Goal: Task Accomplishment & Management: Use online tool/utility

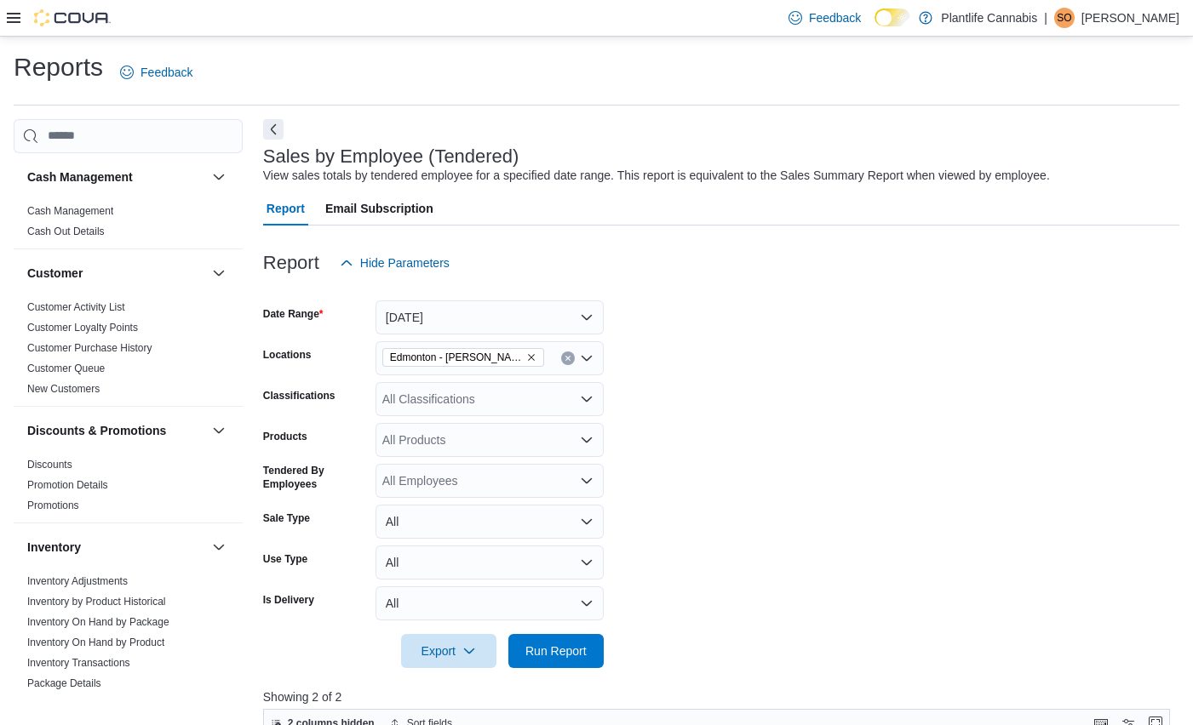
scroll to position [405, 0]
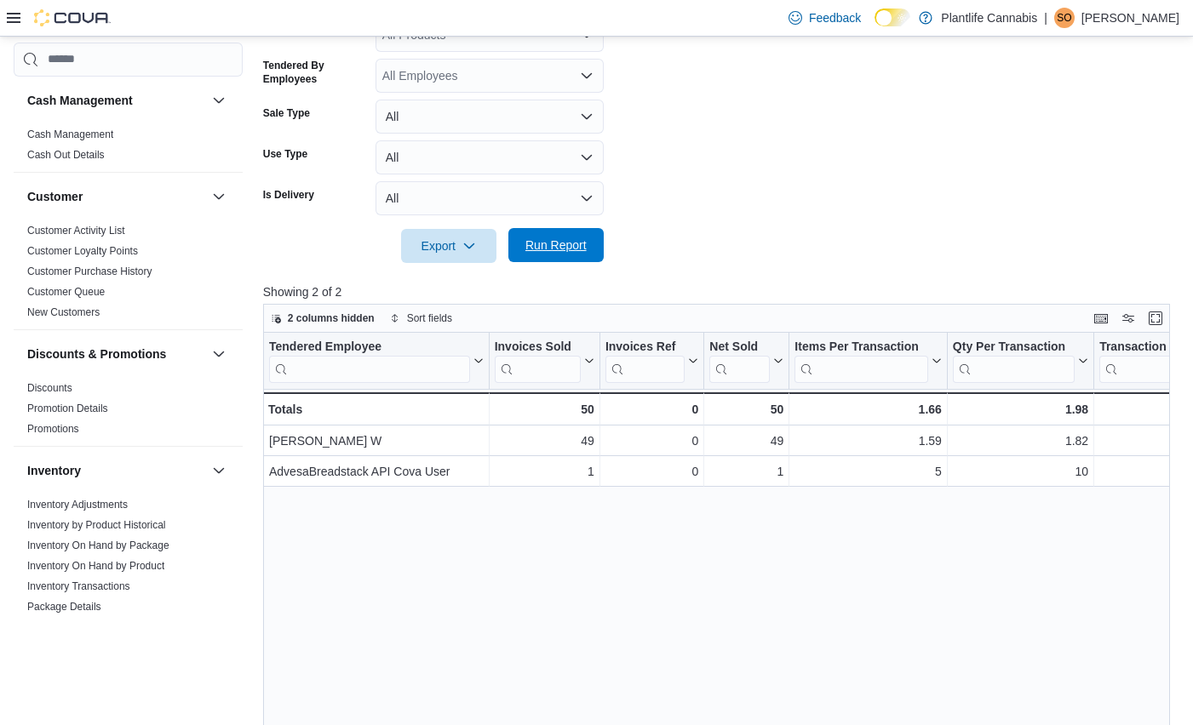
click at [580, 248] on span "Run Report" at bounding box center [555, 245] width 61 height 17
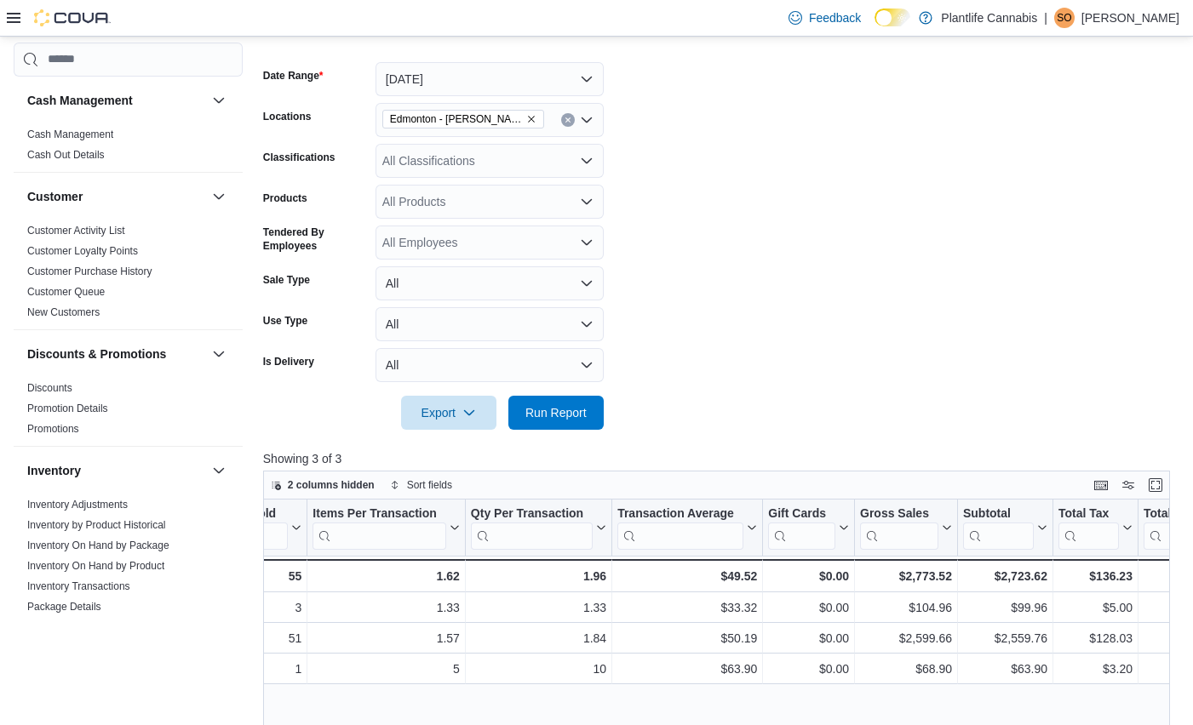
scroll to position [191, 0]
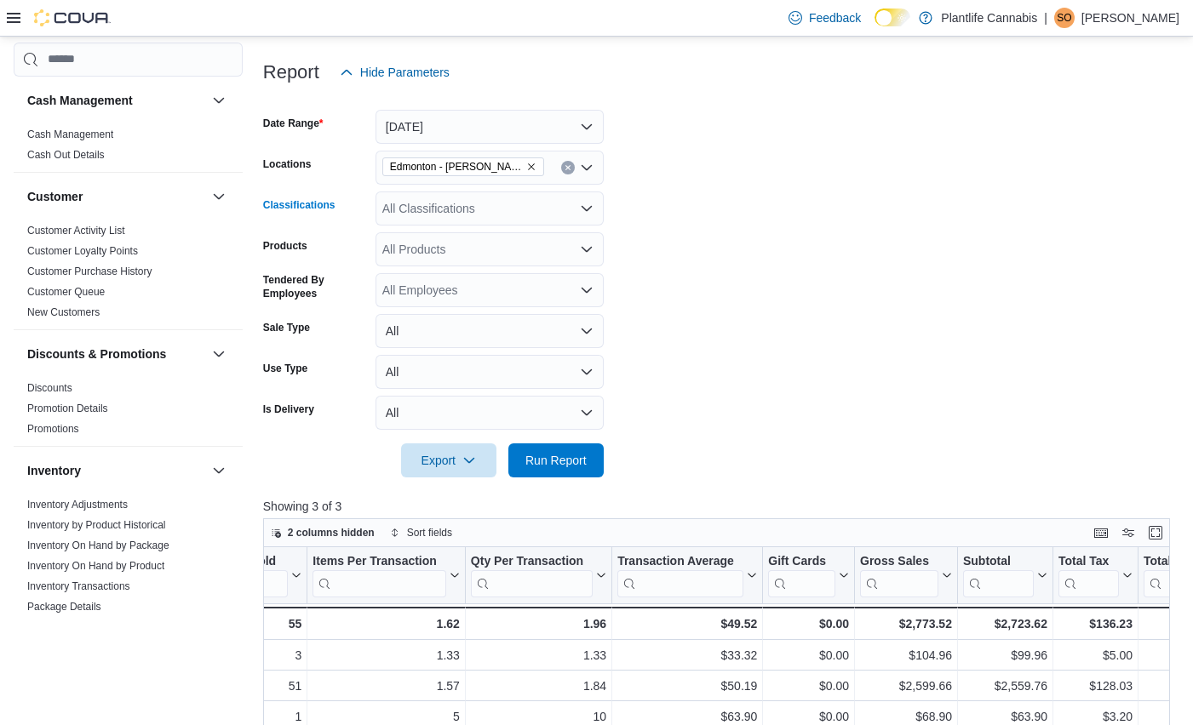
click at [542, 209] on div "All Classifications" at bounding box center [489, 209] width 228 height 34
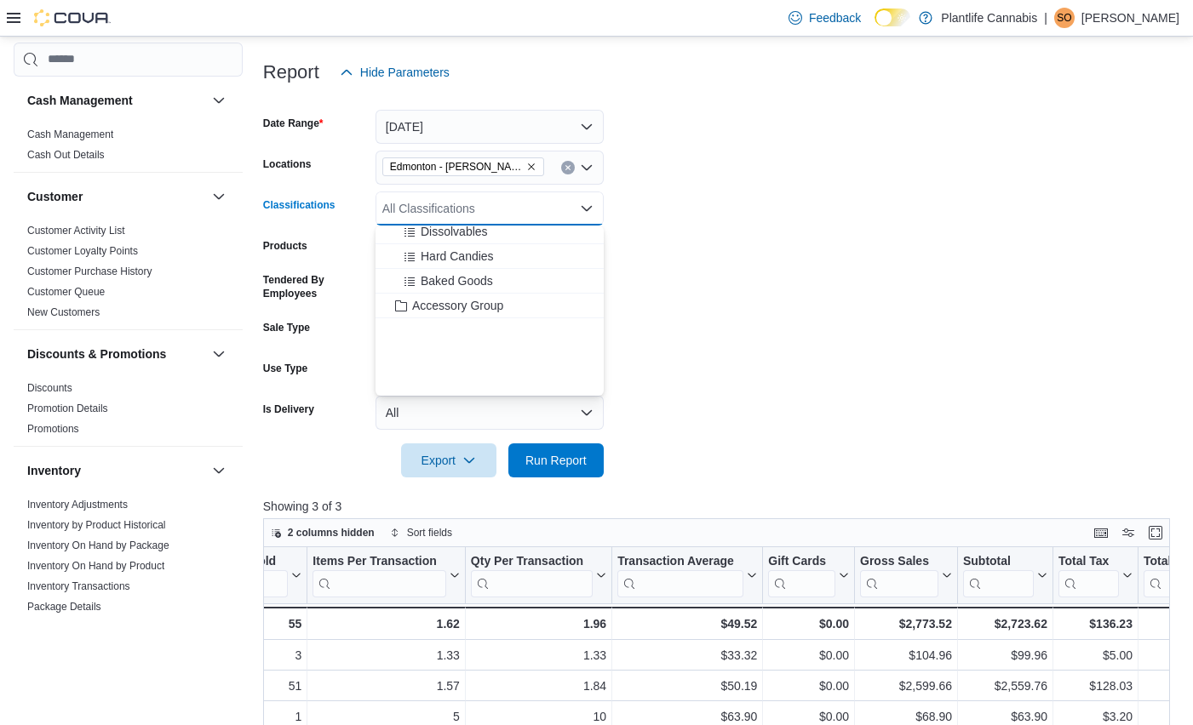
scroll to position [204, 0]
click at [497, 277] on span "Accessory Group" at bounding box center [457, 280] width 91 height 17
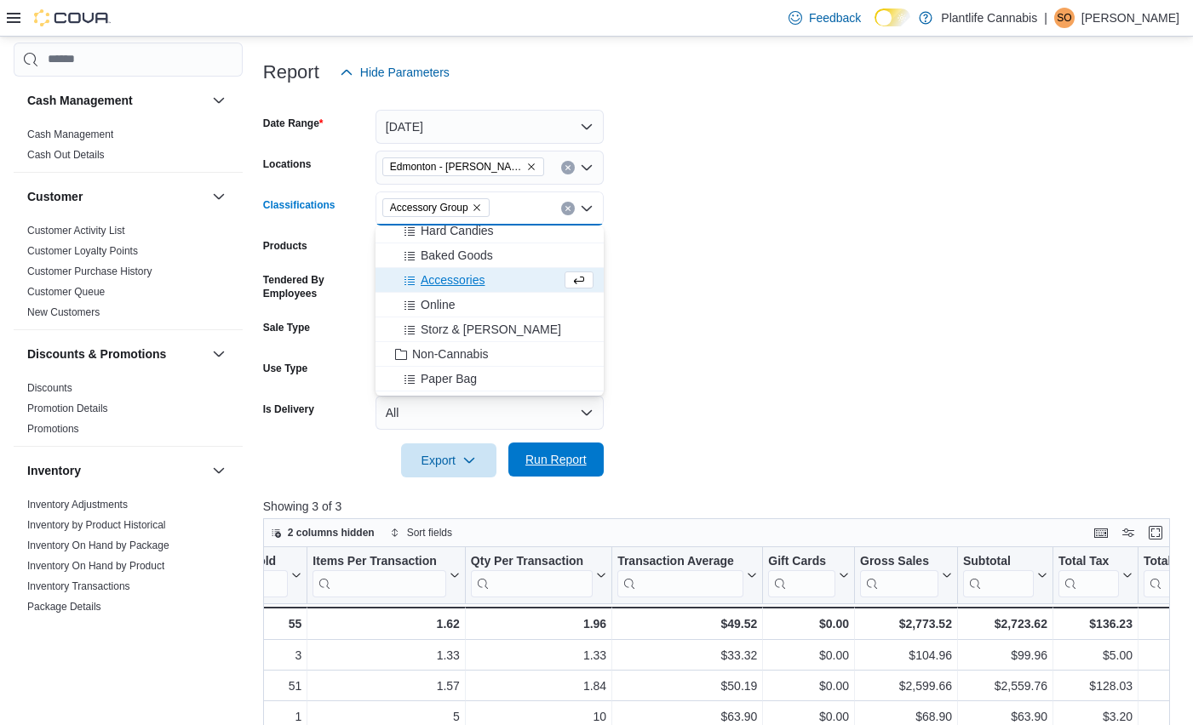
drag, startPoint x: 826, startPoint y: 322, endPoint x: 600, endPoint y: 461, distance: 264.8
click at [824, 323] on form "Date Range Today Locations Edmonton - Terra Losa Classifications Accessory Grou…" at bounding box center [721, 283] width 916 height 388
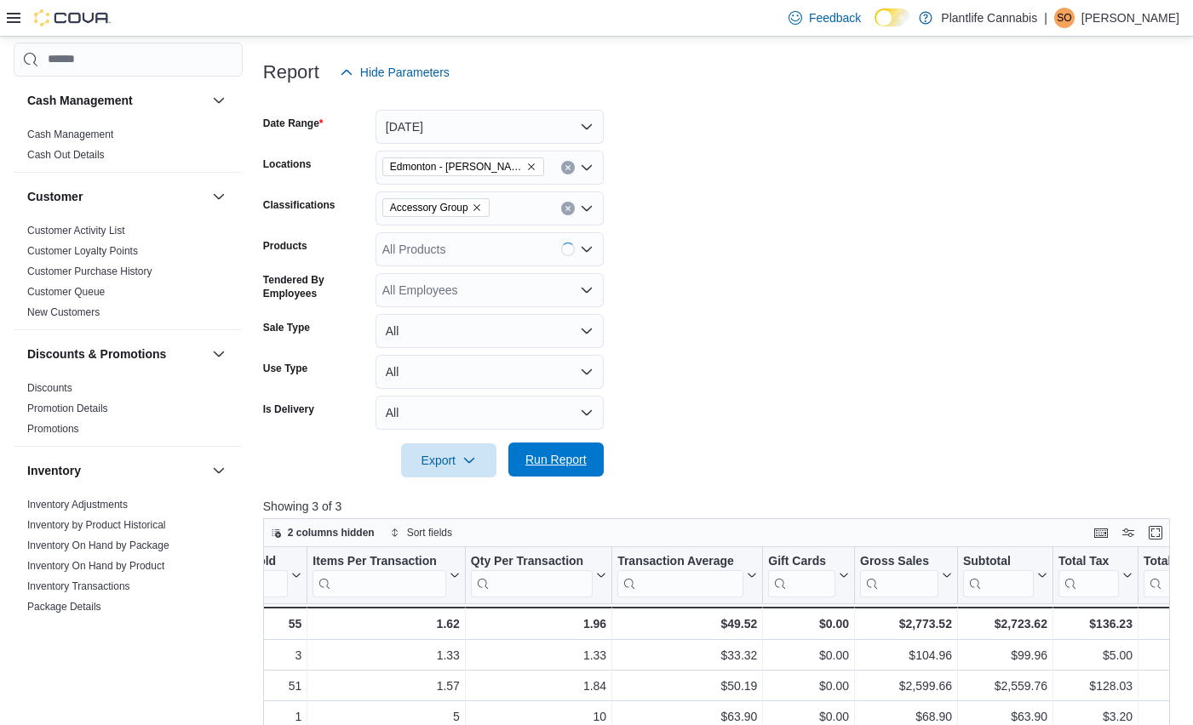
click at [593, 461] on button "Run Report" at bounding box center [555, 460] width 95 height 34
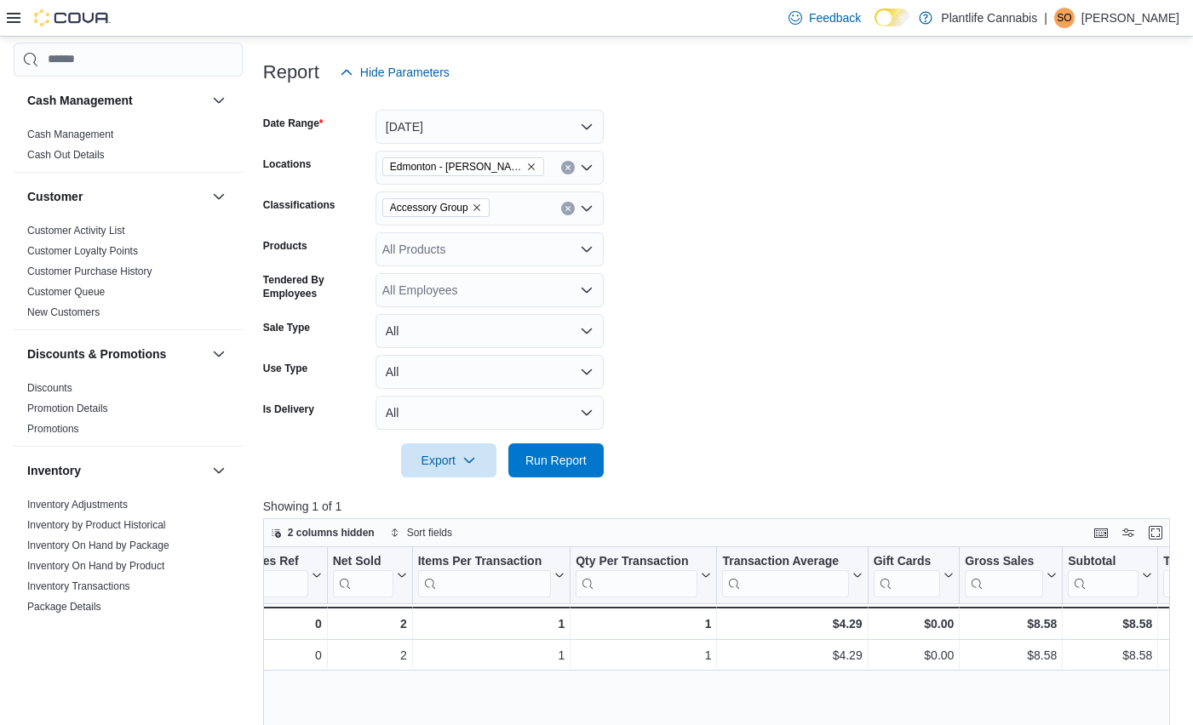
scroll to position [0, 322]
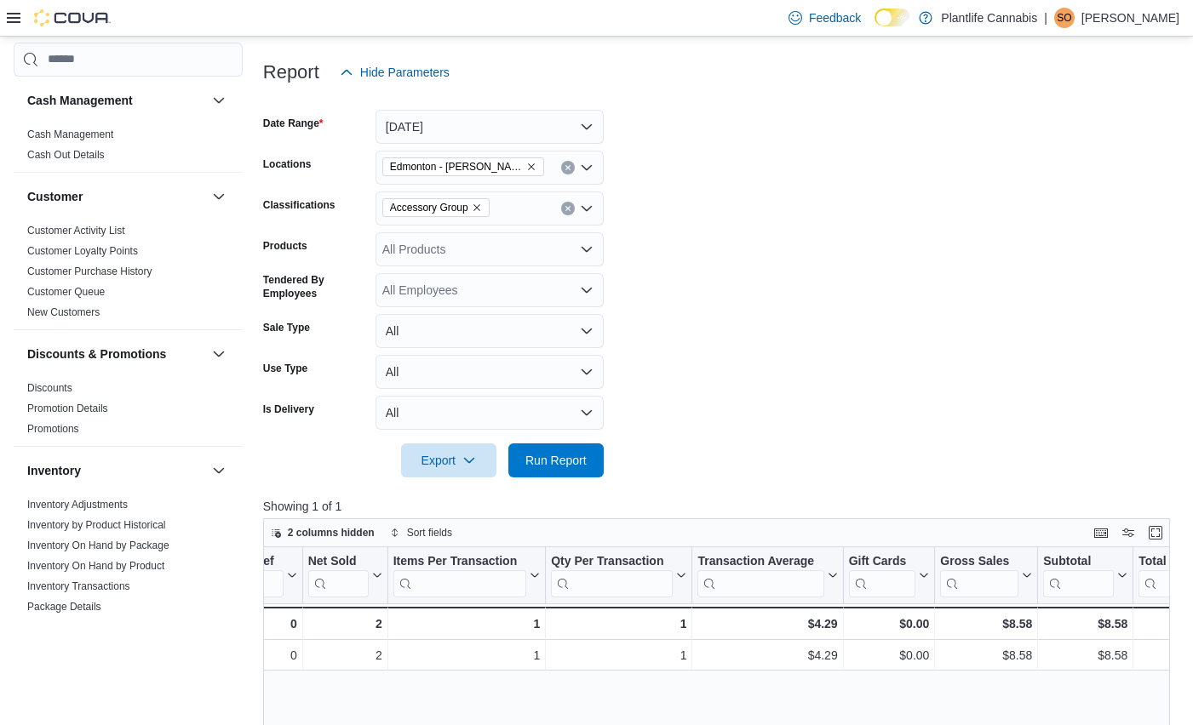
click at [566, 207] on icon "Clear input" at bounding box center [567, 208] width 4 height 4
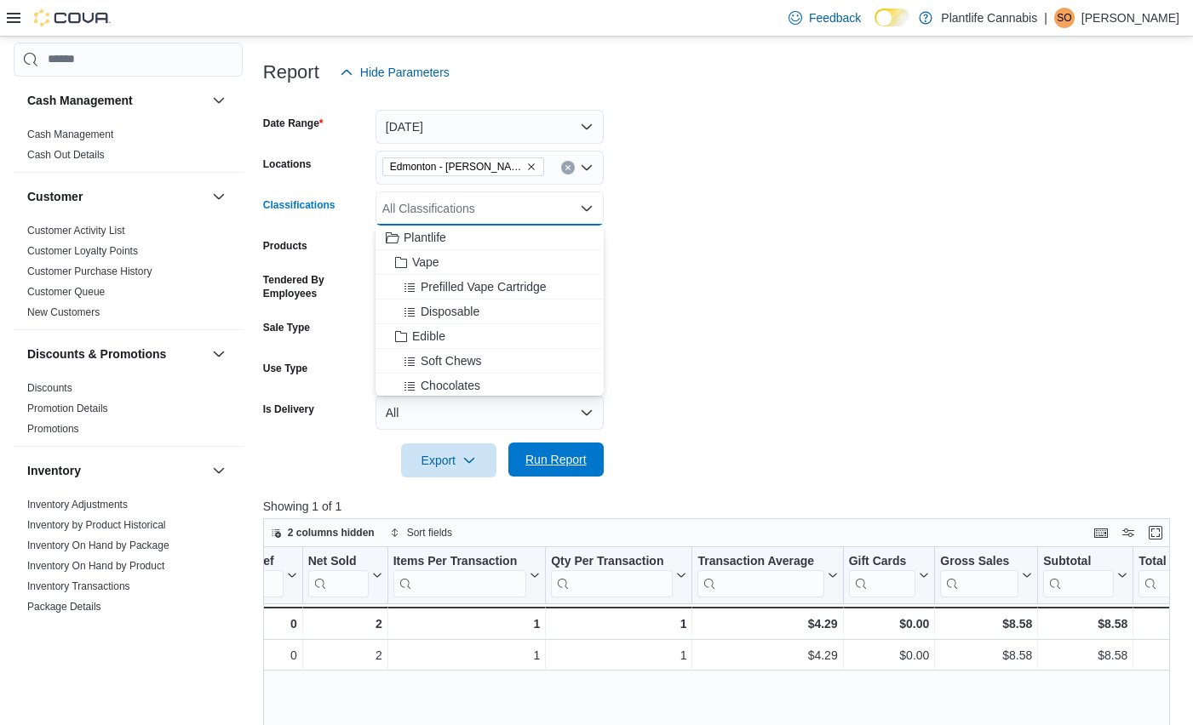
click at [558, 470] on span "Run Report" at bounding box center [555, 460] width 75 height 34
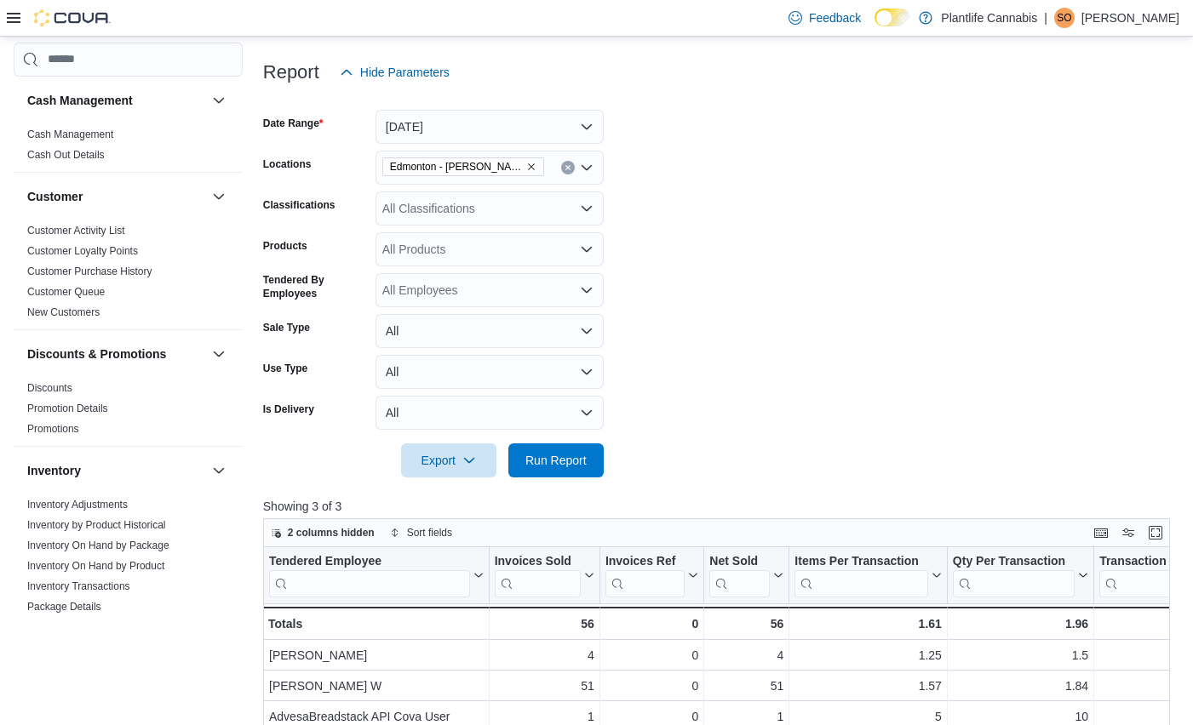
click at [7, 15] on icon at bounding box center [14, 18] width 14 height 14
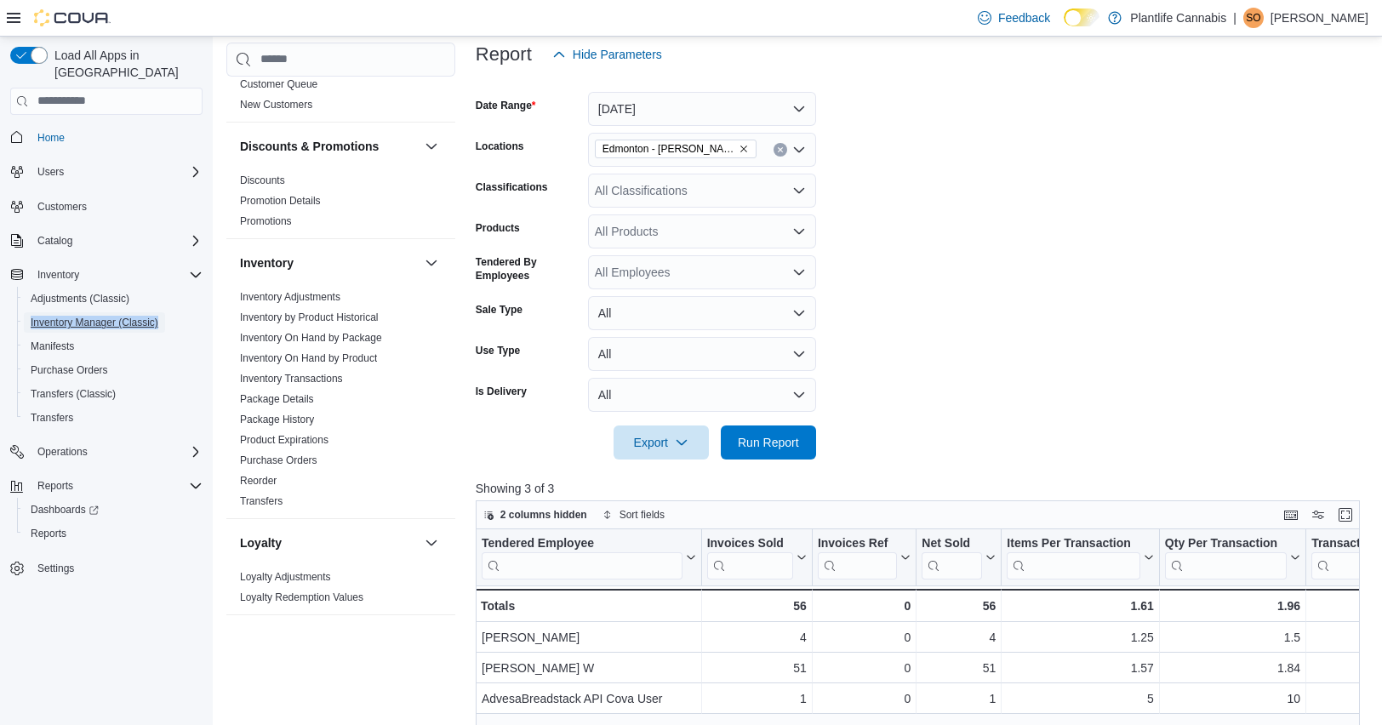
scroll to position [209, 0]
drag, startPoint x: 306, startPoint y: 418, endPoint x: 321, endPoint y: 319, distance: 99.9
click at [306, 418] on link "Package History" at bounding box center [277, 418] width 74 height 12
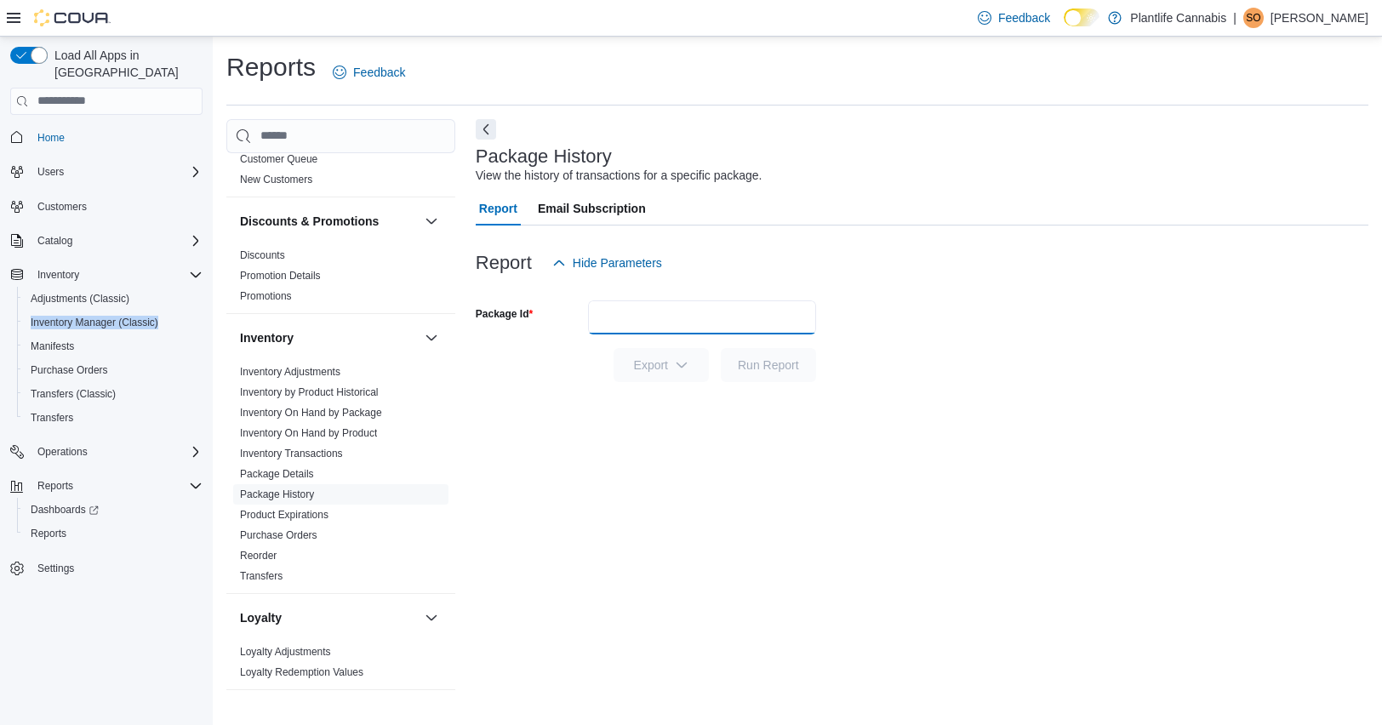
click at [666, 316] on input "Package Id" at bounding box center [702, 317] width 228 height 34
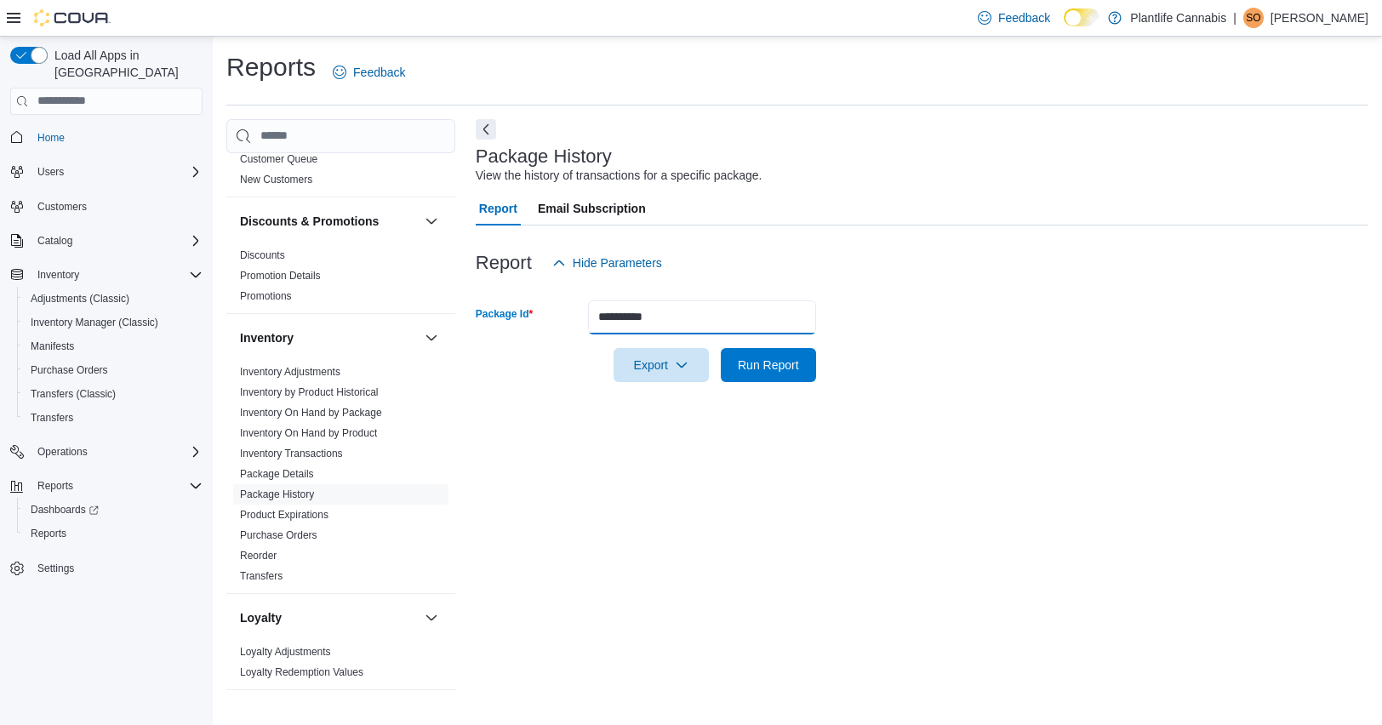
type input "**********"
click at [721, 348] on button "Run Report" at bounding box center [768, 365] width 95 height 34
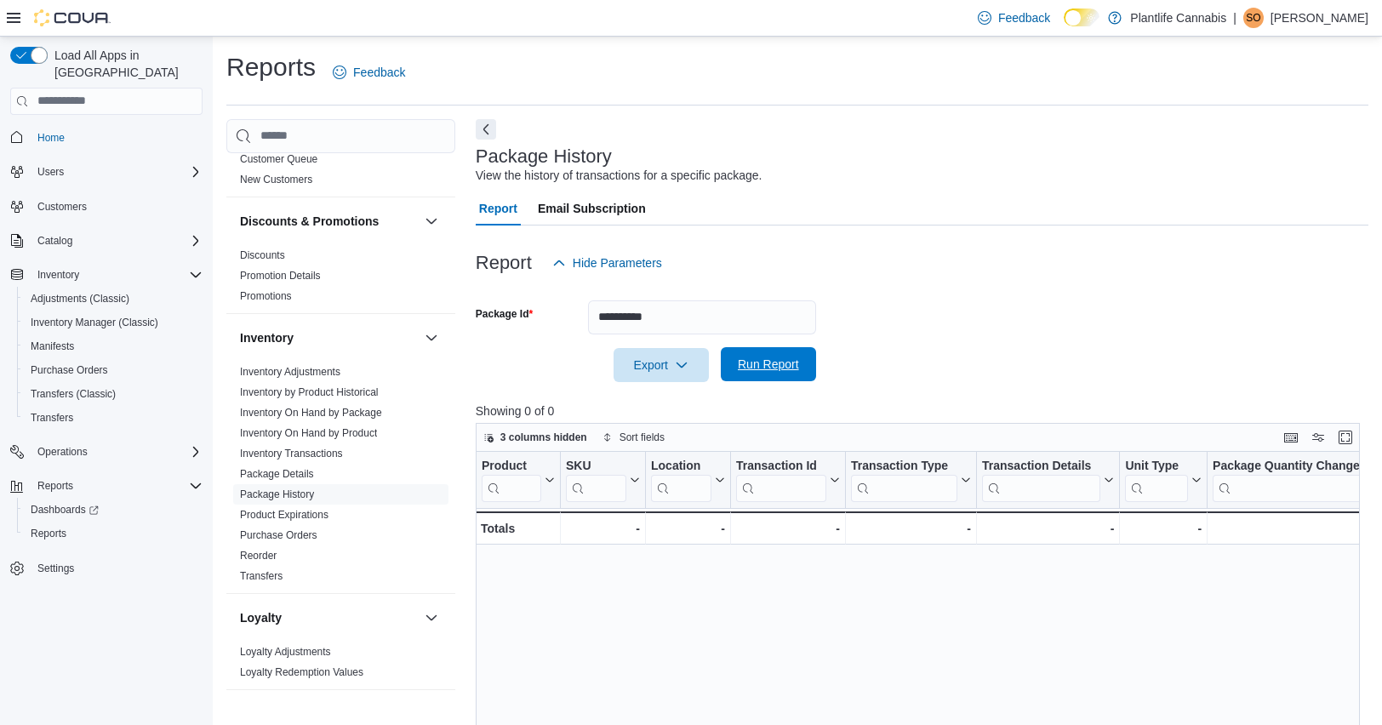
click at [770, 369] on span "Run Report" at bounding box center [768, 364] width 61 height 17
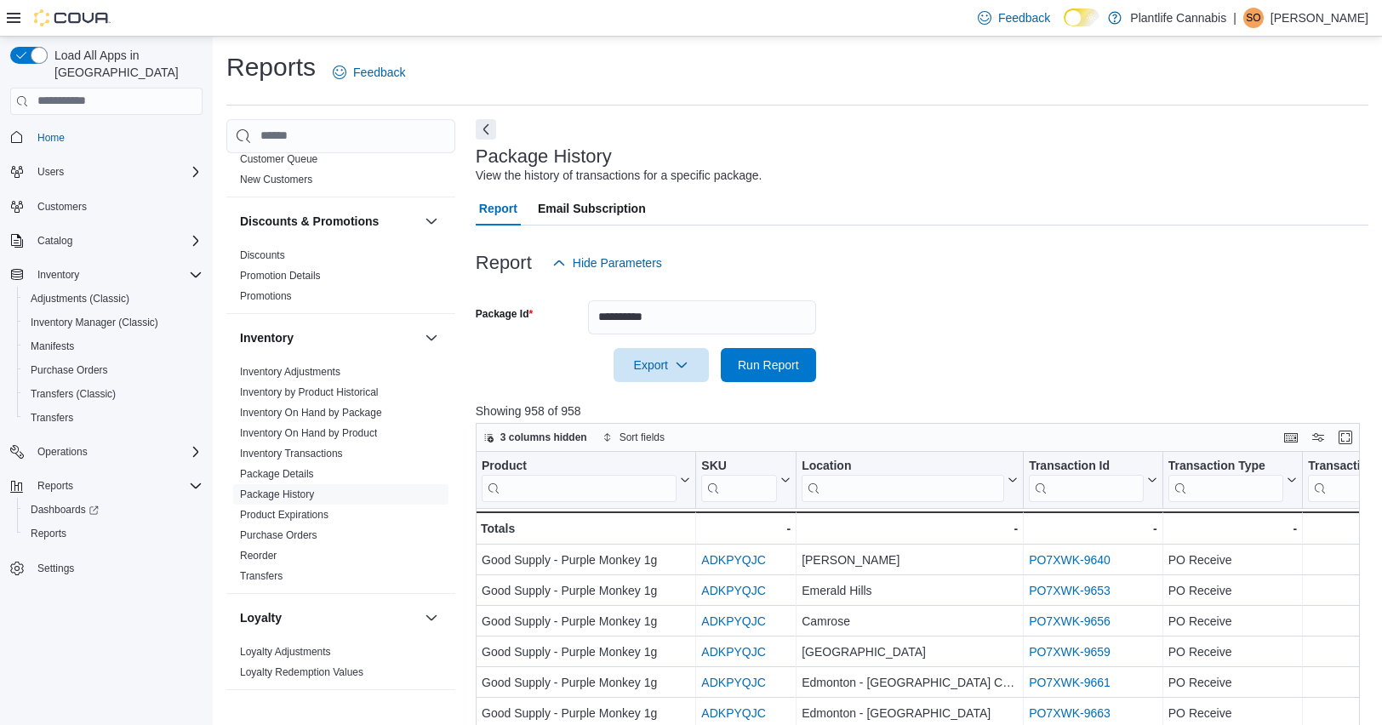
click at [19, 16] on icon at bounding box center [14, 18] width 14 height 14
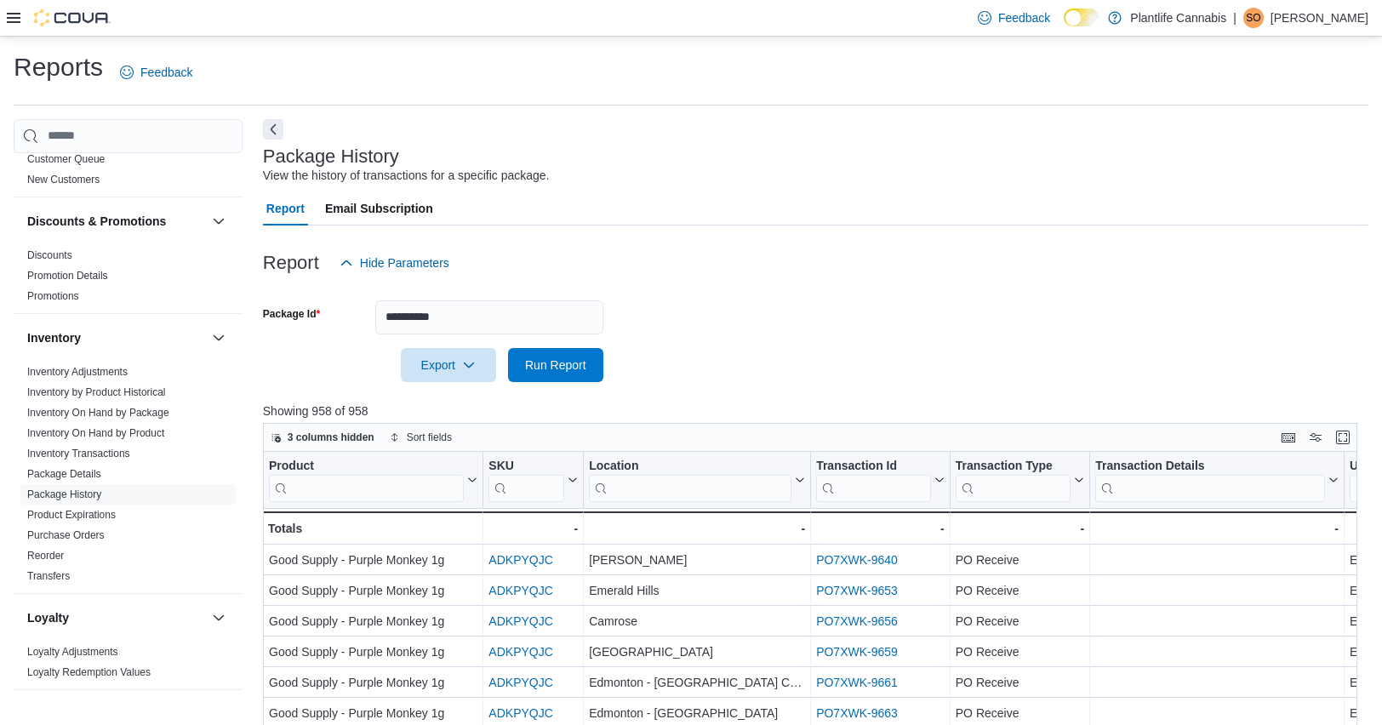
click at [638, 487] on input "search" at bounding box center [690, 487] width 203 height 27
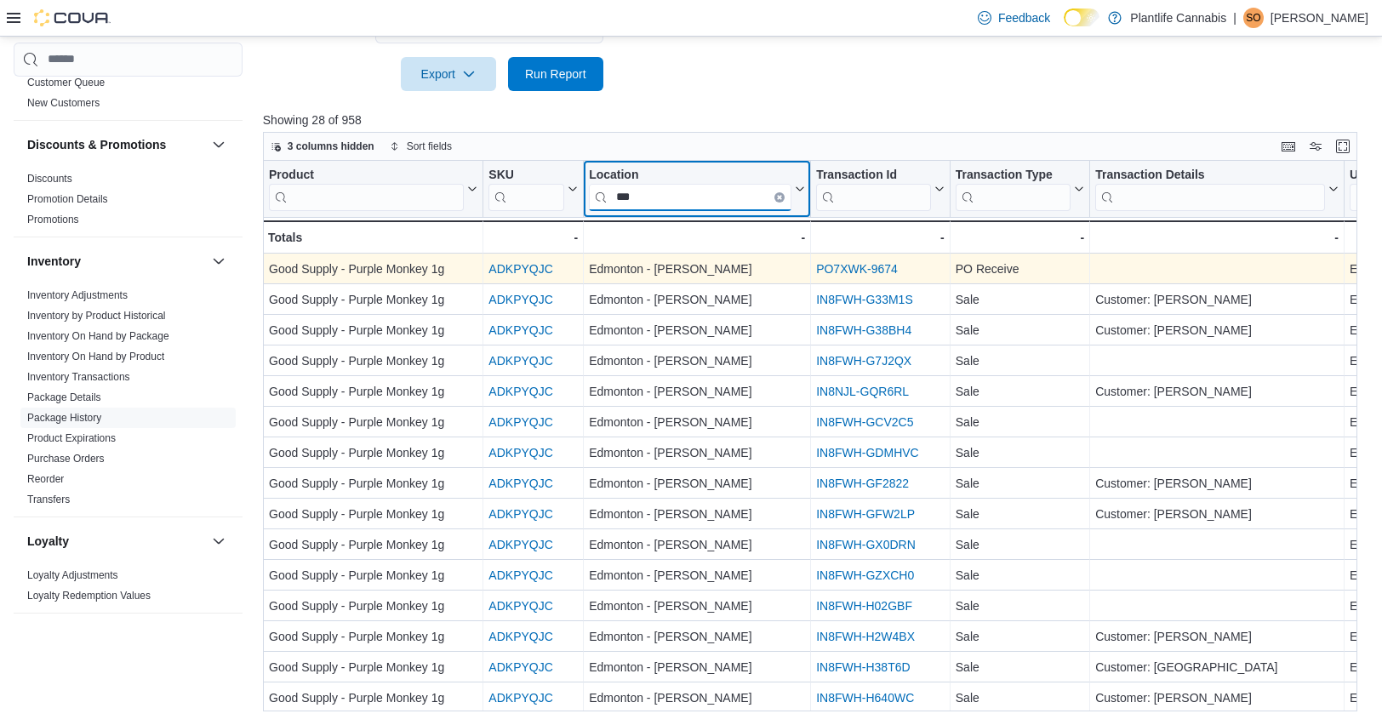
type input "***"
click at [861, 265] on link "PO7XWK-9674" at bounding box center [857, 269] width 82 height 14
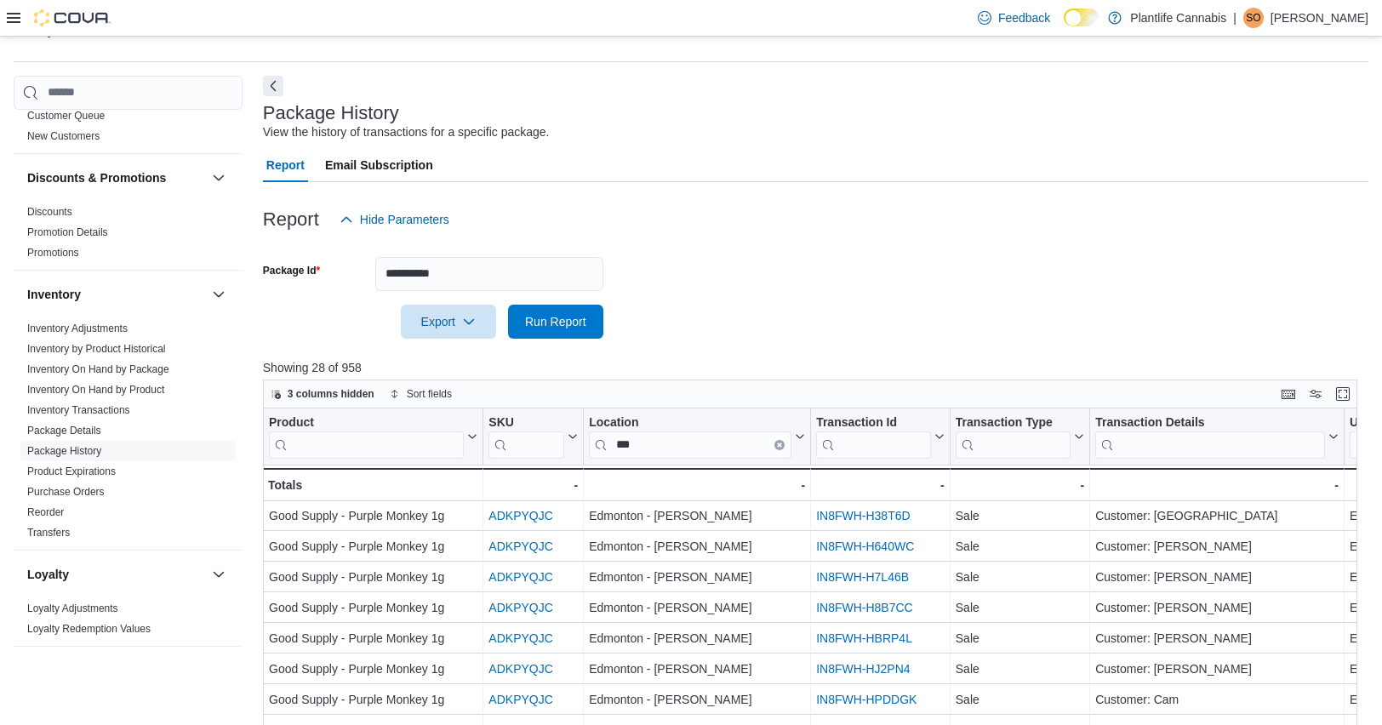
scroll to position [28, 0]
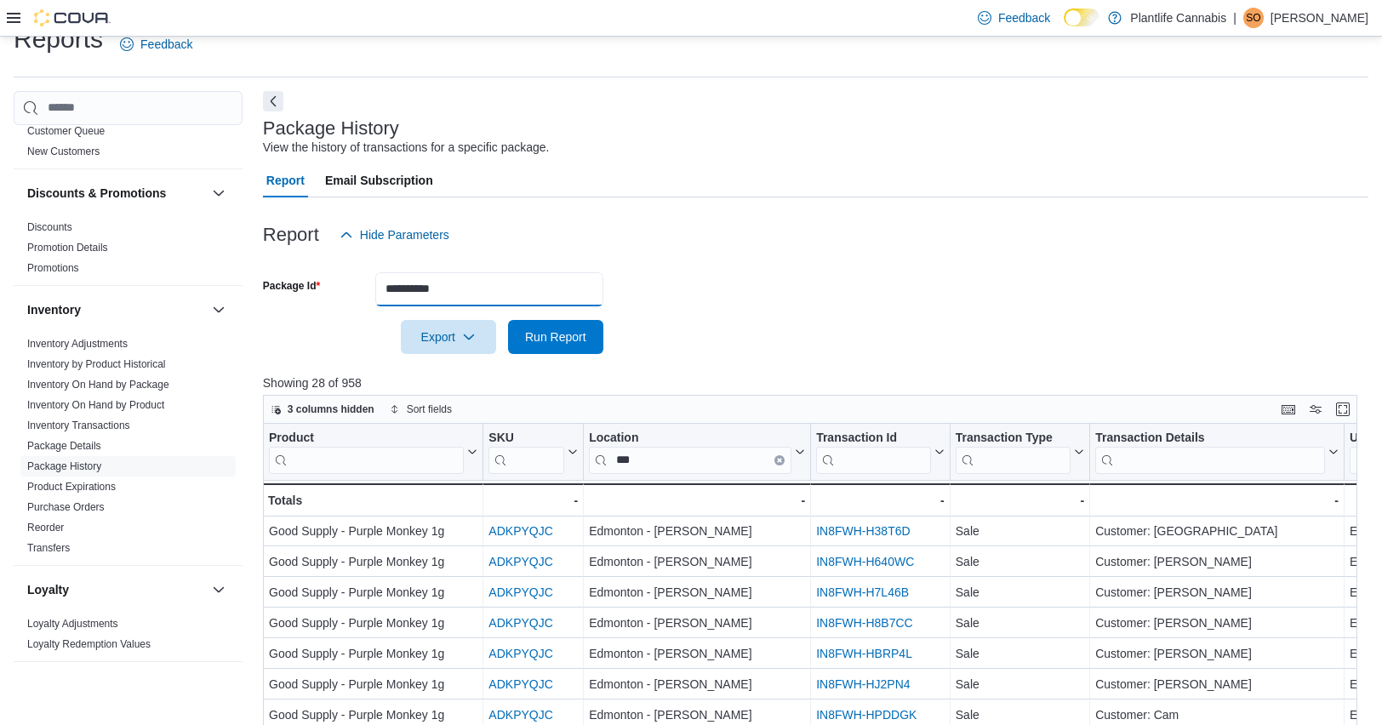
click at [469, 289] on input "**********" at bounding box center [489, 289] width 228 height 34
type input "**********"
click at [508, 320] on button "Run Report" at bounding box center [555, 337] width 95 height 34
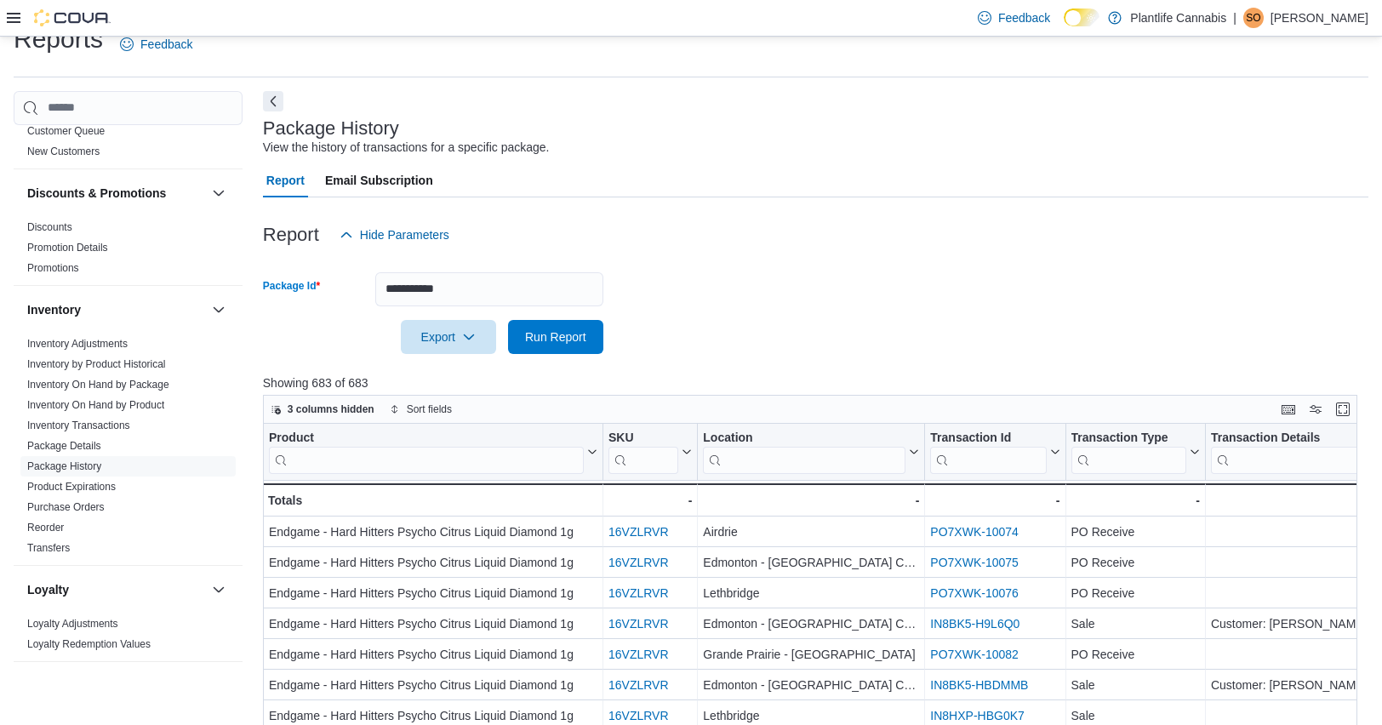
click at [864, 469] on input "search" at bounding box center [804, 459] width 203 height 27
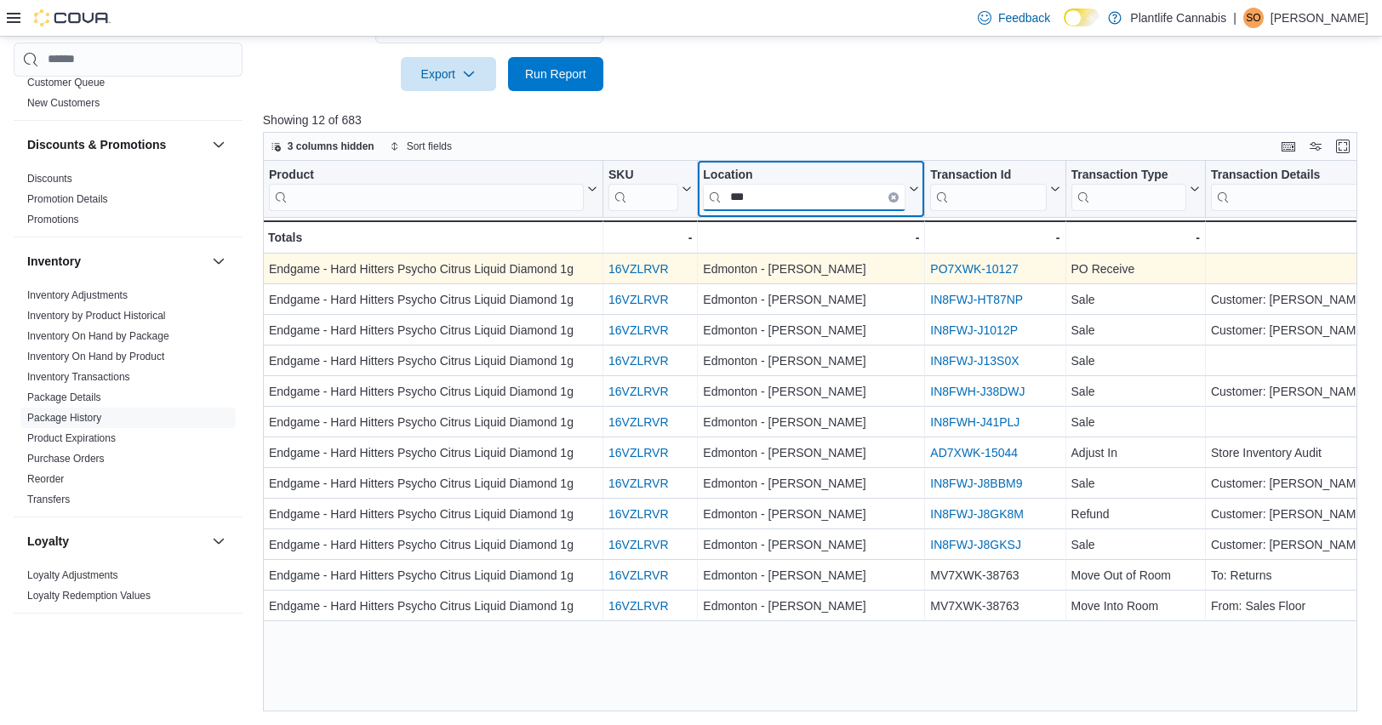
type input "***"
click at [965, 269] on link "PO7XWK-10127" at bounding box center [974, 269] width 89 height 14
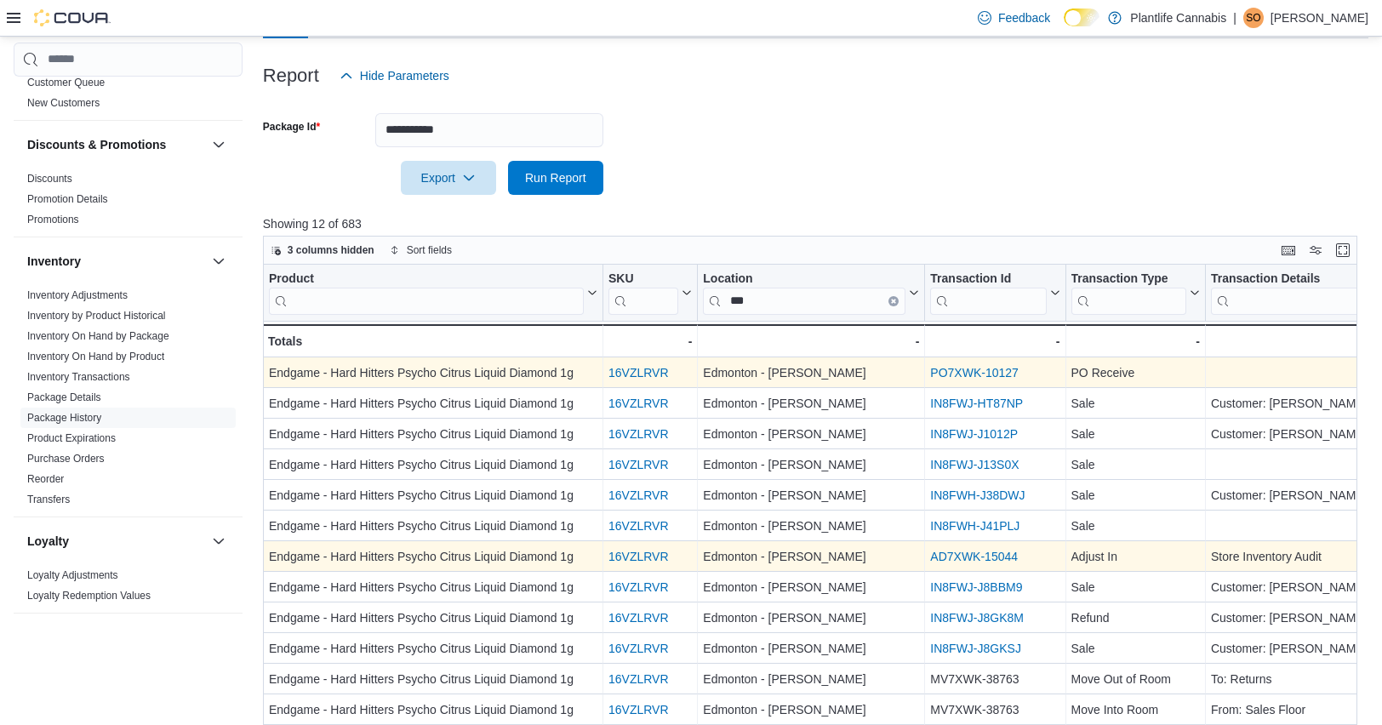
scroll to position [159, 0]
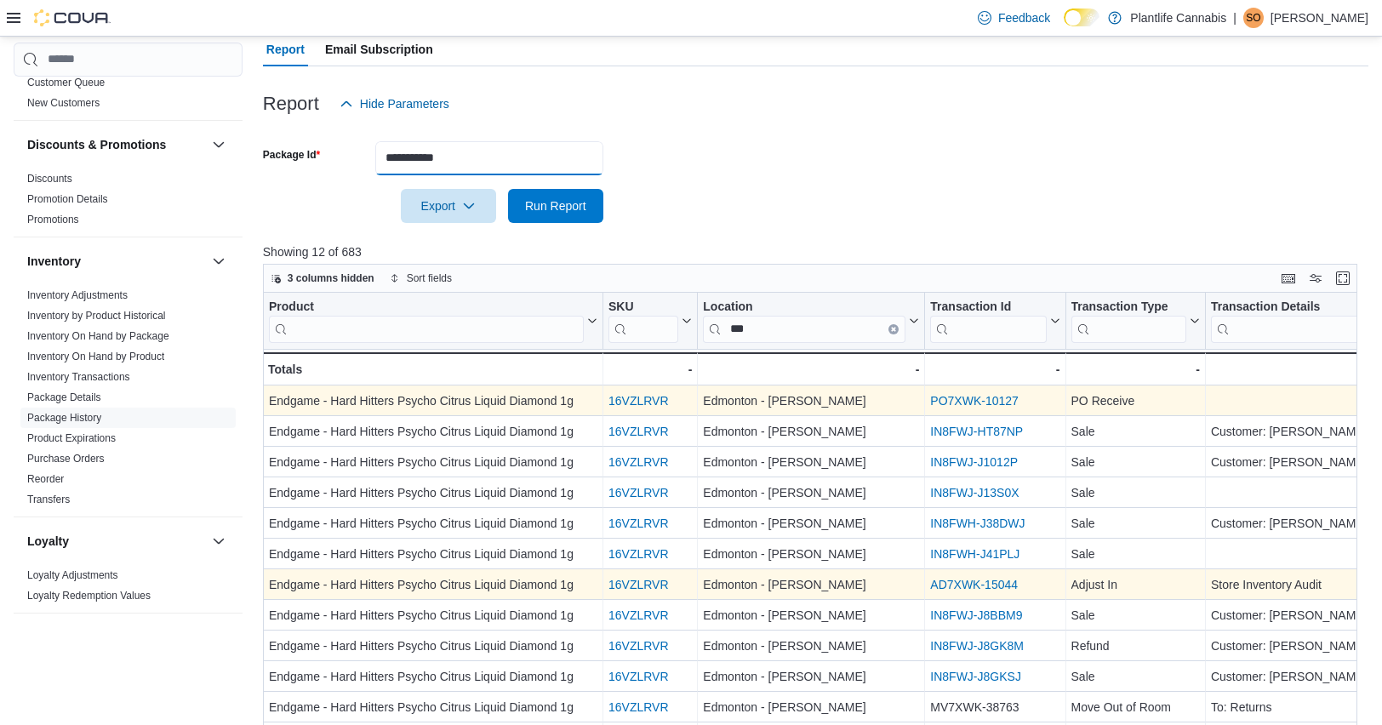
click at [403, 152] on input "**********" at bounding box center [489, 158] width 228 height 34
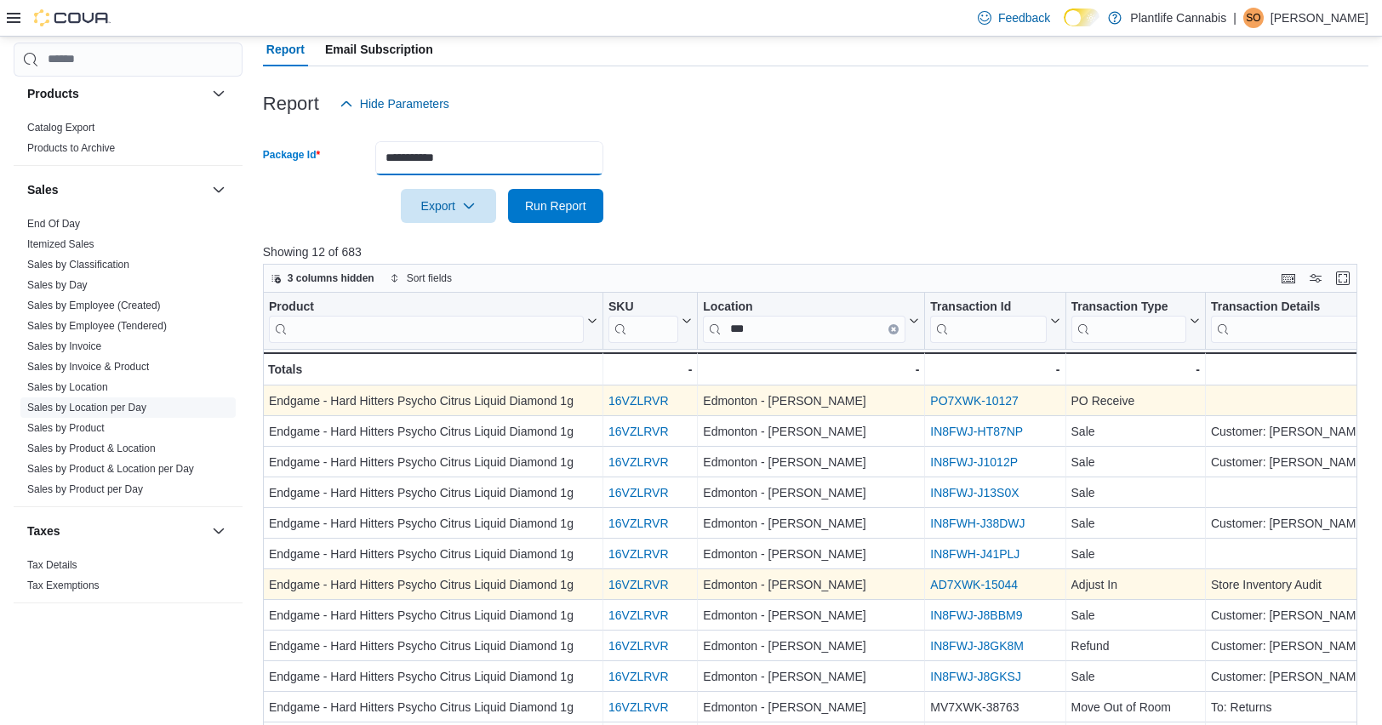
scroll to position [904, 0]
click at [162, 323] on link "Sales by Employee (Tendered)" at bounding box center [97, 327] width 140 height 12
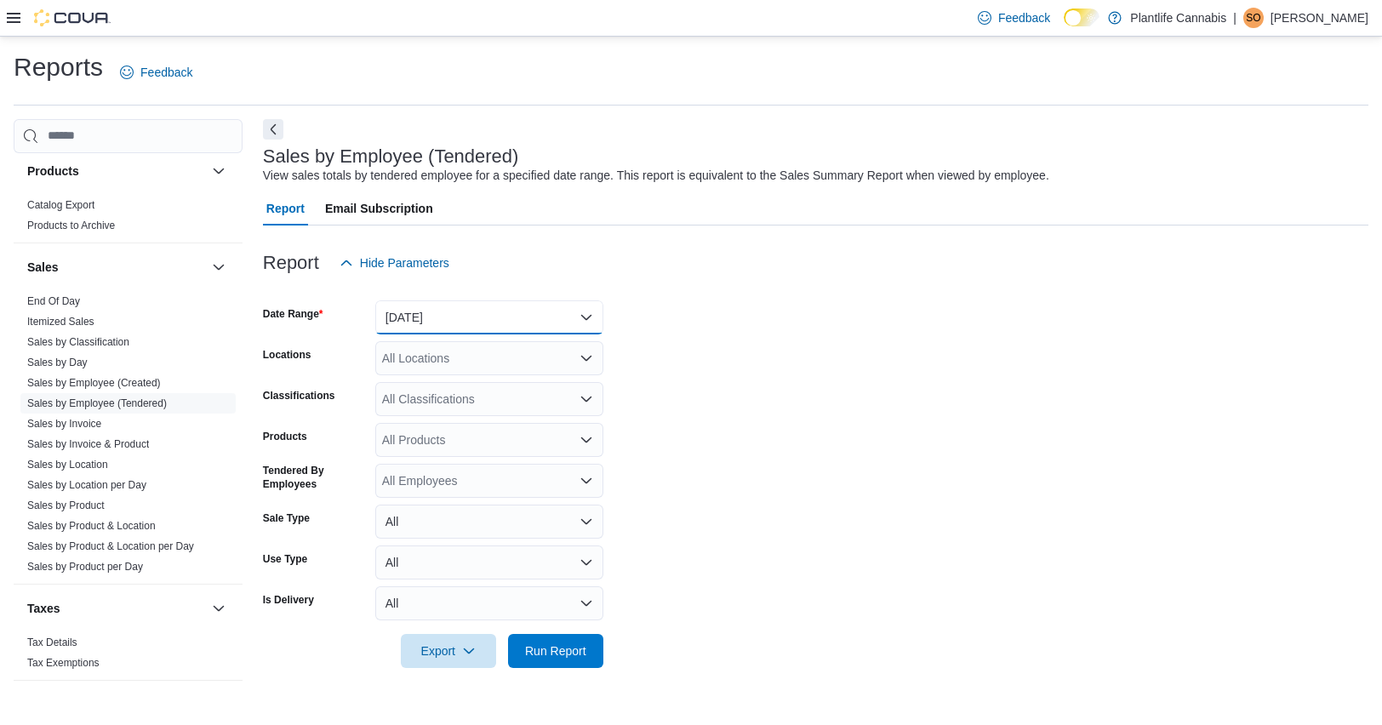
click at [435, 321] on button "Yesterday" at bounding box center [489, 317] width 228 height 34
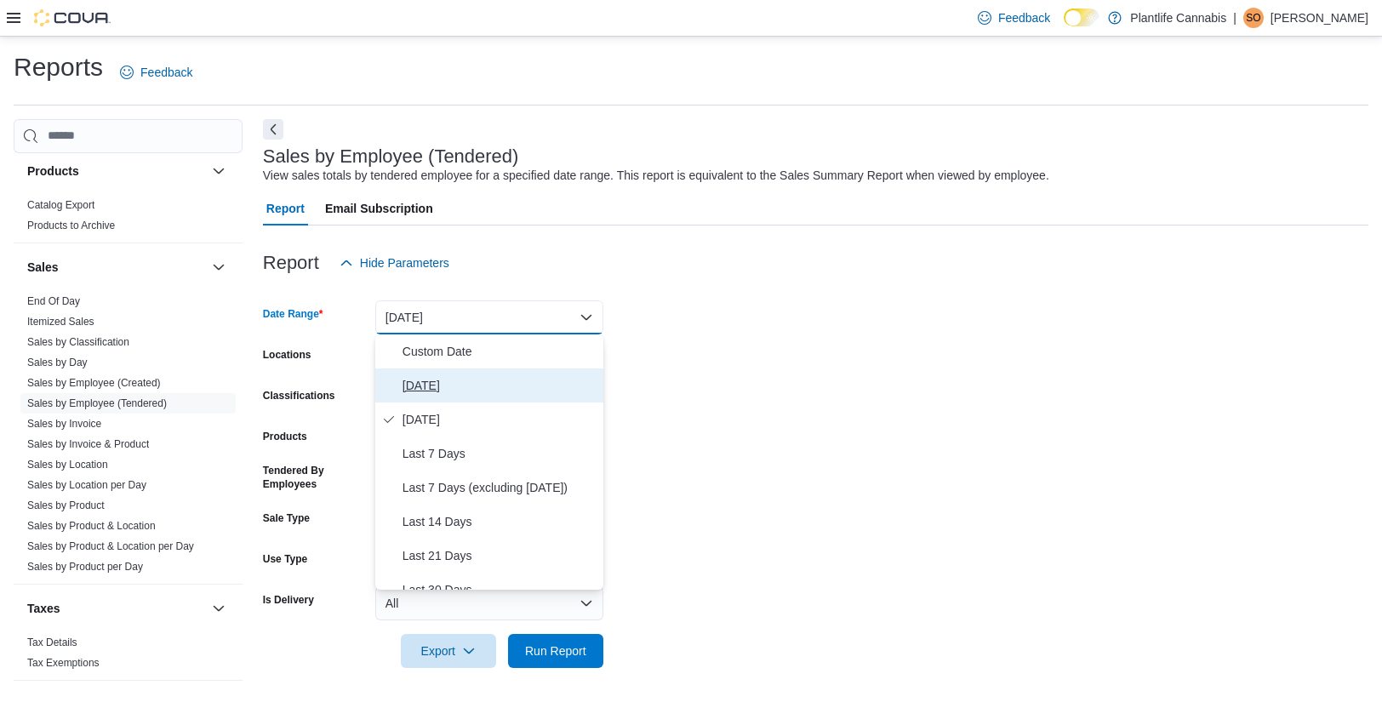
click at [426, 389] on span "Today" at bounding box center [500, 385] width 194 height 20
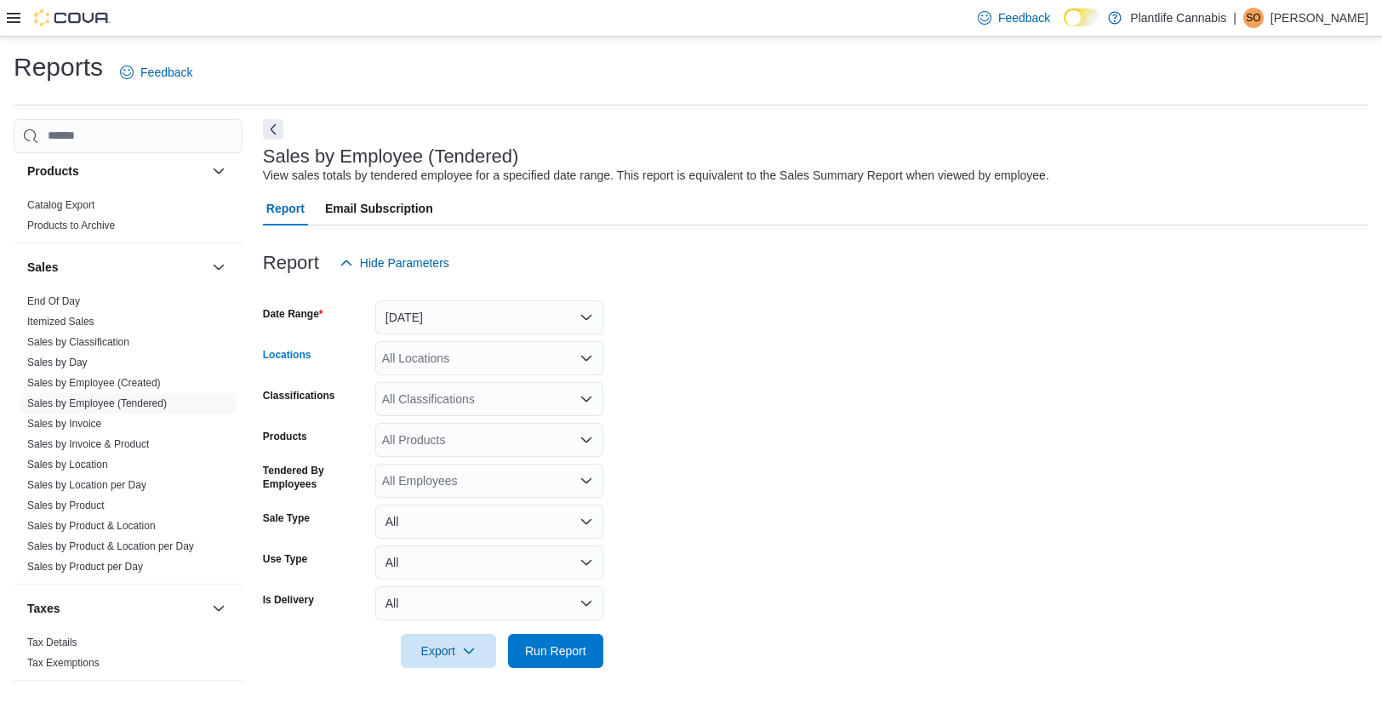
click at [492, 356] on div "All Locations" at bounding box center [489, 358] width 228 height 34
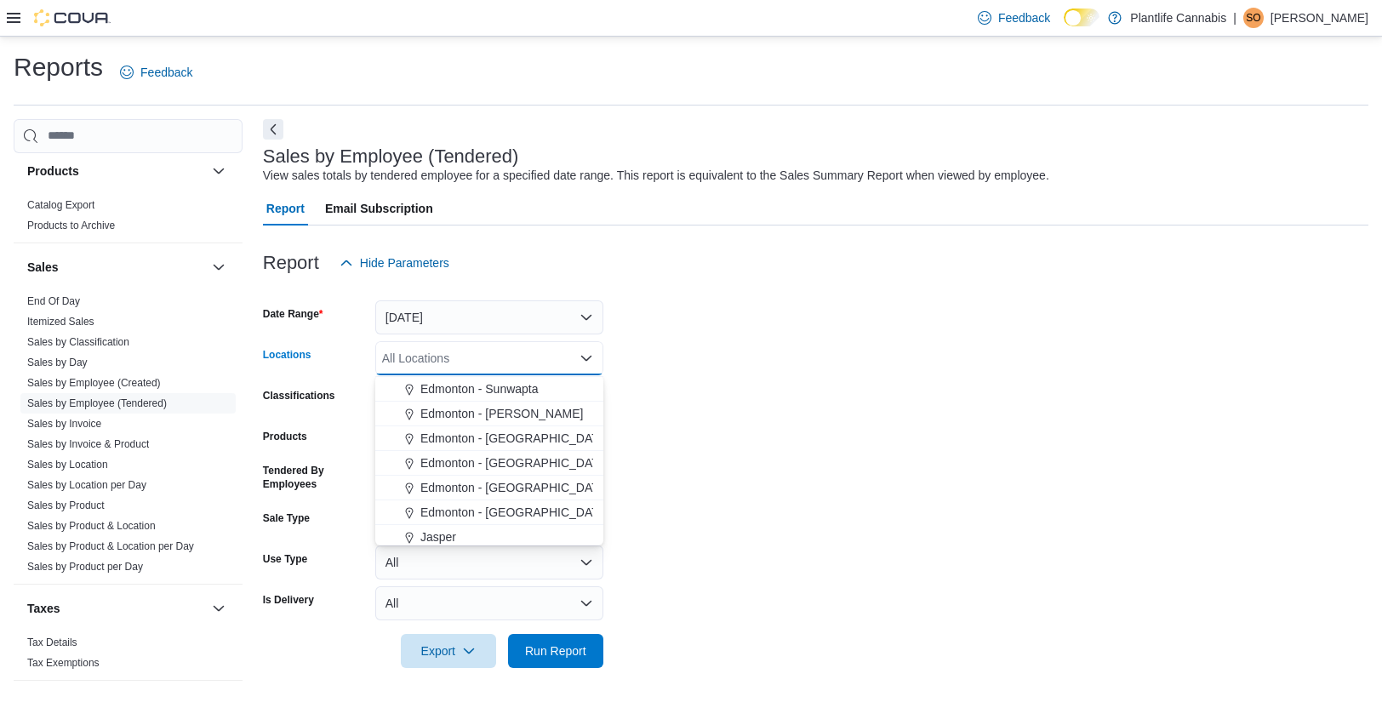
scroll to position [419, 0]
click at [544, 415] on span "Edmonton - [PERSON_NAME]" at bounding box center [502, 412] width 163 height 17
click at [807, 383] on form "Date Range Today Locations Edmonton - Terra Losa Combo box. Selected. Edmonton …" at bounding box center [816, 474] width 1106 height 388
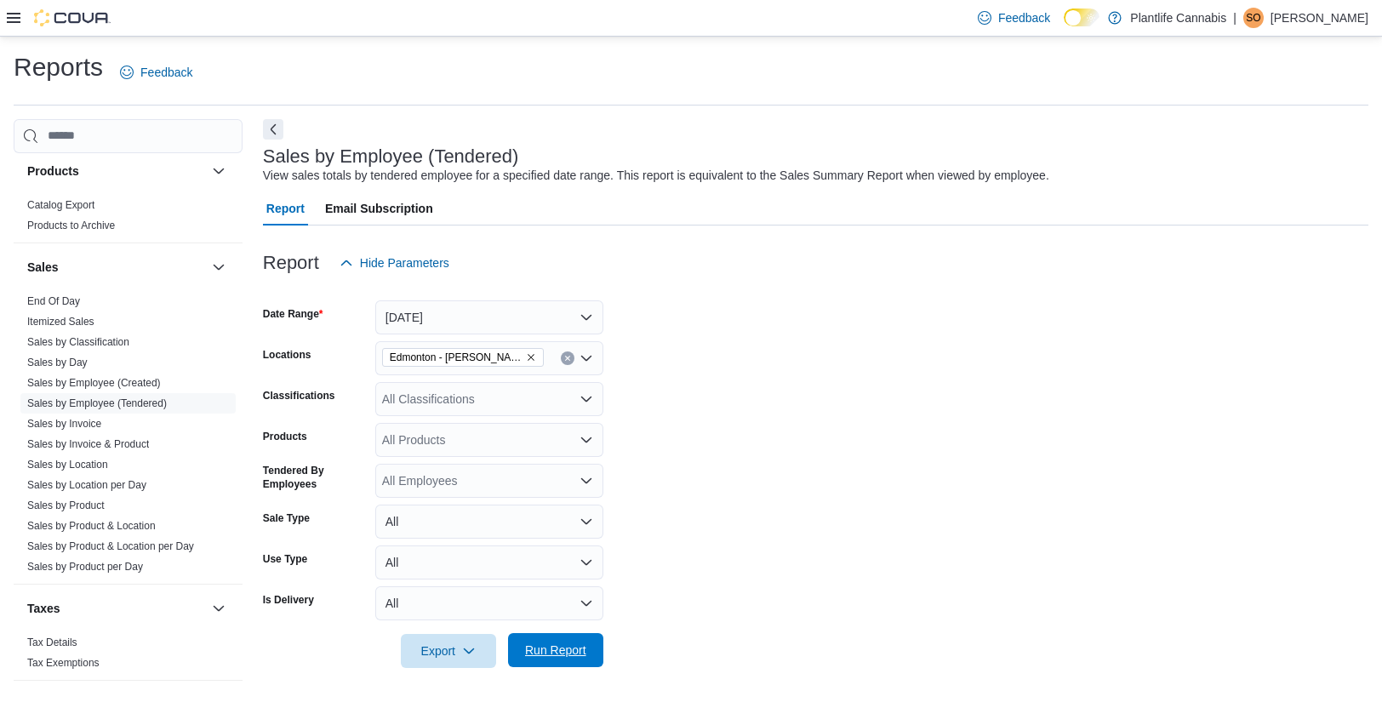
click at [570, 650] on span "Run Report" at bounding box center [555, 650] width 61 height 17
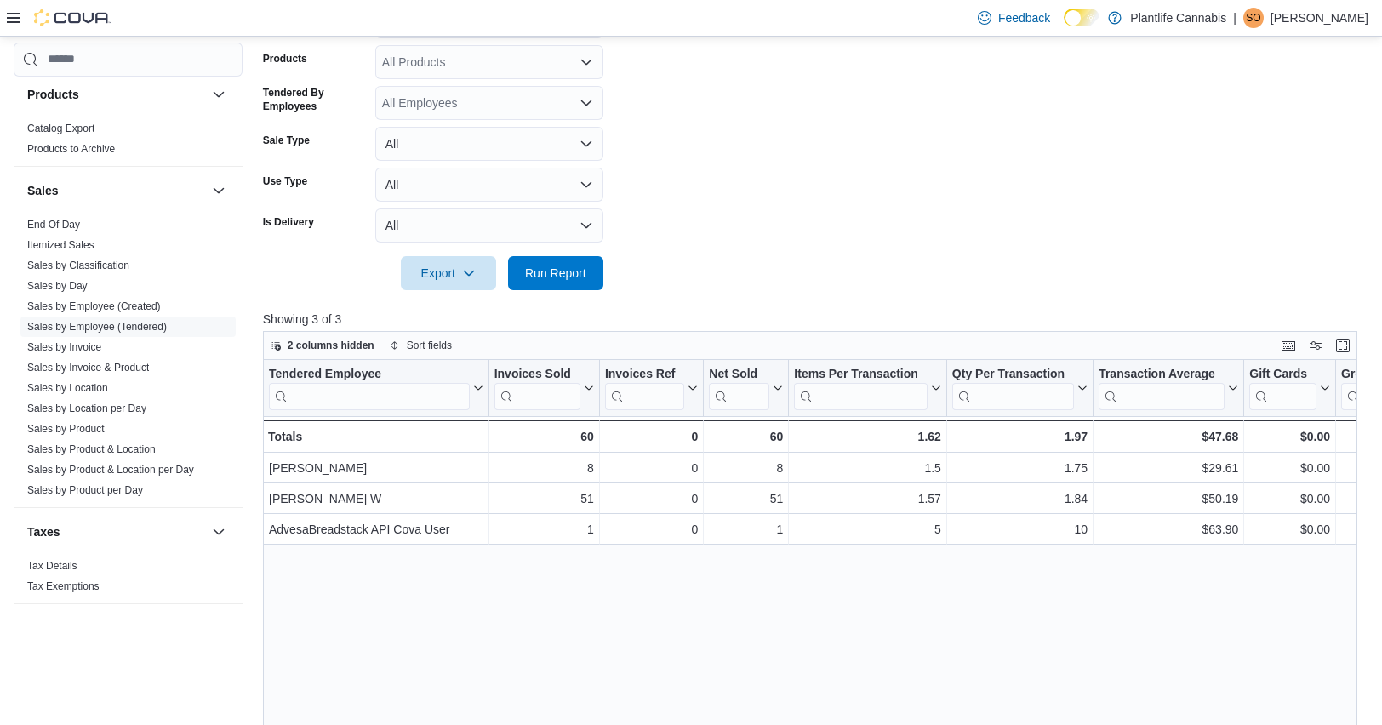
scroll to position [375, 0]
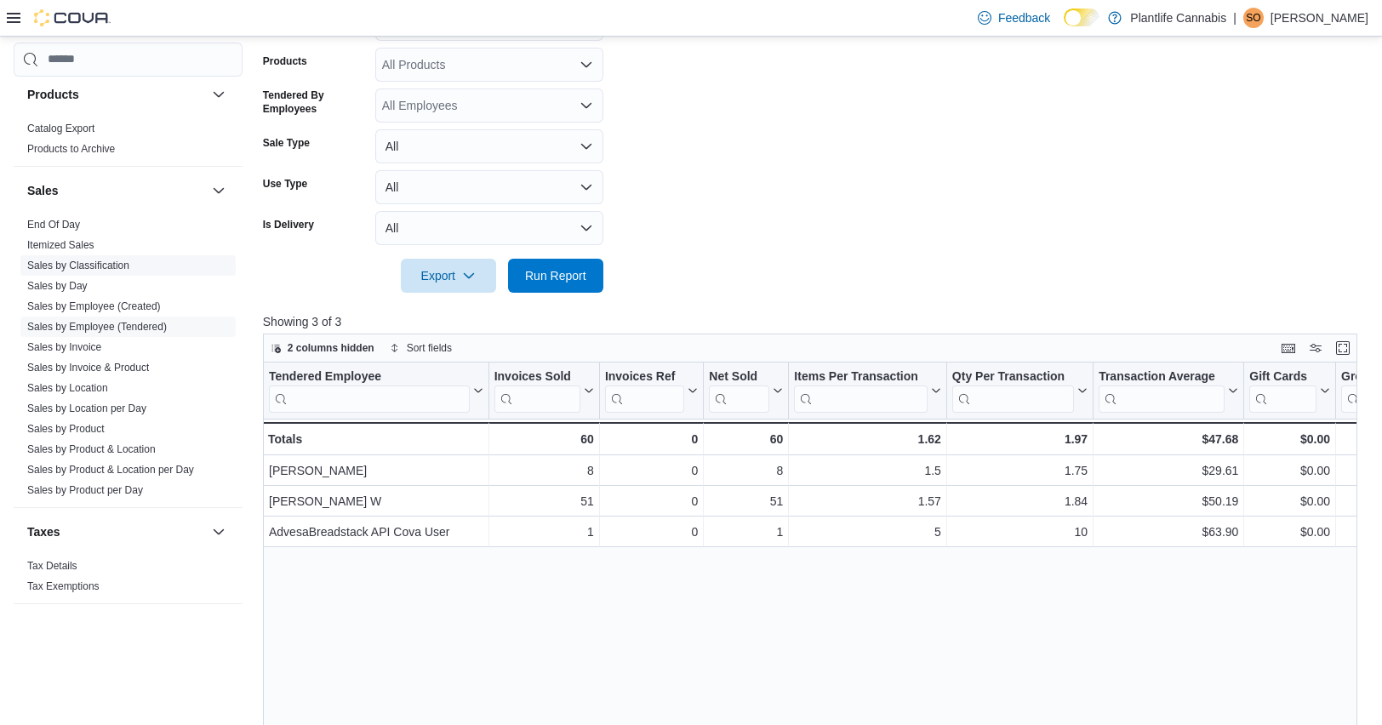
click at [99, 346] on link "Sales by Invoice" at bounding box center [64, 347] width 74 height 12
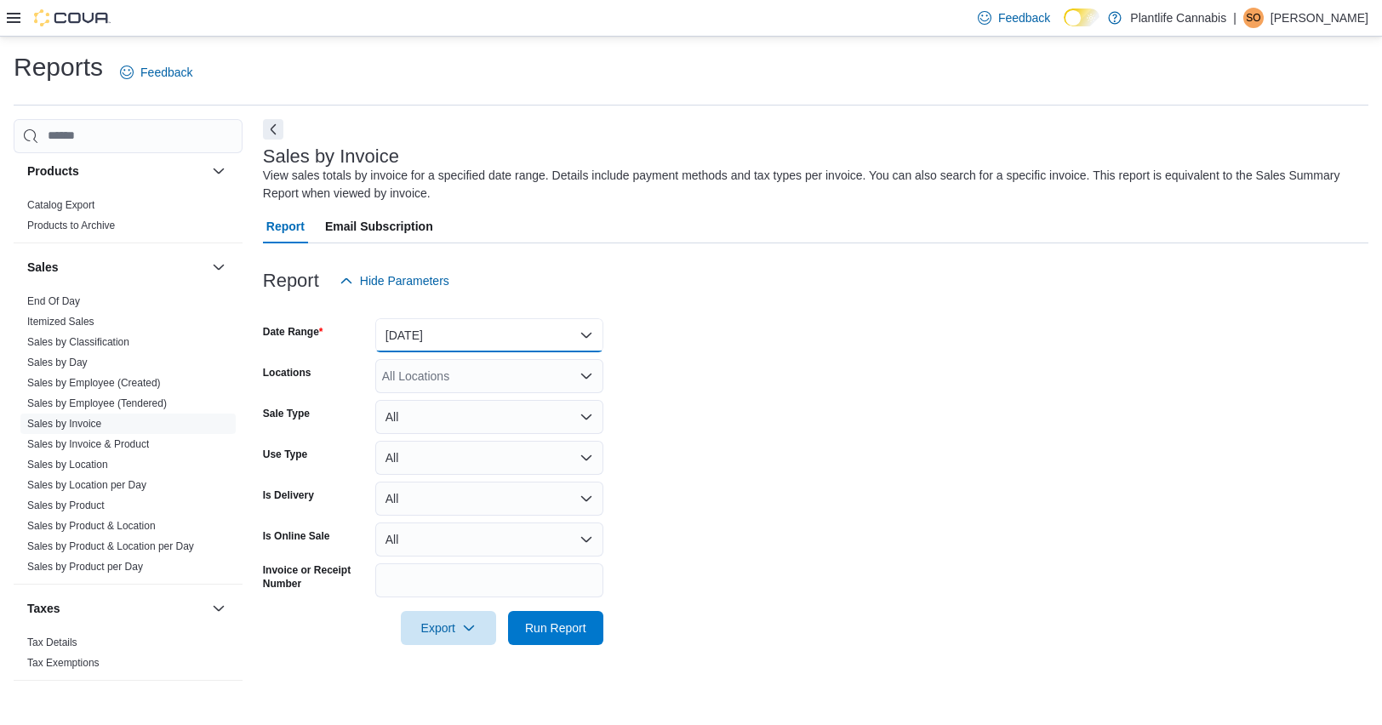
drag, startPoint x: 426, startPoint y: 332, endPoint x: 431, endPoint y: 350, distance: 18.4
click at [426, 332] on button "Yesterday" at bounding box center [489, 335] width 228 height 34
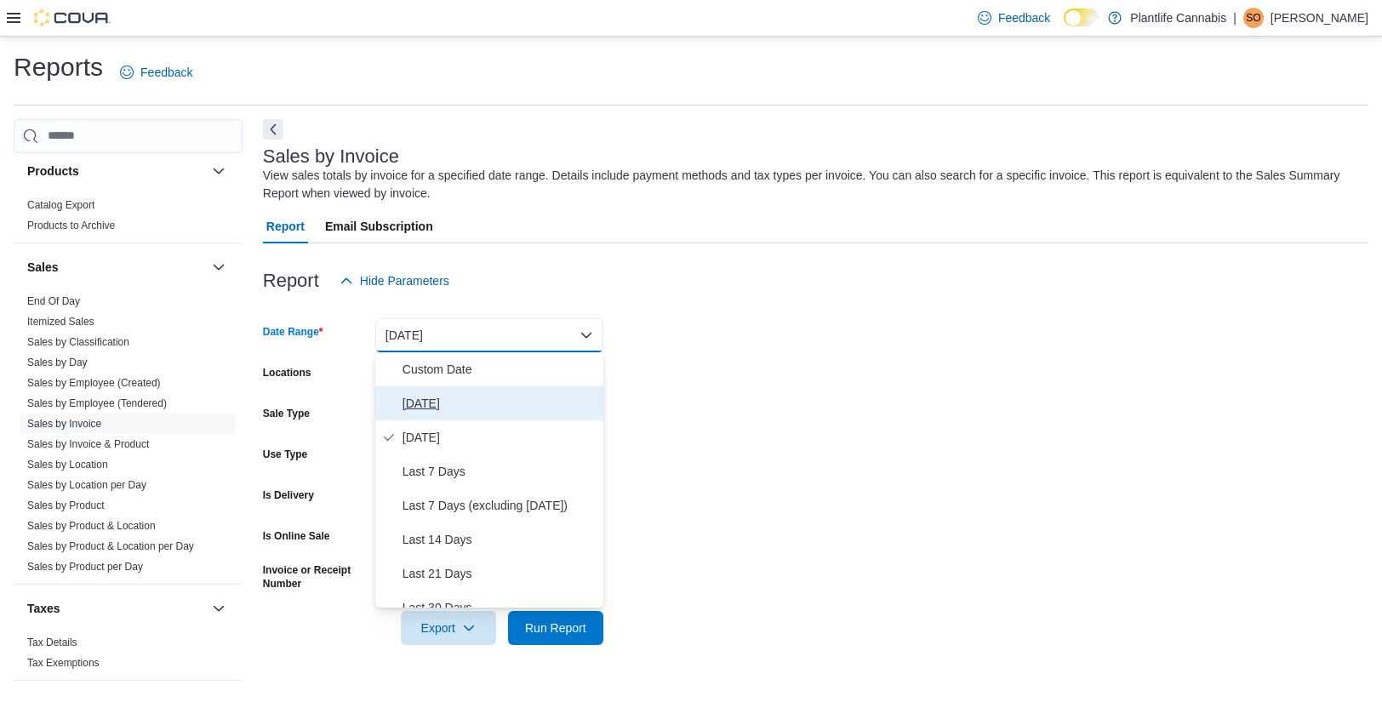
drag, startPoint x: 431, startPoint y: 350, endPoint x: 437, endPoint y: 401, distance: 51.4
click at [425, 405] on span "Today" at bounding box center [500, 403] width 194 height 20
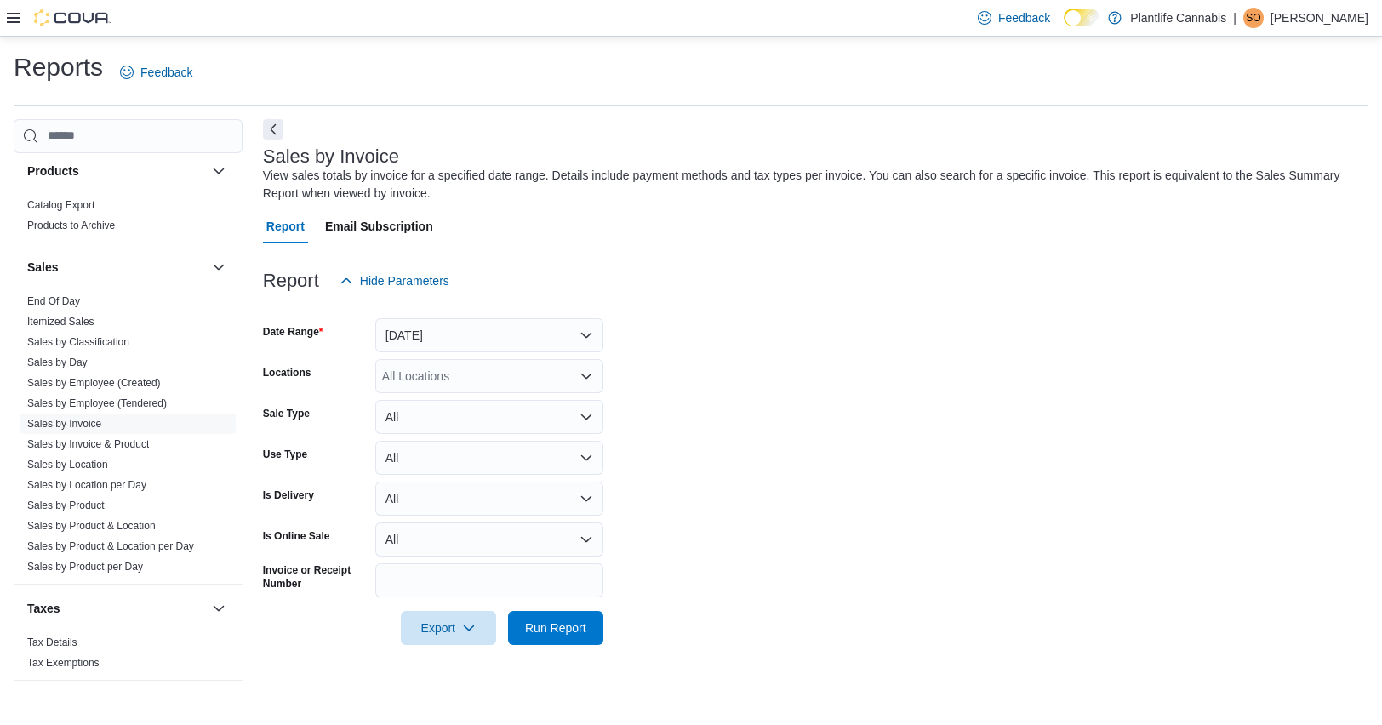
click at [460, 371] on div "All Locations" at bounding box center [489, 376] width 228 height 34
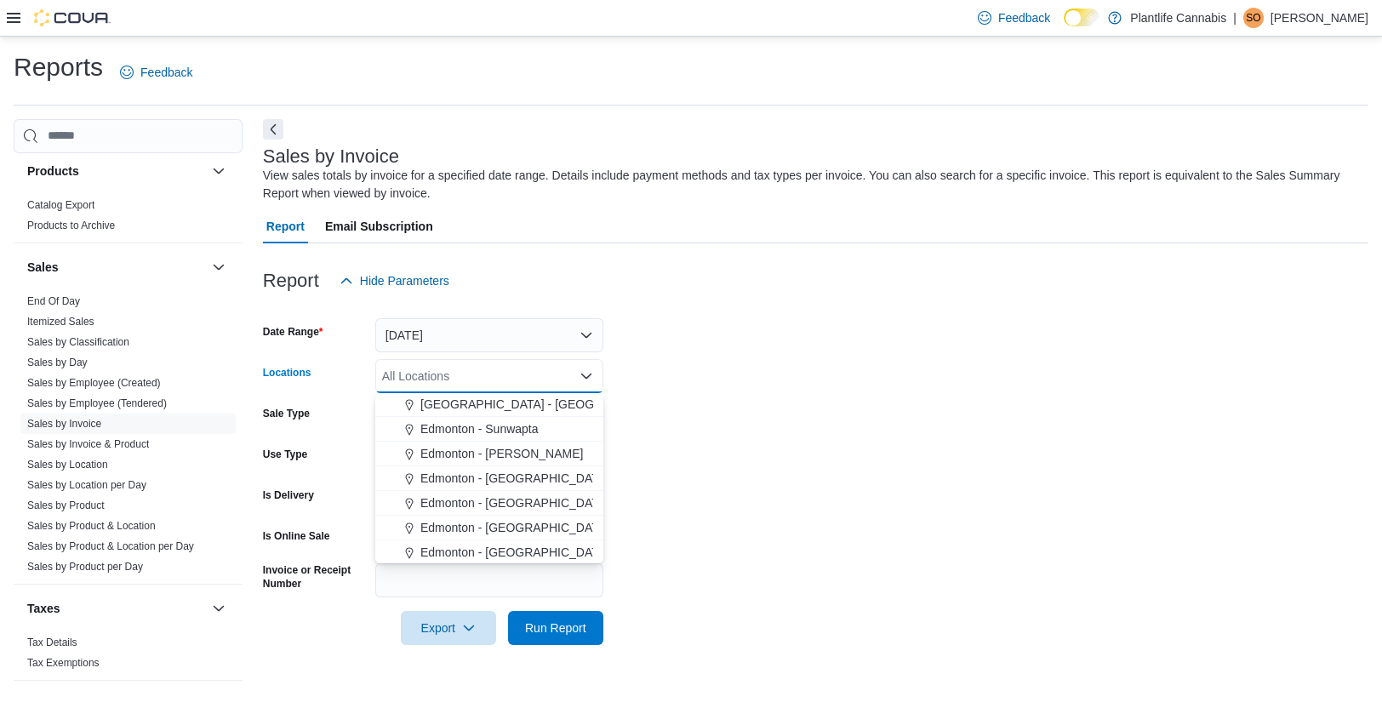
scroll to position [399, 0]
click at [541, 453] on span "Edmonton - [PERSON_NAME]" at bounding box center [502, 450] width 163 height 17
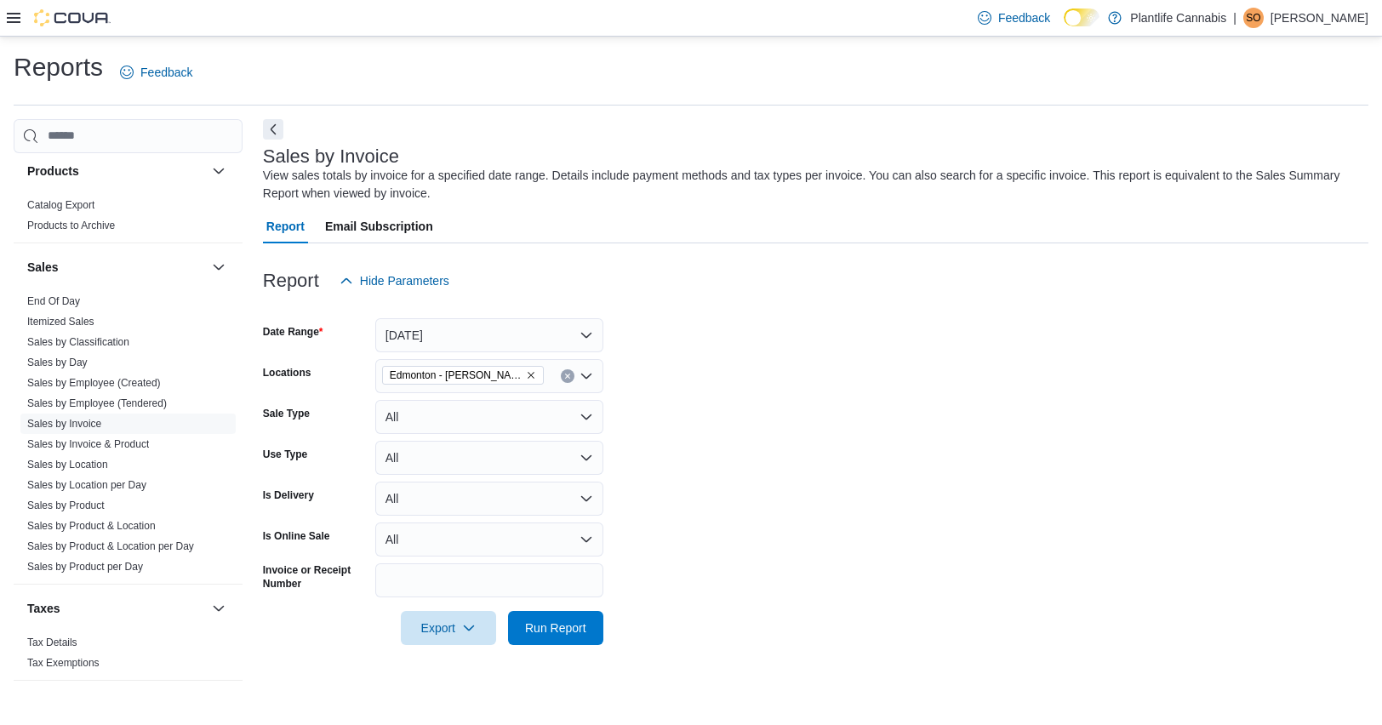
drag, startPoint x: 852, startPoint y: 510, endPoint x: 561, endPoint y: 585, distance: 300.6
click at [841, 511] on form "Date Range Today Locations Edmonton - Terra Losa Sale Type All Use Type All Is …" at bounding box center [816, 471] width 1106 height 347
click at [554, 636] on span "Run Report" at bounding box center [555, 627] width 75 height 34
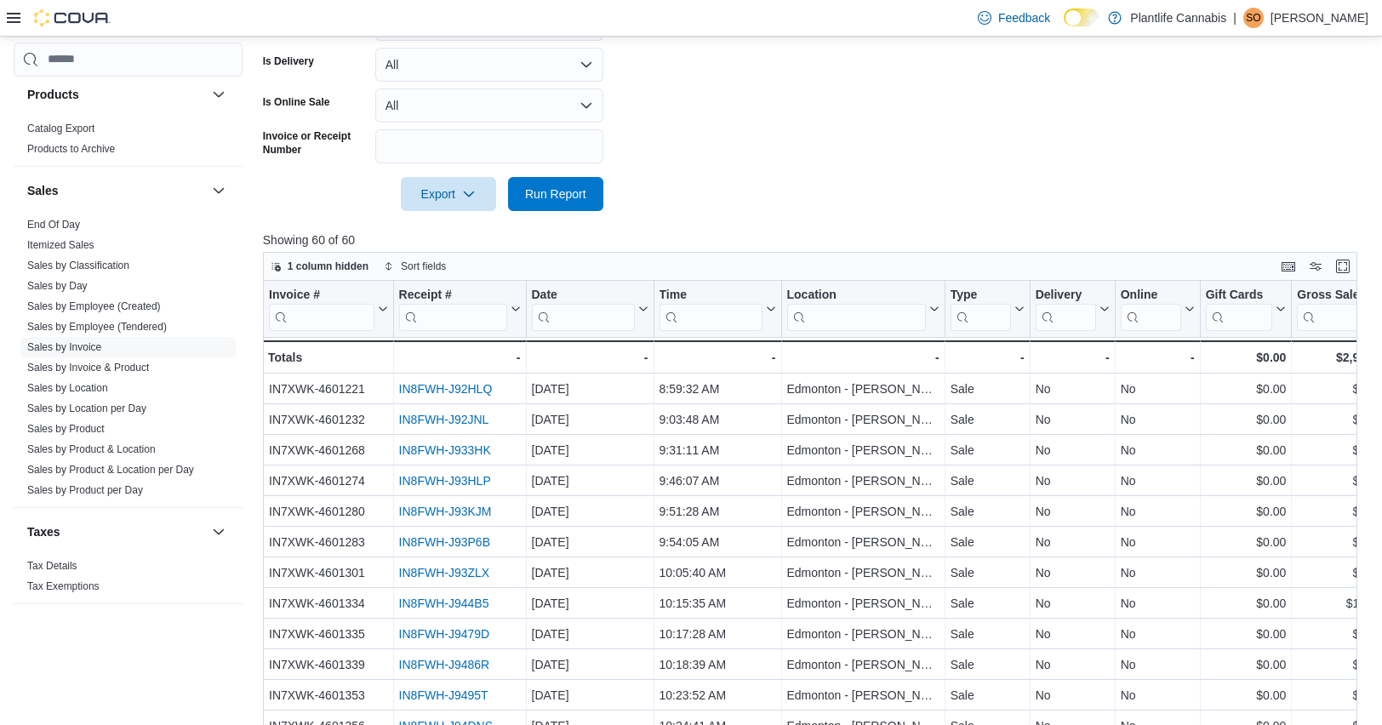
scroll to position [554, 0]
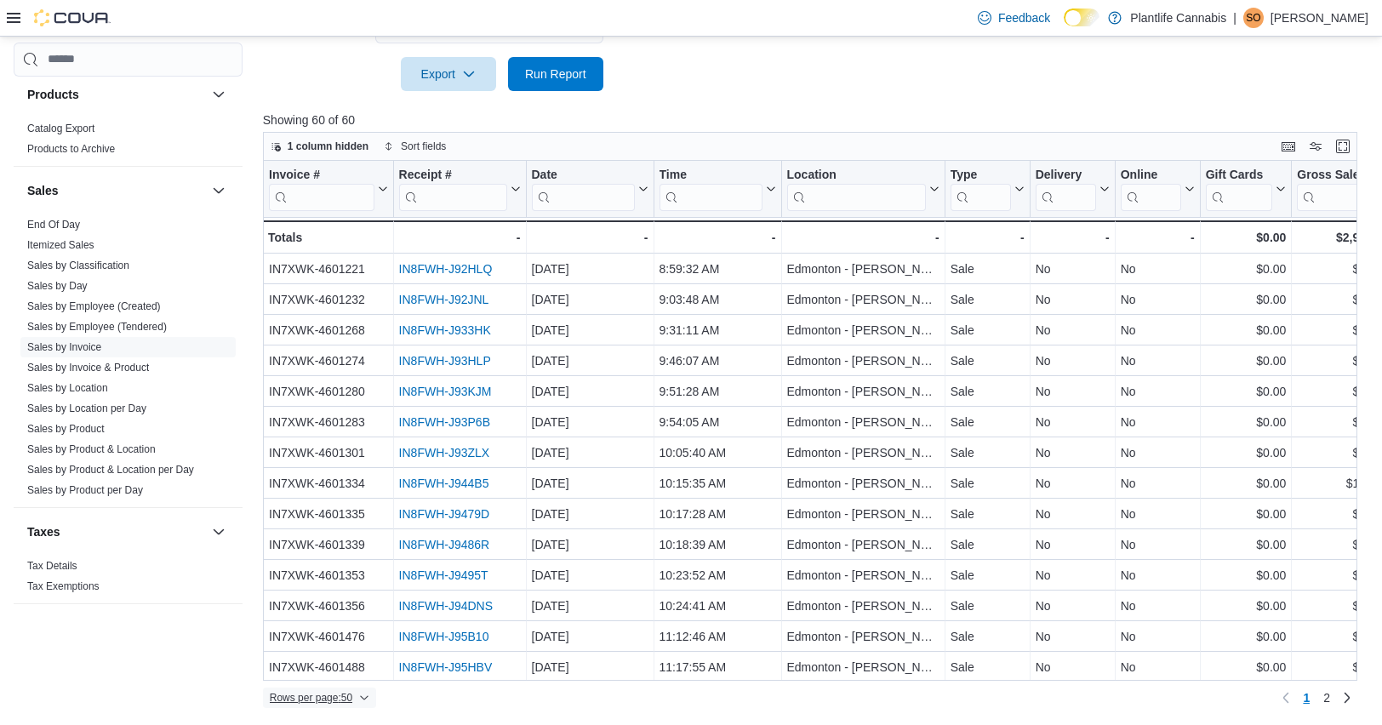
click at [350, 695] on span "Rows per page : 50" at bounding box center [311, 698] width 83 height 14
click at [357, 662] on span "100 rows" at bounding box center [347, 662] width 54 height 14
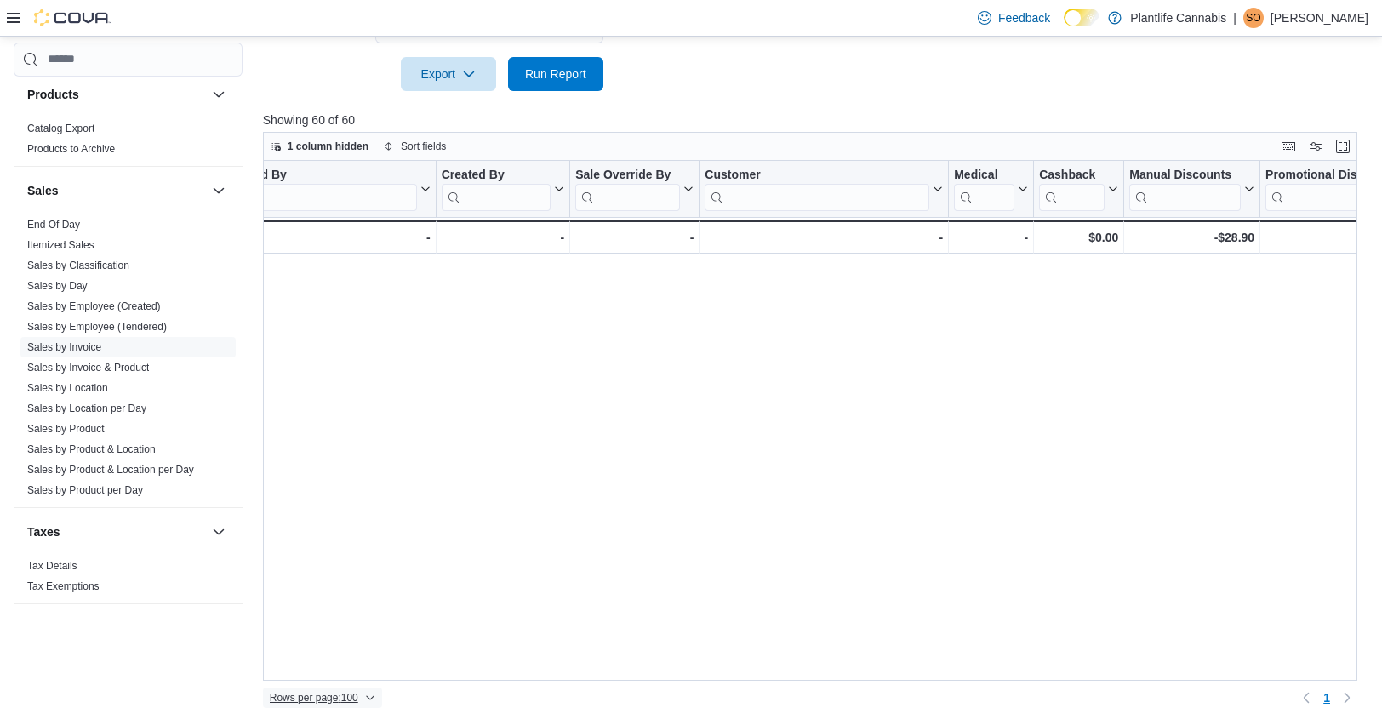
scroll to position [1411, 0]
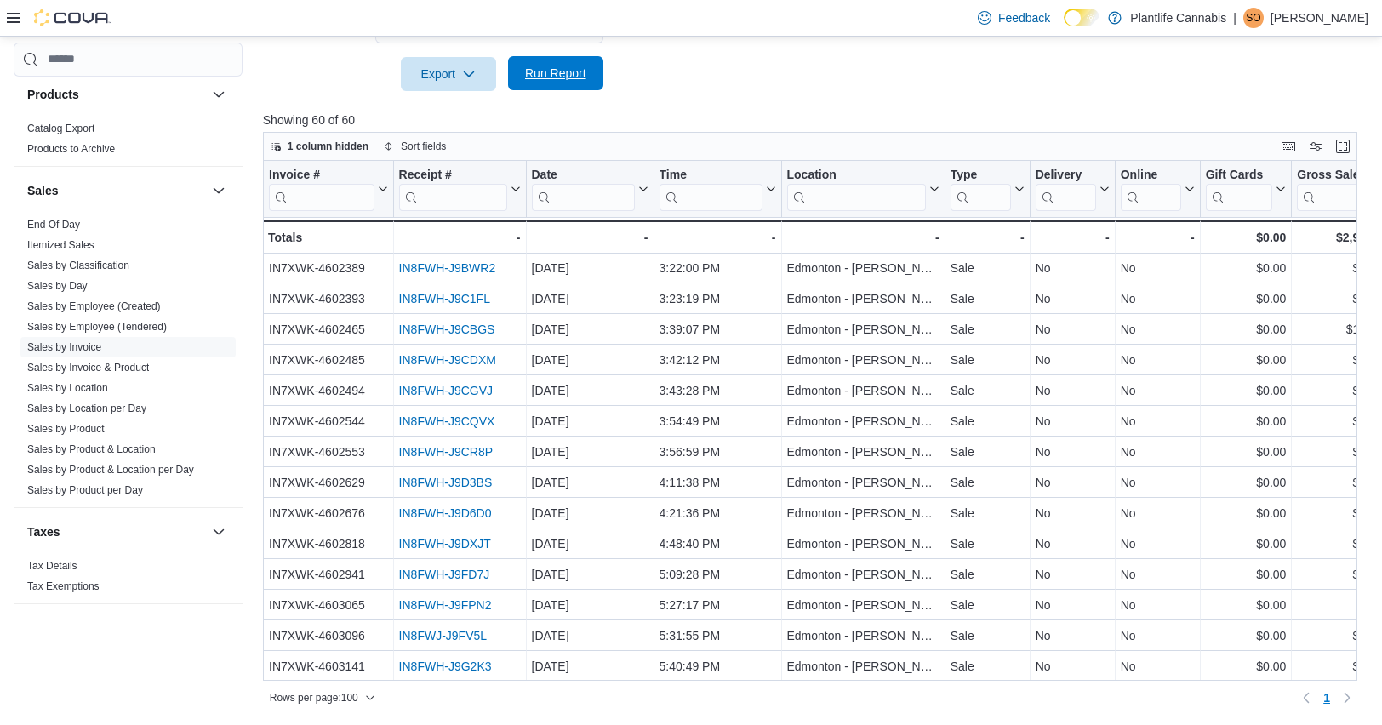
click at [534, 75] on span "Run Report" at bounding box center [555, 73] width 61 height 17
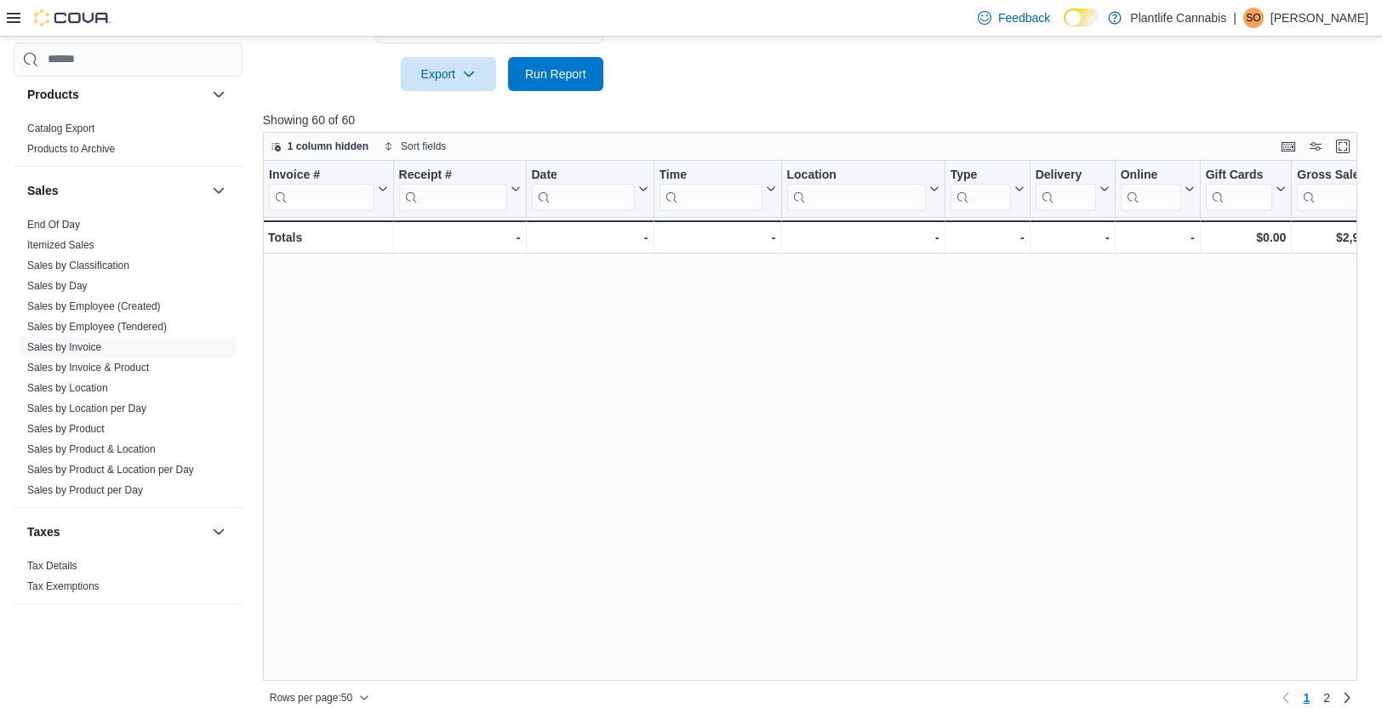
scroll to position [1104, 0]
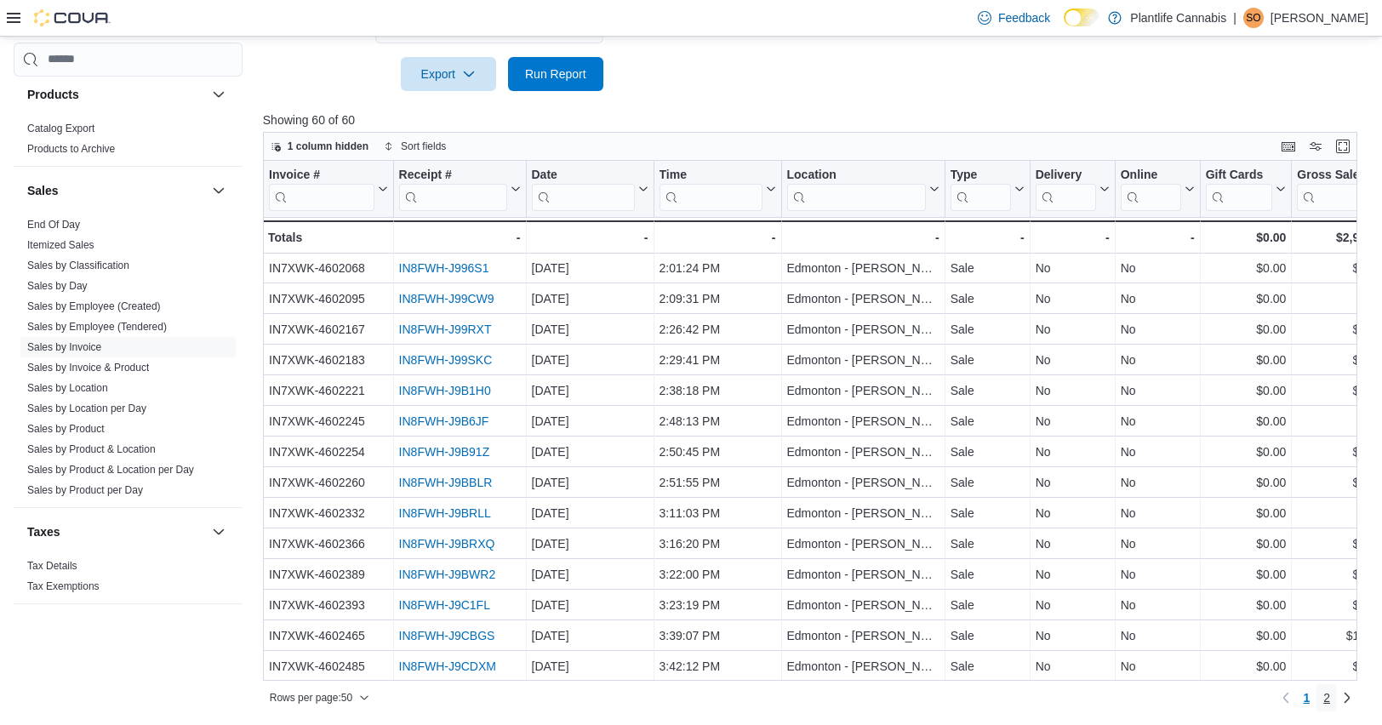
click at [1192, 699] on span "2" at bounding box center [1327, 698] width 7 height 17
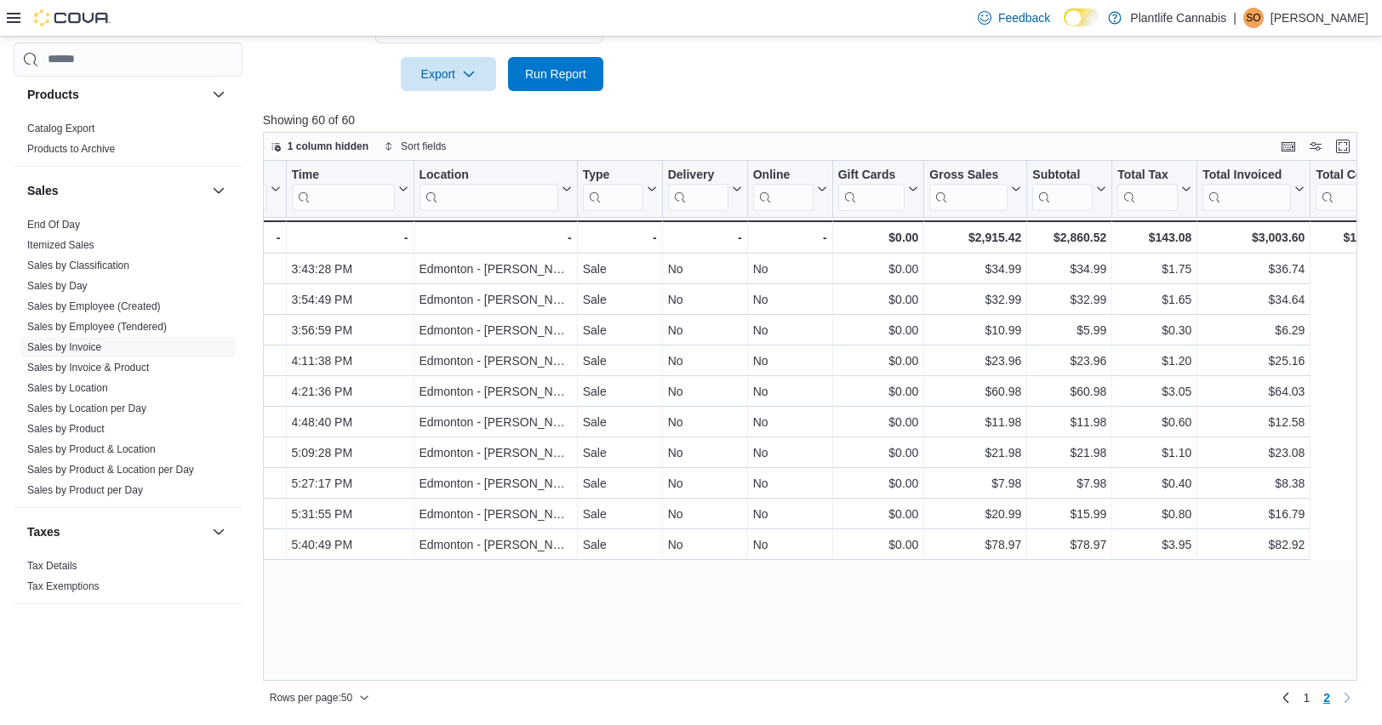
scroll to position [0, 0]
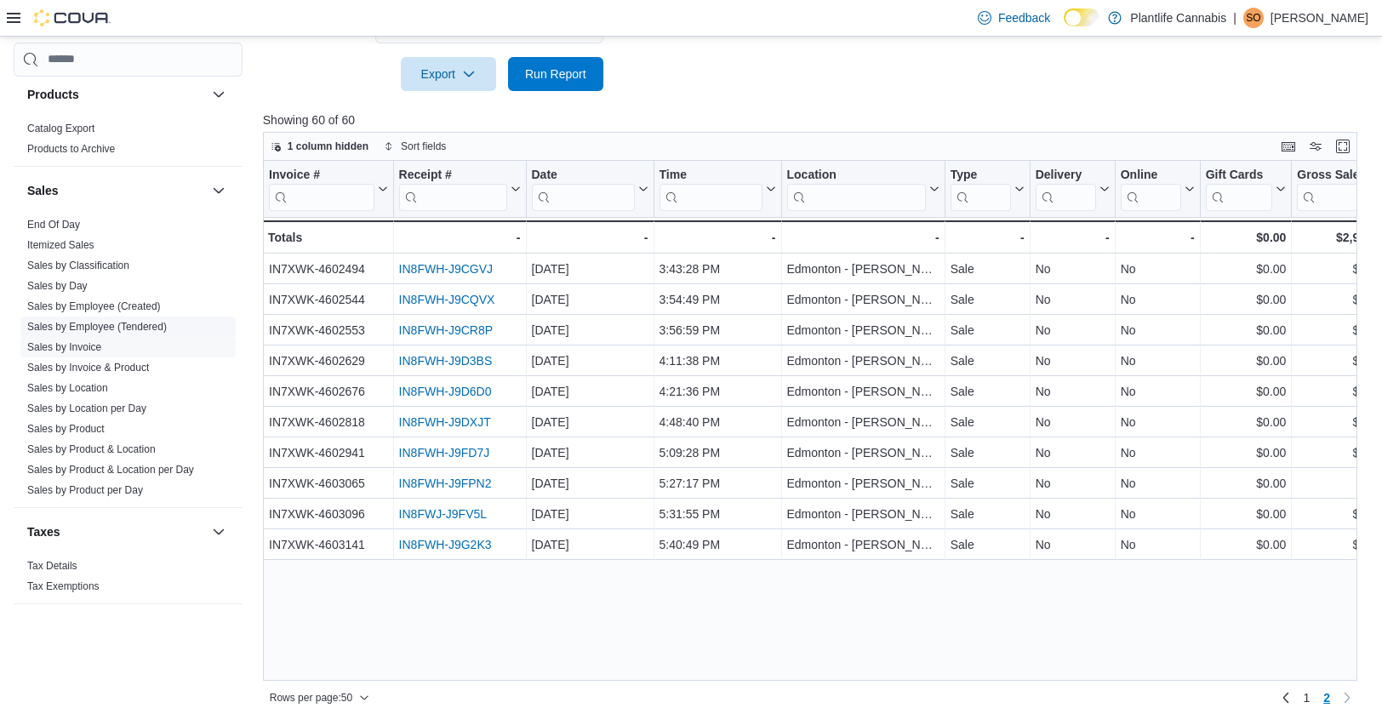
click at [62, 321] on link "Sales by Employee (Tendered)" at bounding box center [97, 327] width 140 height 12
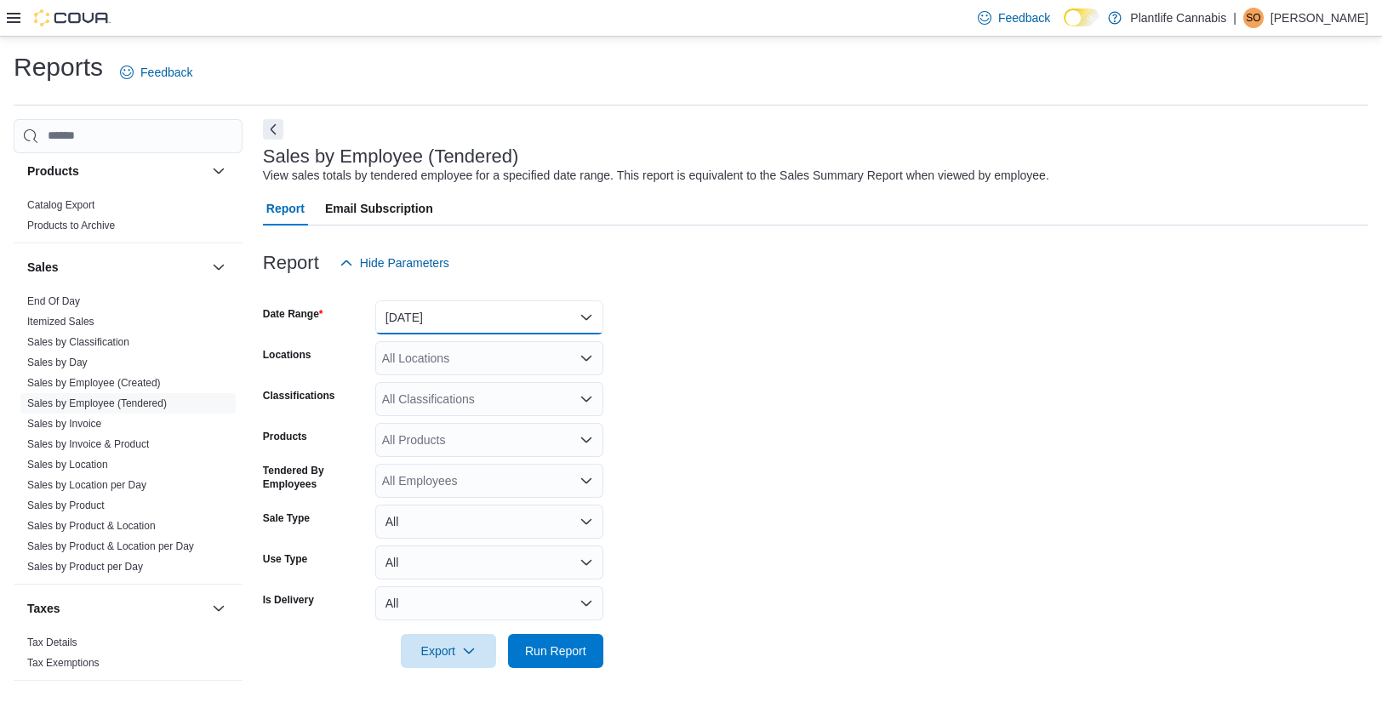
click at [457, 310] on button "Yesterday" at bounding box center [489, 317] width 228 height 34
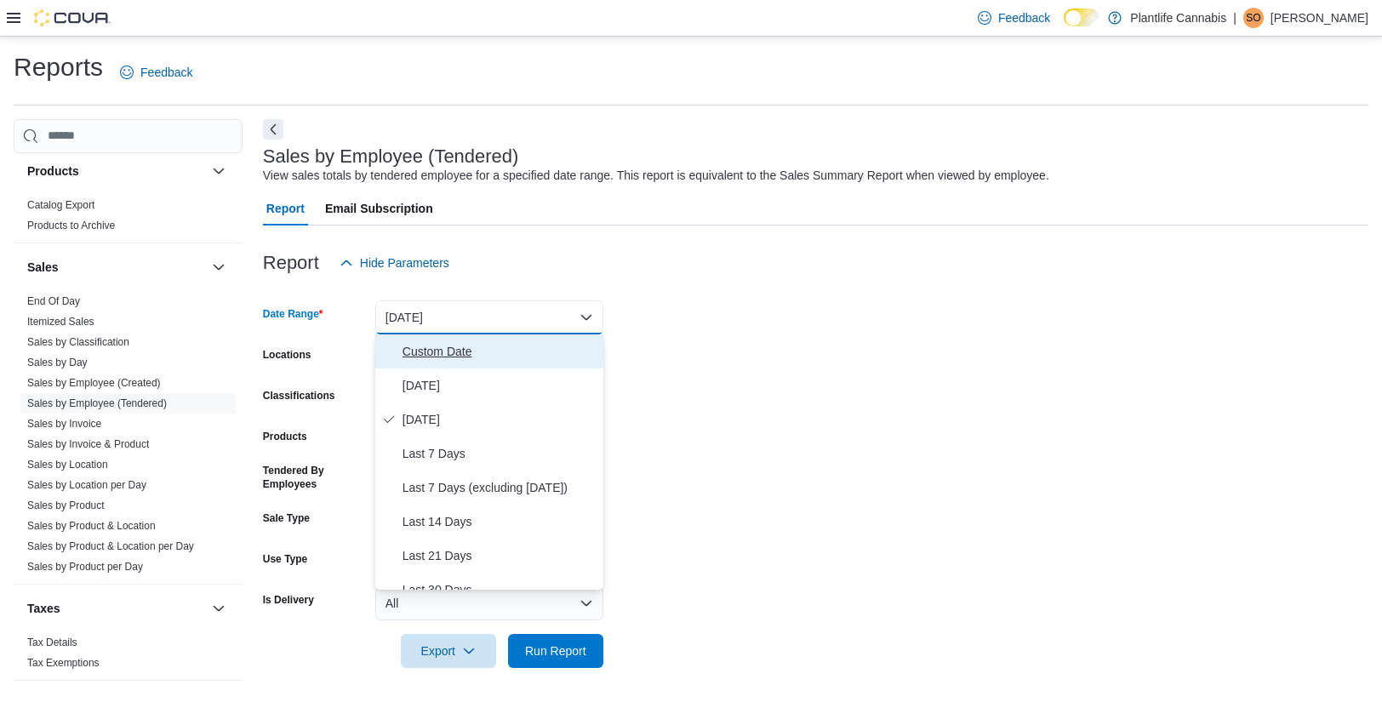
click at [432, 348] on span "Custom Date" at bounding box center [500, 351] width 194 height 20
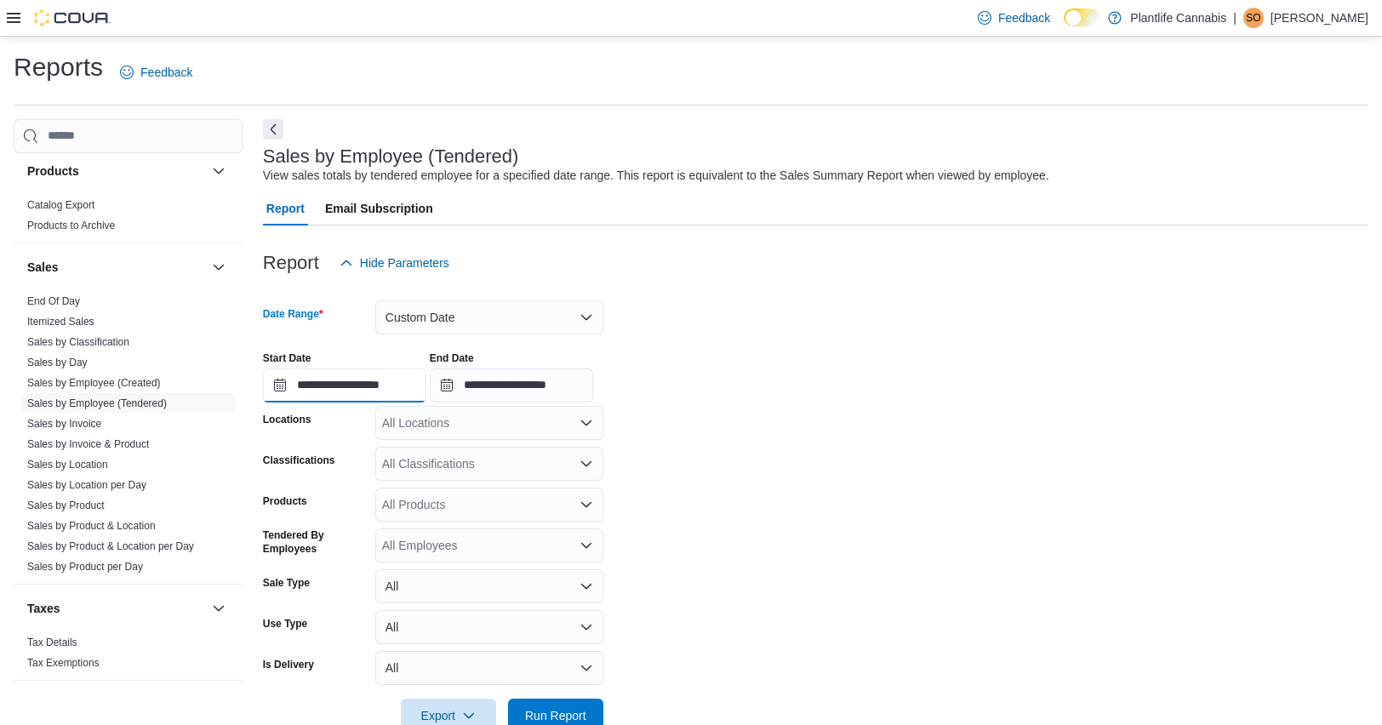
click at [362, 381] on input "**********" at bounding box center [344, 386] width 163 height 34
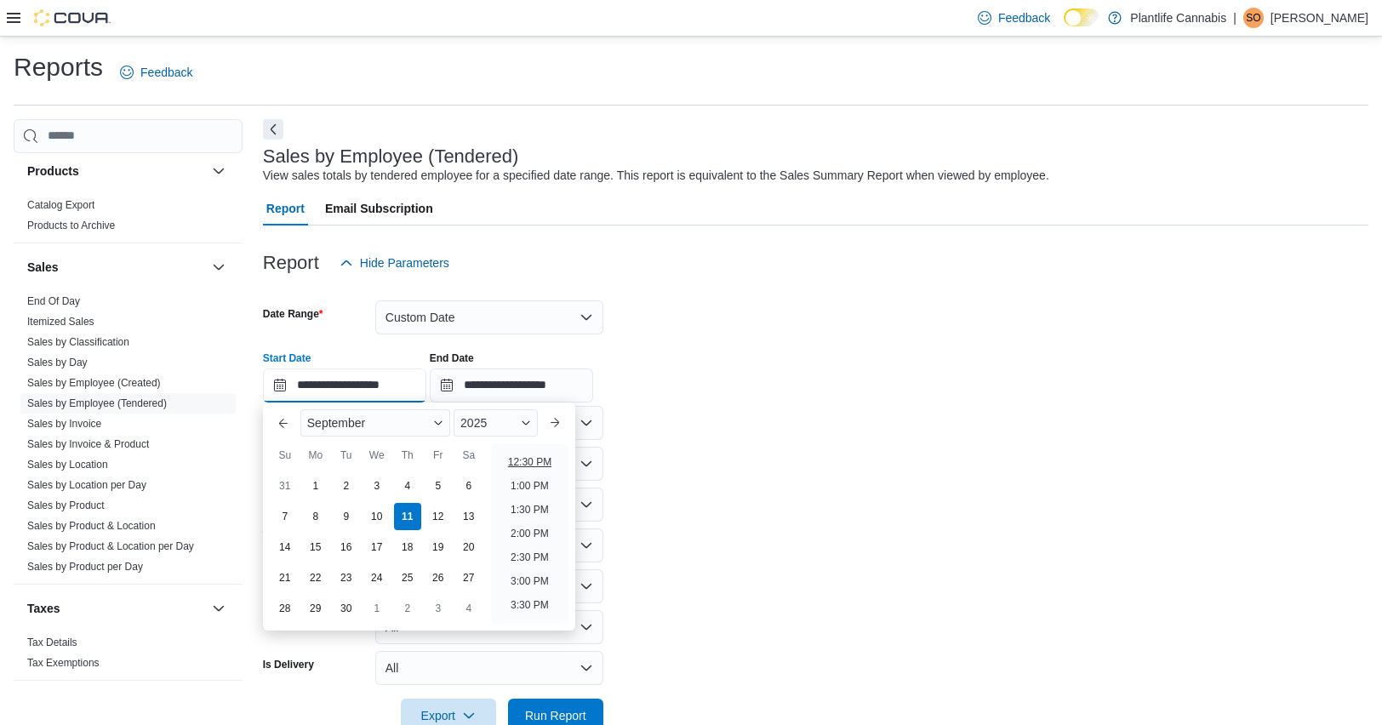
scroll to position [672, 0]
click at [539, 442] on div "September 2025" at bounding box center [419, 423] width 251 height 41
click at [540, 457] on li "2:00 PM" at bounding box center [530, 452] width 52 height 20
type input "**********"
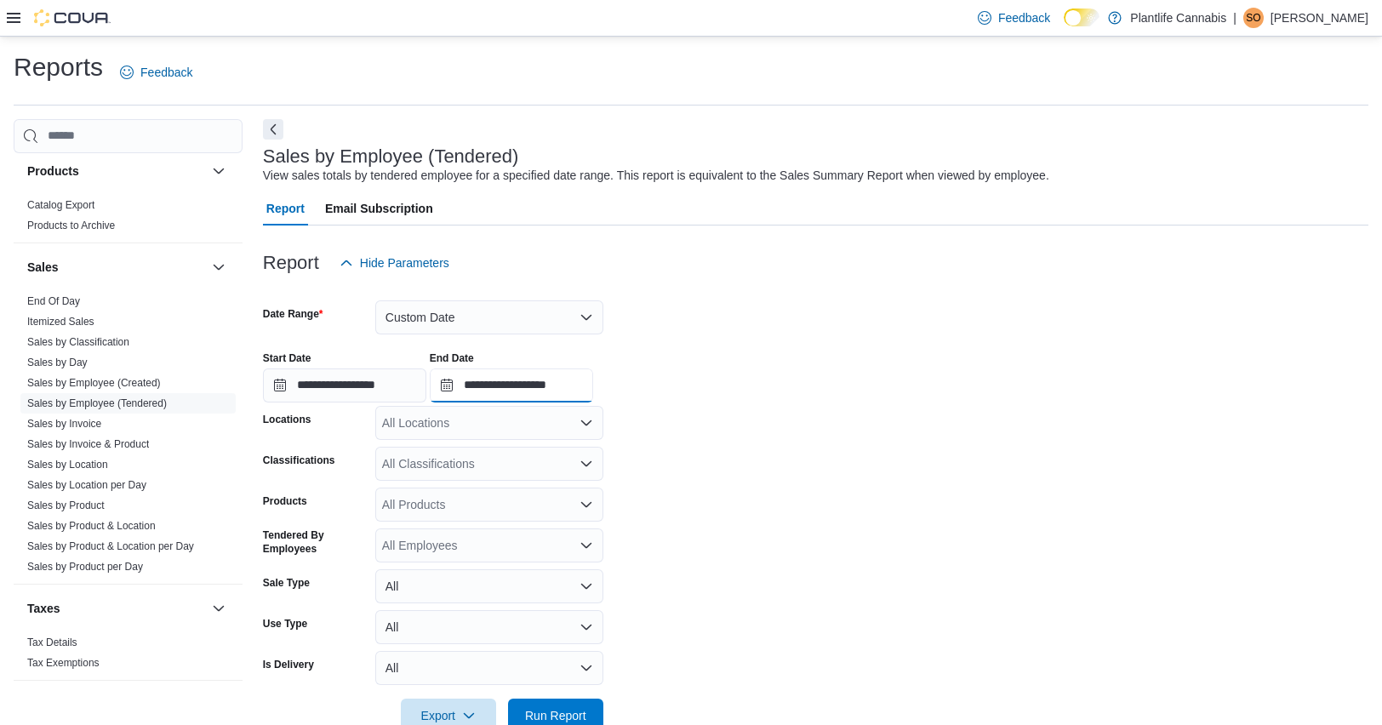
click at [575, 394] on input "**********" at bounding box center [511, 386] width 163 height 34
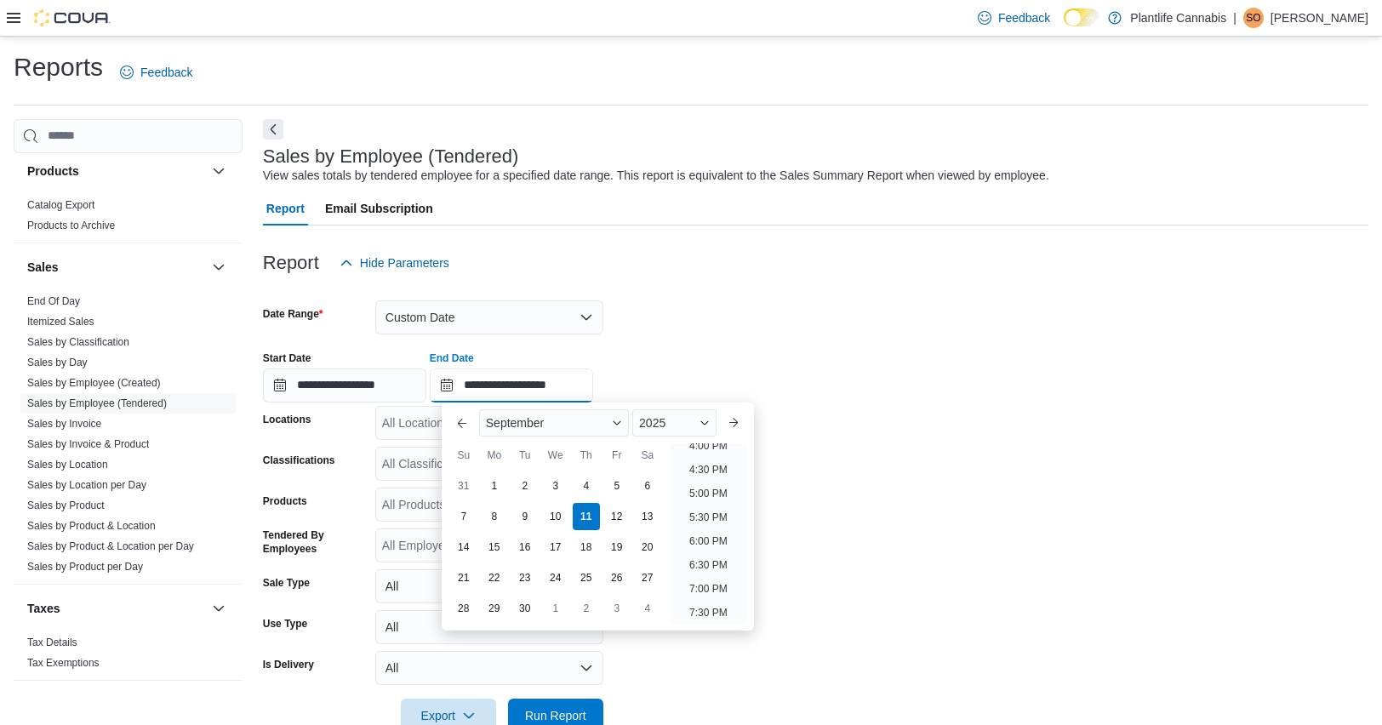
scroll to position [767, 0]
click at [719, 447] on li "4:00 PM" at bounding box center [709, 453] width 52 height 20
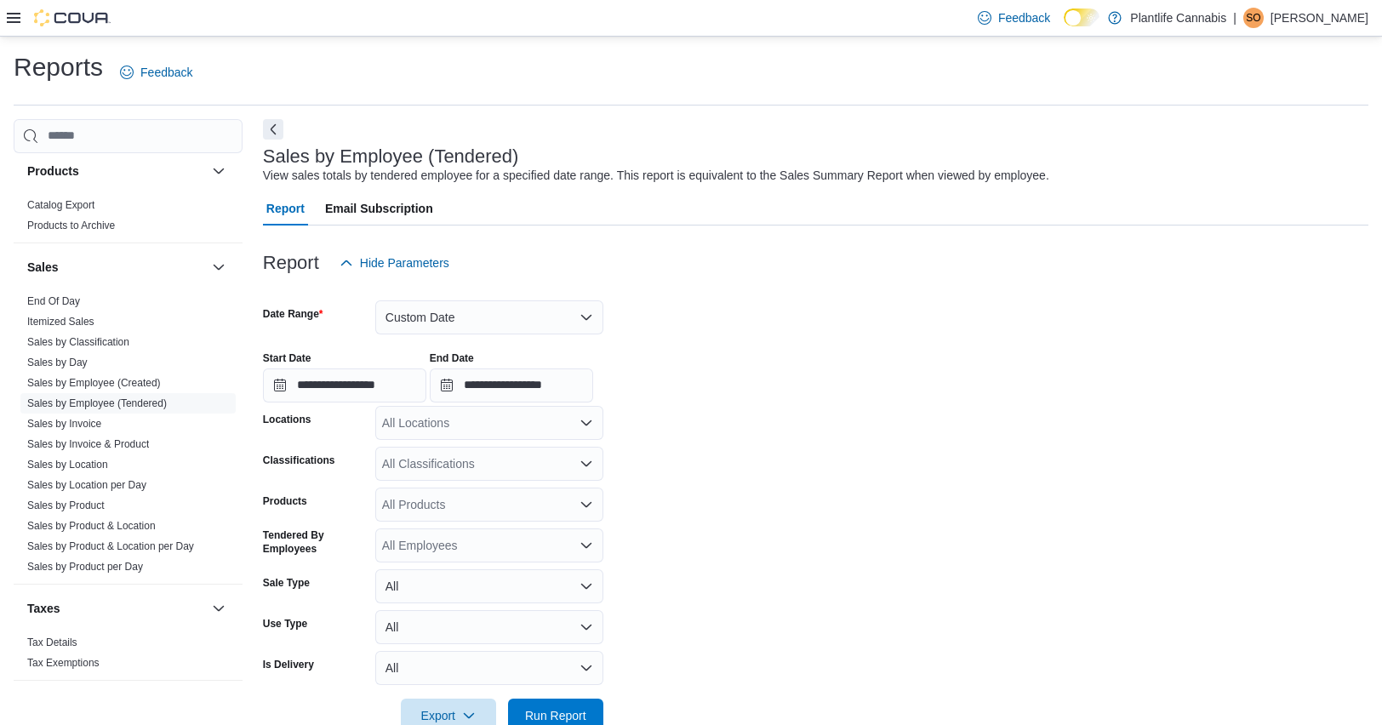
click at [467, 419] on div "All Locations" at bounding box center [489, 423] width 228 height 34
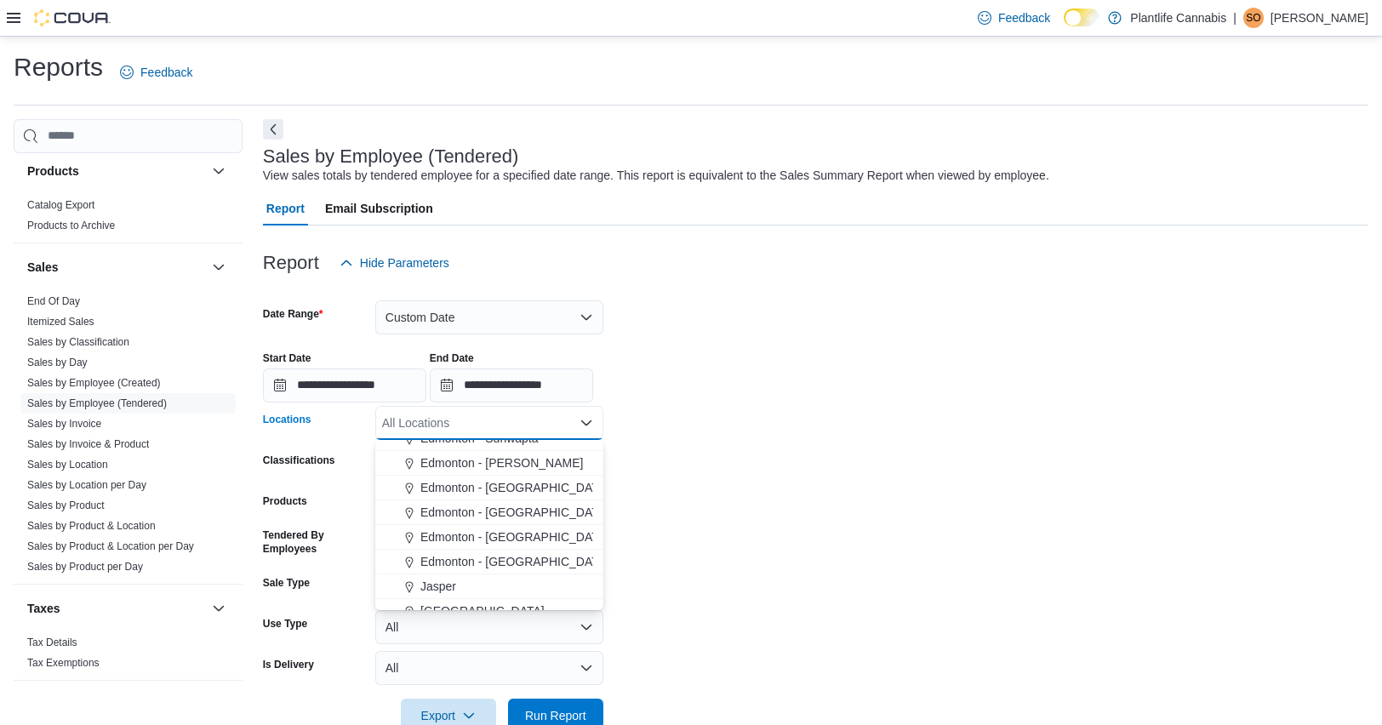
scroll to position [439, 0]
click at [537, 461] on span "Edmonton - [PERSON_NAME]" at bounding box center [502, 457] width 163 height 17
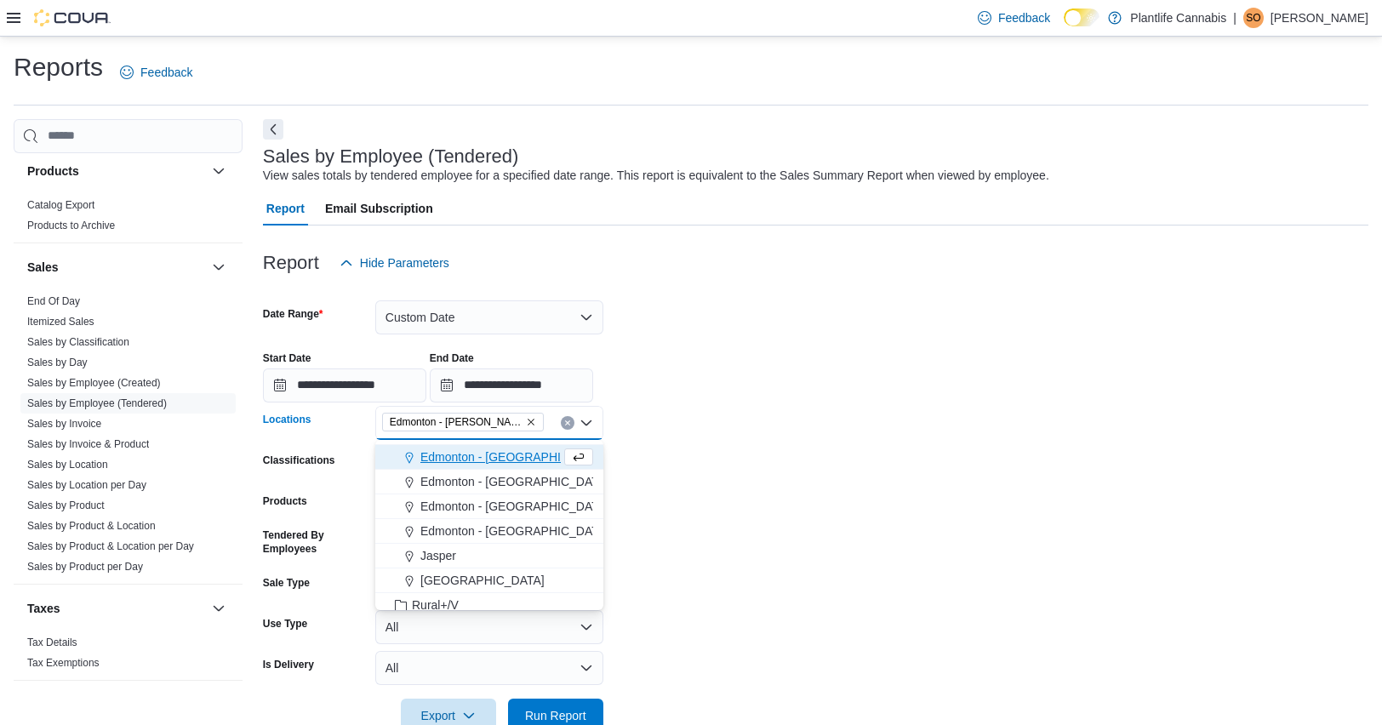
drag, startPoint x: 678, startPoint y: 467, endPoint x: 705, endPoint y: 542, distance: 79.4
click at [678, 467] on form "**********" at bounding box center [816, 506] width 1106 height 453
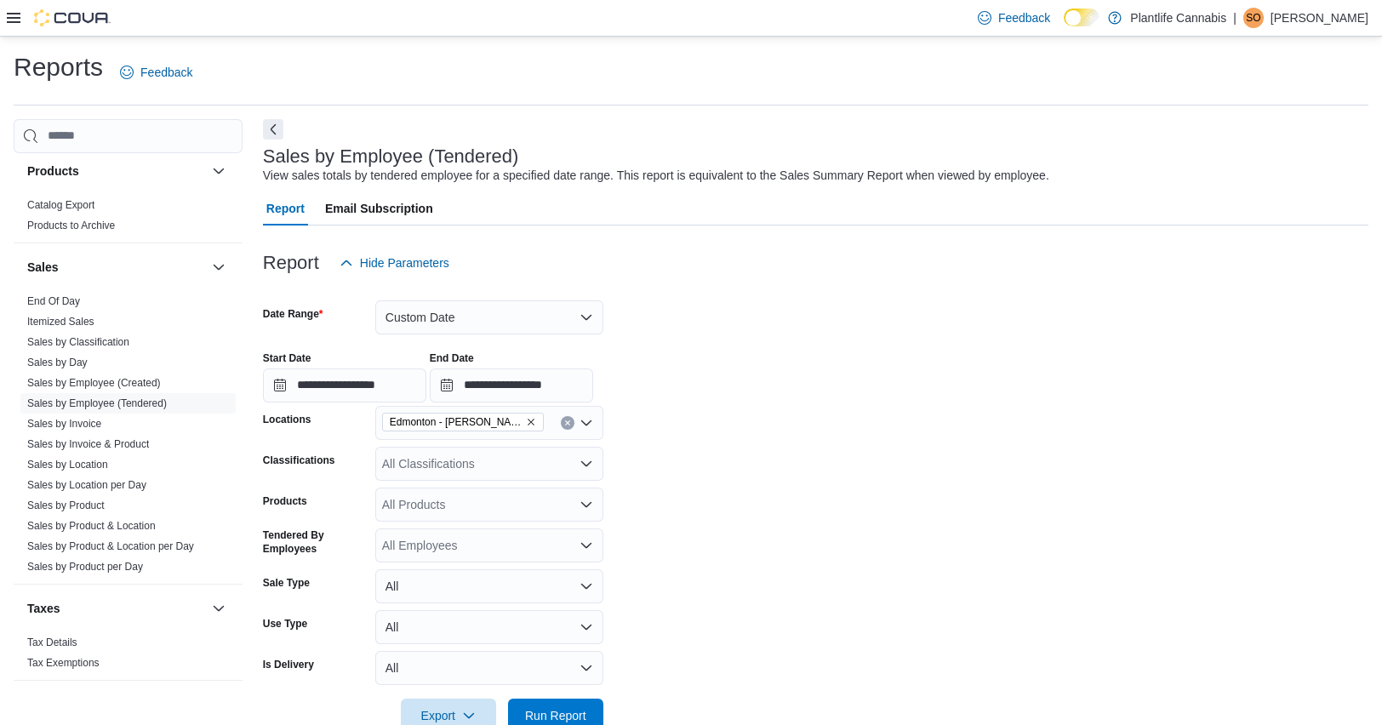
scroll to position [42, 0]
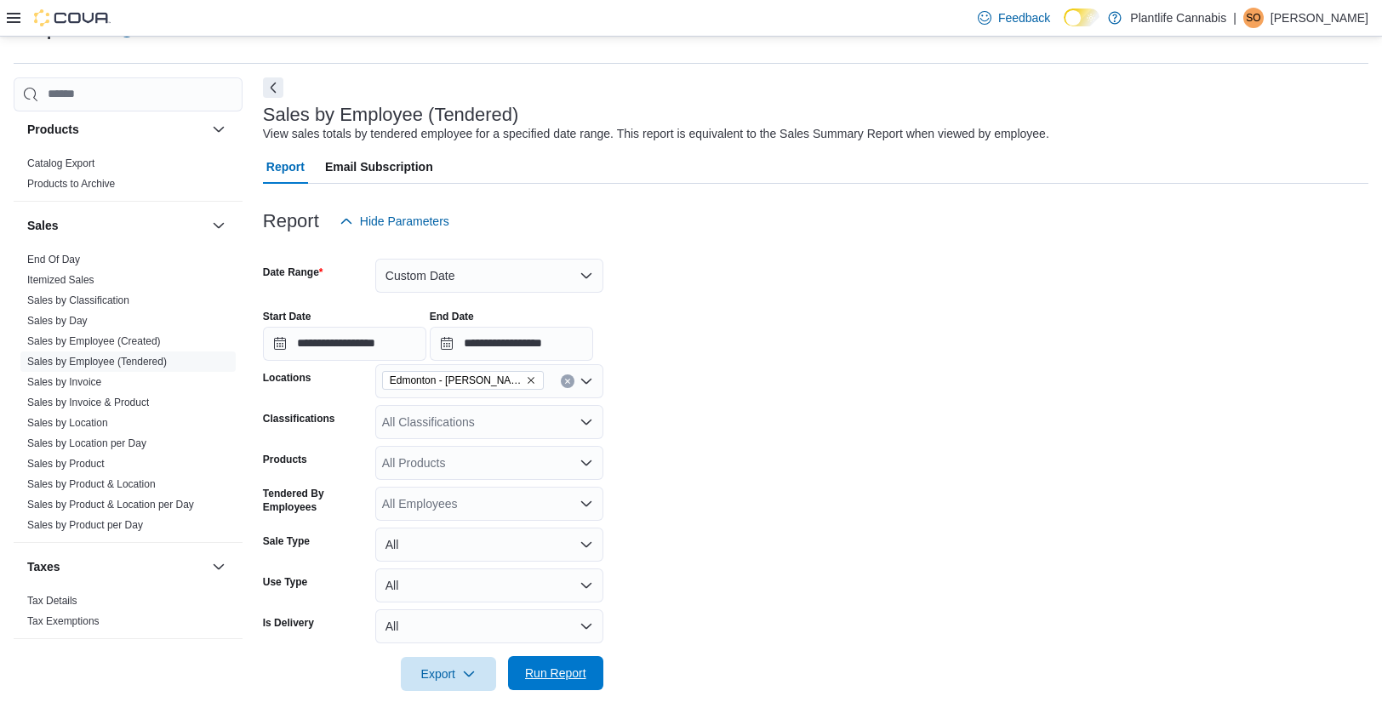
click at [567, 690] on span "Run Report" at bounding box center [555, 673] width 75 height 34
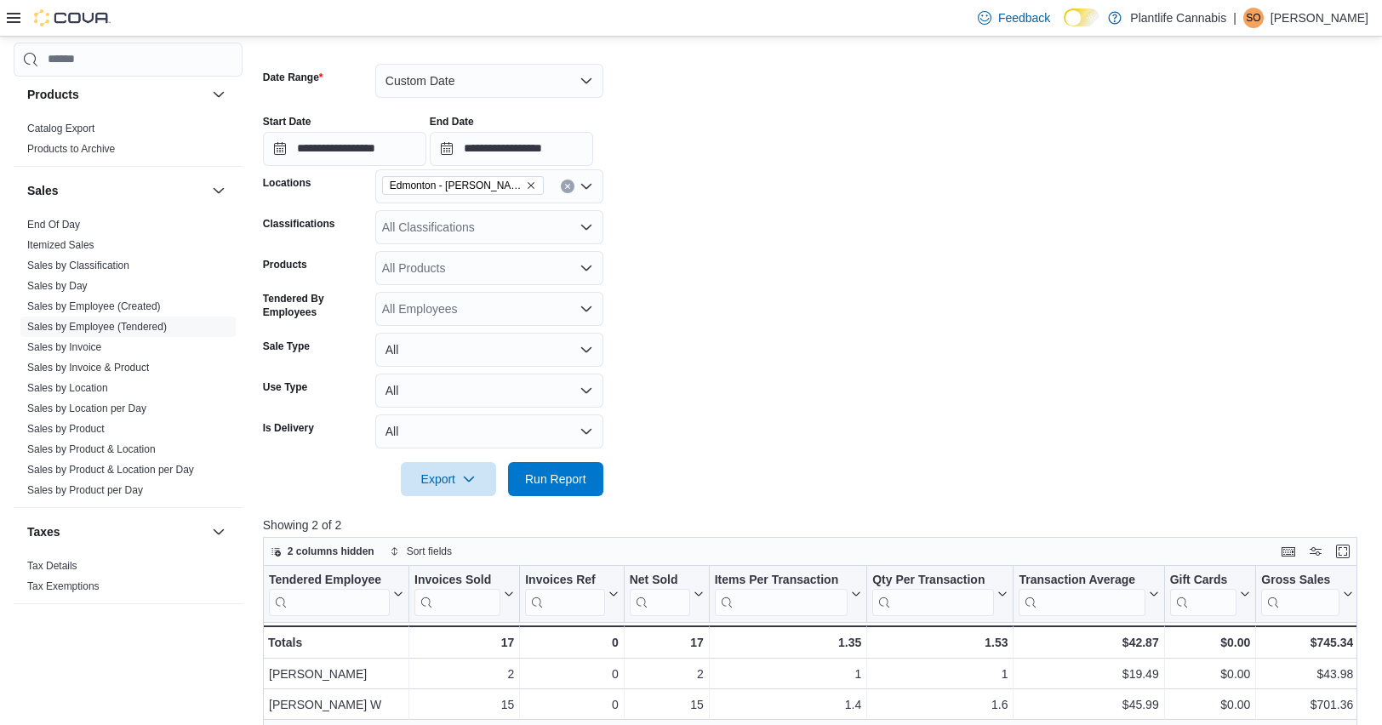
scroll to position [235, 0]
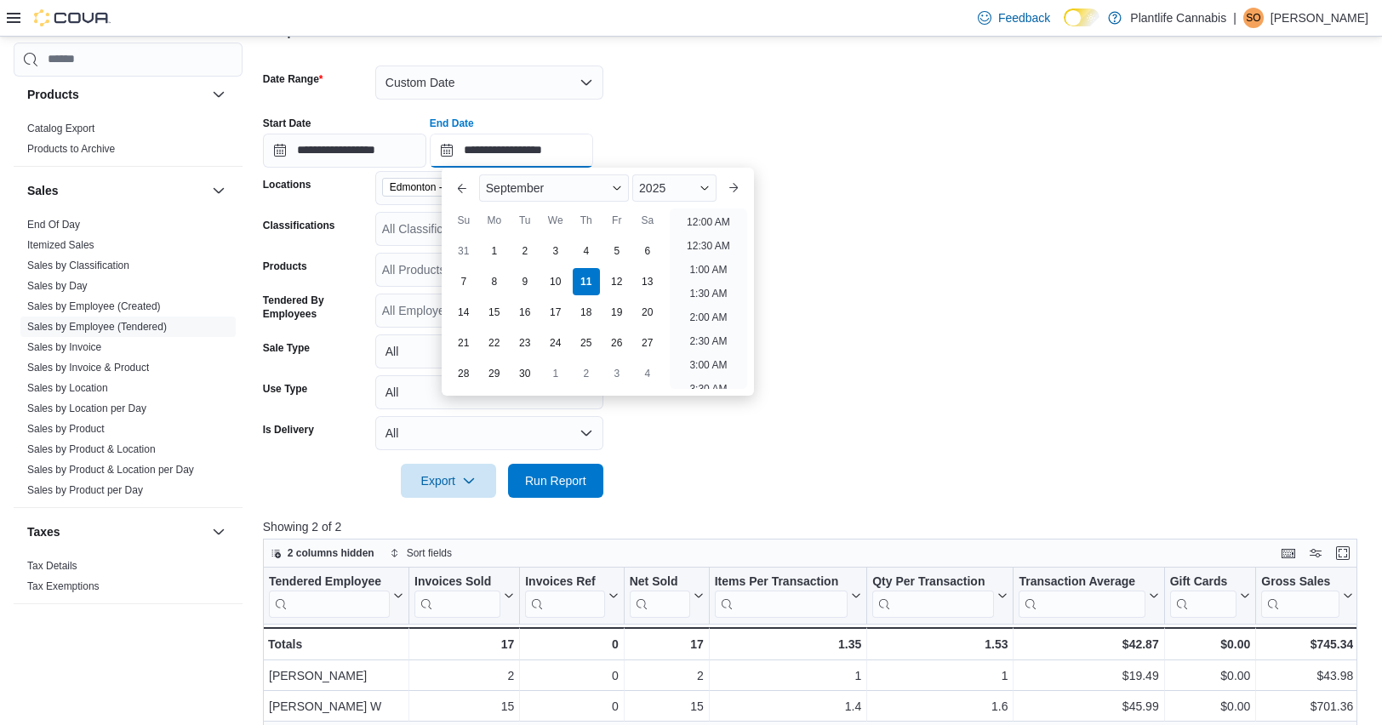
click at [489, 152] on input "**********" at bounding box center [511, 151] width 163 height 34
click at [707, 318] on li "2:00 PM" at bounding box center [709, 320] width 52 height 20
type input "**********"
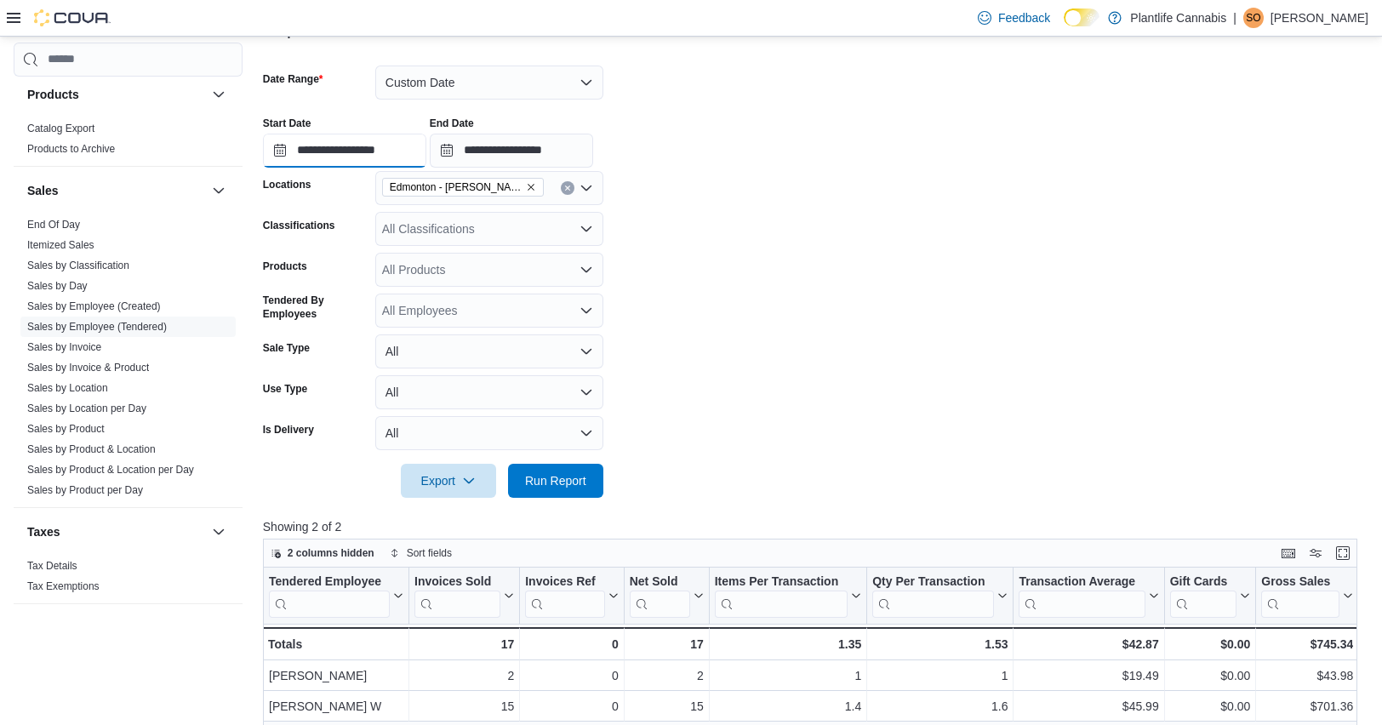
click at [363, 150] on input "**********" at bounding box center [344, 151] width 163 height 34
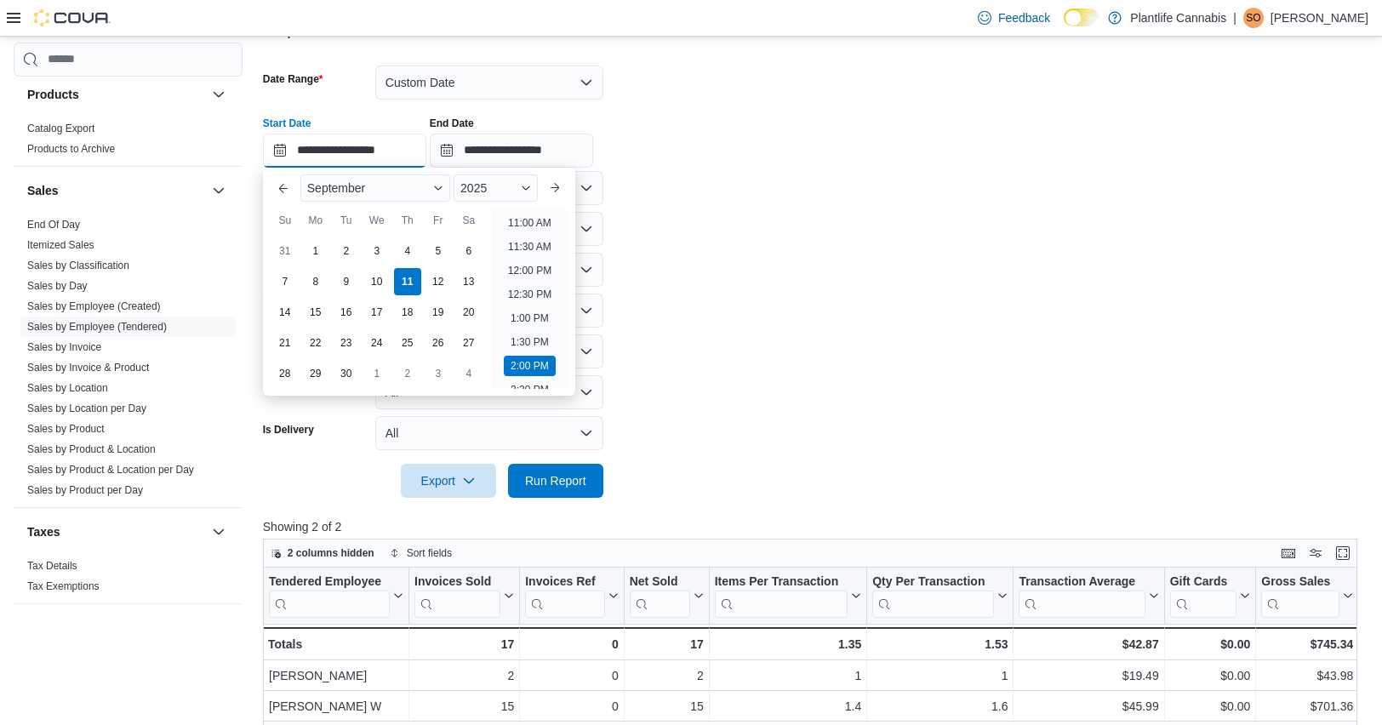
scroll to position [521, 0]
click at [550, 277] on li "12:00 PM" at bounding box center [529, 273] width 57 height 20
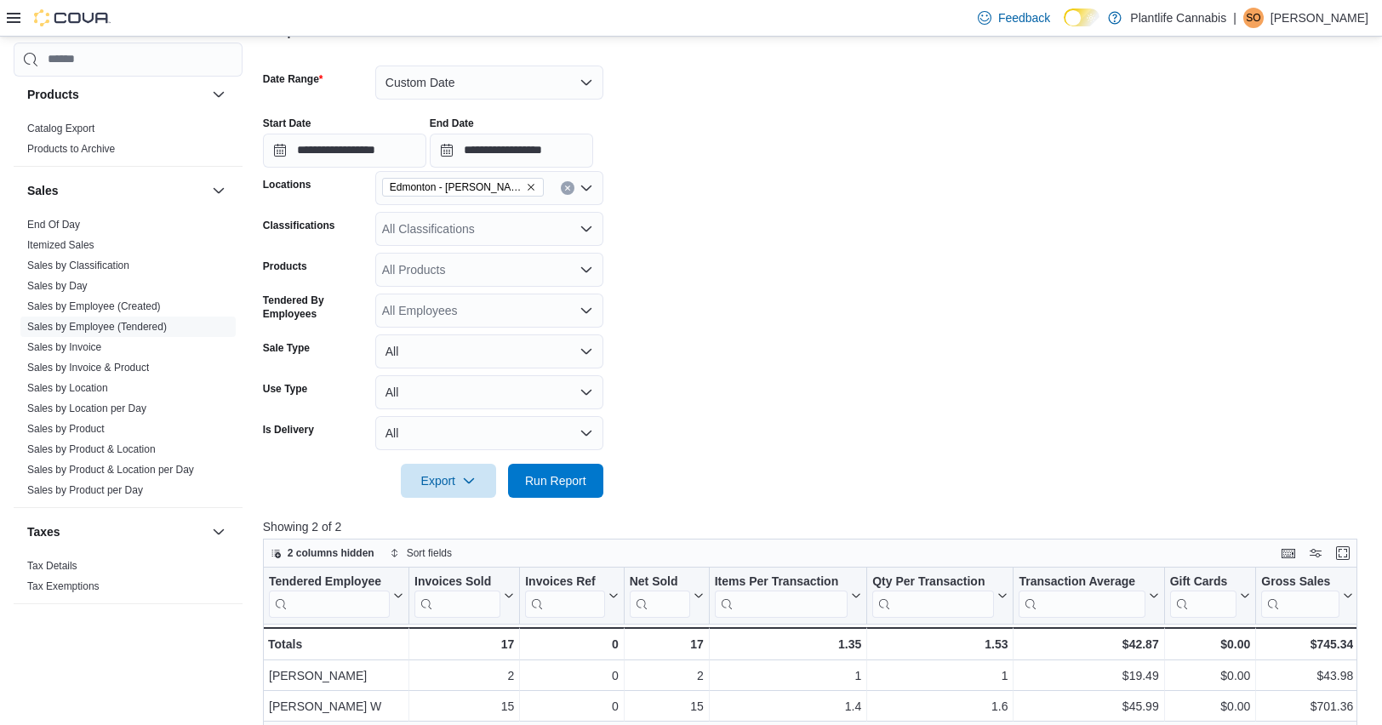
type input "**********"
click at [585, 476] on span "Run Report" at bounding box center [555, 480] width 61 height 17
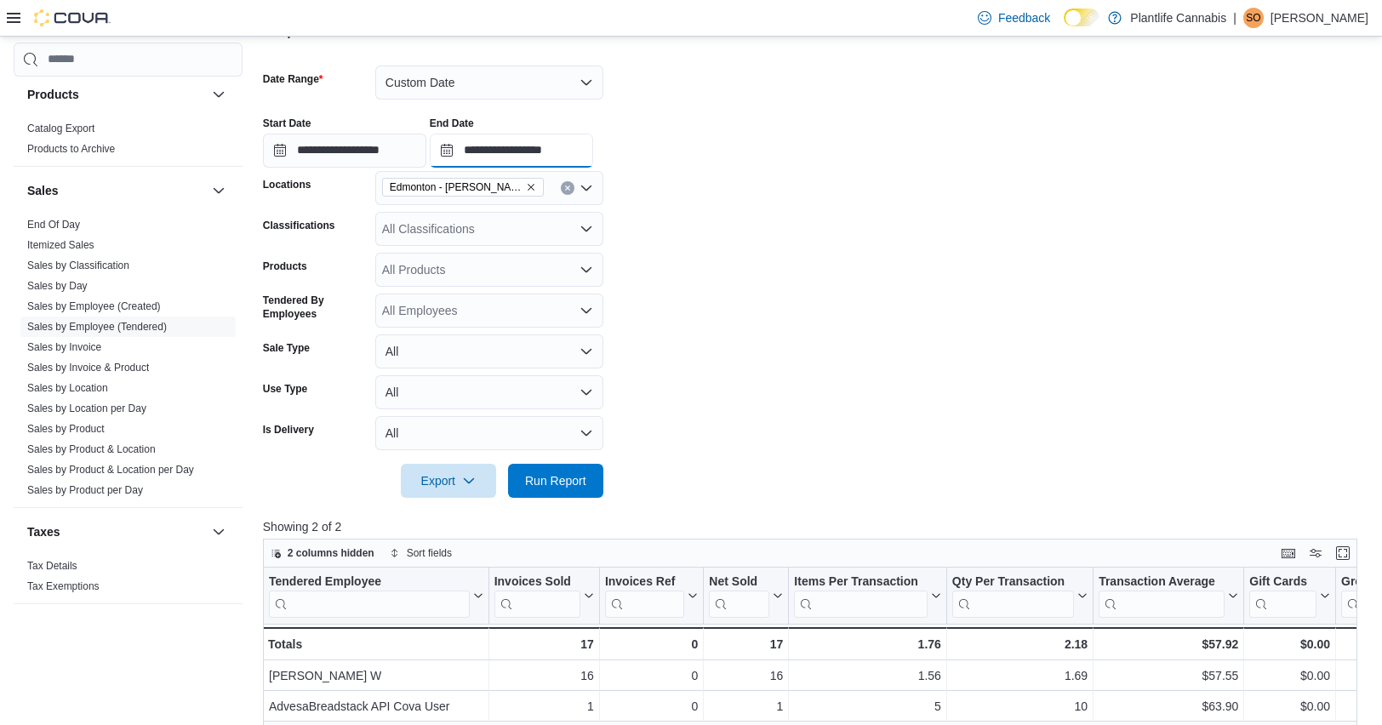
click at [551, 140] on input "**********" at bounding box center [511, 151] width 163 height 34
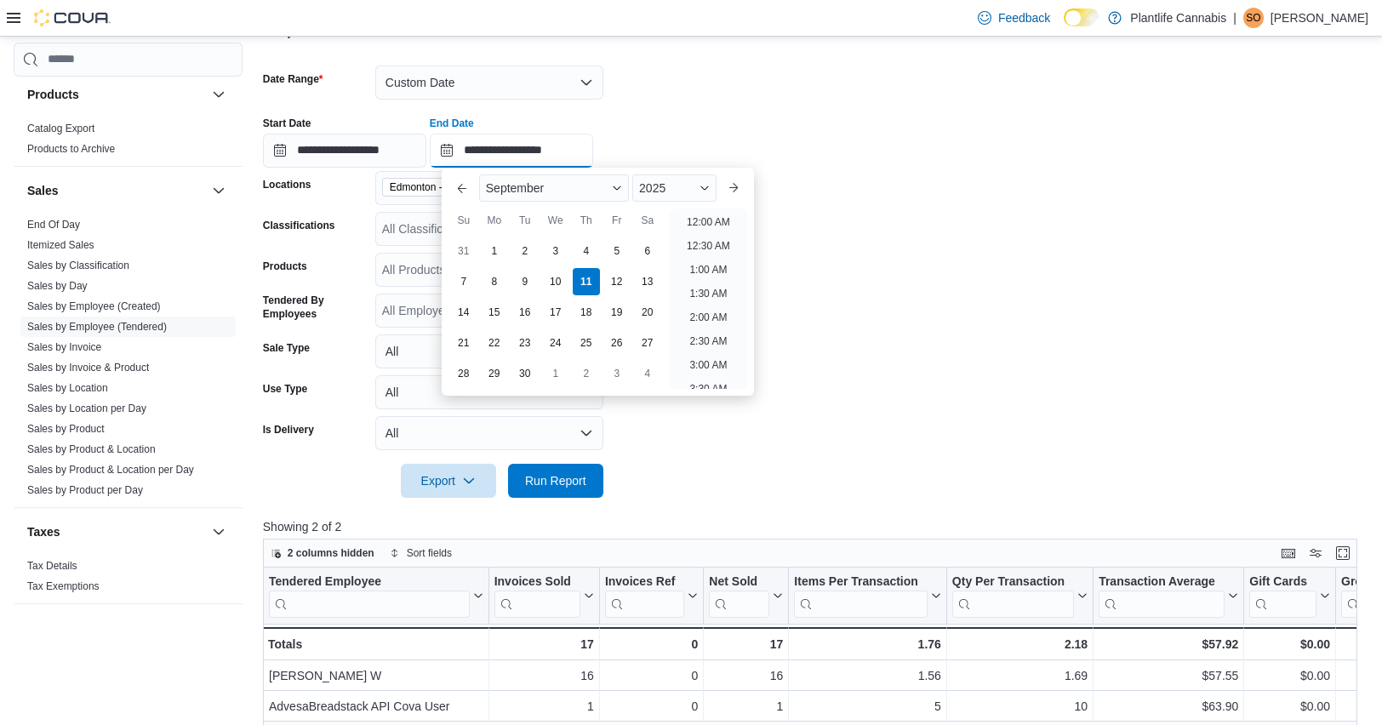
scroll to position [720, 0]
drag, startPoint x: 711, startPoint y: 355, endPoint x: 621, endPoint y: 264, distance: 128.2
click at [711, 355] on li "6:00 PM" at bounding box center [709, 360] width 52 height 20
type input "**********"
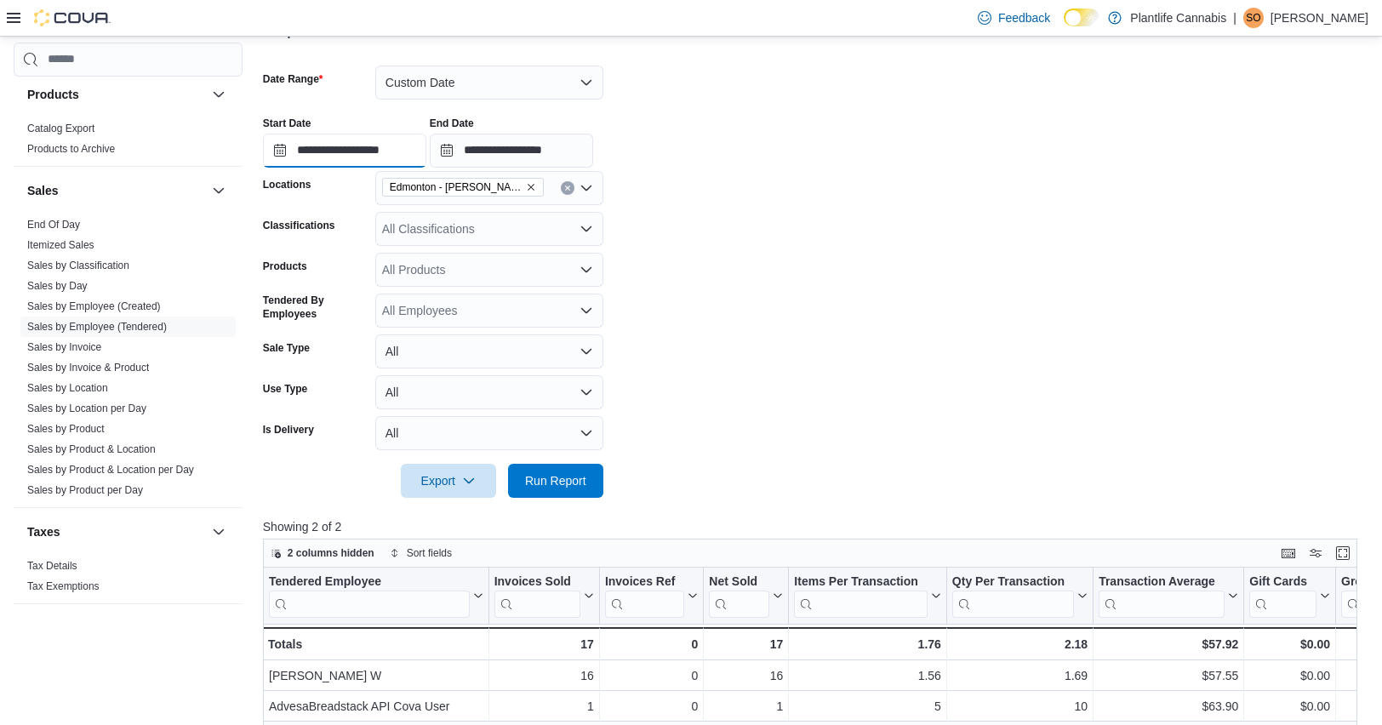
click at [398, 160] on input "**********" at bounding box center [344, 151] width 163 height 34
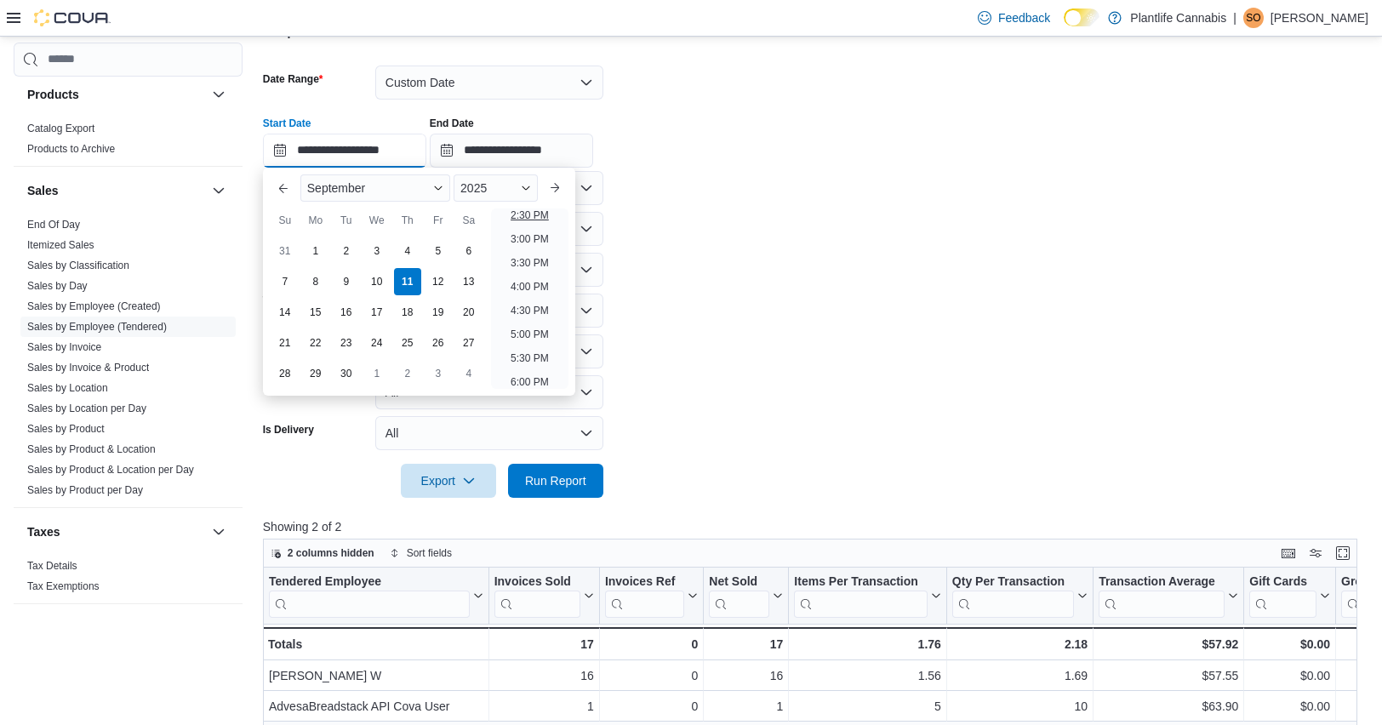
scroll to position [716, 0]
click at [548, 266] on li "4:00 PM" at bounding box center [530, 269] width 52 height 20
type input "**********"
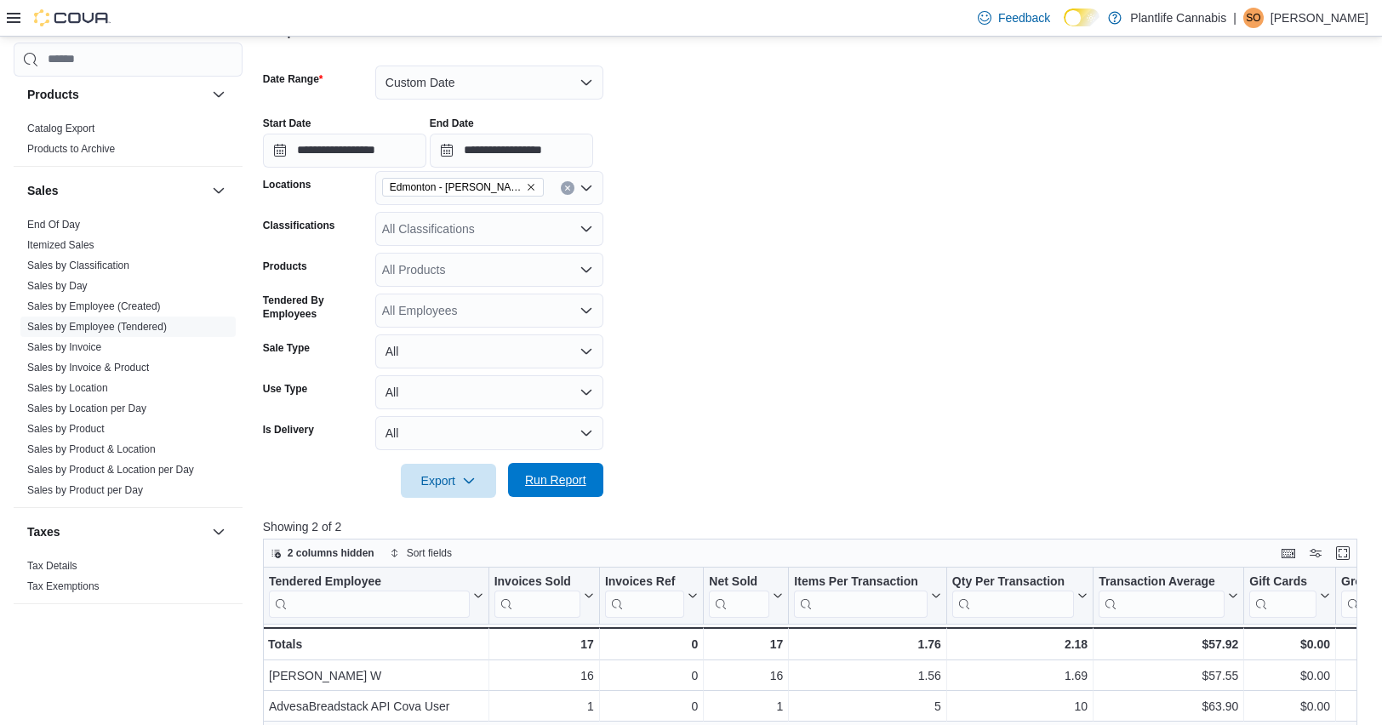
click at [576, 471] on span "Run Report" at bounding box center [555, 480] width 75 height 34
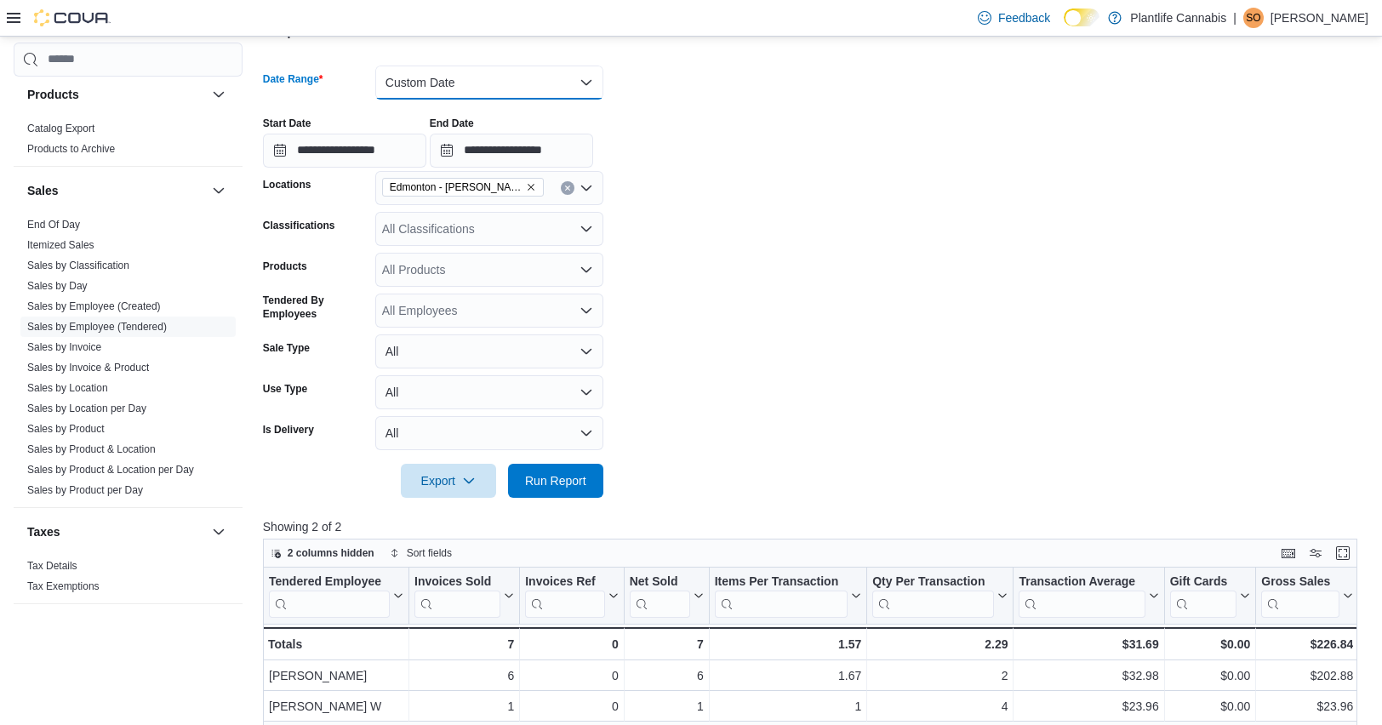
drag, startPoint x: 485, startPoint y: 89, endPoint x: 474, endPoint y: 128, distance: 40.7
click at [485, 89] on button "Custom Date" at bounding box center [489, 83] width 228 height 34
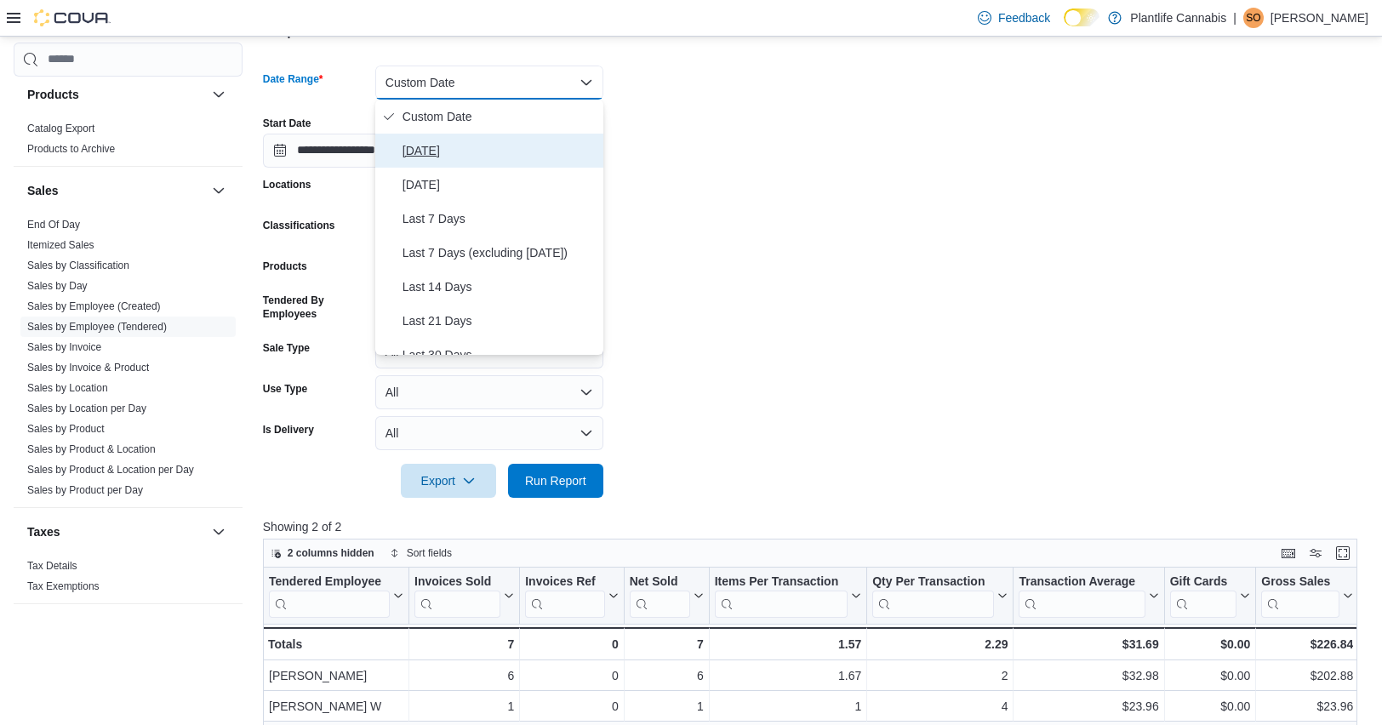
drag, startPoint x: 429, startPoint y: 152, endPoint x: 494, endPoint y: 249, distance: 117.3
click at [429, 152] on span "Today" at bounding box center [500, 150] width 194 height 20
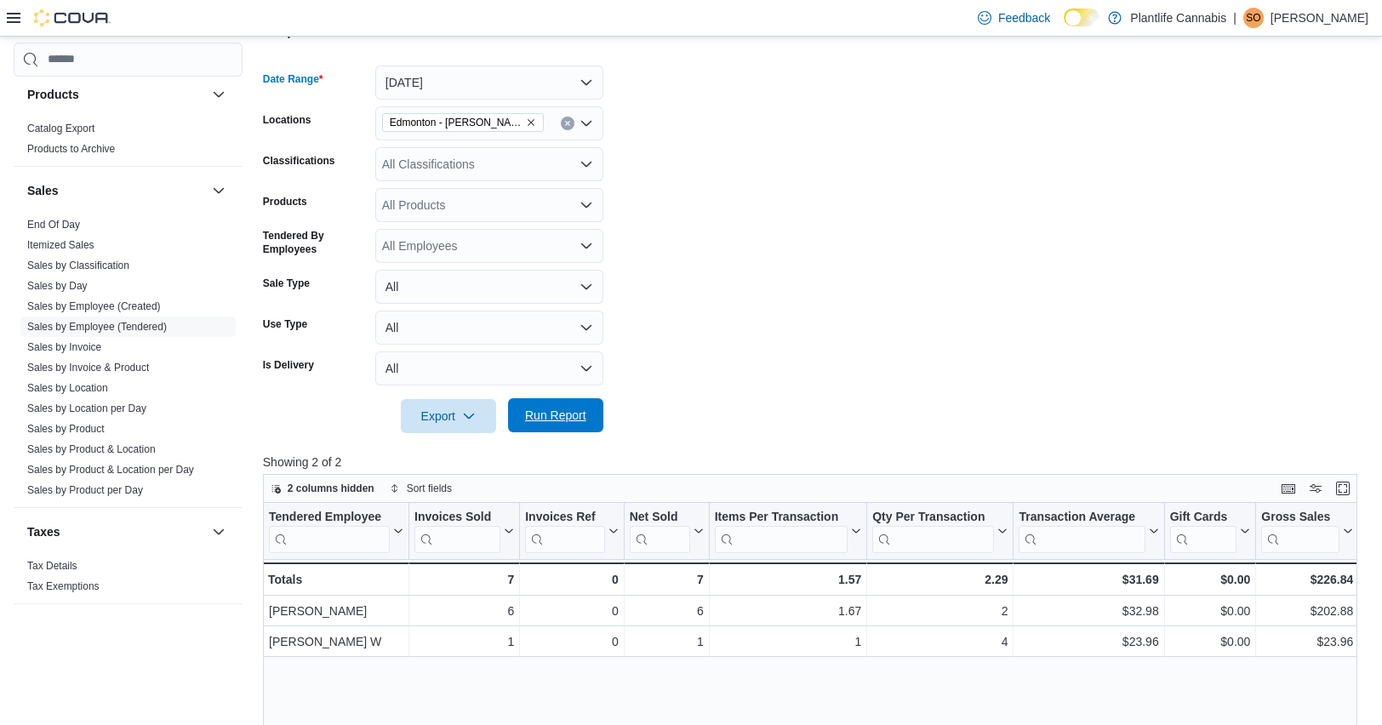
click at [542, 417] on span "Run Report" at bounding box center [555, 415] width 61 height 17
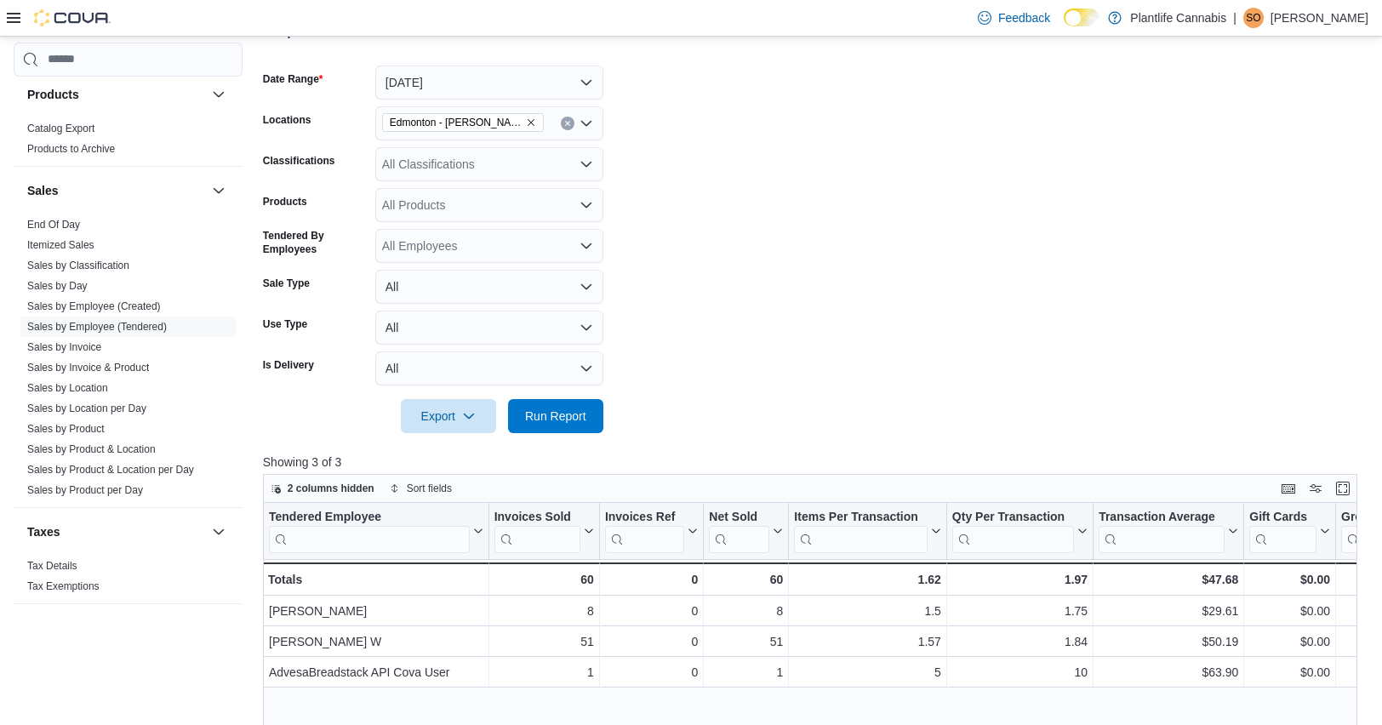
click at [15, 20] on icon at bounding box center [14, 18] width 14 height 14
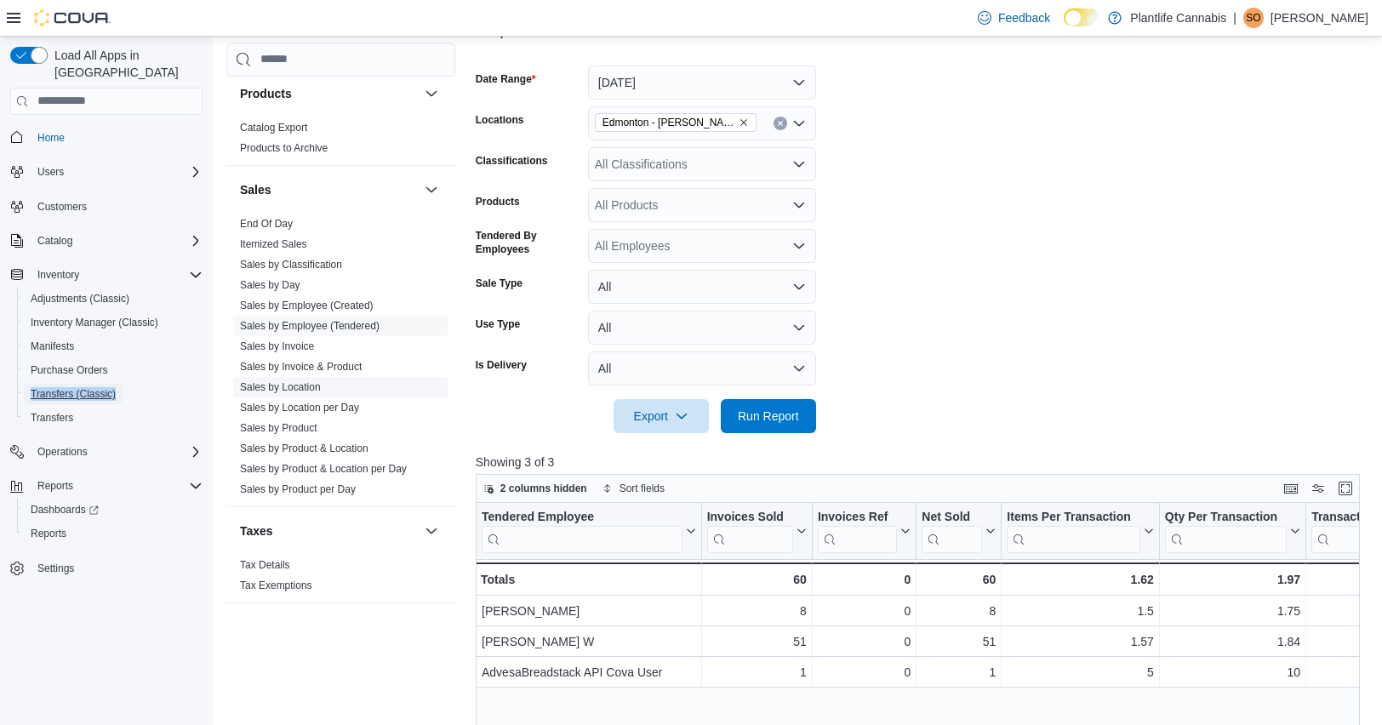
scroll to position [848, 0]
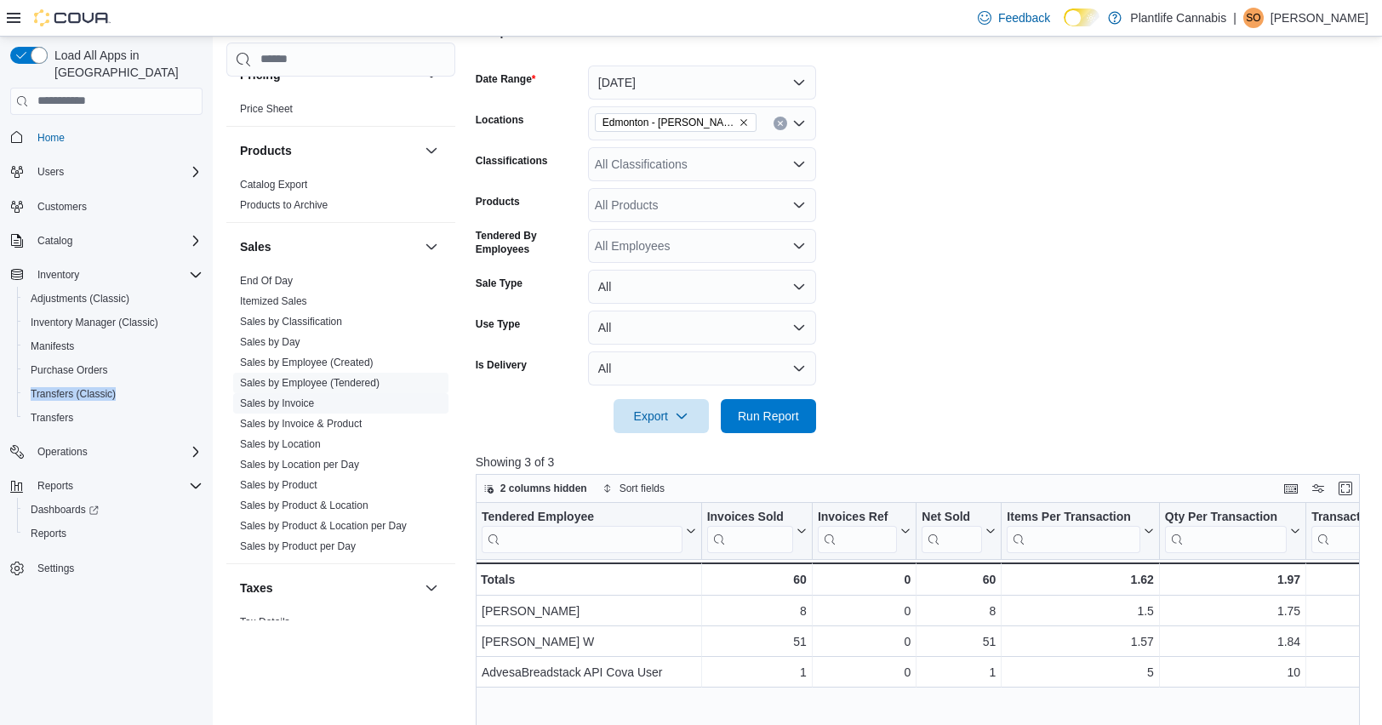
click at [296, 402] on link "Sales by Invoice" at bounding box center [277, 404] width 74 height 12
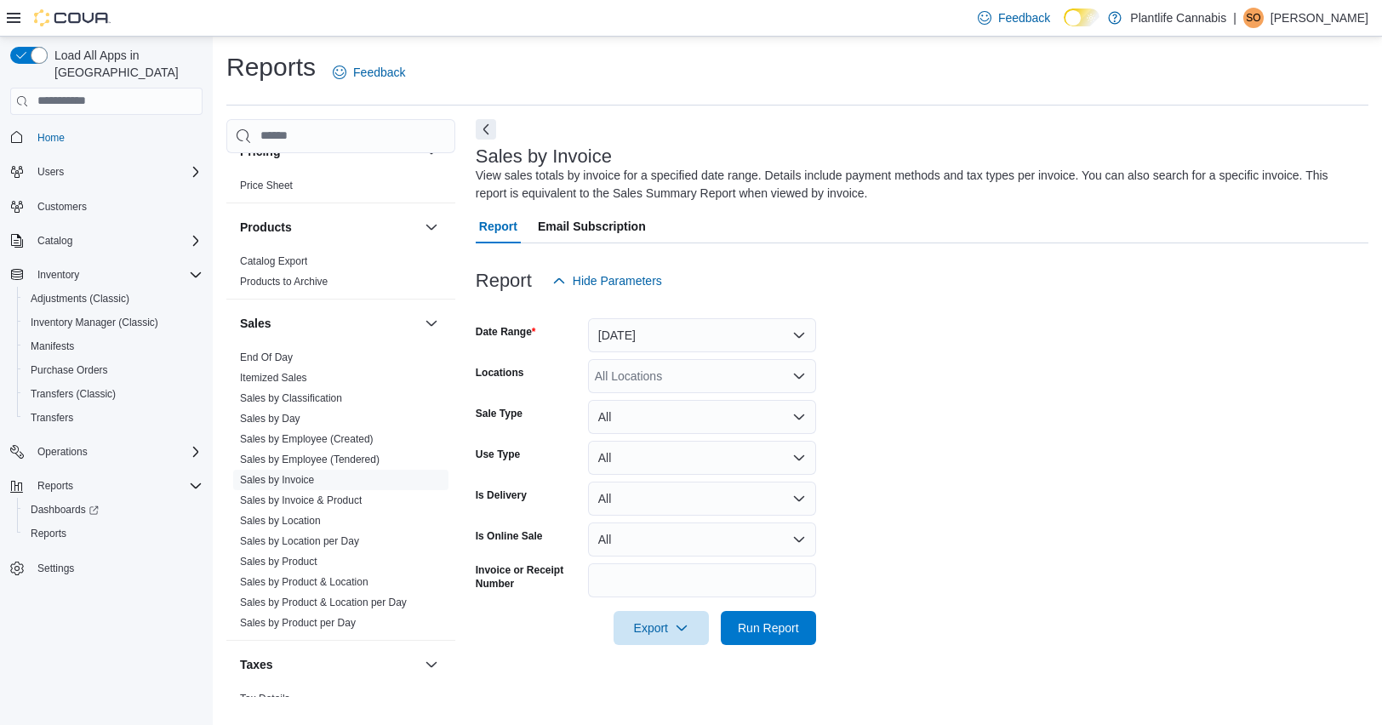
click at [11, 8] on div at bounding box center [59, 18] width 104 height 36
click at [11, 18] on icon at bounding box center [14, 18] width 14 height 10
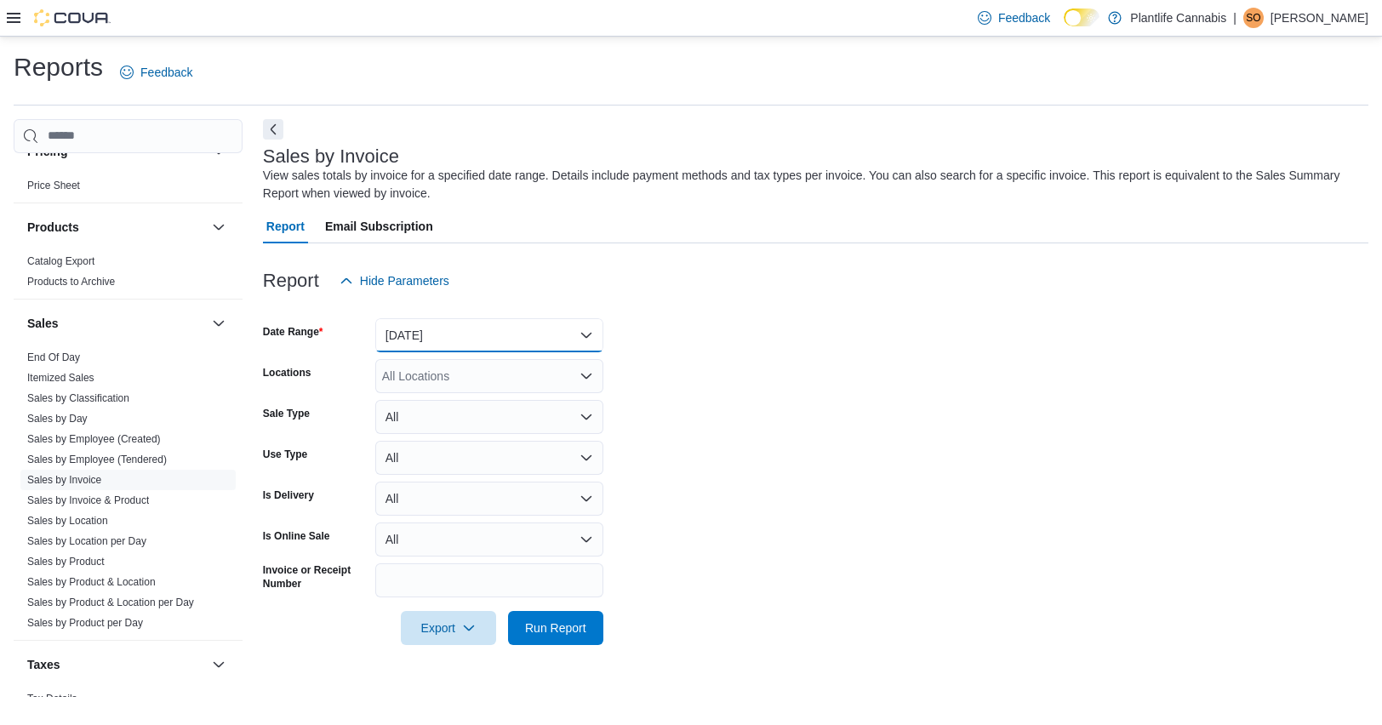
click at [416, 346] on button "Yesterday" at bounding box center [489, 335] width 228 height 34
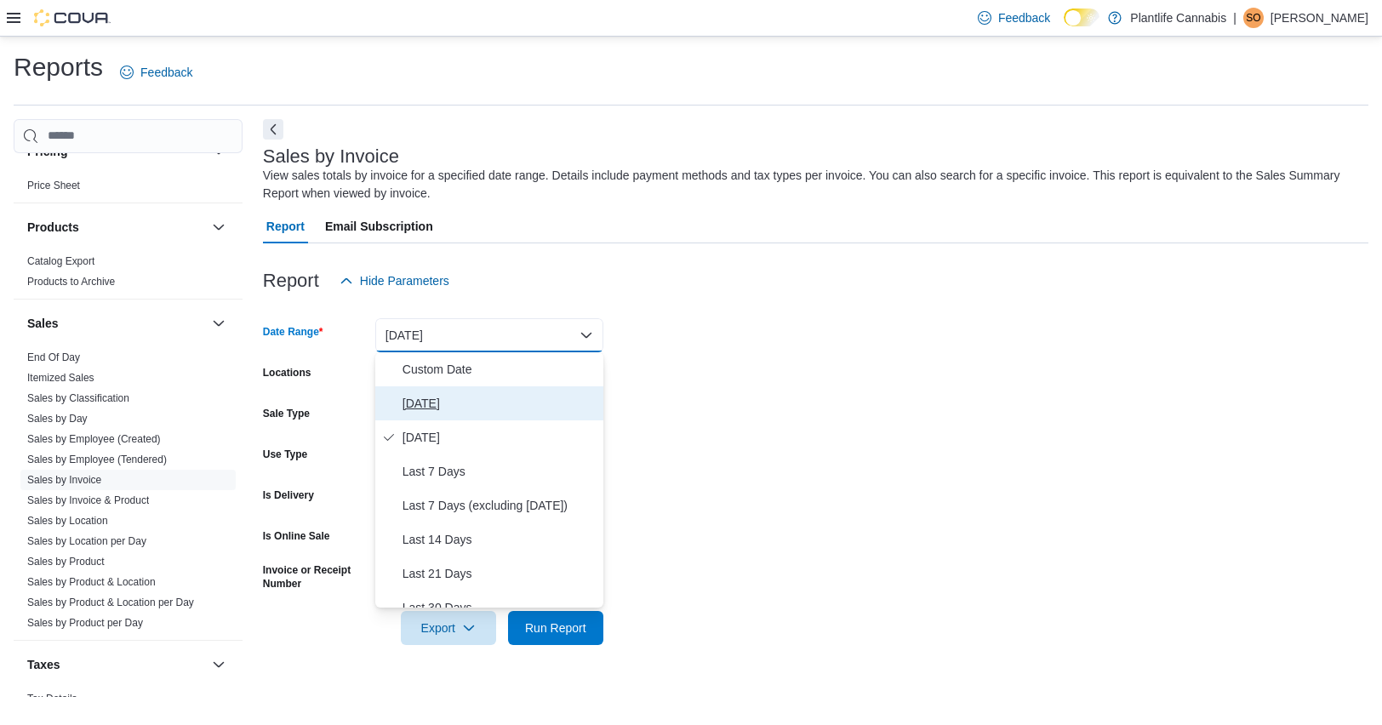
click at [430, 417] on button "Today" at bounding box center [489, 403] width 228 height 34
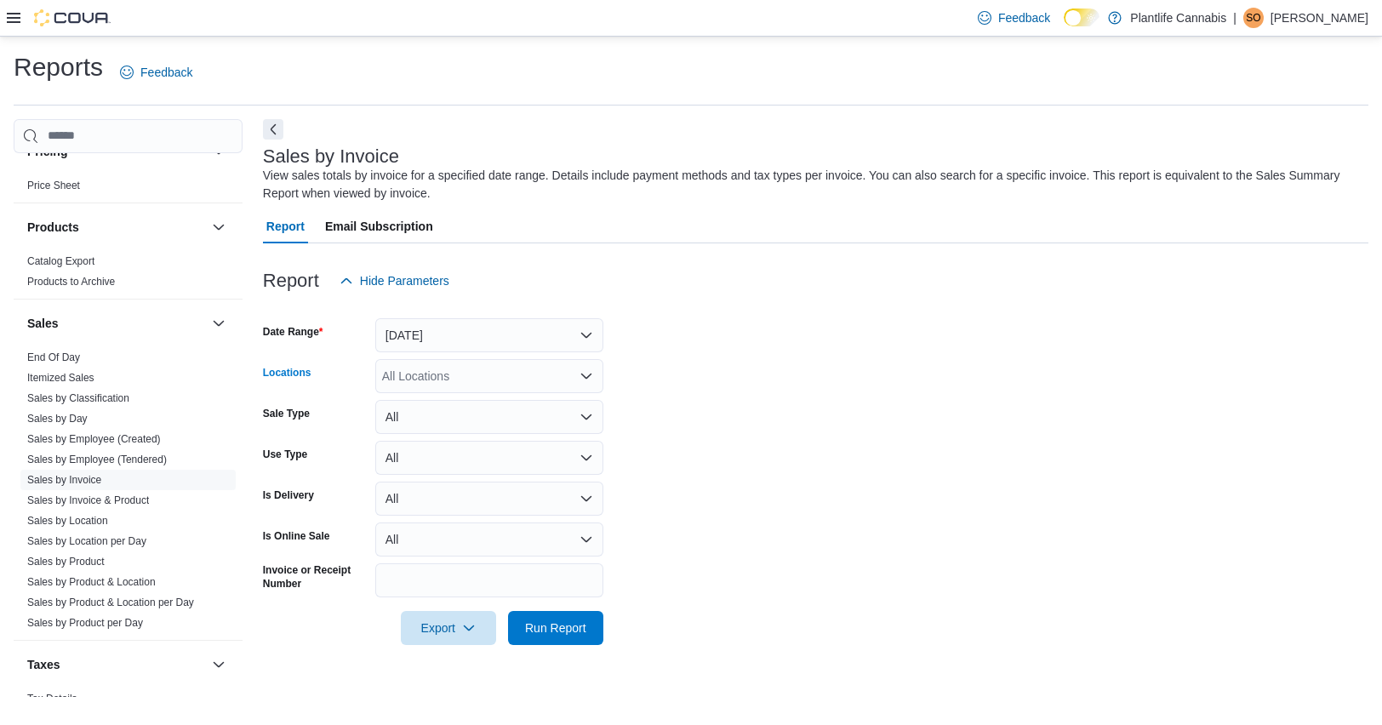
click at [472, 375] on div "All Locations" at bounding box center [489, 376] width 228 height 34
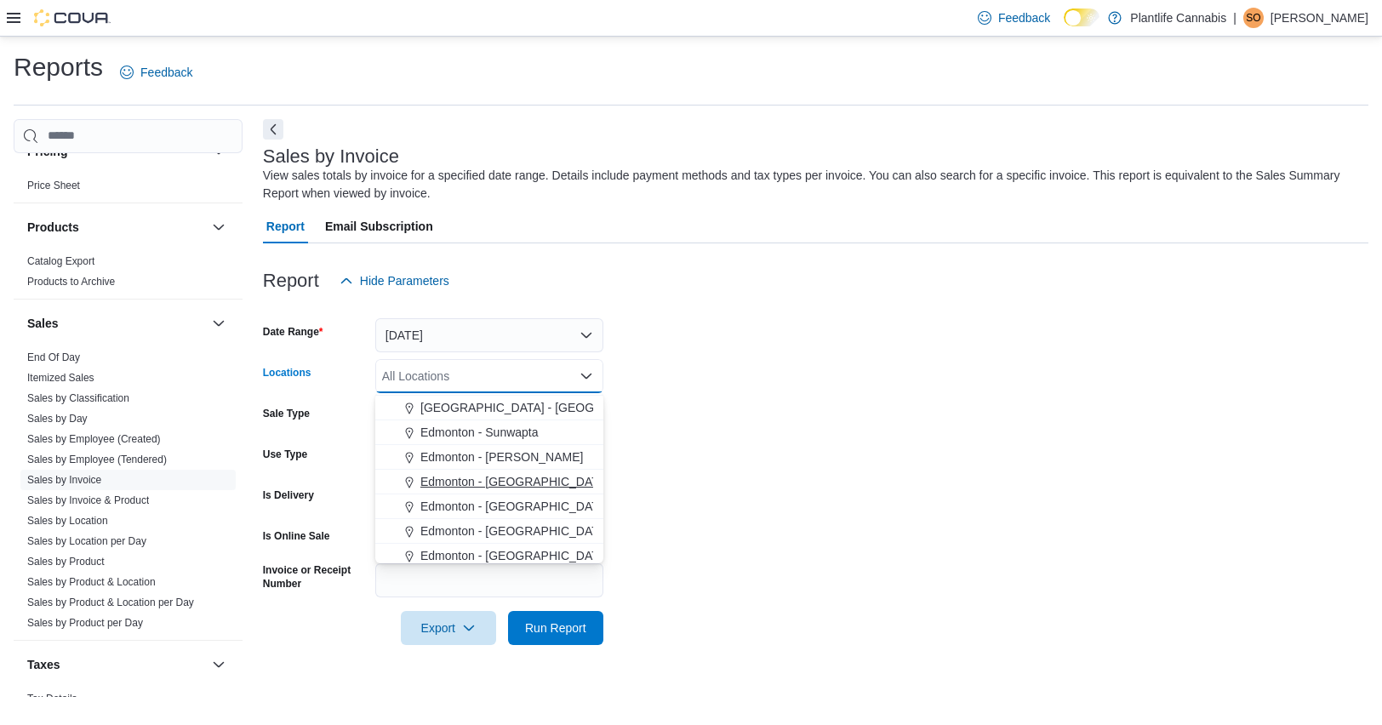
scroll to position [393, 0]
click at [527, 457] on span "Edmonton - [PERSON_NAME]" at bounding box center [502, 456] width 163 height 17
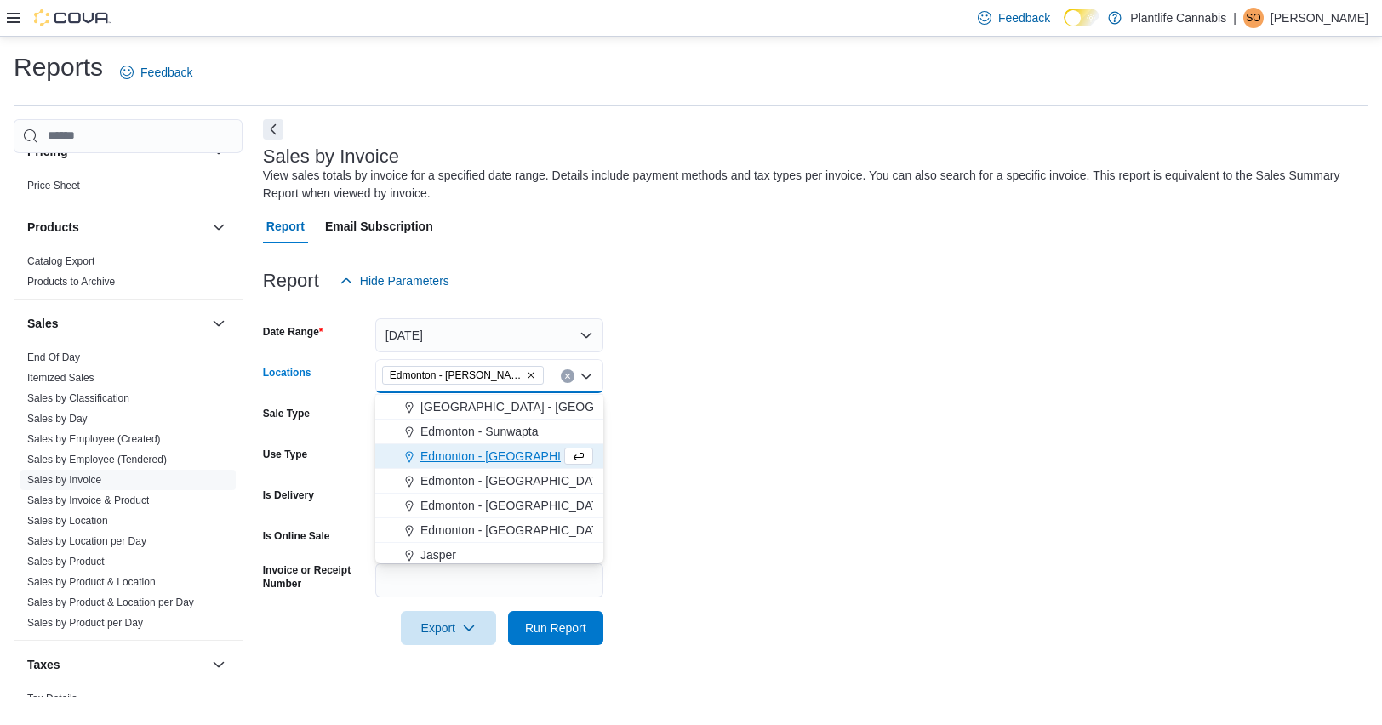
drag, startPoint x: 792, startPoint y: 459, endPoint x: 683, endPoint y: 571, distance: 156.5
click at [791, 461] on form "Date Range Today Locations Edmonton - Terra Losa Combo box. Selected. Edmonton …" at bounding box center [816, 471] width 1106 height 347
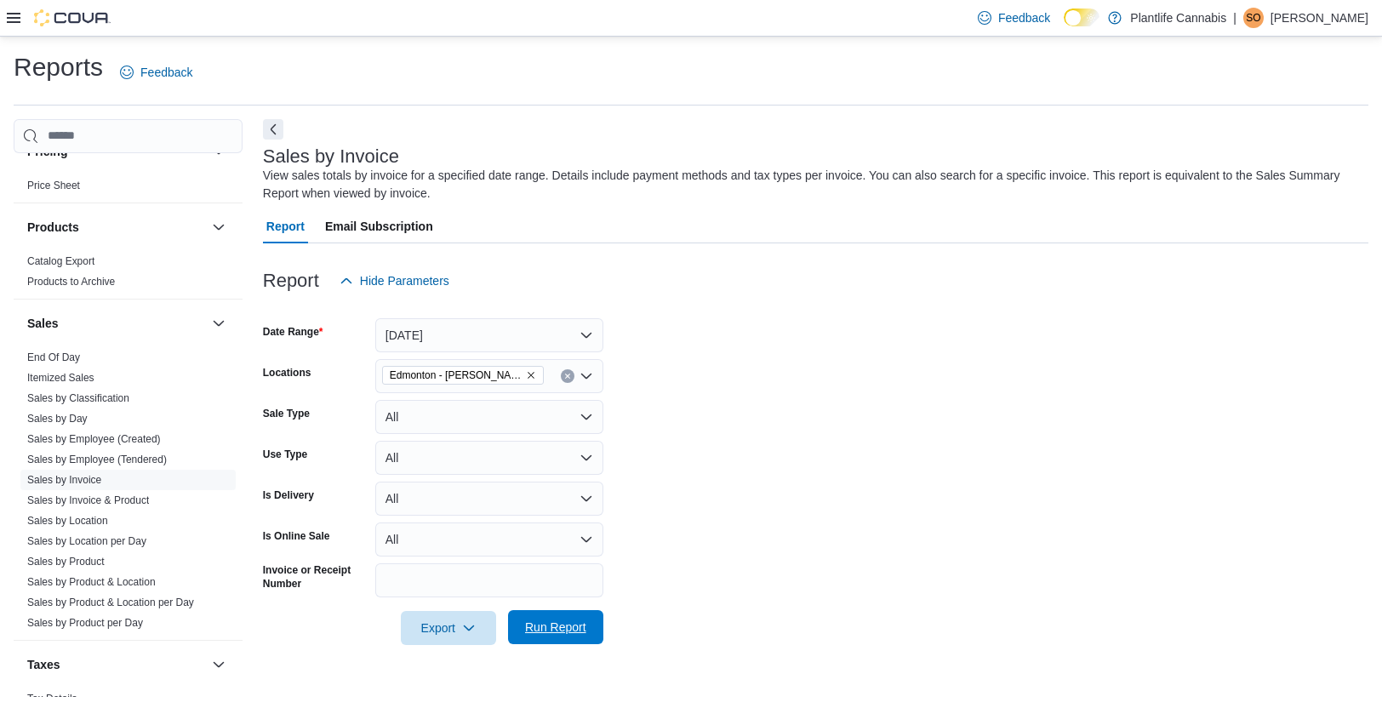
click at [577, 637] on span "Run Report" at bounding box center [555, 627] width 75 height 34
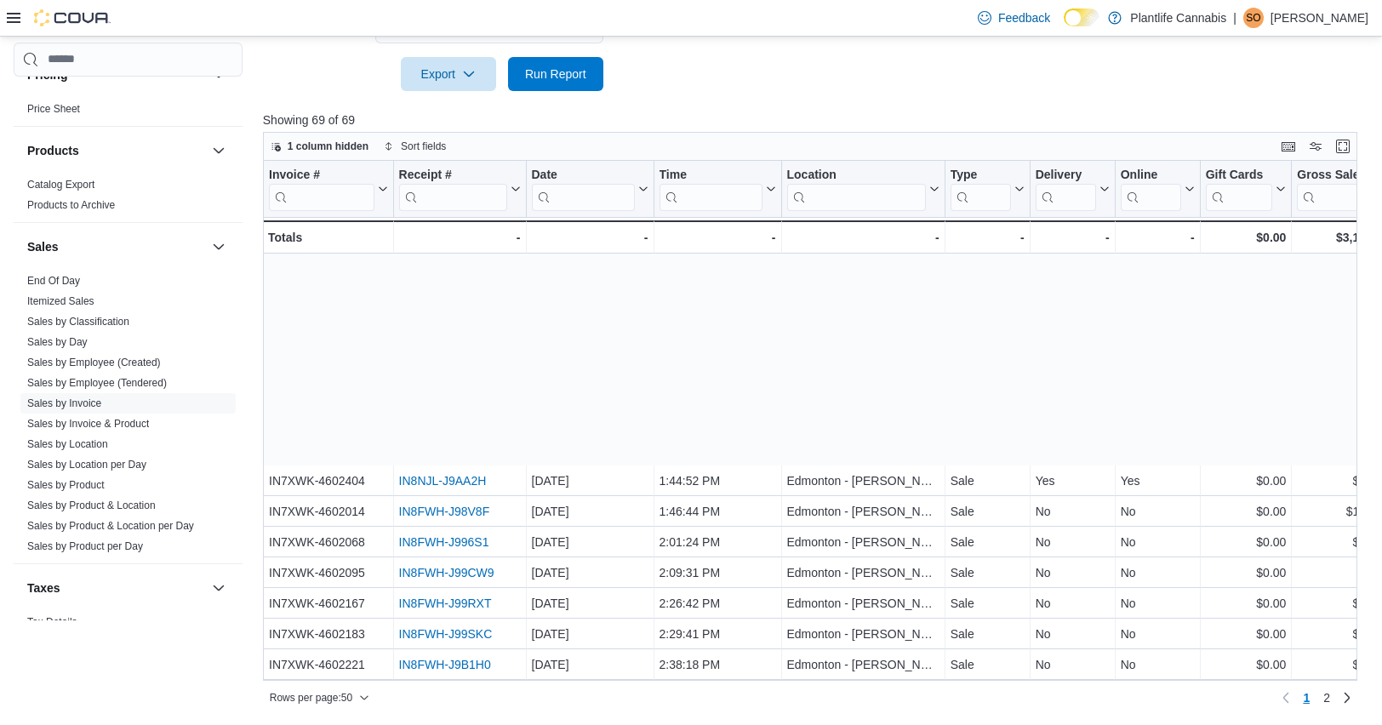
scroll to position [1082, 0]
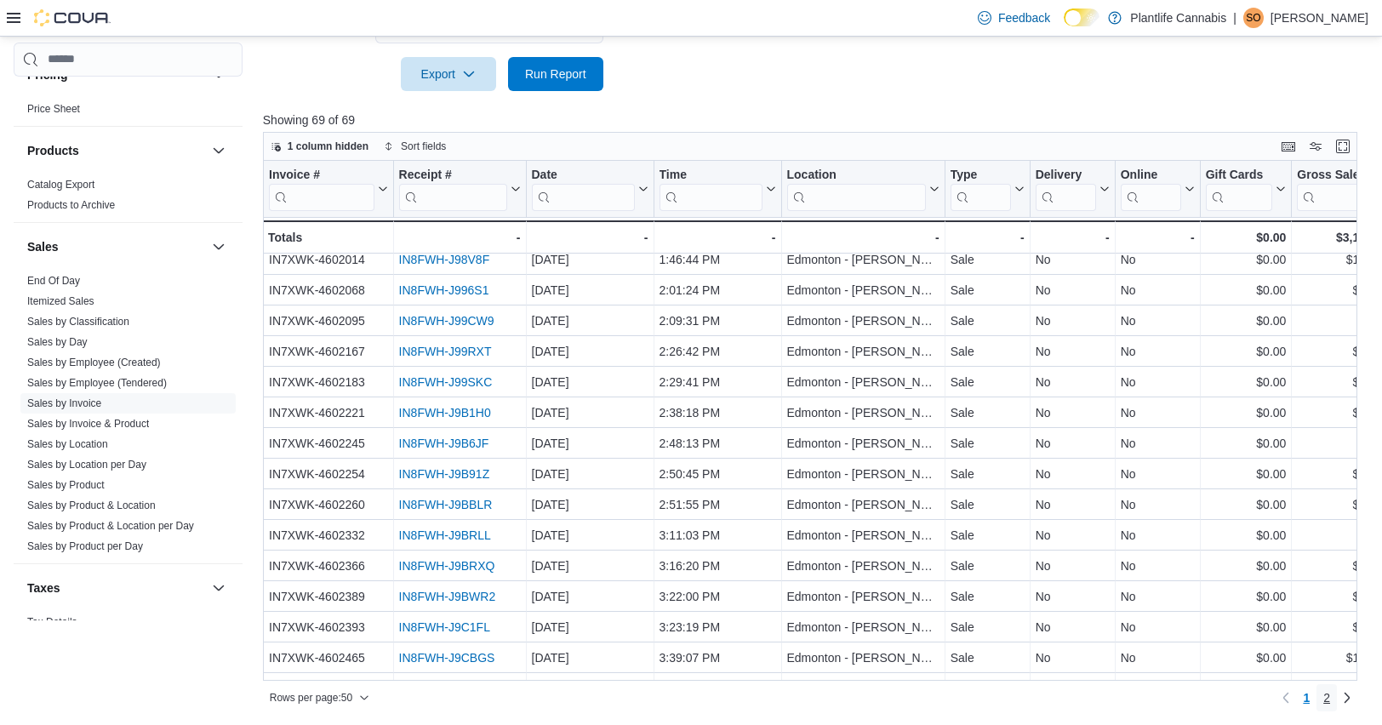
click at [1192, 696] on span "2" at bounding box center [1327, 698] width 7 height 17
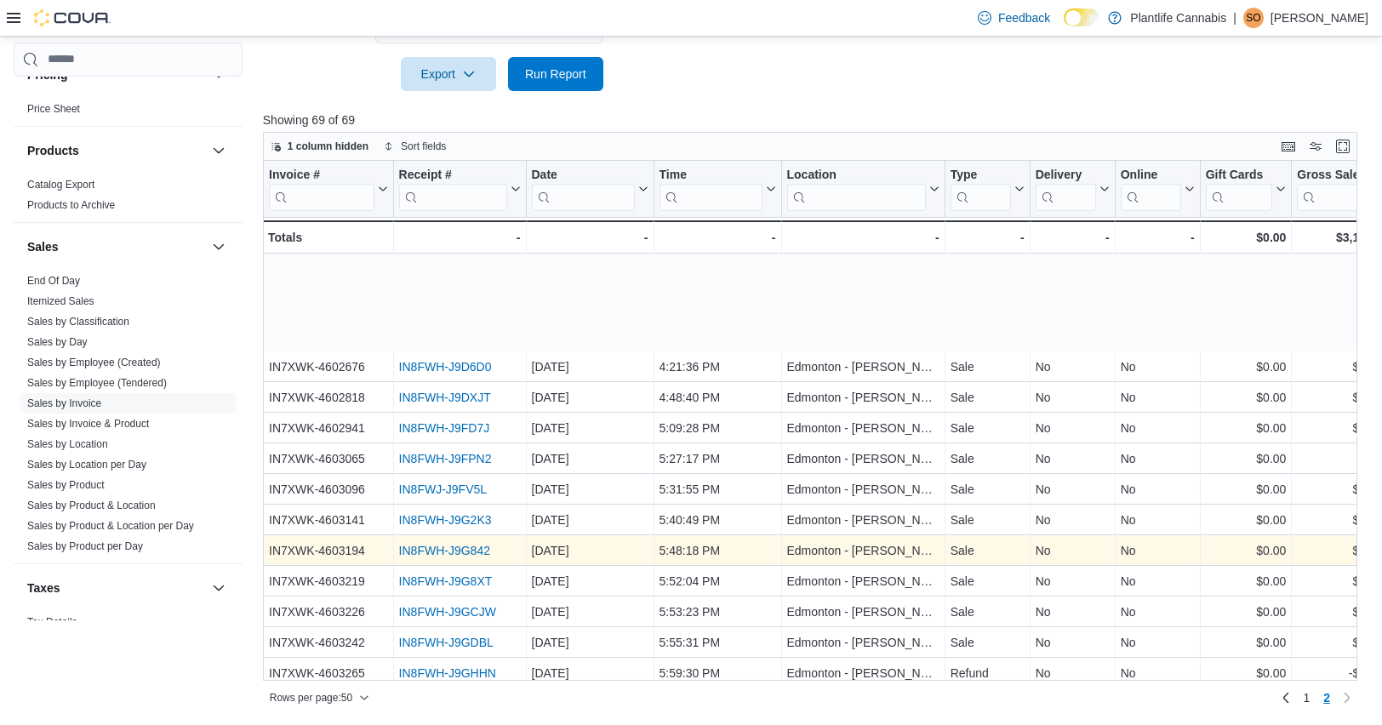
scroll to position [154, 0]
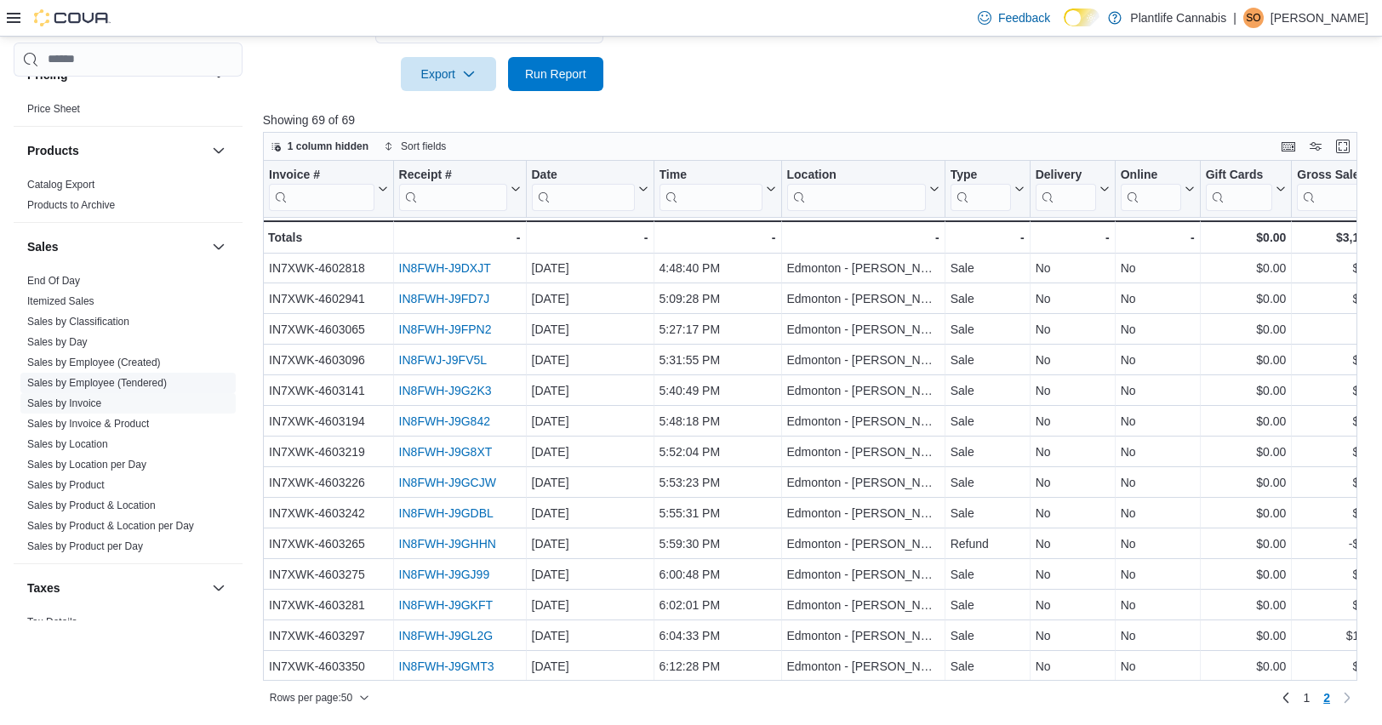
click at [104, 377] on link "Sales by Employee (Tendered)" at bounding box center [97, 383] width 140 height 12
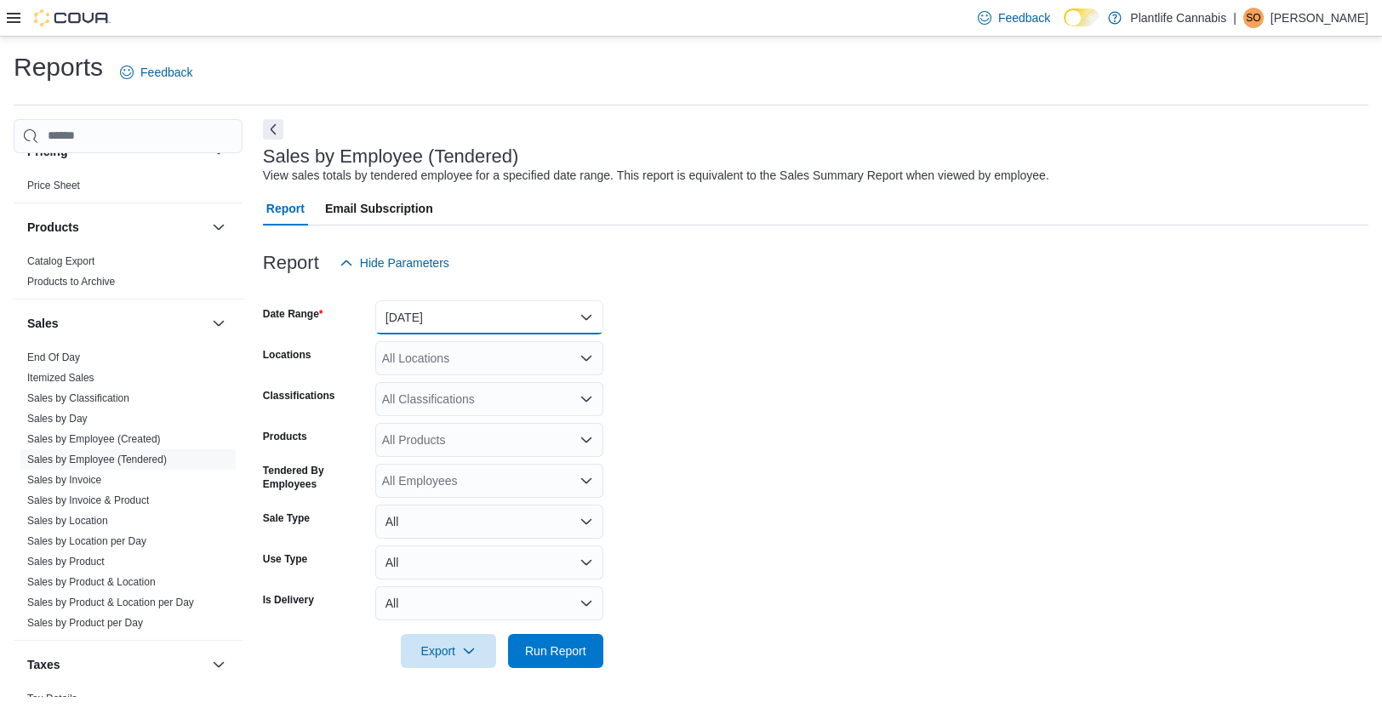
click at [398, 319] on button "Yesterday" at bounding box center [489, 317] width 228 height 34
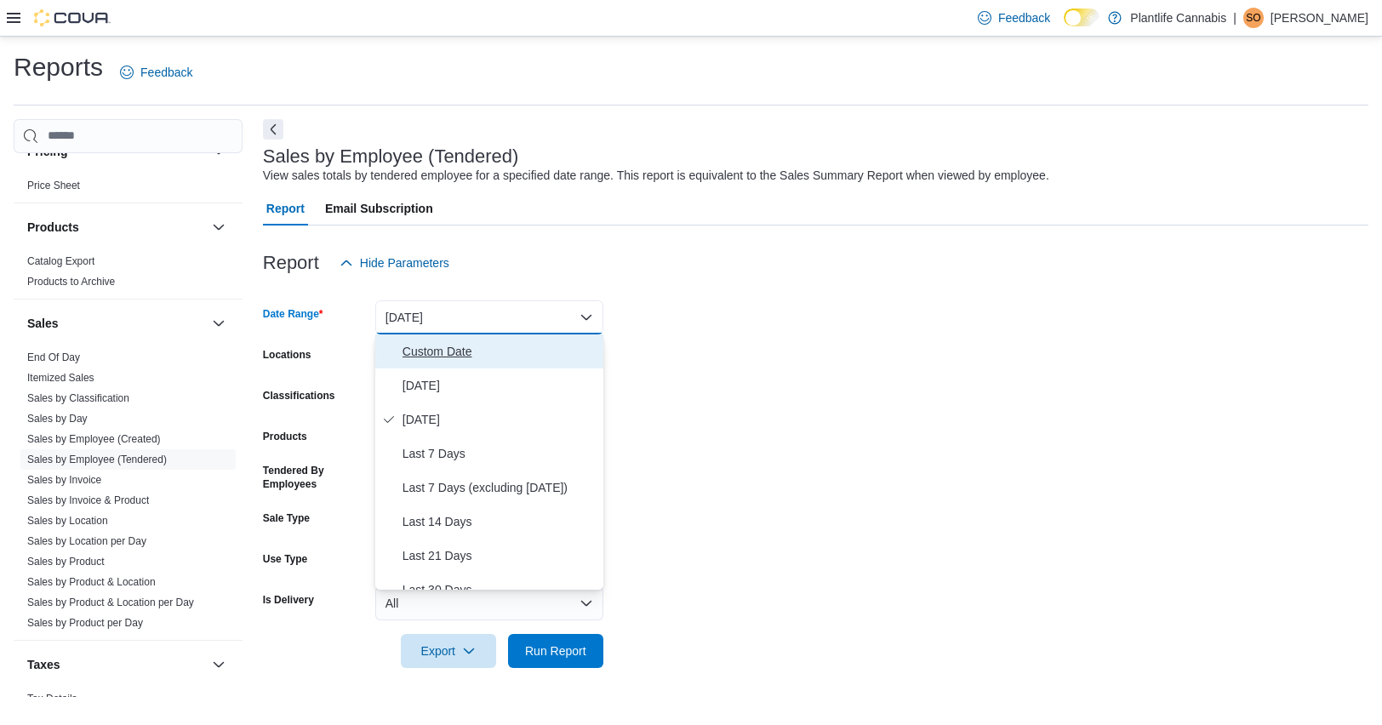
click at [438, 341] on span "Custom Date" at bounding box center [500, 351] width 194 height 20
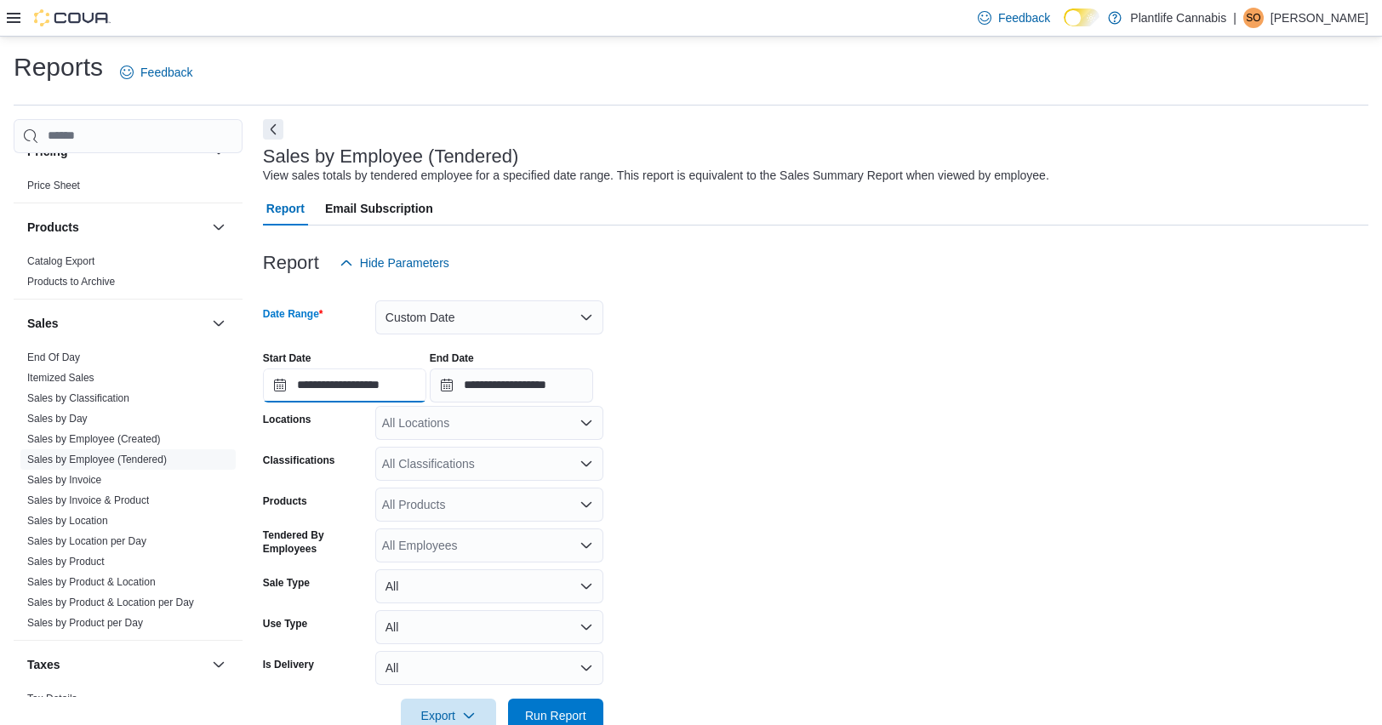
click at [378, 379] on input "**********" at bounding box center [344, 386] width 163 height 34
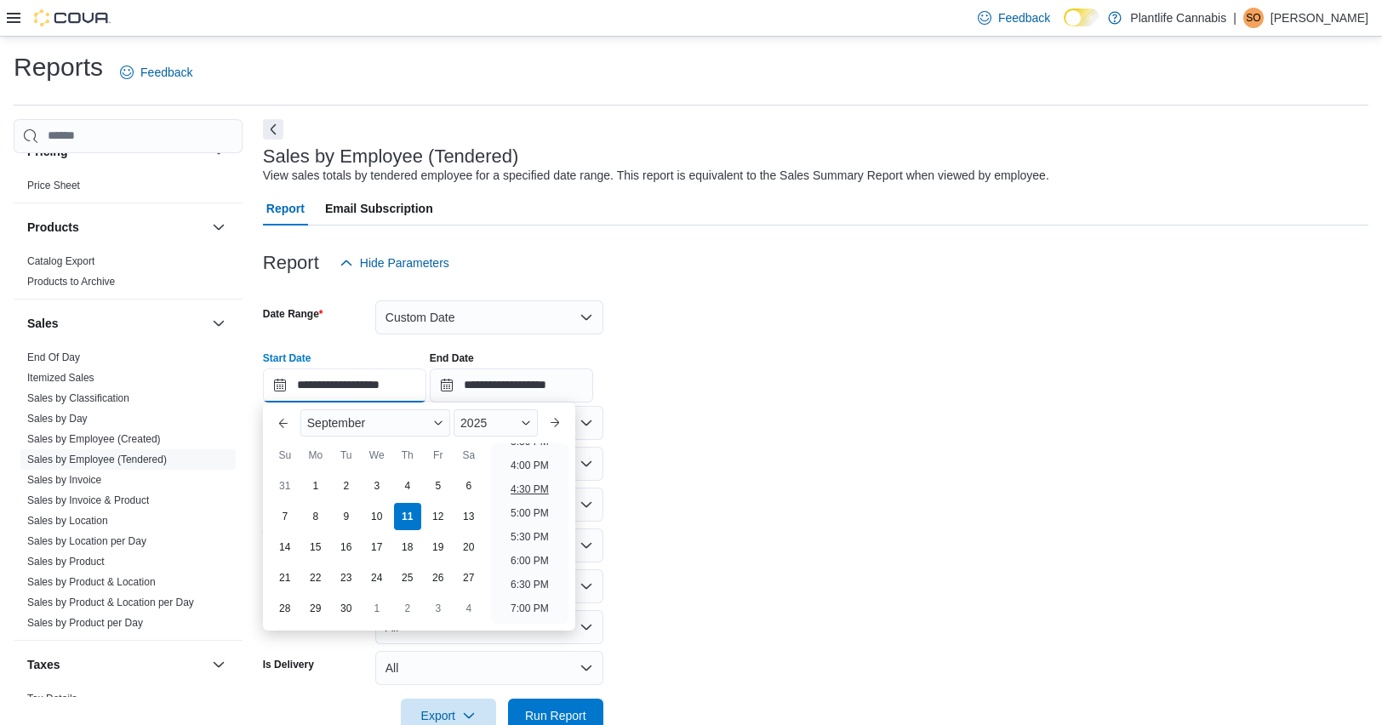
scroll to position [749, 0]
click at [535, 466] on li "4:00 PM" at bounding box center [530, 471] width 52 height 20
type input "**********"
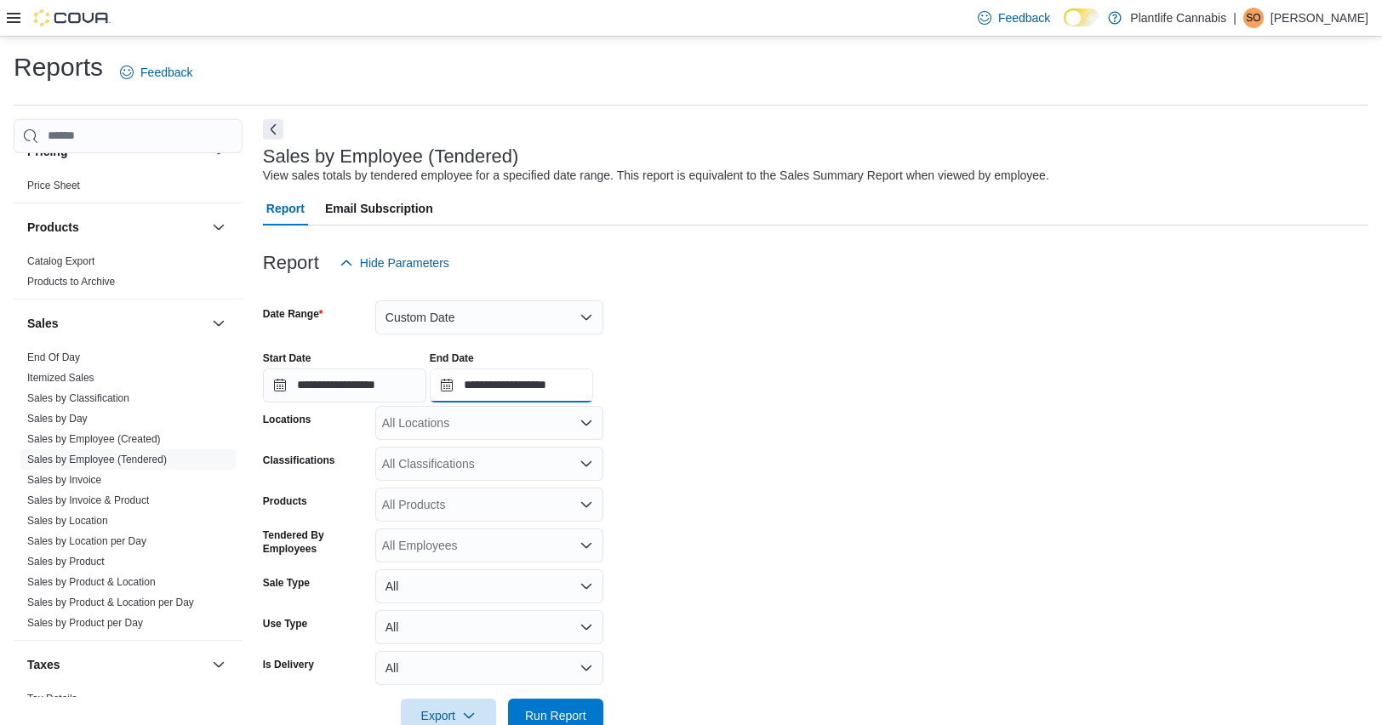
click at [580, 381] on input "**********" at bounding box center [511, 386] width 163 height 34
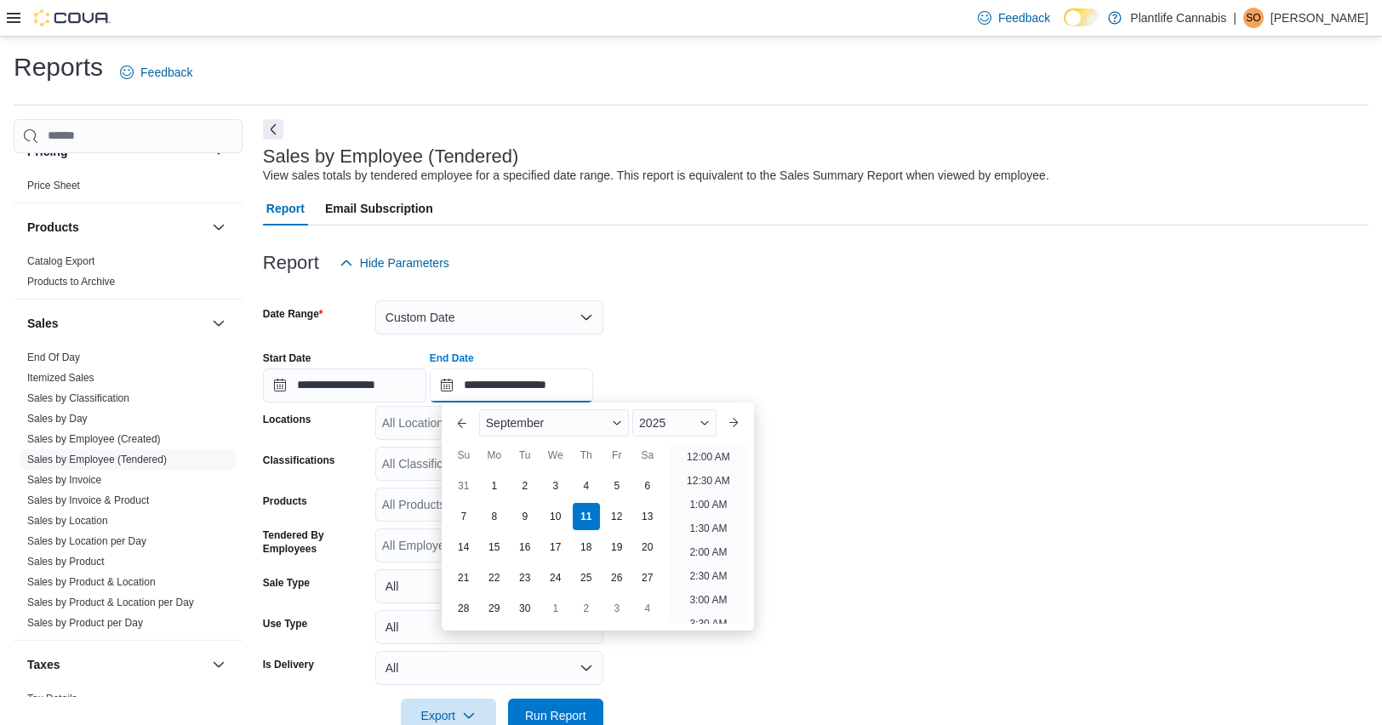
scroll to position [967, 0]
click at [569, 384] on input "**********" at bounding box center [511, 386] width 163 height 34
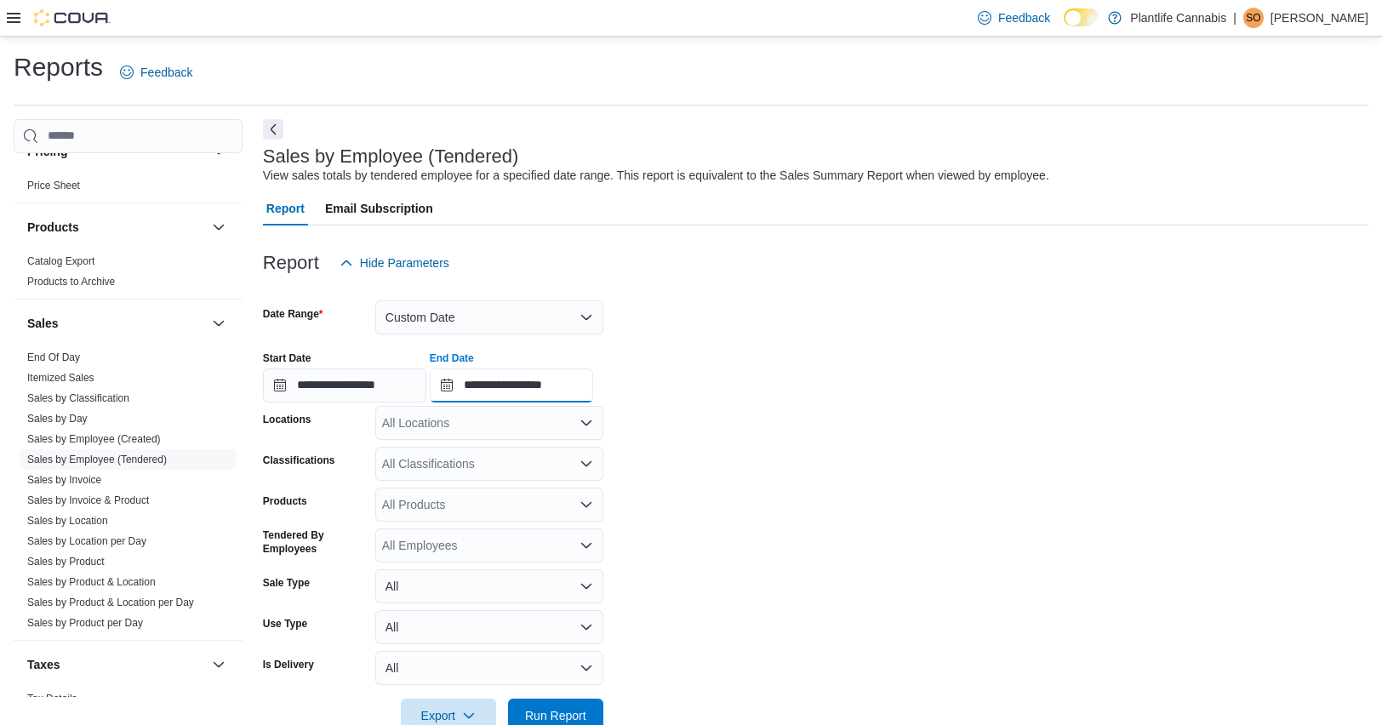
scroll to position [42, 0]
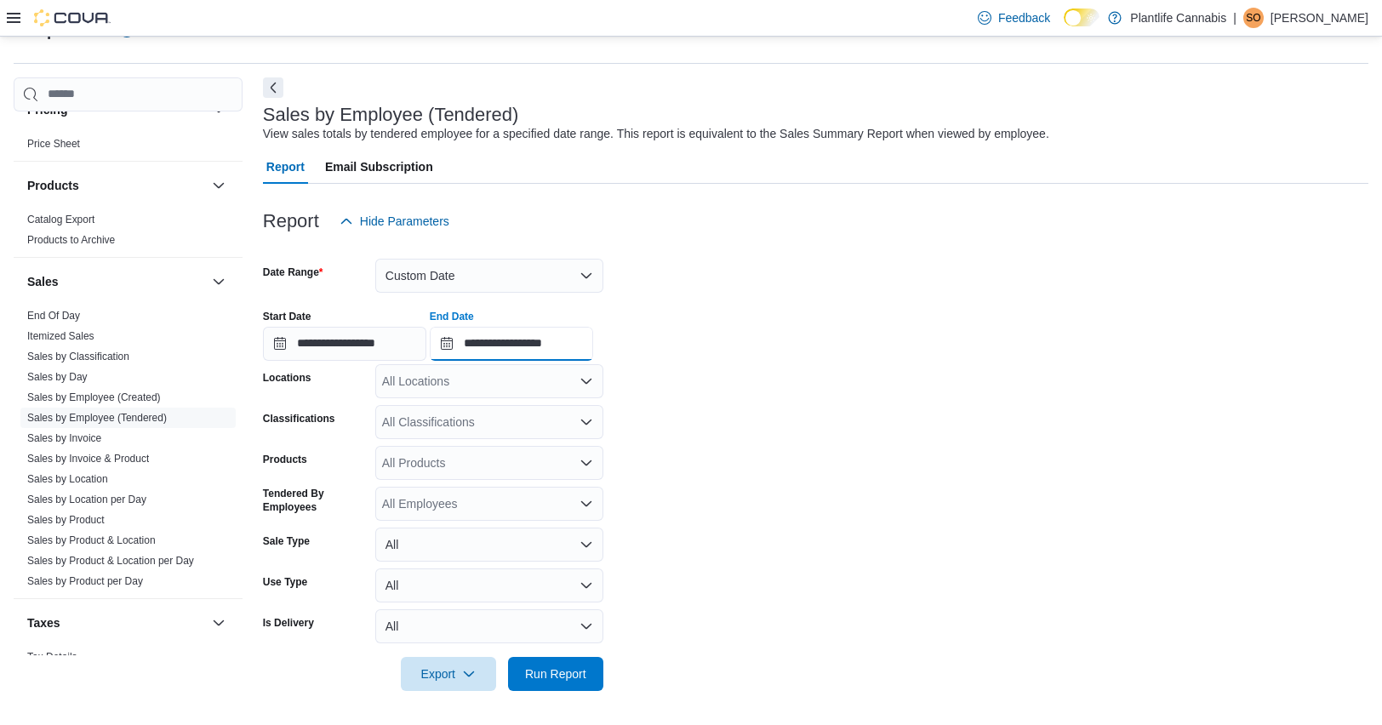
type input "**********"
click at [542, 378] on div "All Locations" at bounding box center [489, 381] width 228 height 34
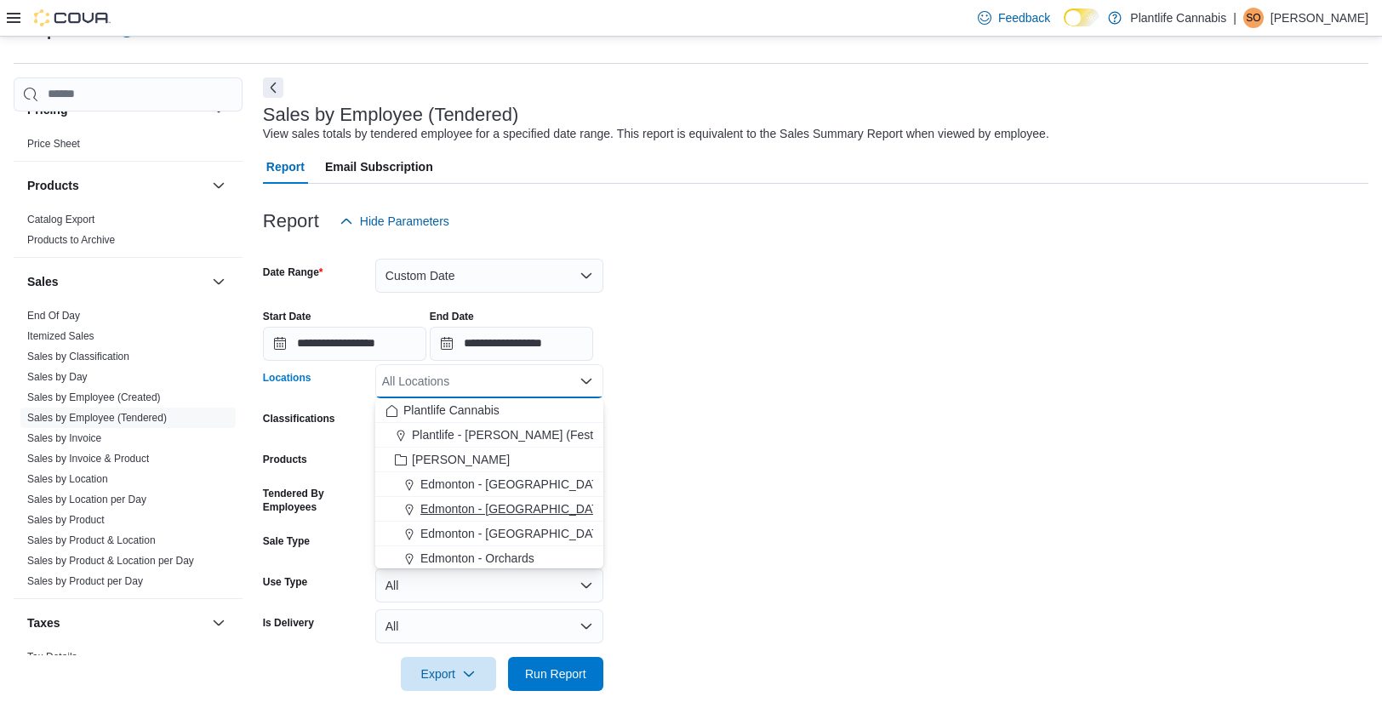
scroll to position [315, 0]
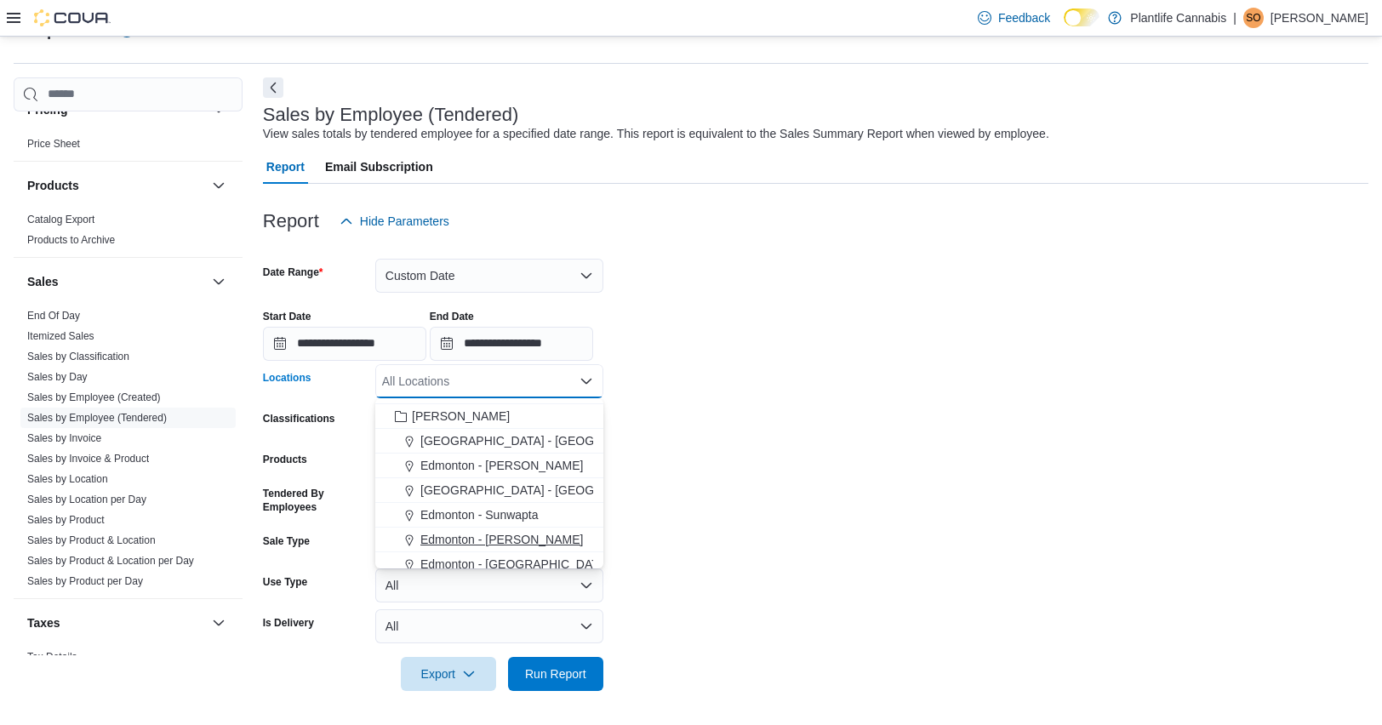
click at [535, 540] on span "Edmonton - [PERSON_NAME]" at bounding box center [502, 539] width 163 height 17
drag, startPoint x: 787, startPoint y: 535, endPoint x: 773, endPoint y: 545, distance: 16.5
click at [785, 535] on form "**********" at bounding box center [816, 464] width 1106 height 453
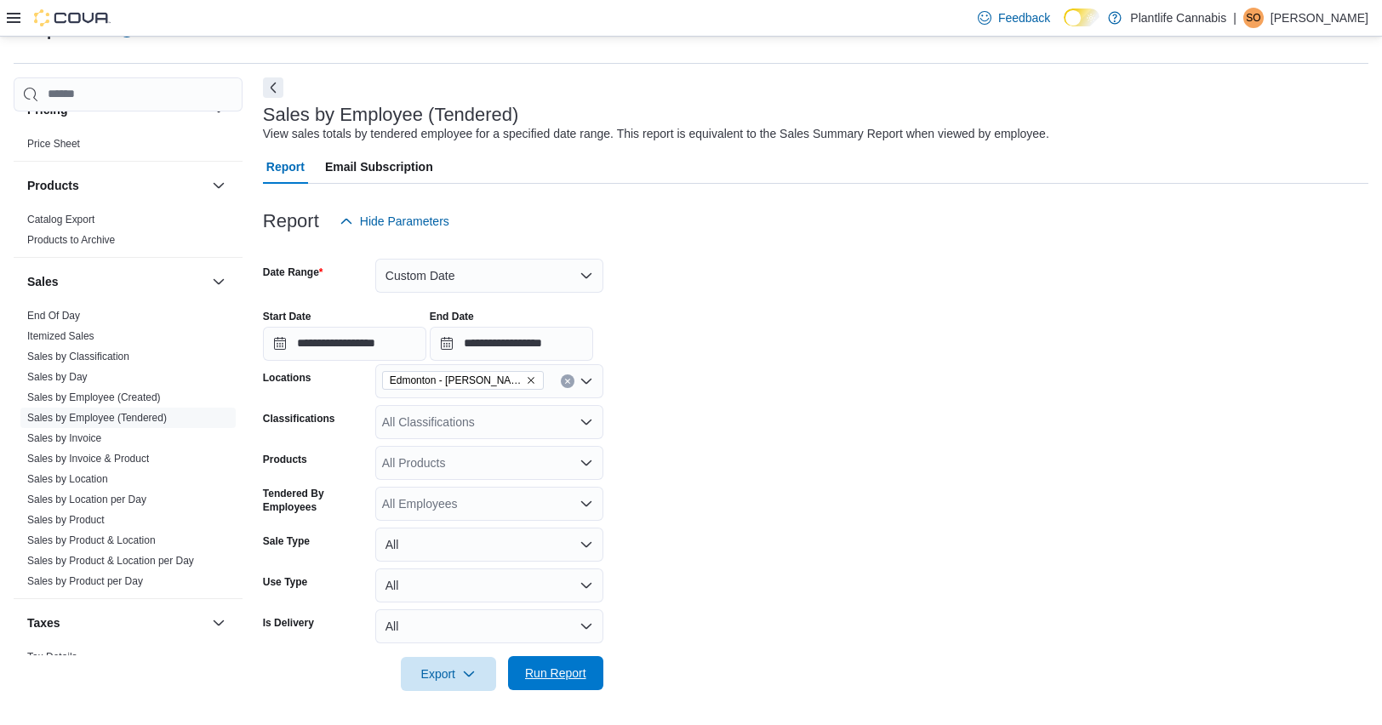
click at [548, 675] on span "Run Report" at bounding box center [555, 673] width 61 height 17
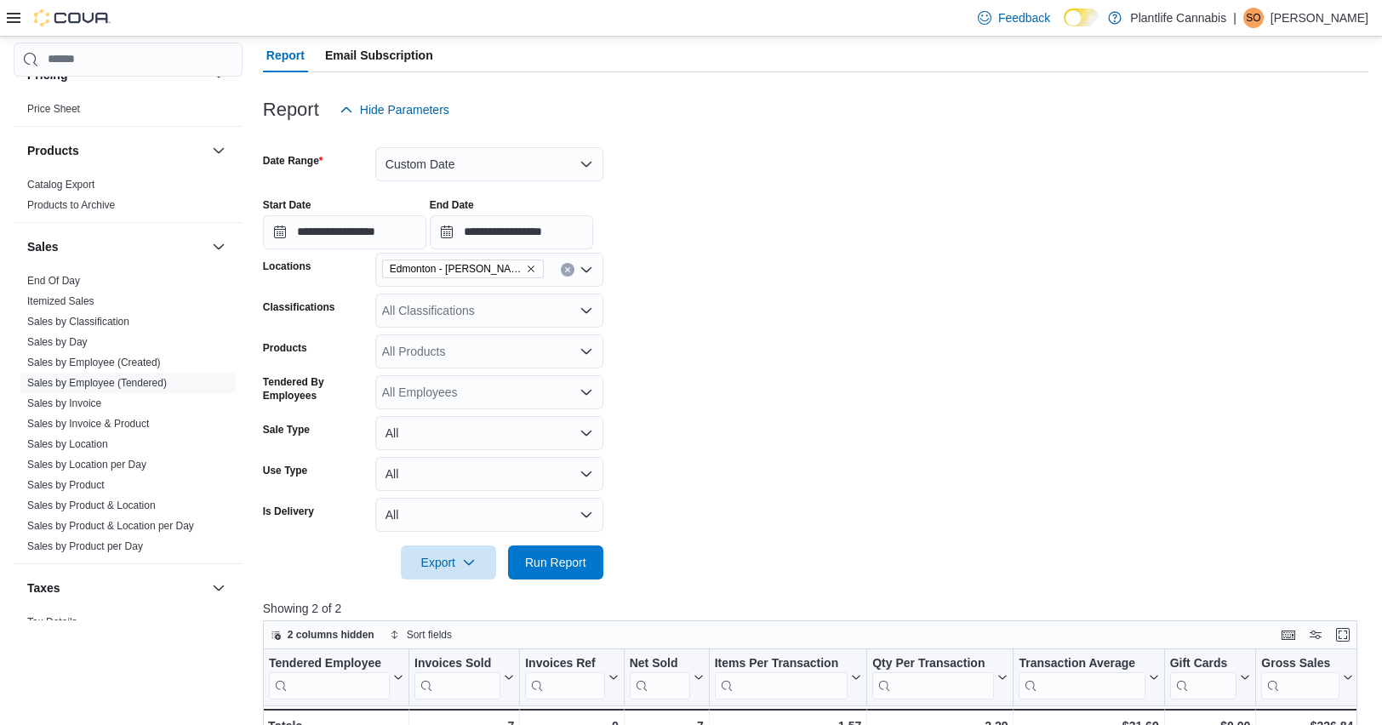
scroll to position [152, 0]
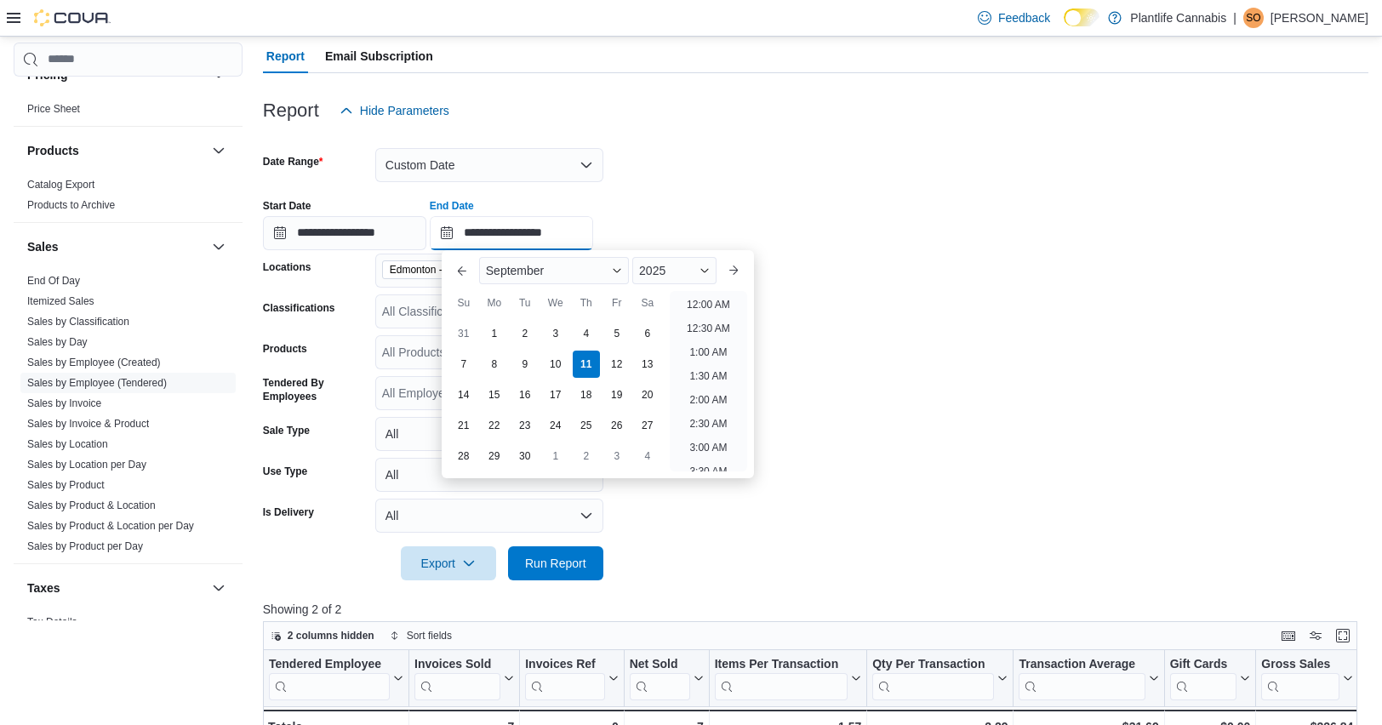
drag, startPoint x: 572, startPoint y: 237, endPoint x: 706, endPoint y: 348, distance: 174.1
click at [572, 237] on input "**********" at bounding box center [511, 233] width 163 height 34
click at [962, 328] on form "**********" at bounding box center [816, 354] width 1106 height 453
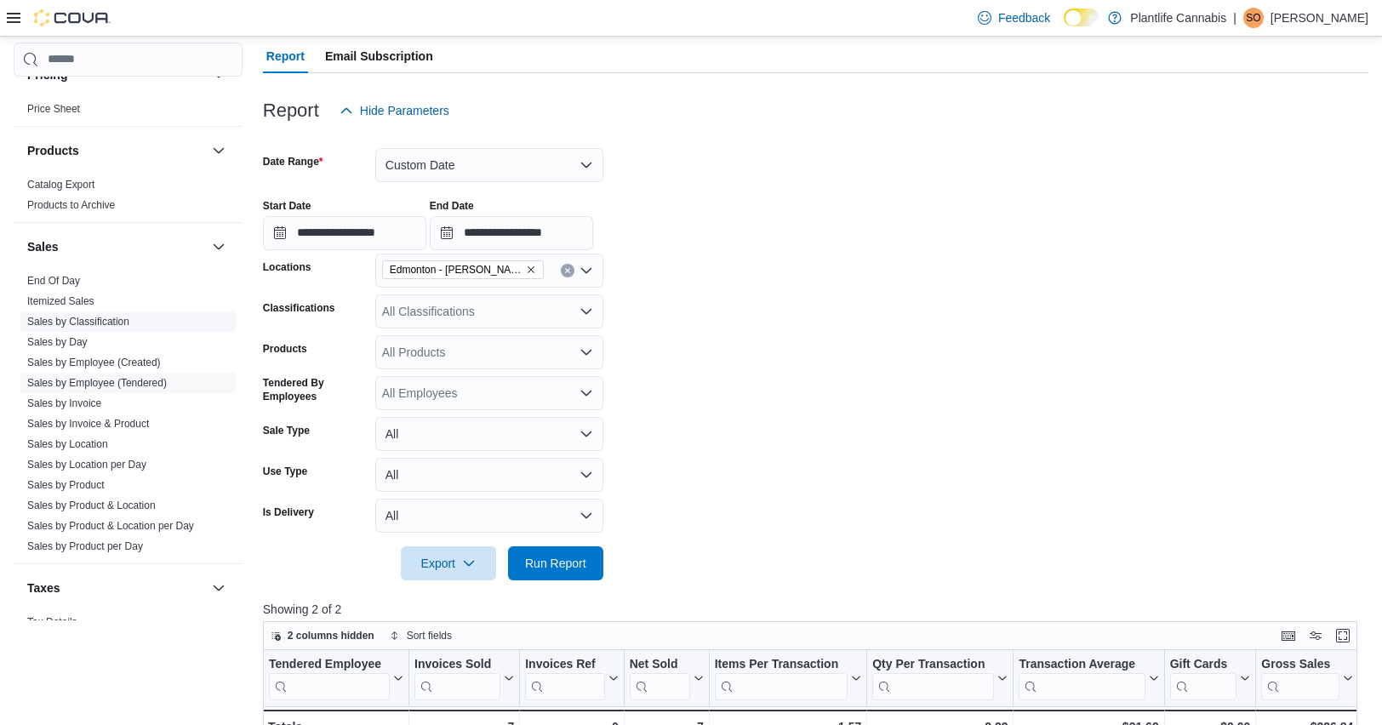
click at [72, 402] on link "Sales by Invoice" at bounding box center [64, 404] width 74 height 12
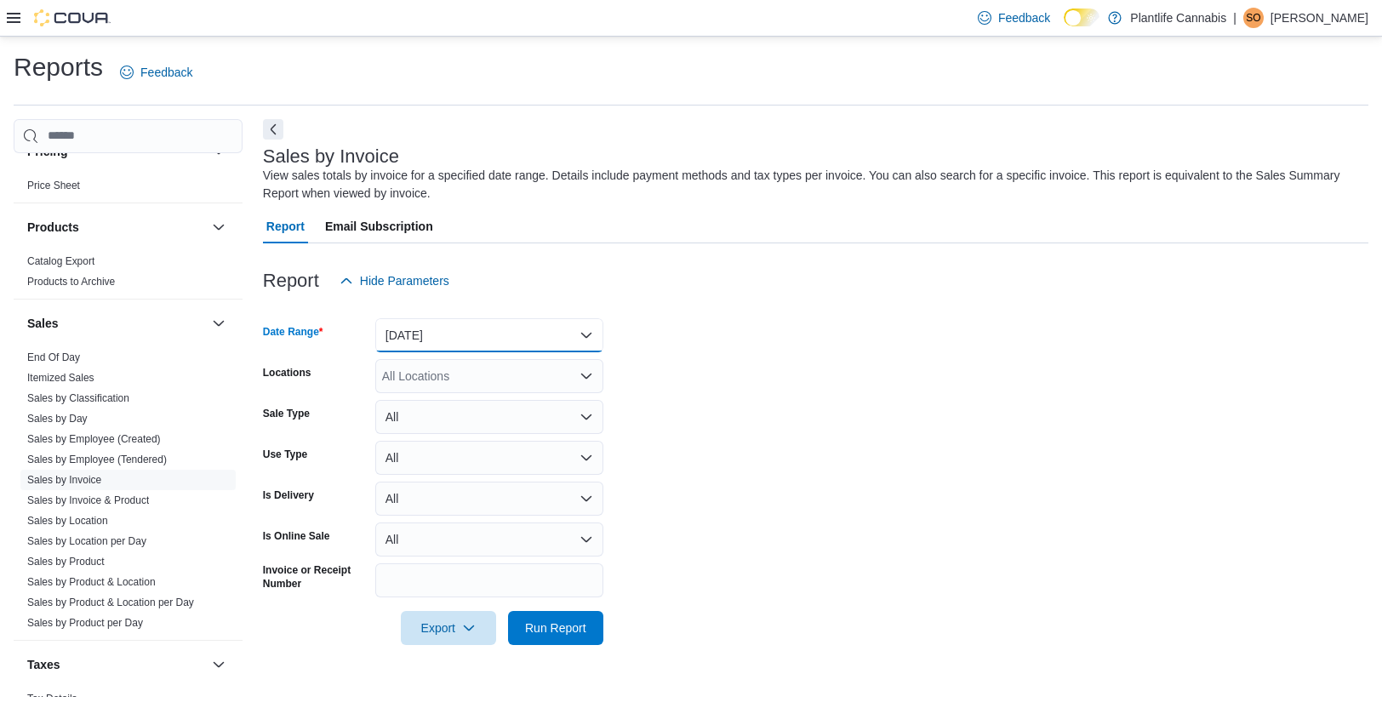
click at [481, 337] on button "Yesterday" at bounding box center [489, 335] width 228 height 34
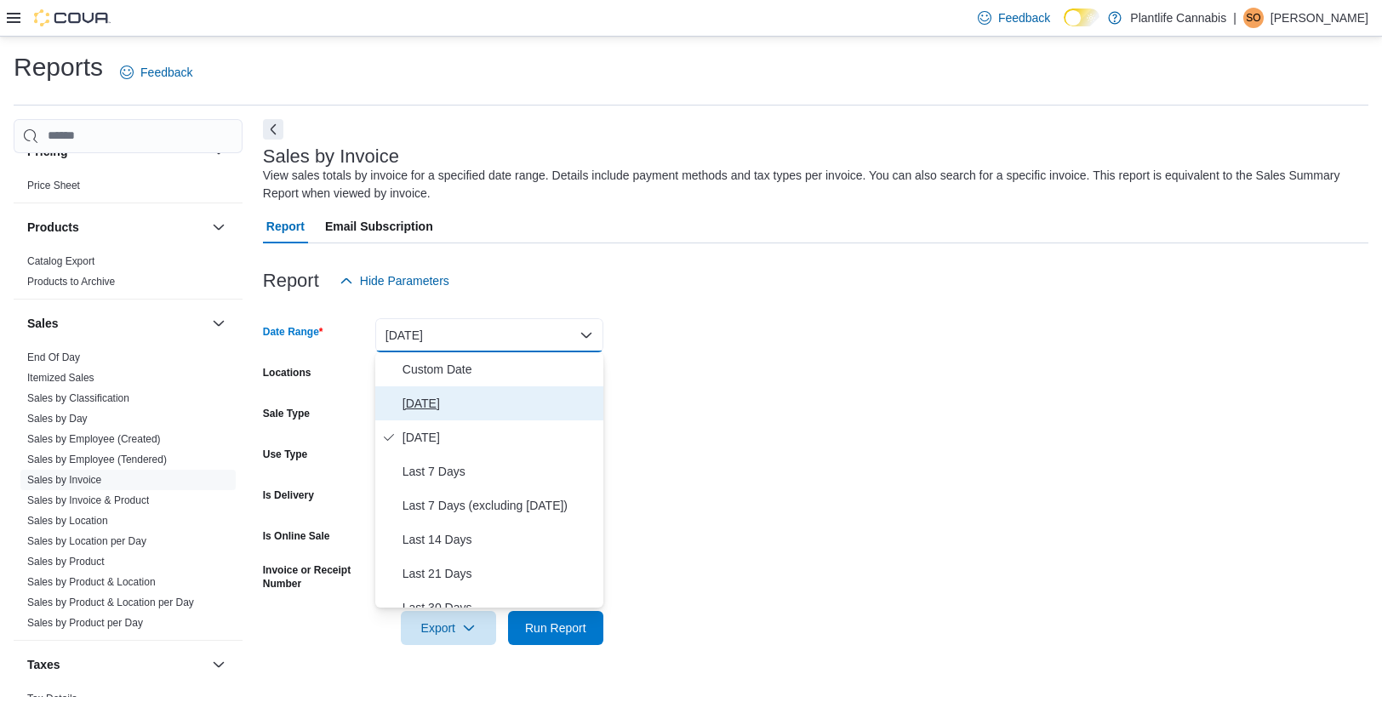
click at [444, 393] on span "Today" at bounding box center [500, 403] width 194 height 20
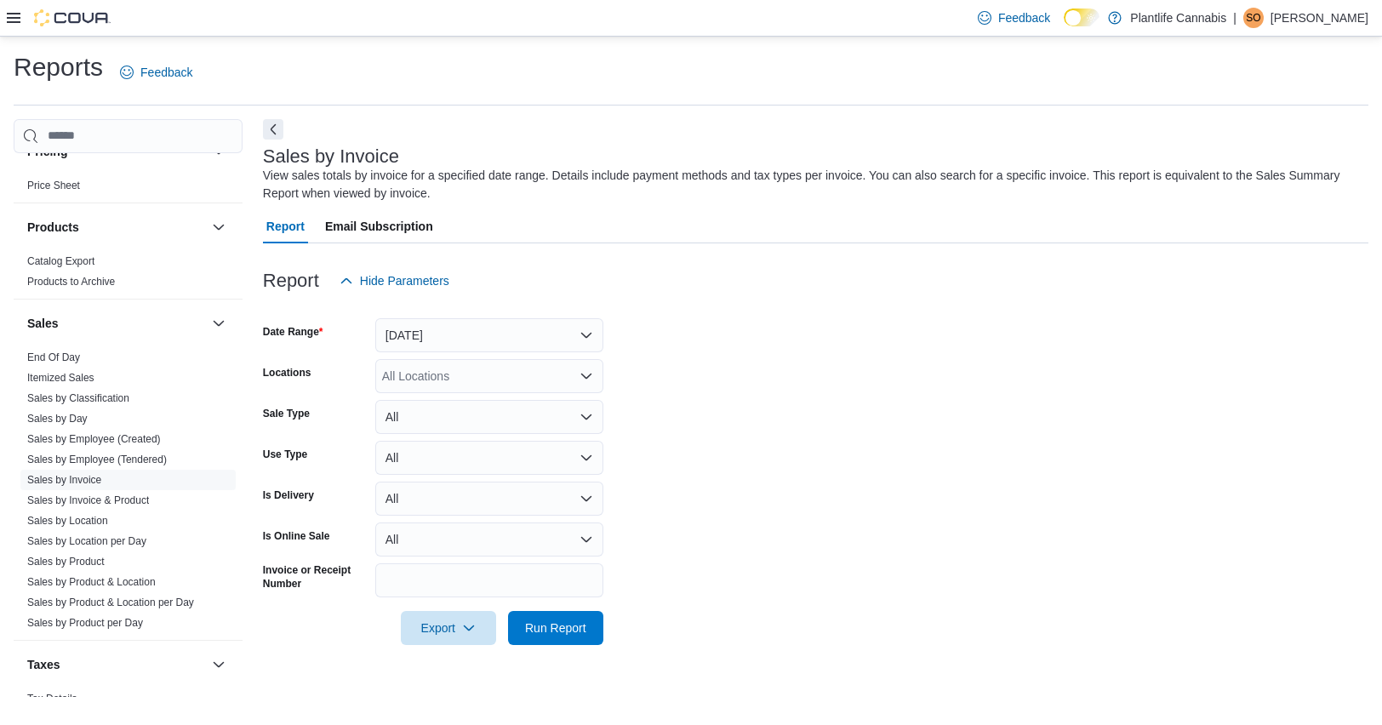
click at [472, 375] on div "All Locations" at bounding box center [489, 376] width 228 height 34
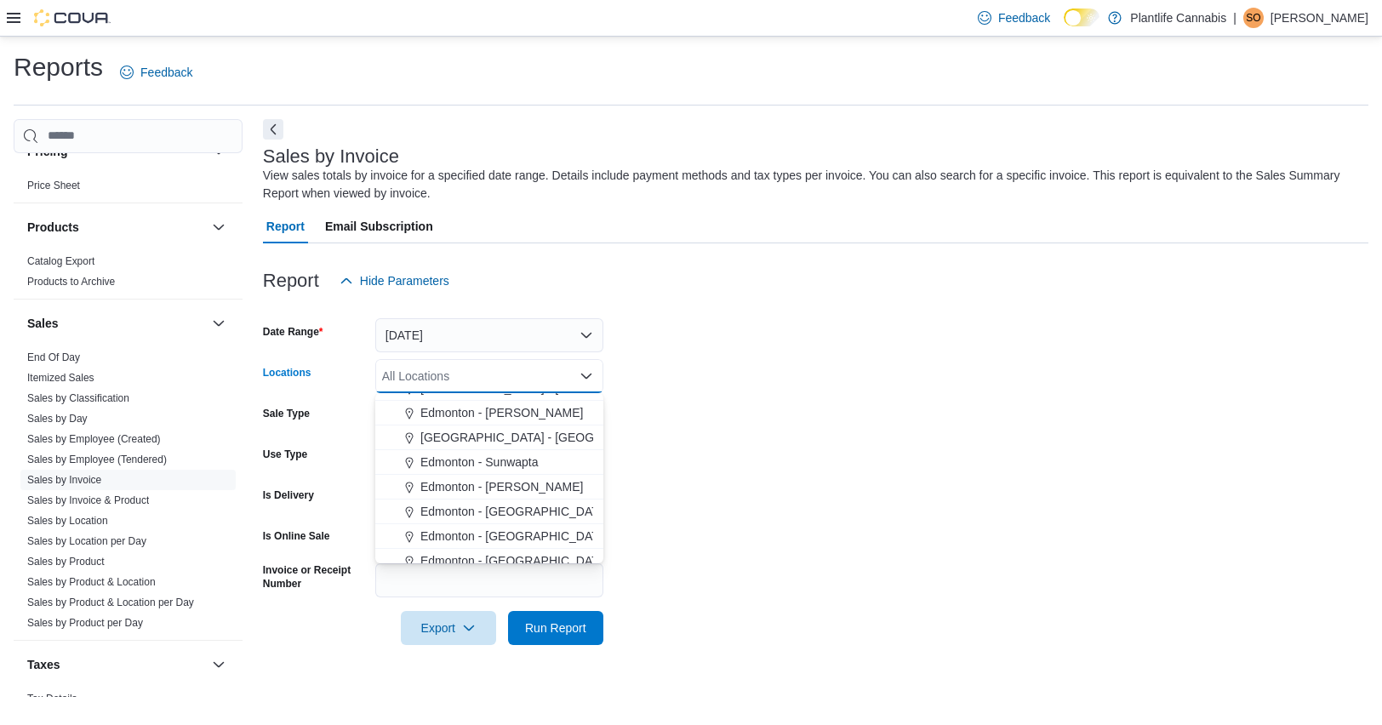
scroll to position [369, 0]
click at [520, 479] on span "Edmonton - [PERSON_NAME]" at bounding box center [502, 480] width 163 height 17
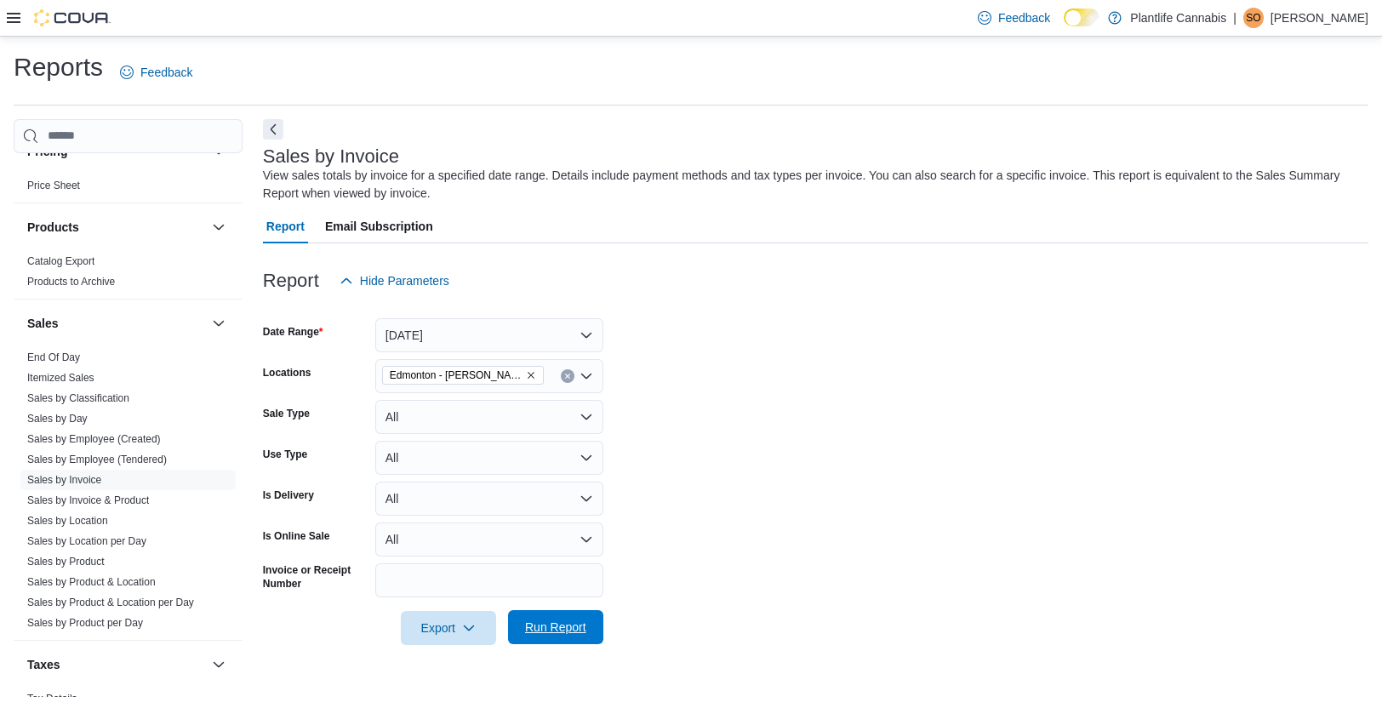
drag, startPoint x: 752, startPoint y: 470, endPoint x: 550, endPoint y: 618, distance: 250.3
click at [752, 470] on form "Date Range Today Locations Edmonton - Terra Losa Sale Type All Use Type All Is …" at bounding box center [816, 471] width 1106 height 347
click at [105, 470] on span "Sales by Invoice" at bounding box center [127, 480] width 215 height 20
click at [123, 456] on link "Sales by Employee (Tendered)" at bounding box center [97, 460] width 140 height 12
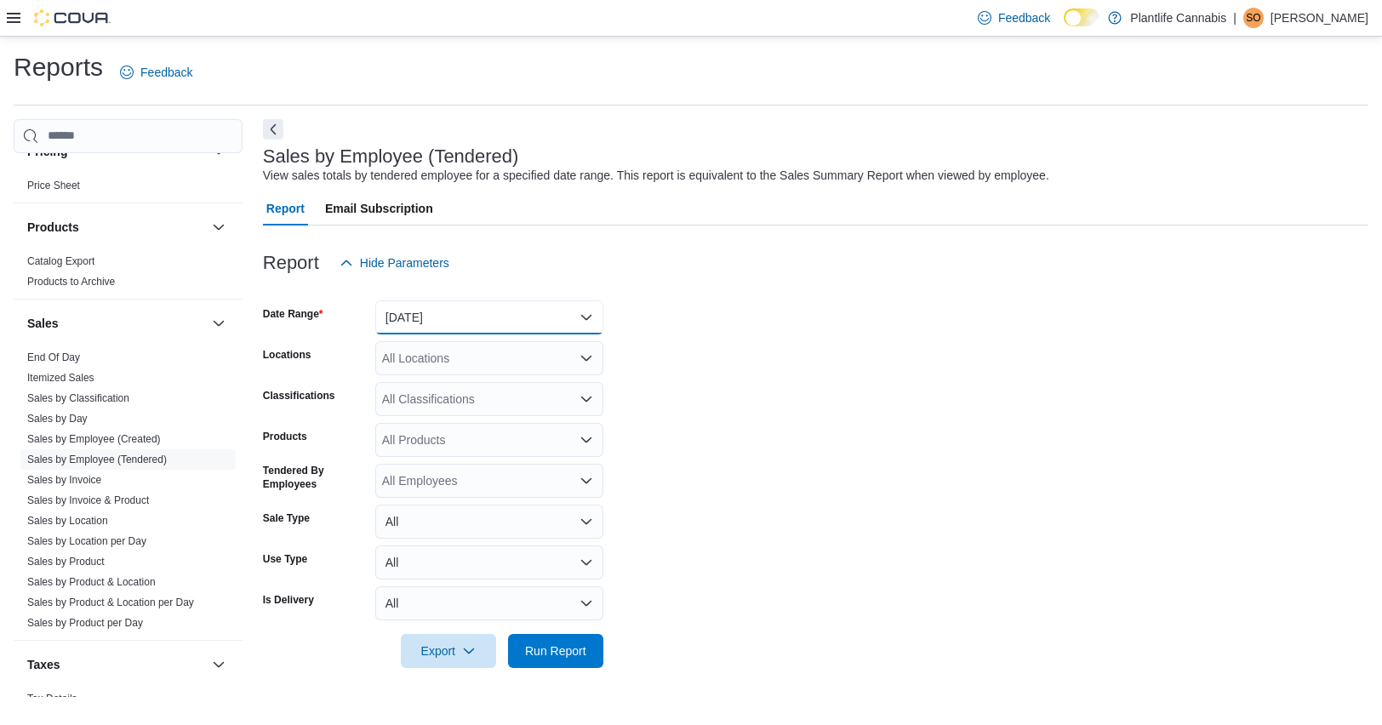
click at [461, 302] on button "Yesterday" at bounding box center [489, 317] width 228 height 34
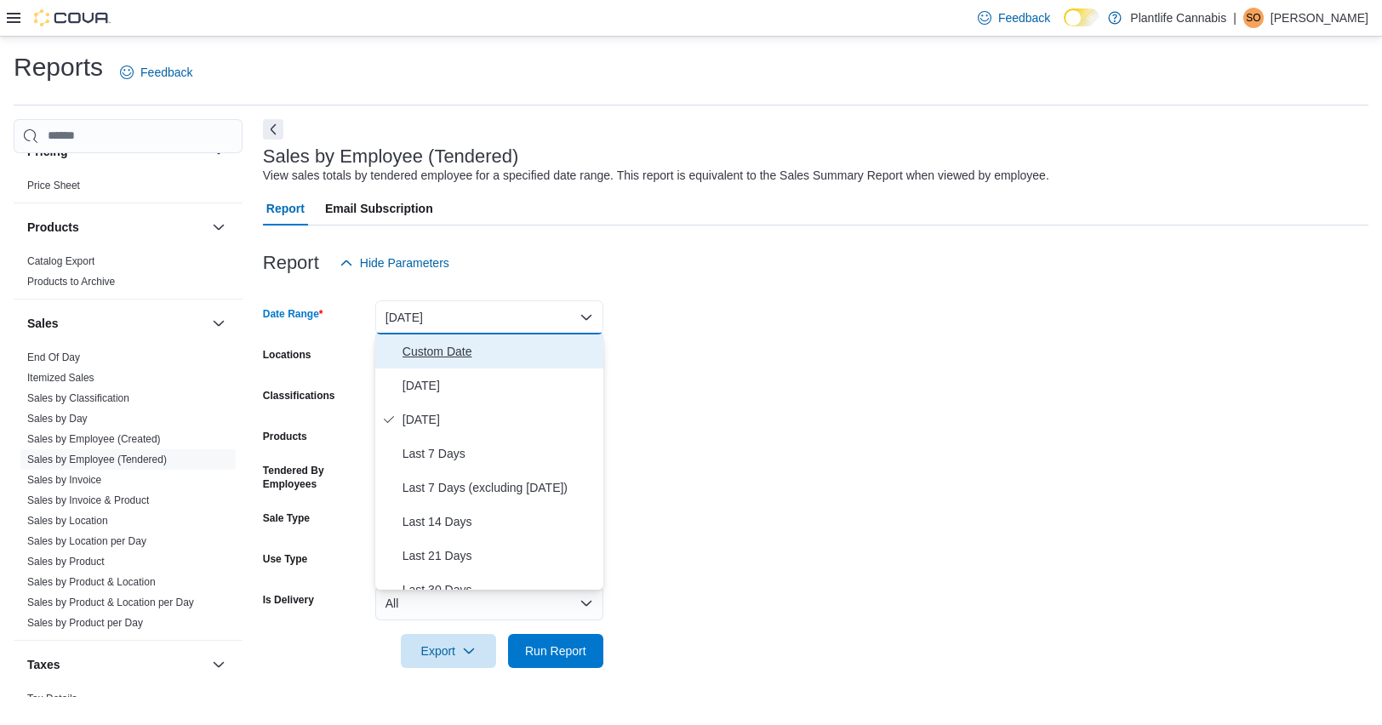
click at [462, 358] on span "Custom Date" at bounding box center [500, 351] width 194 height 20
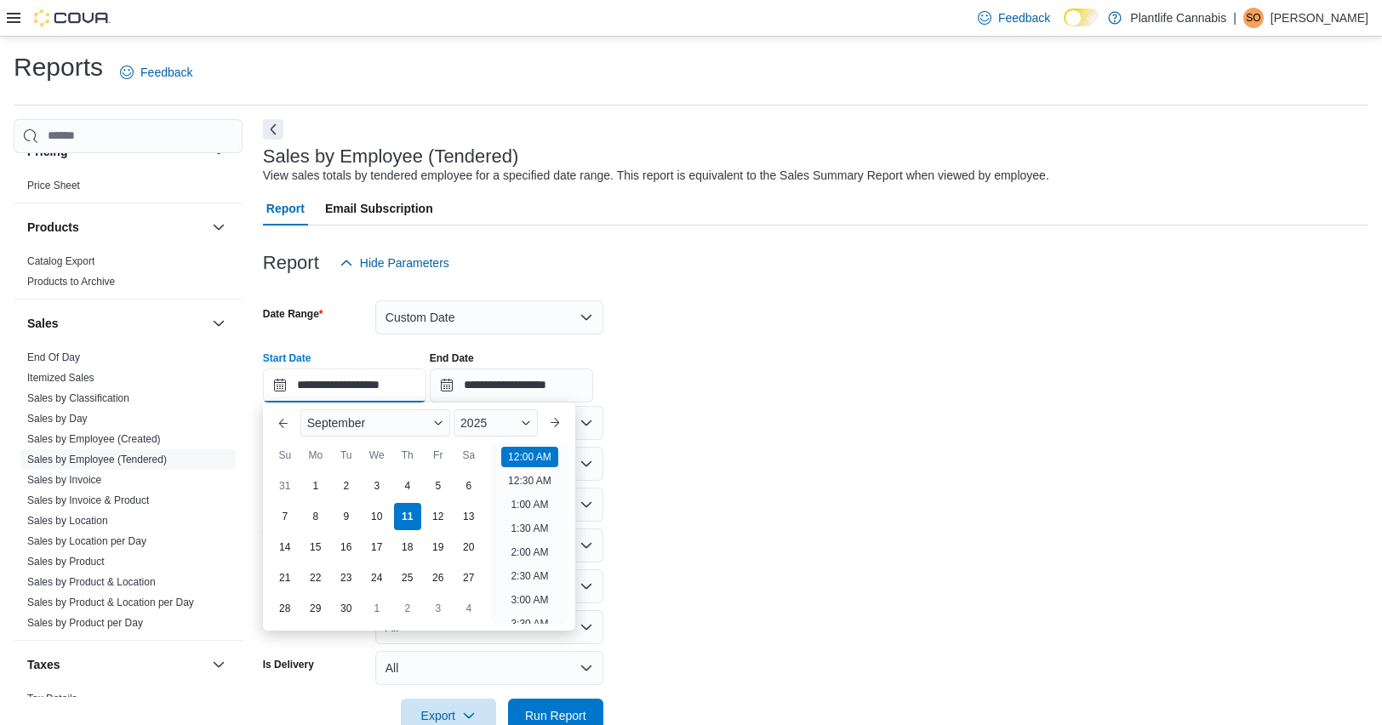
click at [385, 376] on input "**********" at bounding box center [344, 386] width 163 height 34
drag, startPoint x: 411, startPoint y: 385, endPoint x: 364, endPoint y: 388, distance: 46.9
click at [363, 389] on input "**********" at bounding box center [344, 386] width 163 height 34
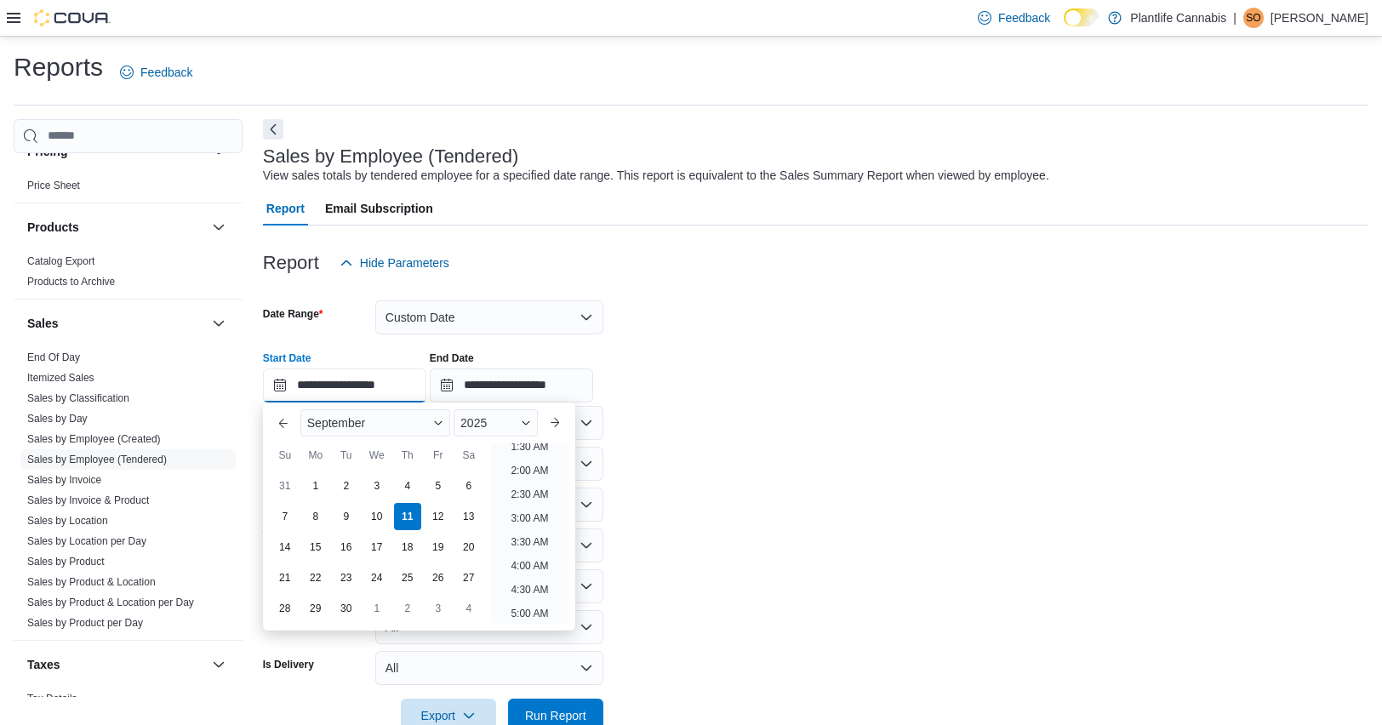
type input "**********"
click at [593, 386] on input "**********" at bounding box center [511, 386] width 163 height 34
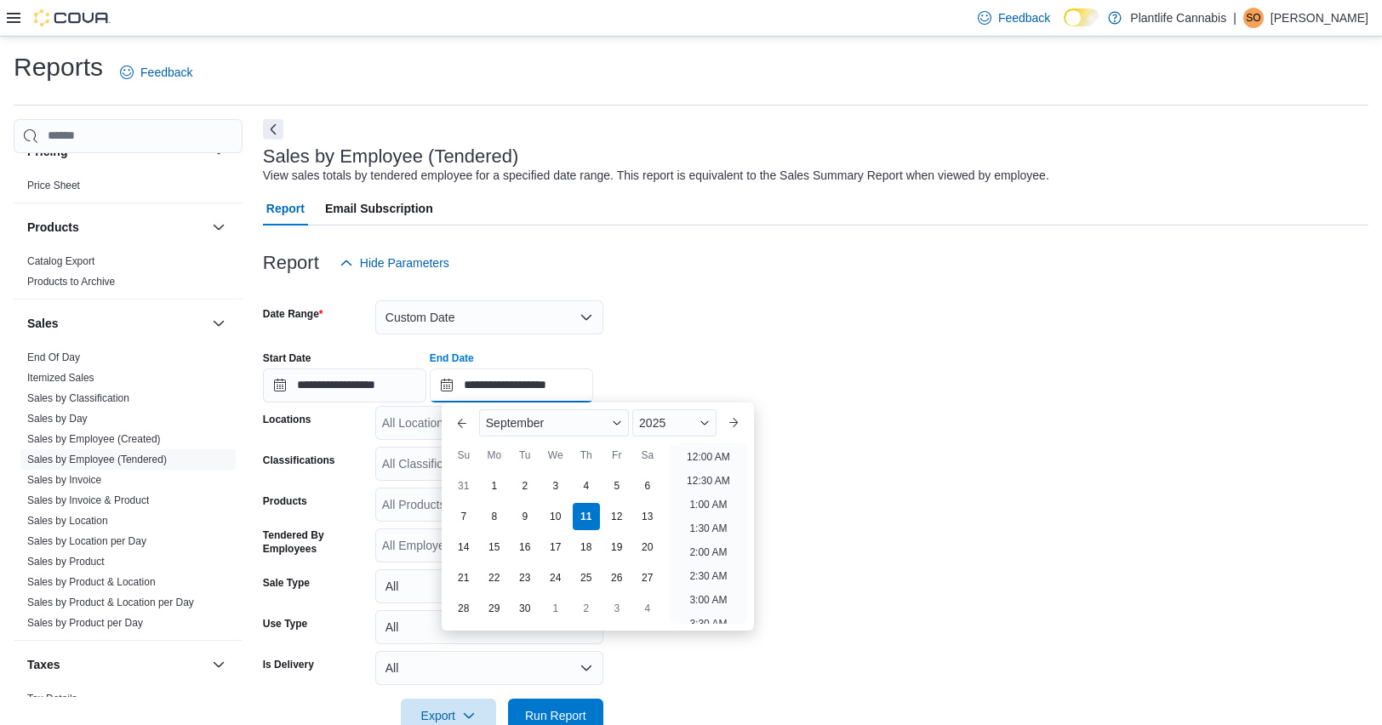
scroll to position [967, 0]
drag, startPoint x: 589, startPoint y: 387, endPoint x: 541, endPoint y: 391, distance: 47.8
click at [541, 391] on input "**********" at bounding box center [511, 386] width 163 height 34
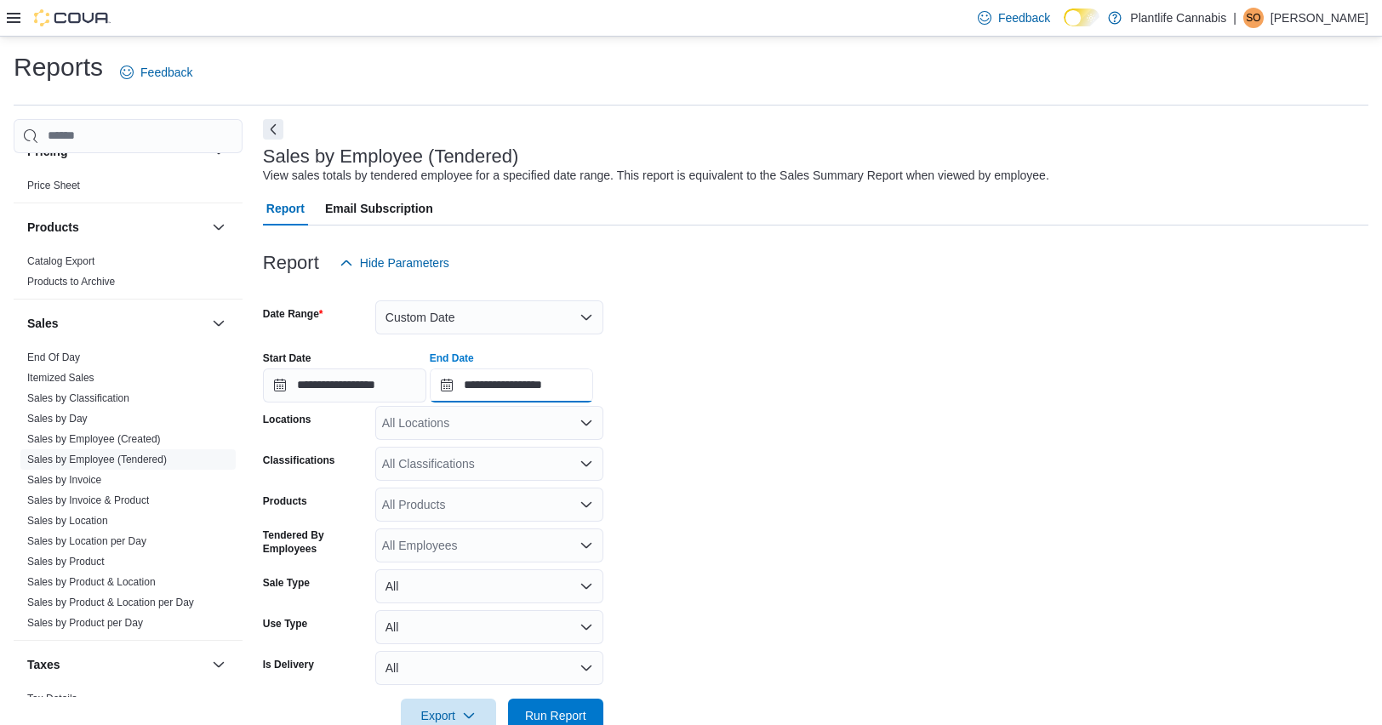
type input "**********"
click at [542, 427] on div "All Locations" at bounding box center [489, 423] width 228 height 34
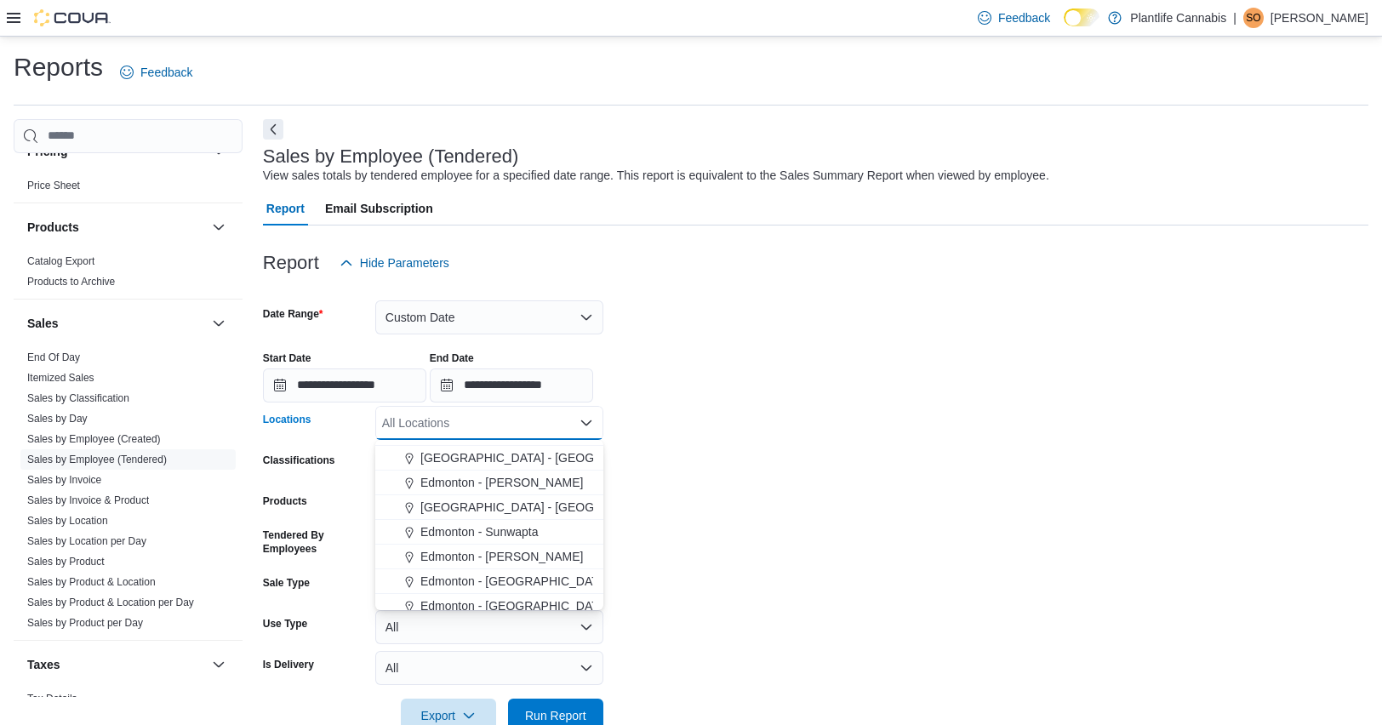
scroll to position [342, 0]
click at [529, 548] on span "Edmonton - [PERSON_NAME]" at bounding box center [502, 554] width 163 height 17
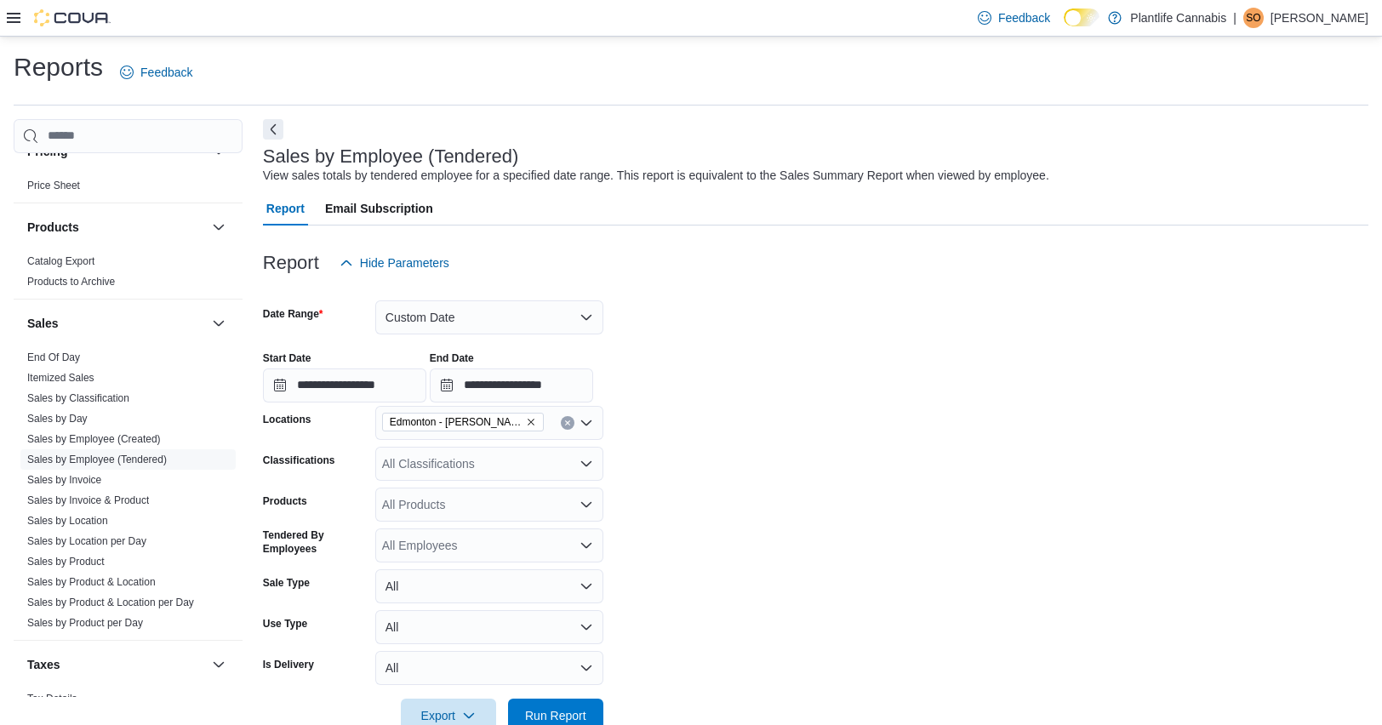
click at [730, 517] on form "**********" at bounding box center [816, 506] width 1106 height 453
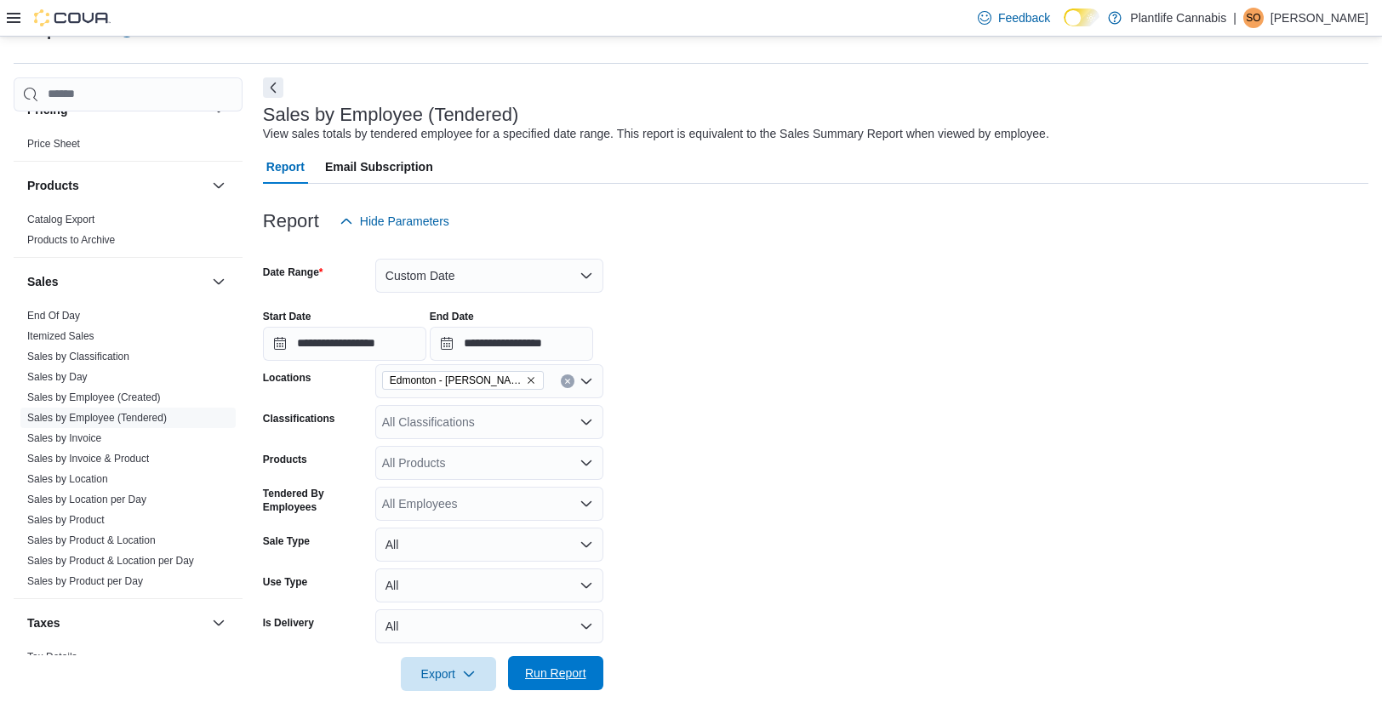
click at [547, 676] on span "Run Report" at bounding box center [555, 673] width 61 height 17
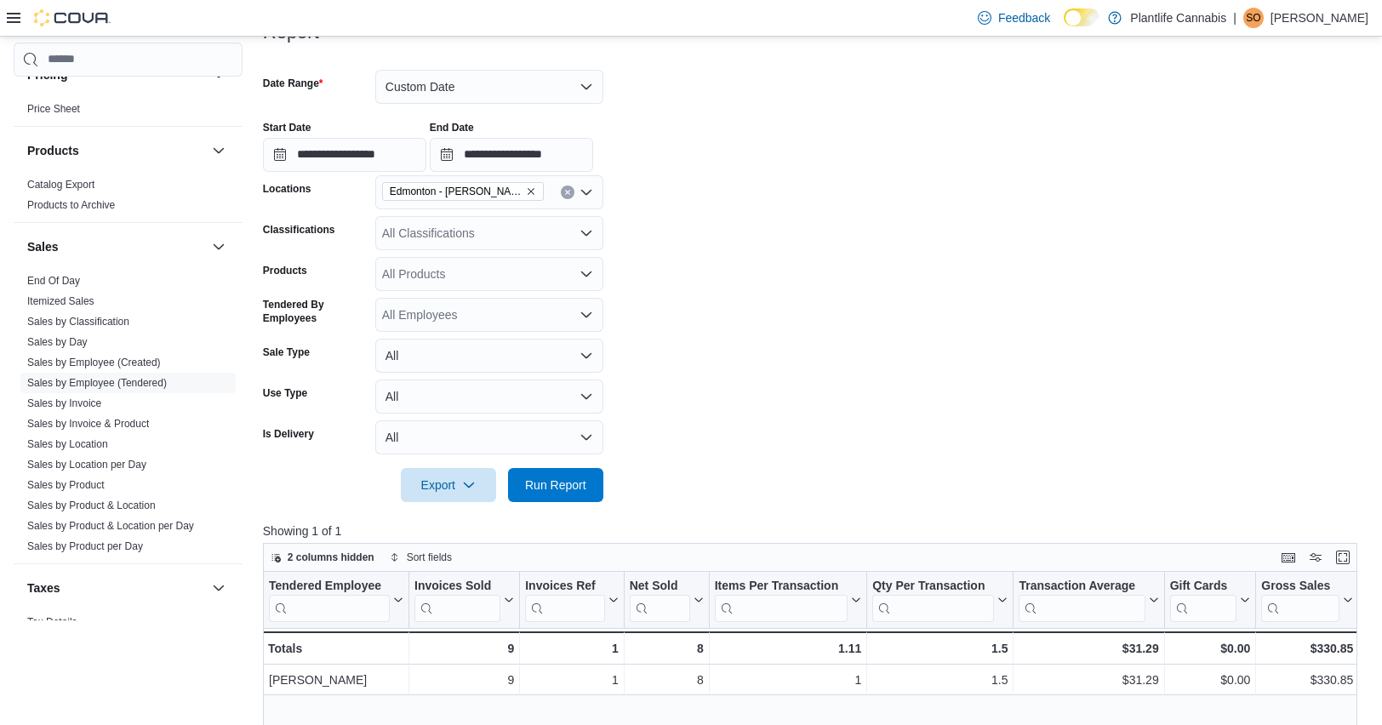
scroll to position [230, 0]
drag, startPoint x: 433, startPoint y: 87, endPoint x: 440, endPoint y: 100, distance: 15.2
click at [433, 87] on button "Custom Date" at bounding box center [489, 88] width 228 height 34
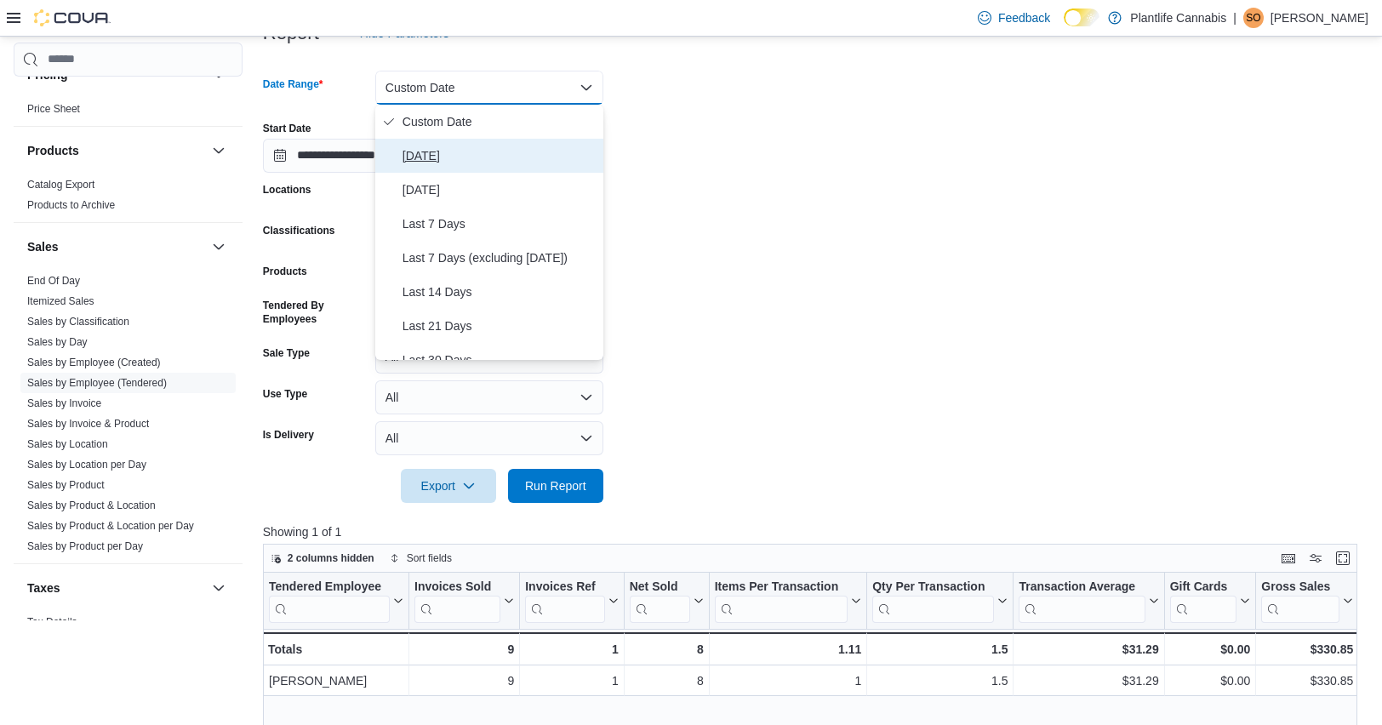
drag, startPoint x: 432, startPoint y: 164, endPoint x: 476, endPoint y: 173, distance: 45.1
click at [432, 164] on span "Today" at bounding box center [500, 156] width 194 height 20
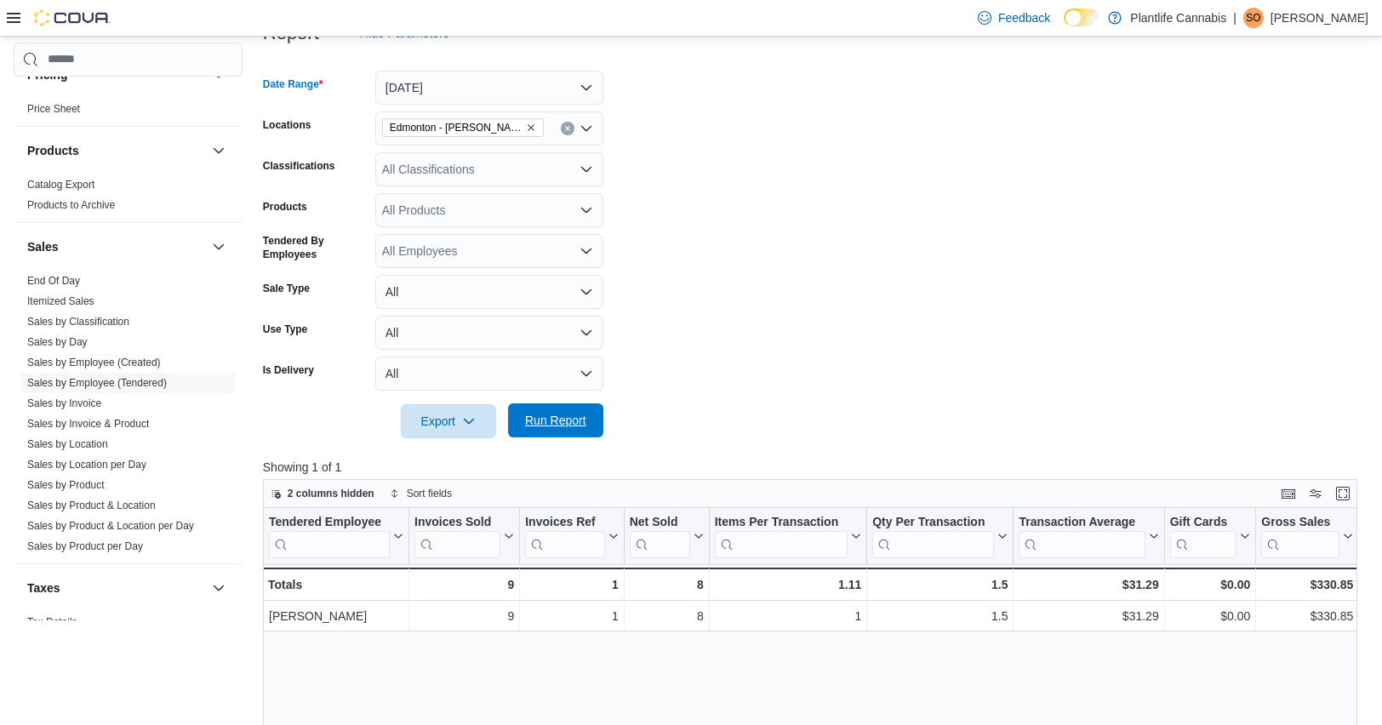
click at [557, 409] on span "Run Report" at bounding box center [555, 420] width 75 height 34
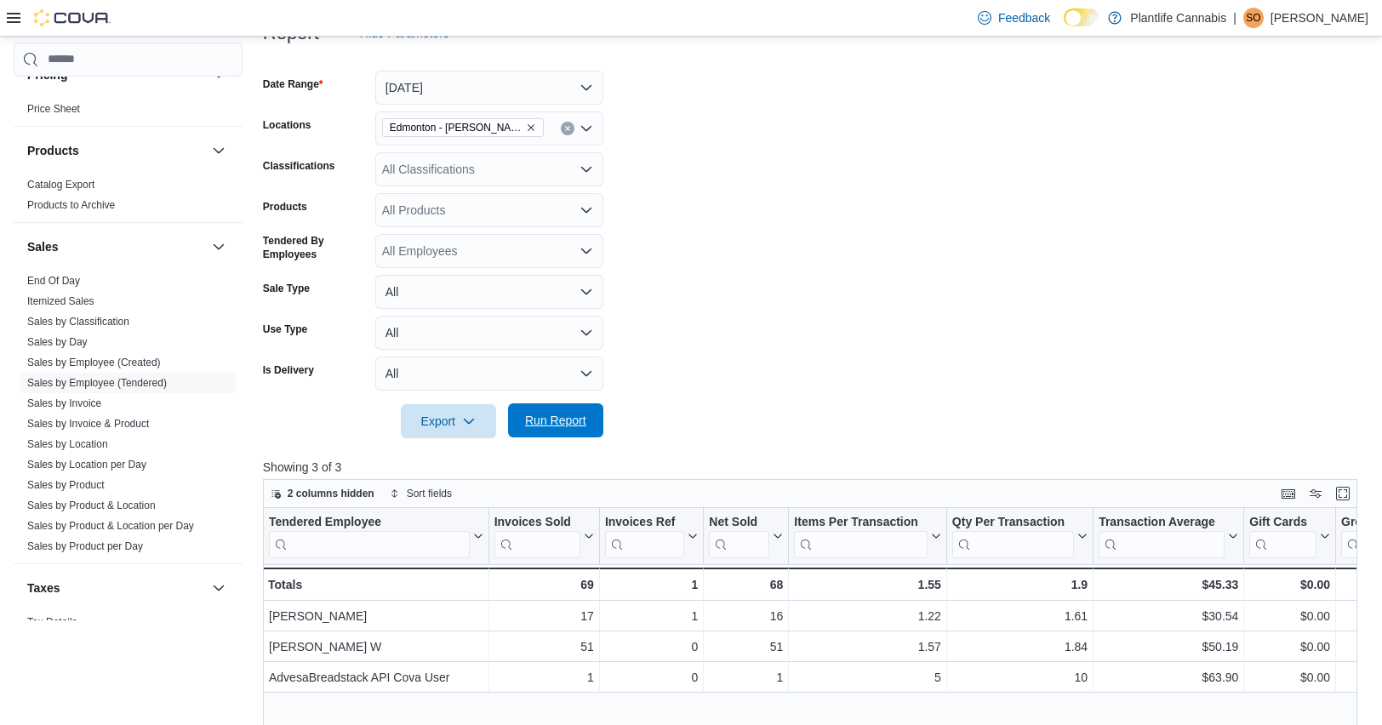
click at [580, 425] on span "Run Report" at bounding box center [555, 420] width 61 height 17
click at [581, 425] on span "Run Report" at bounding box center [555, 420] width 61 height 17
click at [13, 9] on div at bounding box center [59, 17] width 104 height 17
click at [9, 17] on icon at bounding box center [14, 18] width 14 height 10
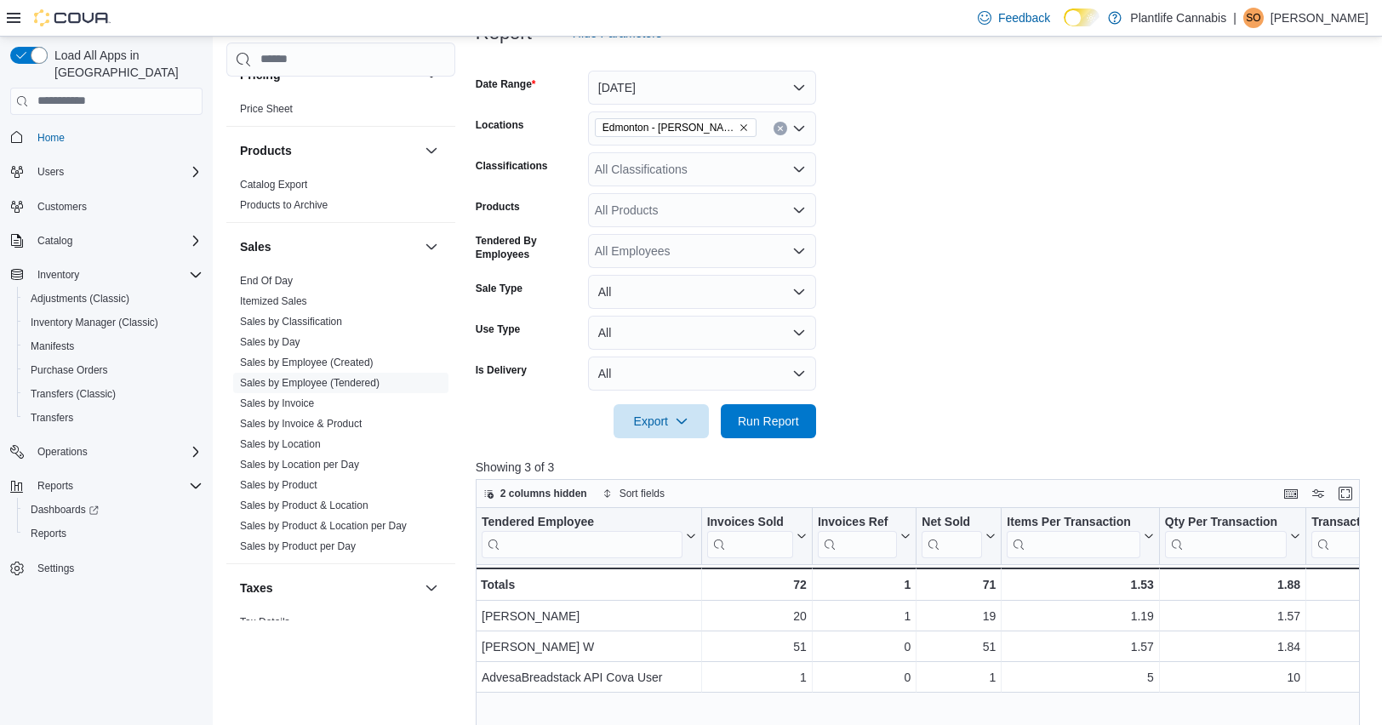
click at [15, 21] on icon at bounding box center [14, 18] width 14 height 10
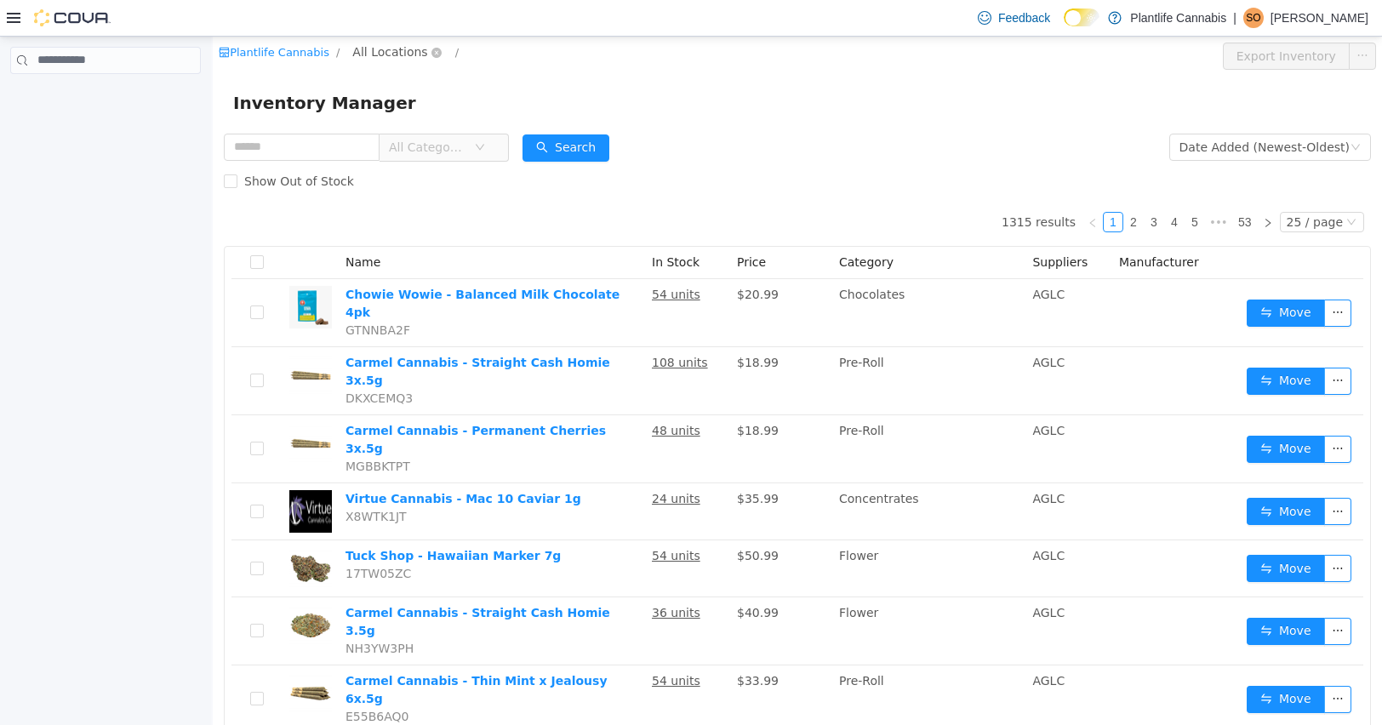
click at [376, 53] on span "All Locations" at bounding box center [389, 51] width 75 height 19
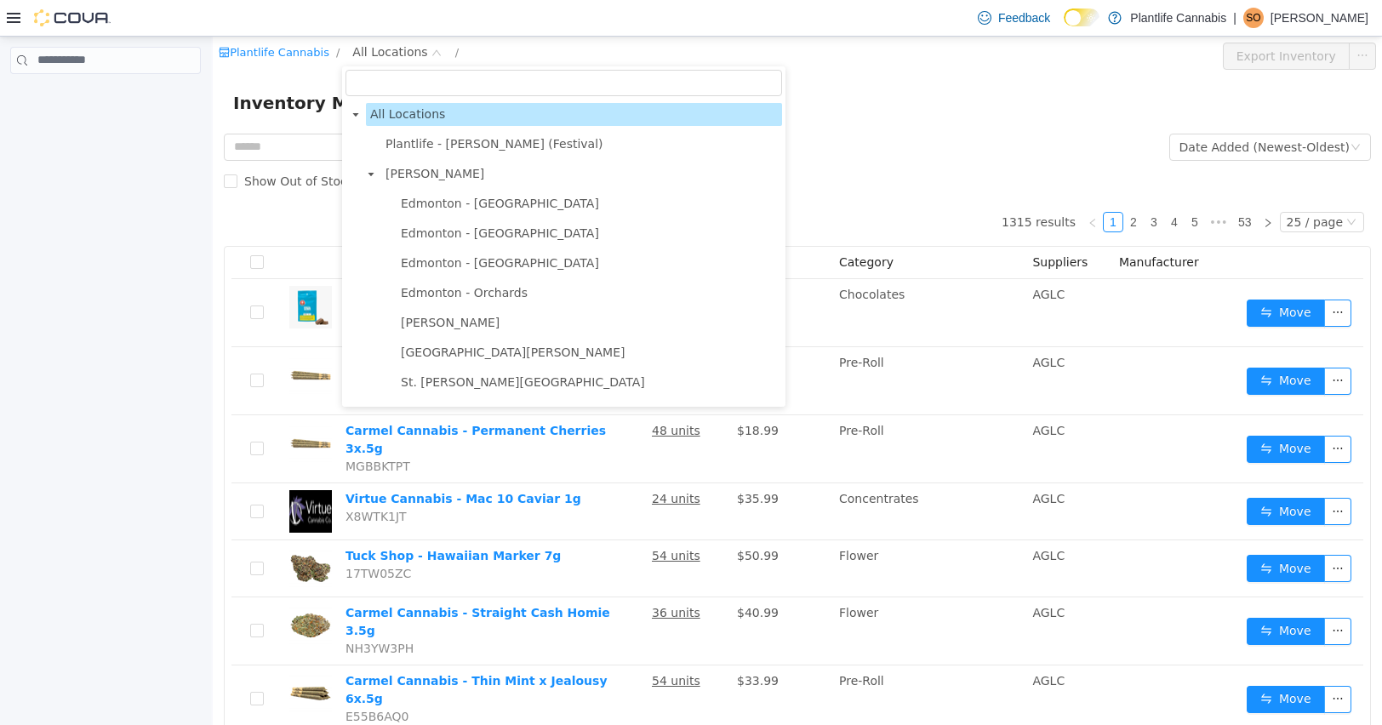
click at [692, 157] on form "All Categories Date Added (Newest-Oldest) Search Show Out of Stock" at bounding box center [798, 163] width 1148 height 68
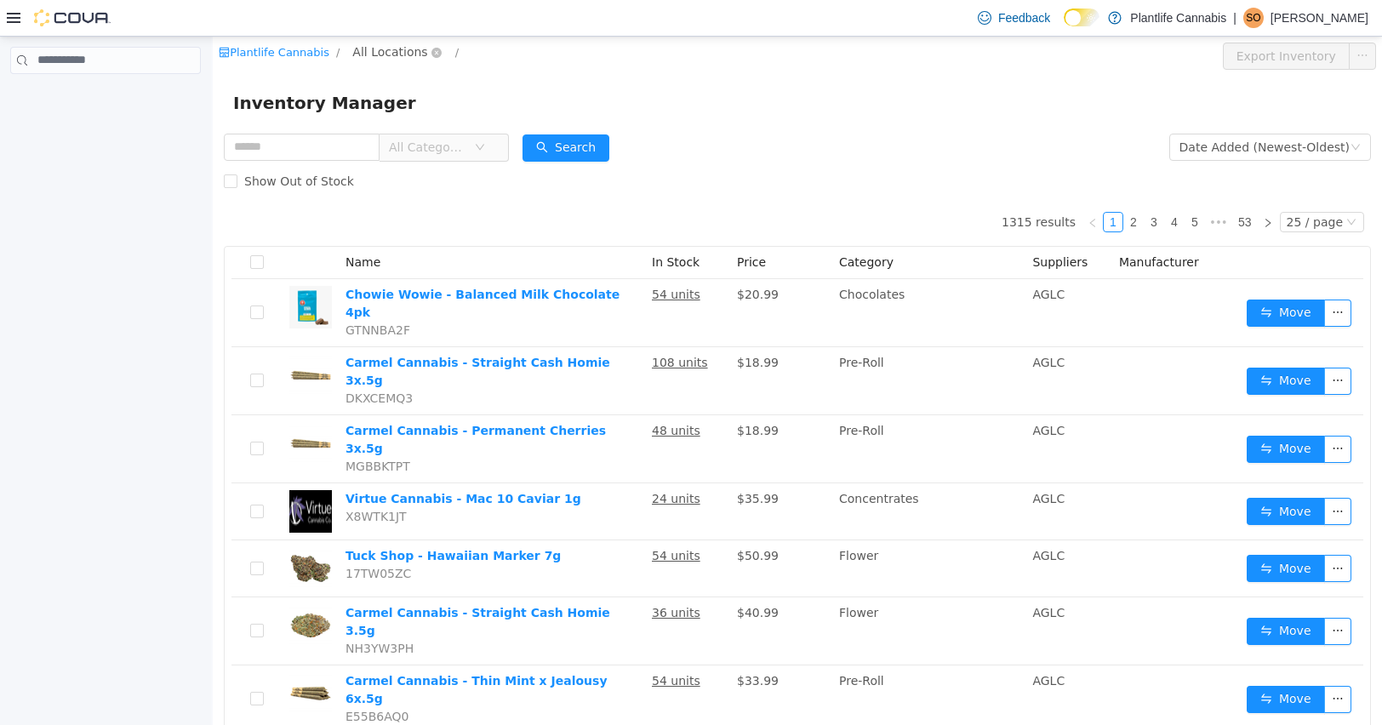
click at [379, 54] on span "All Locations" at bounding box center [389, 51] width 75 height 19
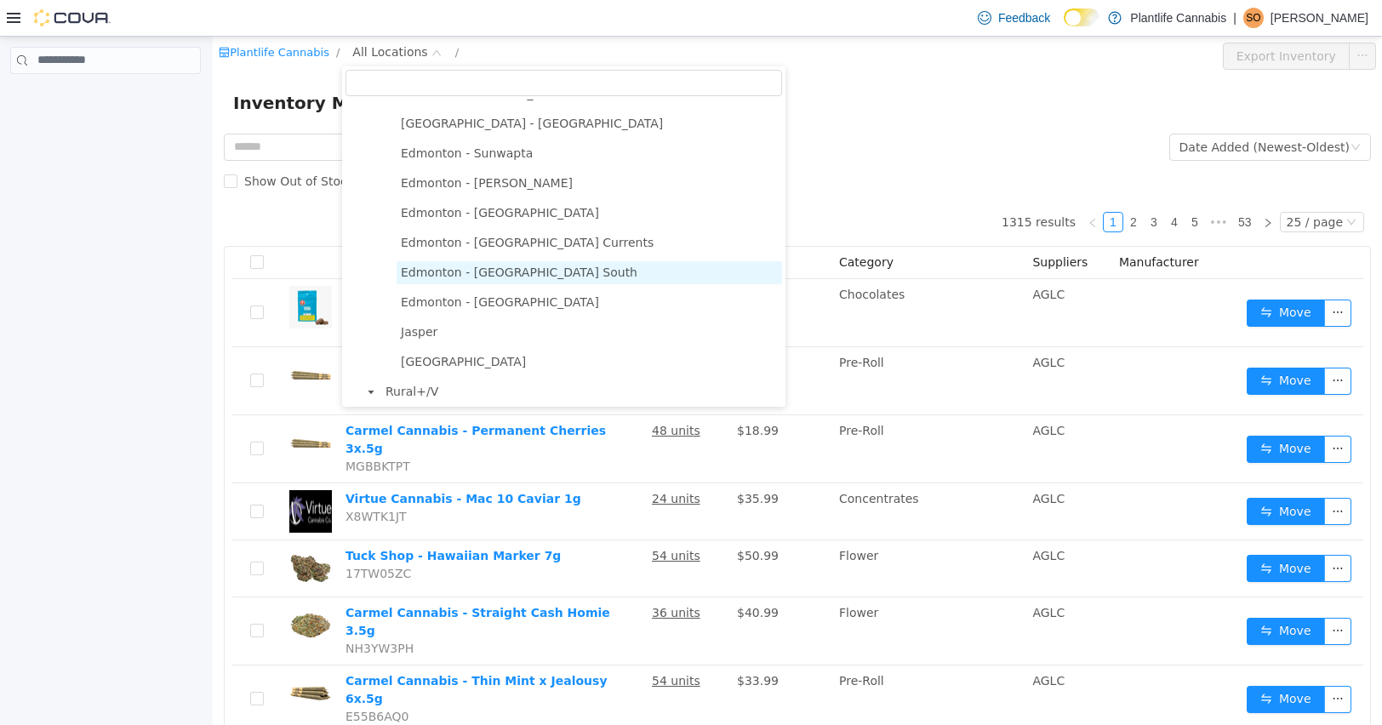
scroll to position [470, 0]
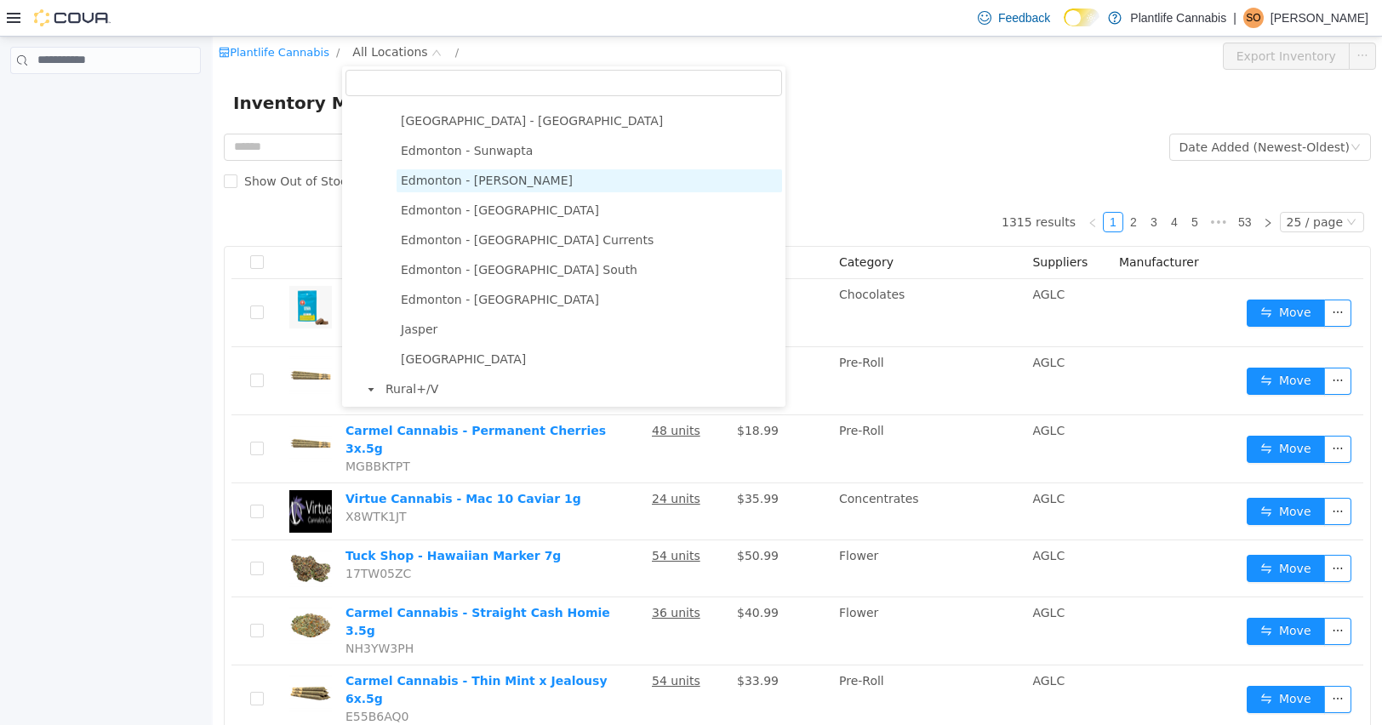
click at [506, 182] on span "Edmonton - [PERSON_NAME]" at bounding box center [487, 180] width 172 height 14
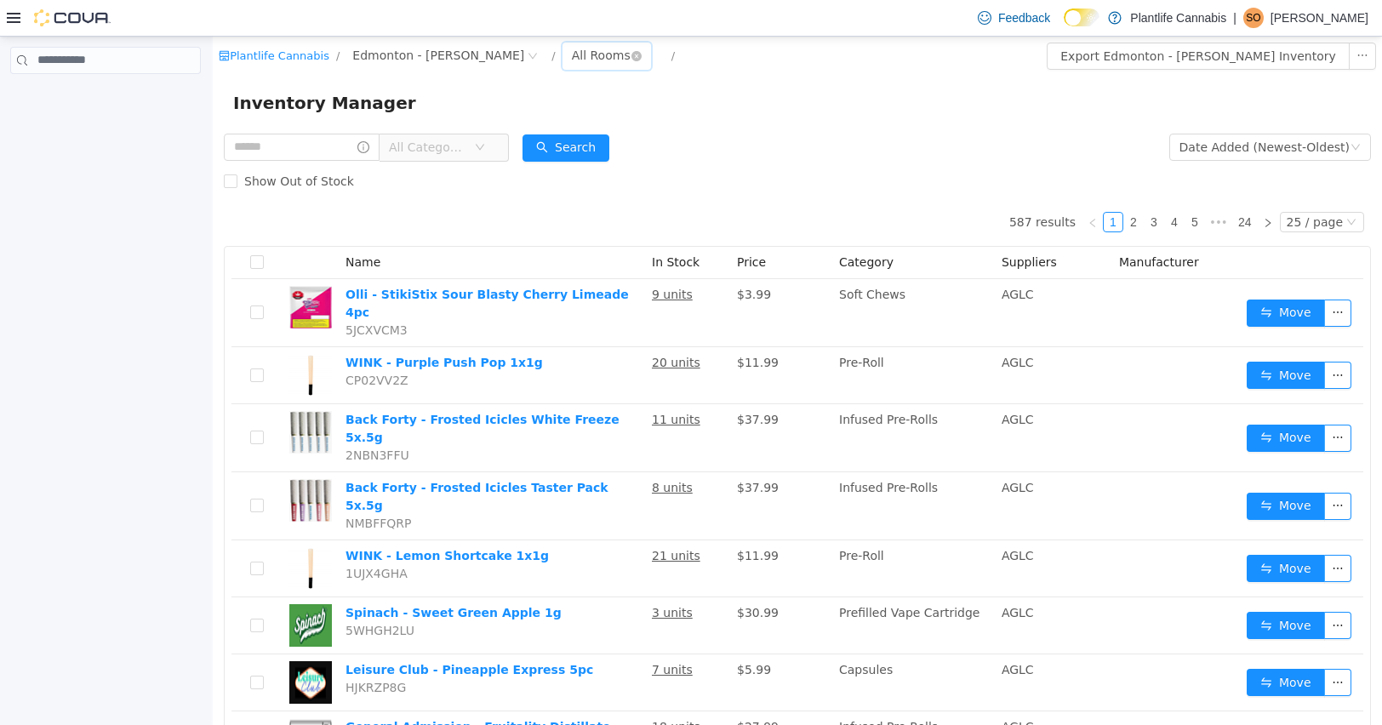
click at [572, 52] on div "All Rooms" at bounding box center [601, 55] width 59 height 26
click at [558, 152] on li "Returns" at bounding box center [562, 143] width 102 height 27
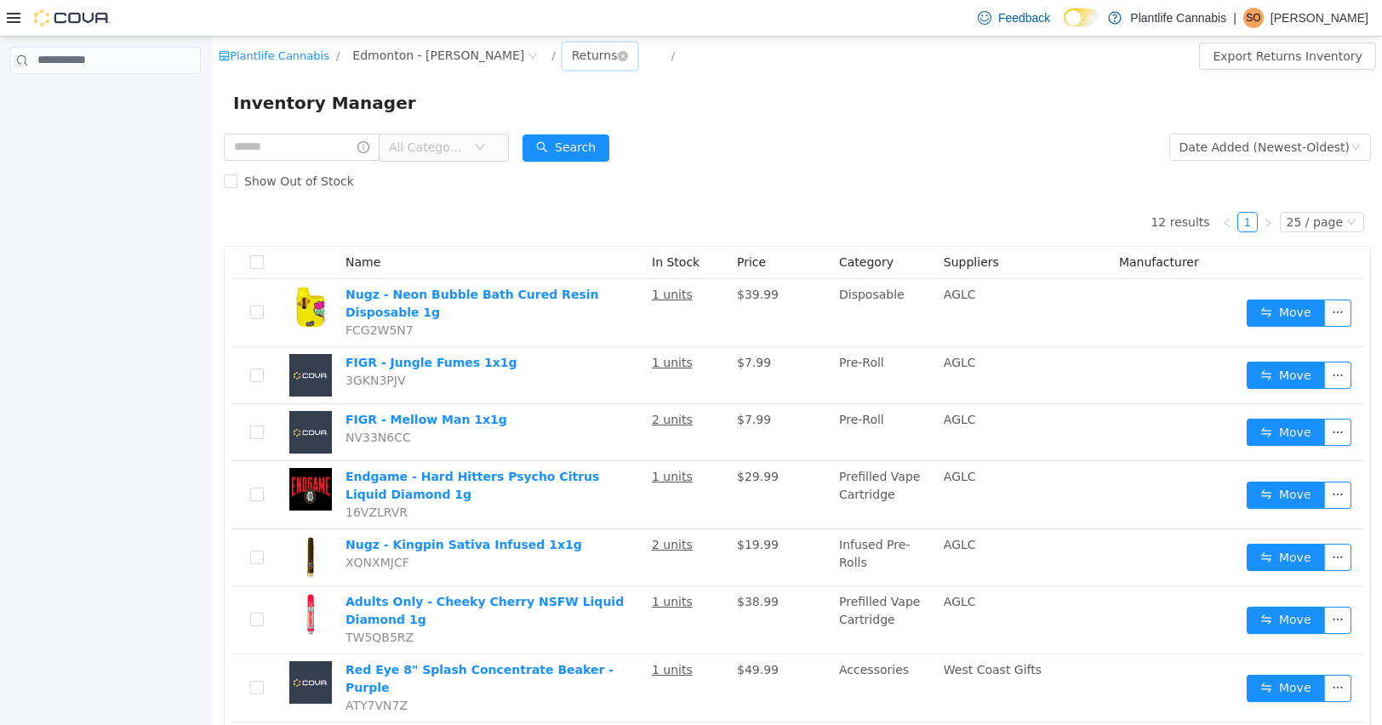
click at [572, 55] on div "Returns" at bounding box center [595, 55] width 46 height 26
click at [550, 181] on li "Jail" at bounding box center [562, 170] width 102 height 27
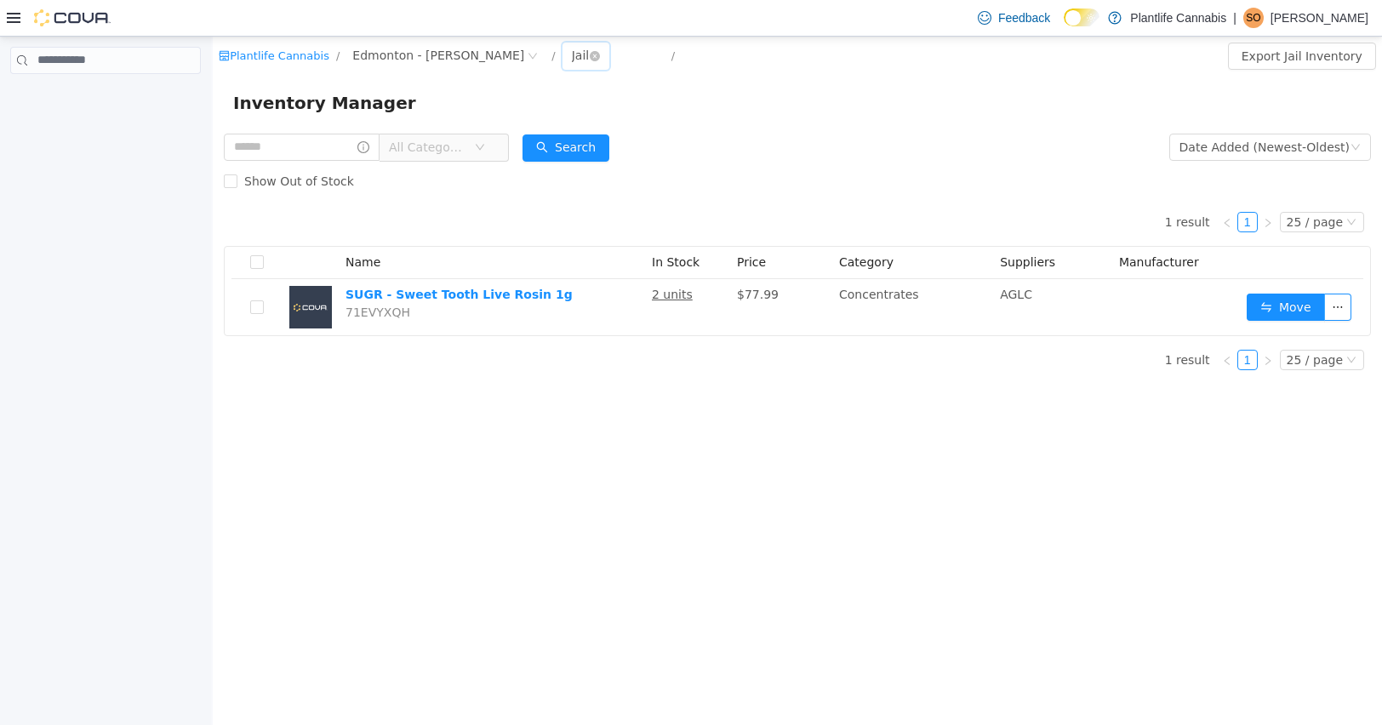
click at [572, 48] on div "Jail" at bounding box center [581, 55] width 18 height 26
click at [575, 146] on li "Returns" at bounding box center [562, 143] width 102 height 27
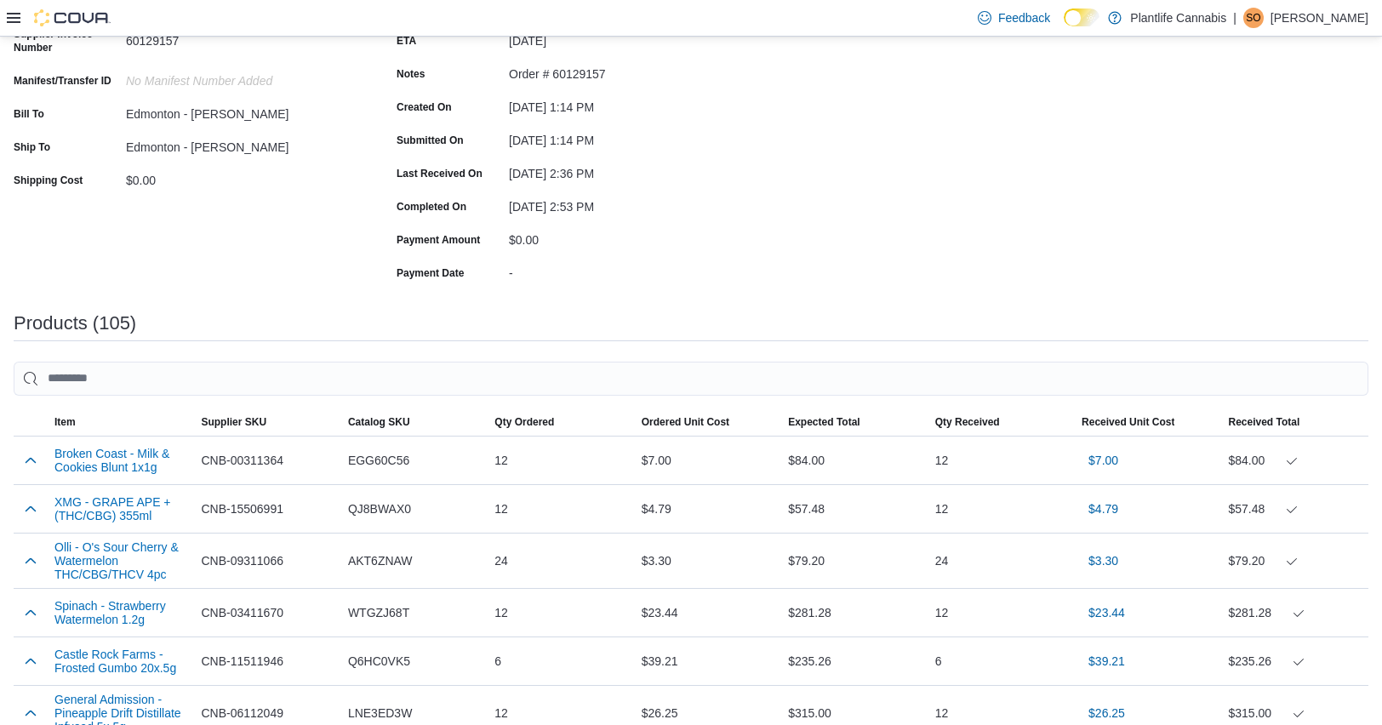
scroll to position [240, 0]
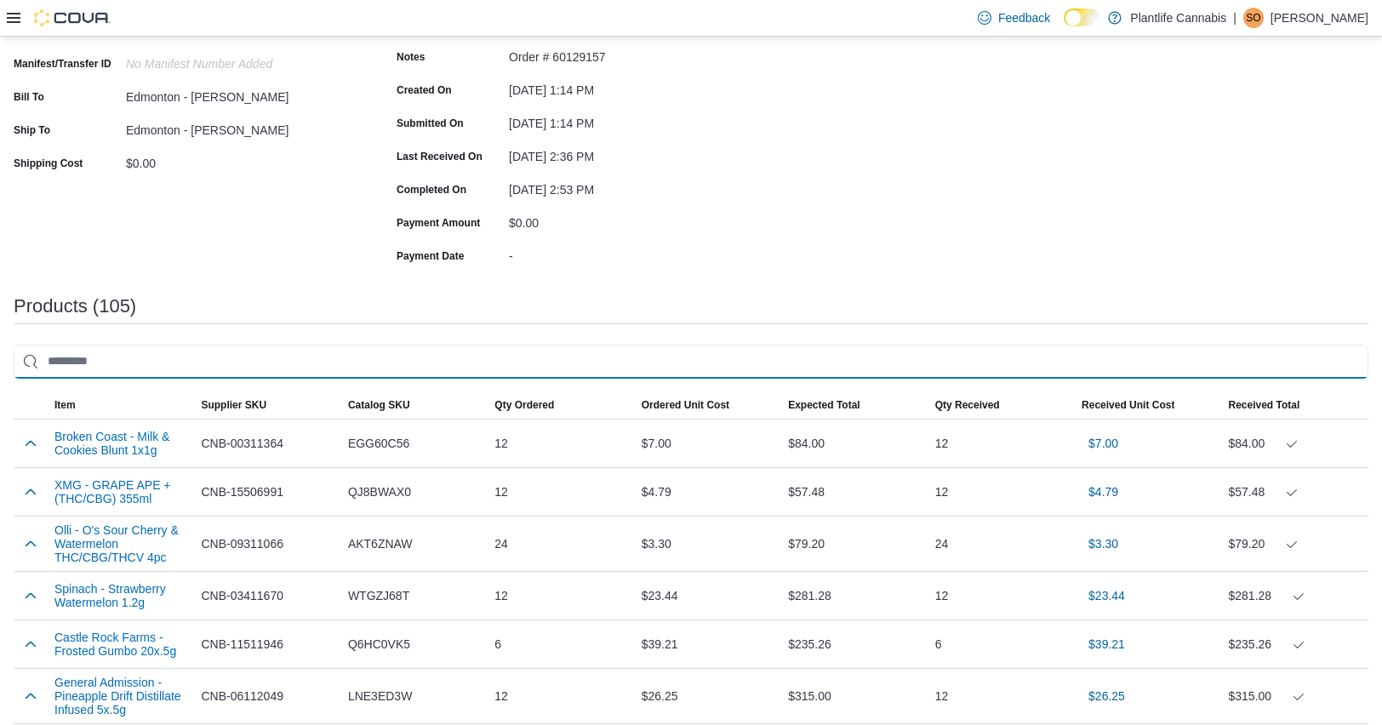
click at [564, 352] on input "search" at bounding box center [691, 362] width 1355 height 34
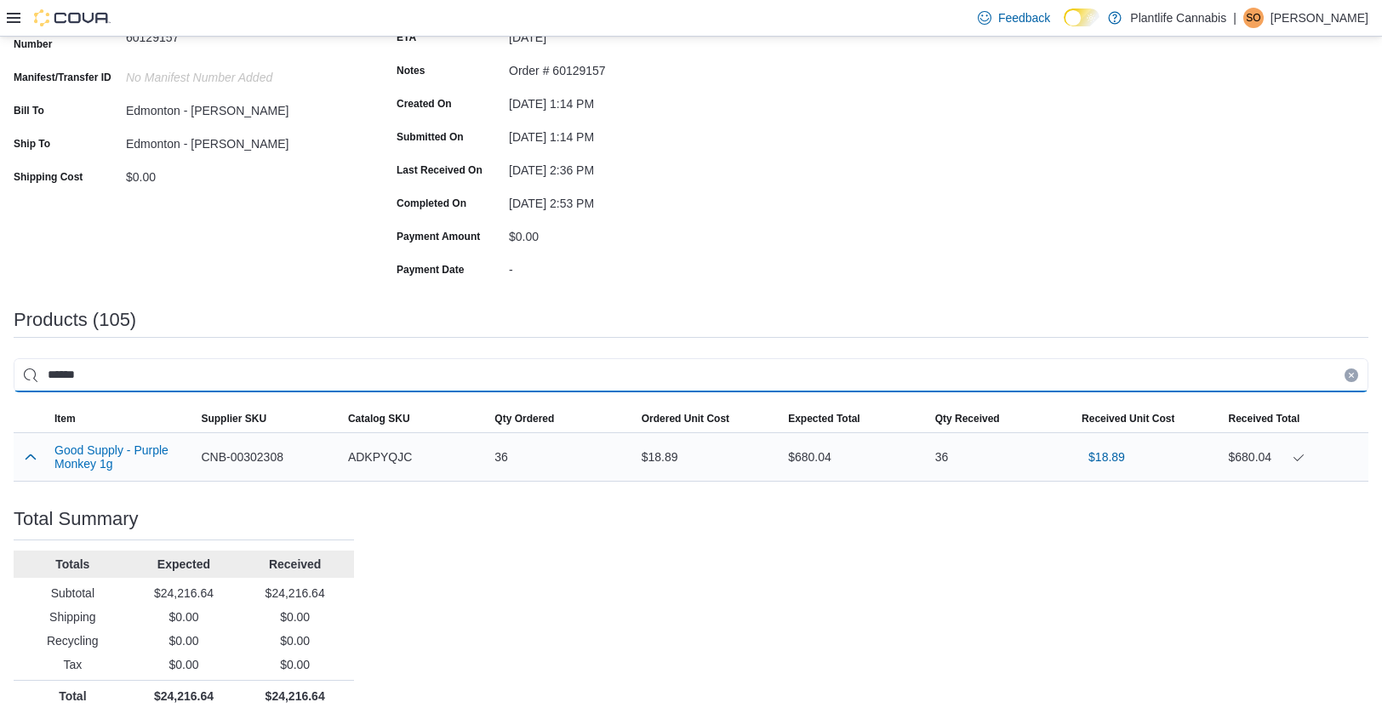
type input "******"
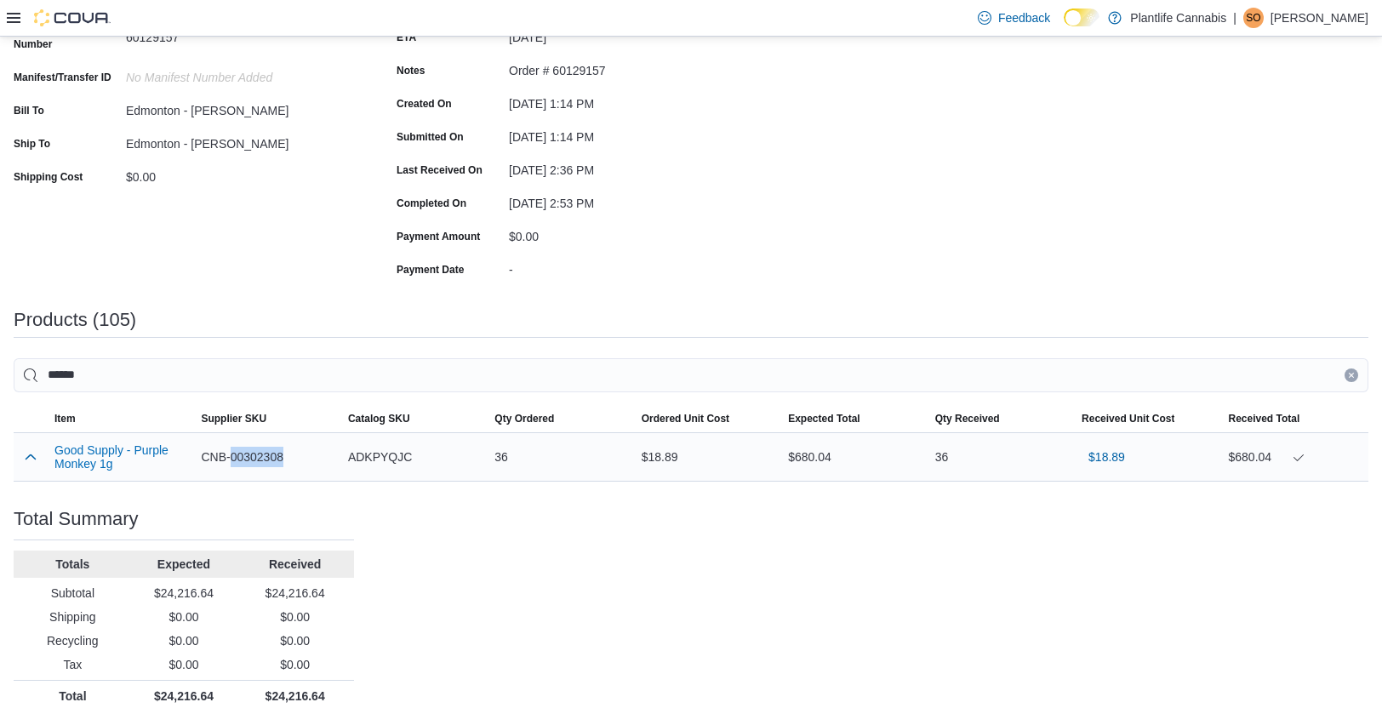
drag, startPoint x: 301, startPoint y: 456, endPoint x: 235, endPoint y: 466, distance: 67.2
click at [235, 466] on div "CNB-00302308" at bounding box center [267, 457] width 146 height 34
copy span "00302308"
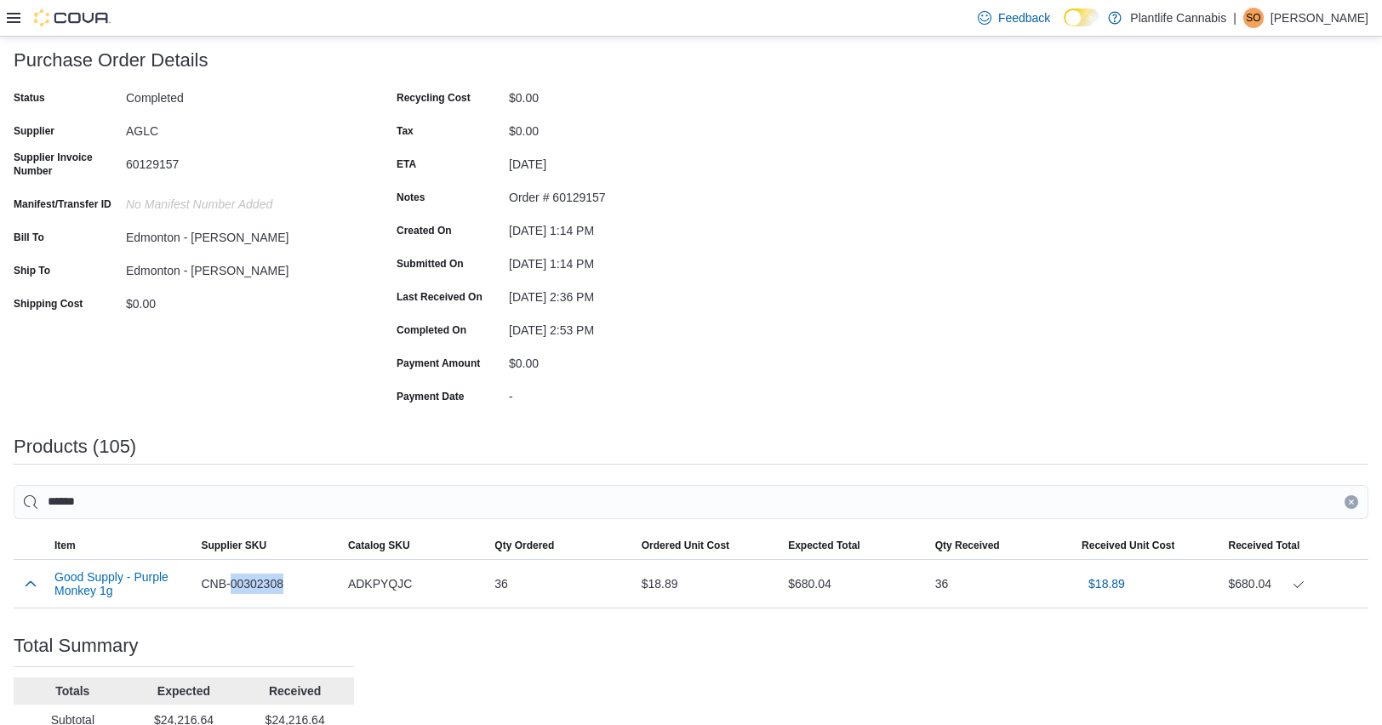
scroll to position [99, 0]
drag, startPoint x: 623, startPoint y: 197, endPoint x: 557, endPoint y: 204, distance: 66.7
click at [557, 204] on div "Order # 60129157" at bounding box center [623, 195] width 228 height 20
copy div "60129157"
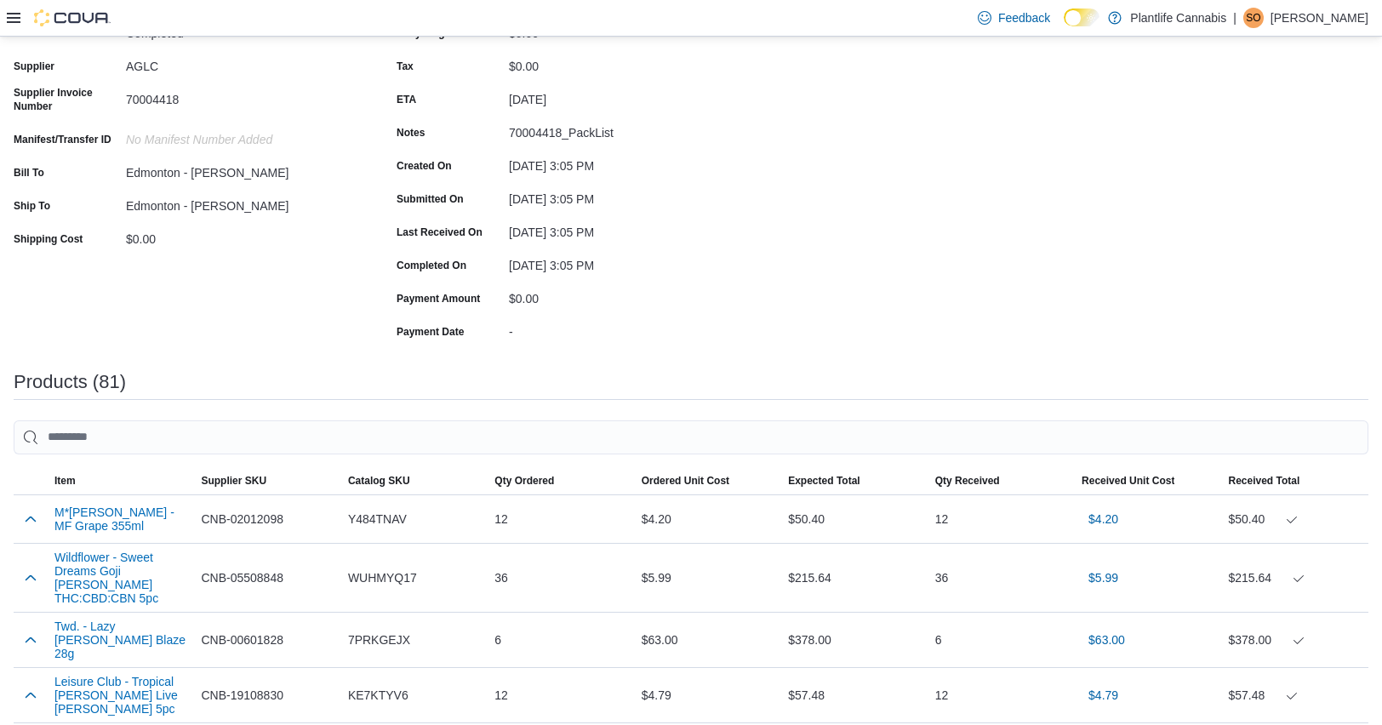
scroll to position [173, 0]
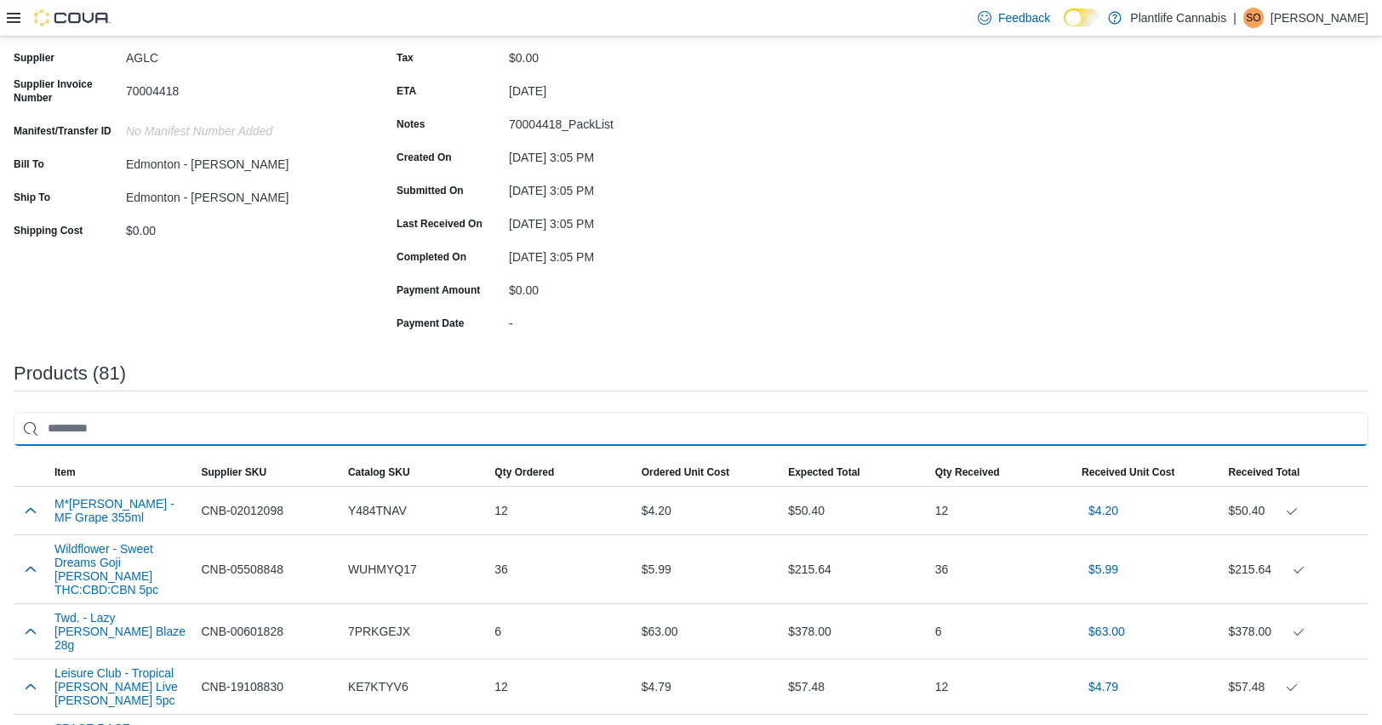
click at [676, 437] on input "search" at bounding box center [691, 429] width 1355 height 34
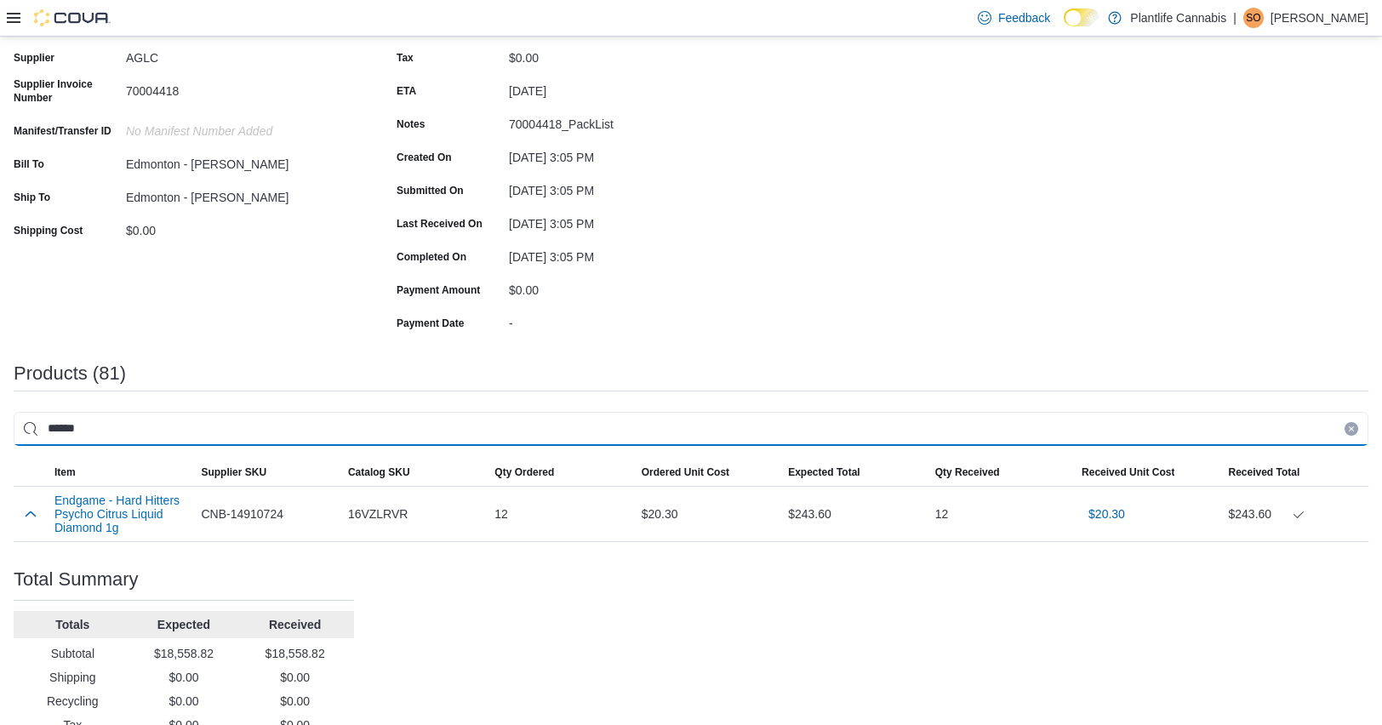
type input "******"
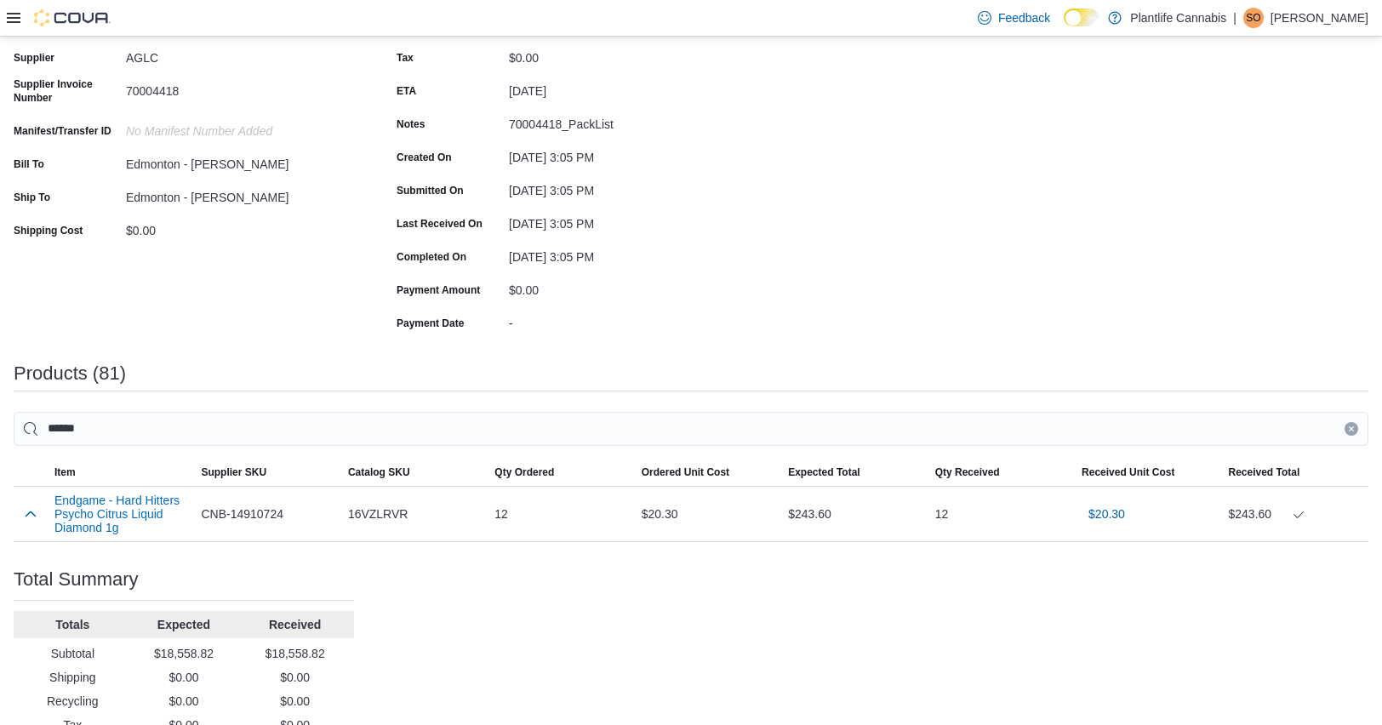
click at [793, 249] on div "Purchase Order: PO7XWK-10127 Feedback Purchase Order Details Status Completed S…" at bounding box center [691, 374] width 1355 height 795
drag, startPoint x: 295, startPoint y: 515, endPoint x: 234, endPoint y: 522, distance: 61.7
click at [234, 522] on div "CNB-14910724" at bounding box center [267, 514] width 146 height 34
copy span "14910724"
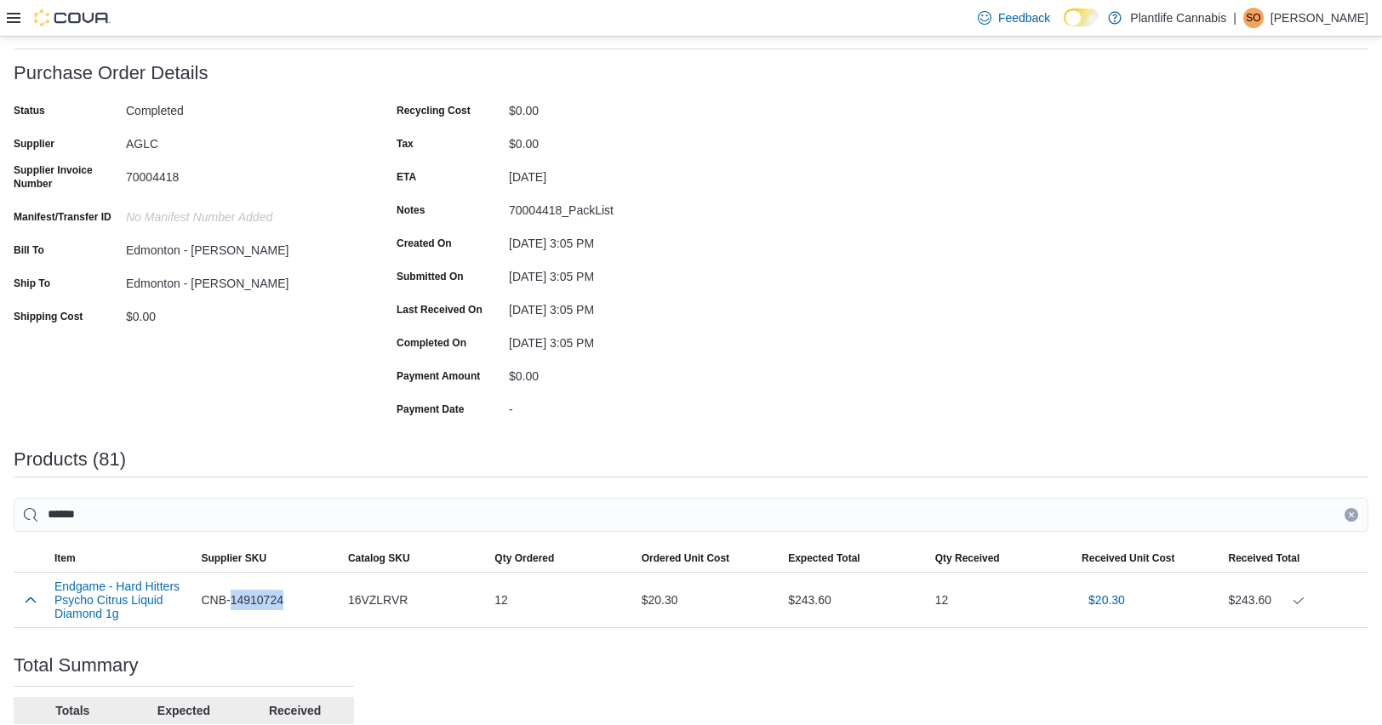
scroll to position [79, 0]
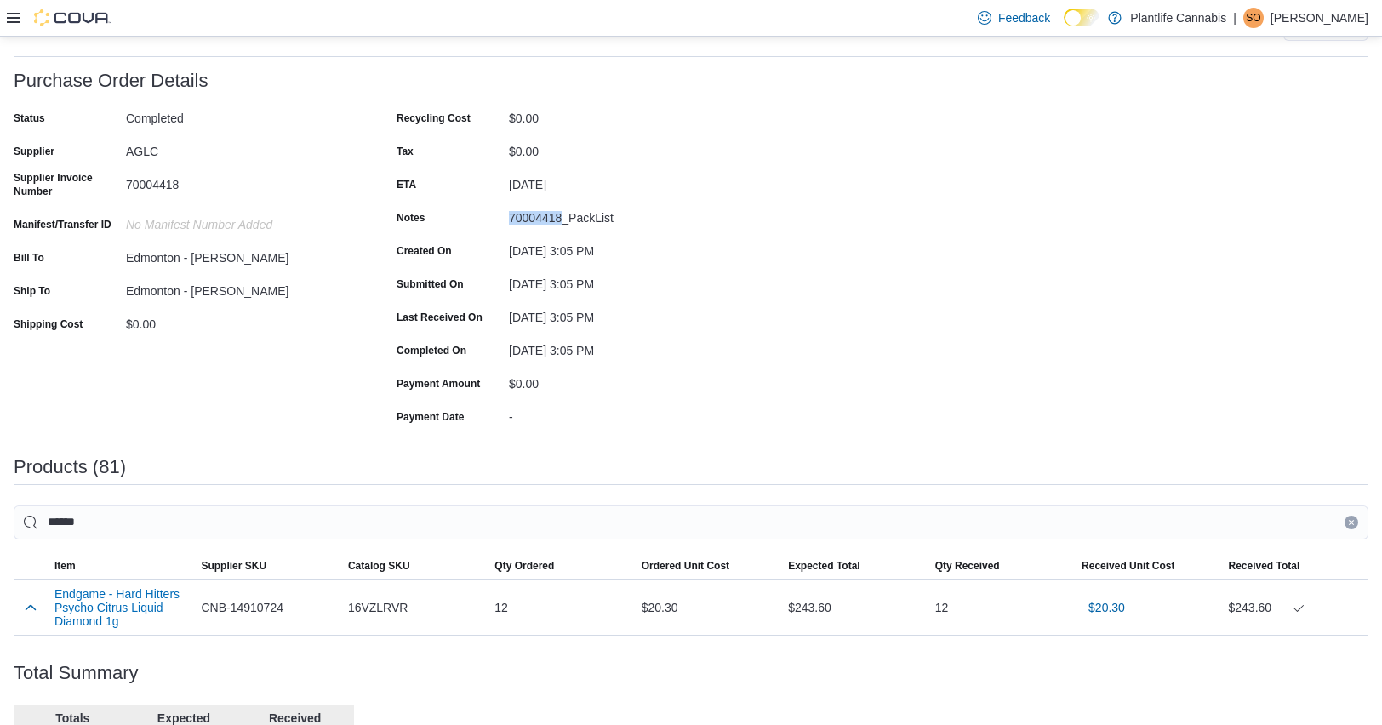
drag, startPoint x: 564, startPoint y: 218, endPoint x: 512, endPoint y: 222, distance: 52.9
click at [512, 222] on div "70004418_PackList" at bounding box center [623, 214] width 228 height 20
copy div "70004418"
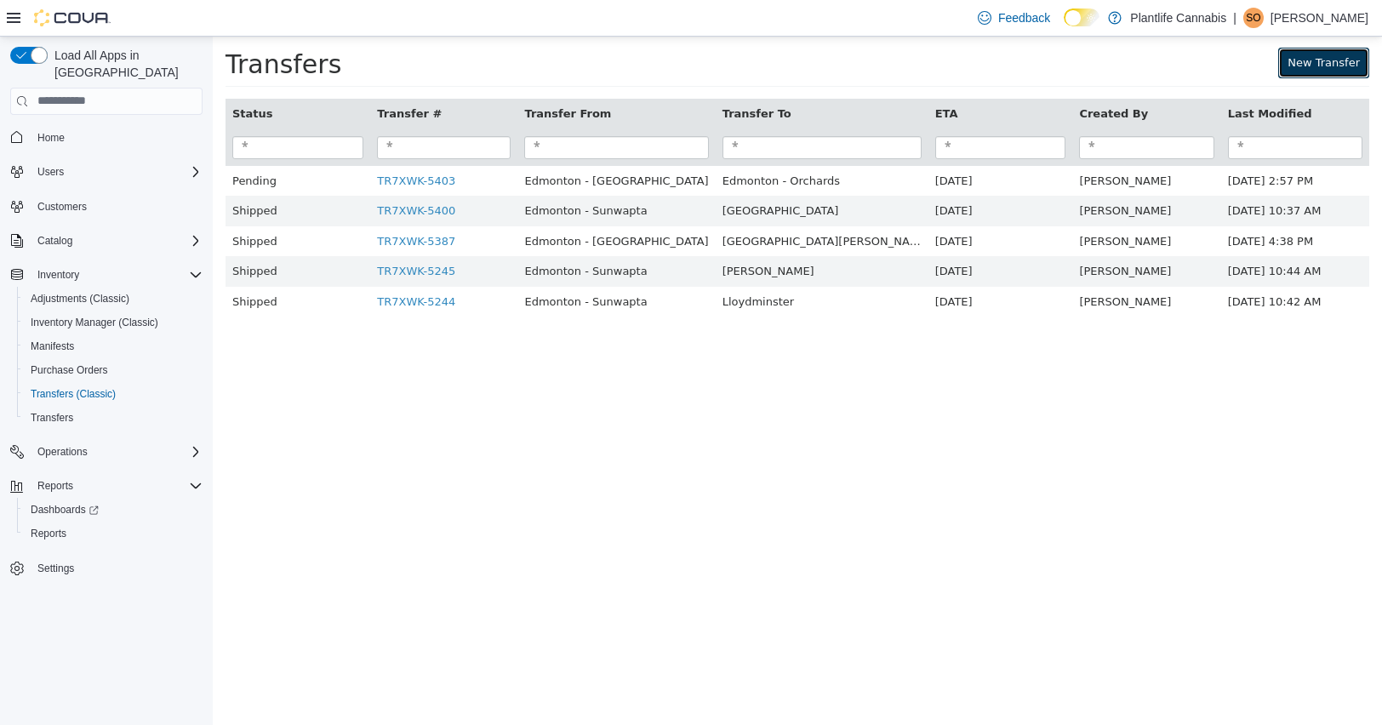
click at [1325, 72] on link "New Transfer" at bounding box center [1324, 62] width 91 height 31
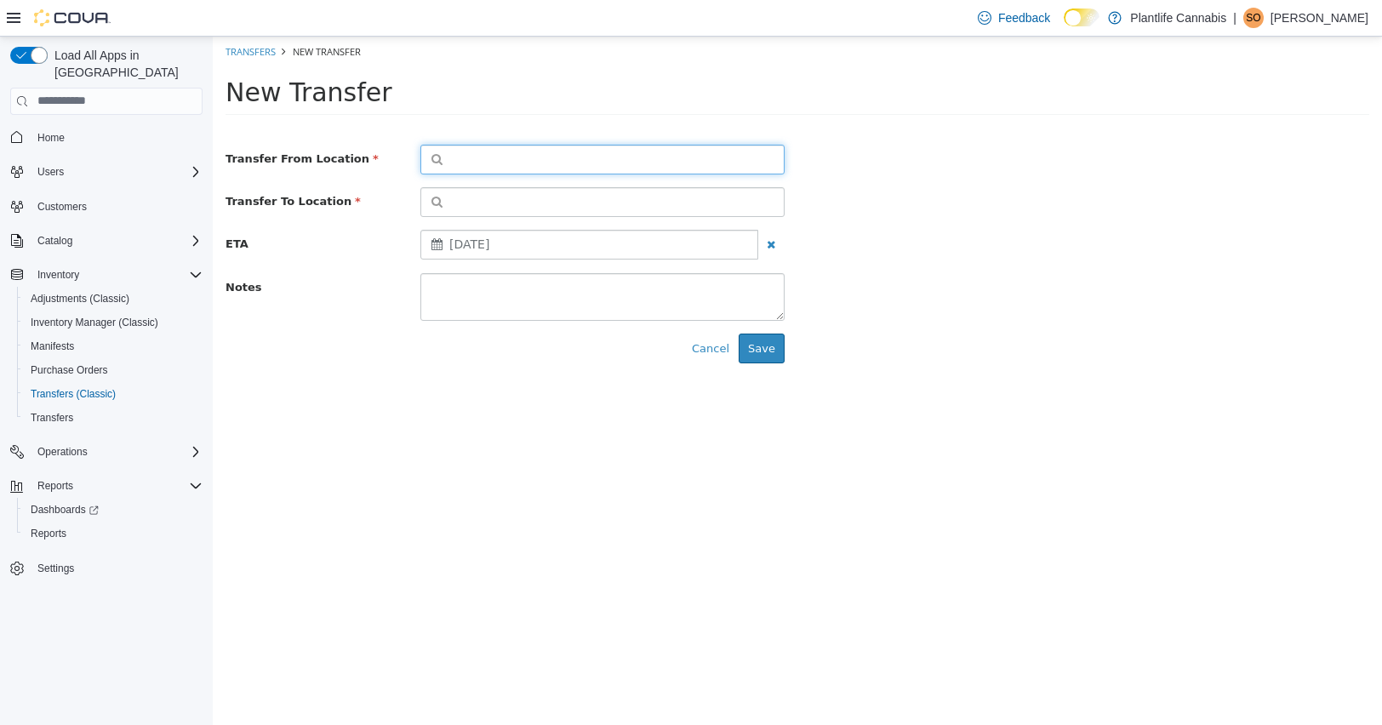
click at [720, 155] on button "button" at bounding box center [603, 159] width 364 height 30
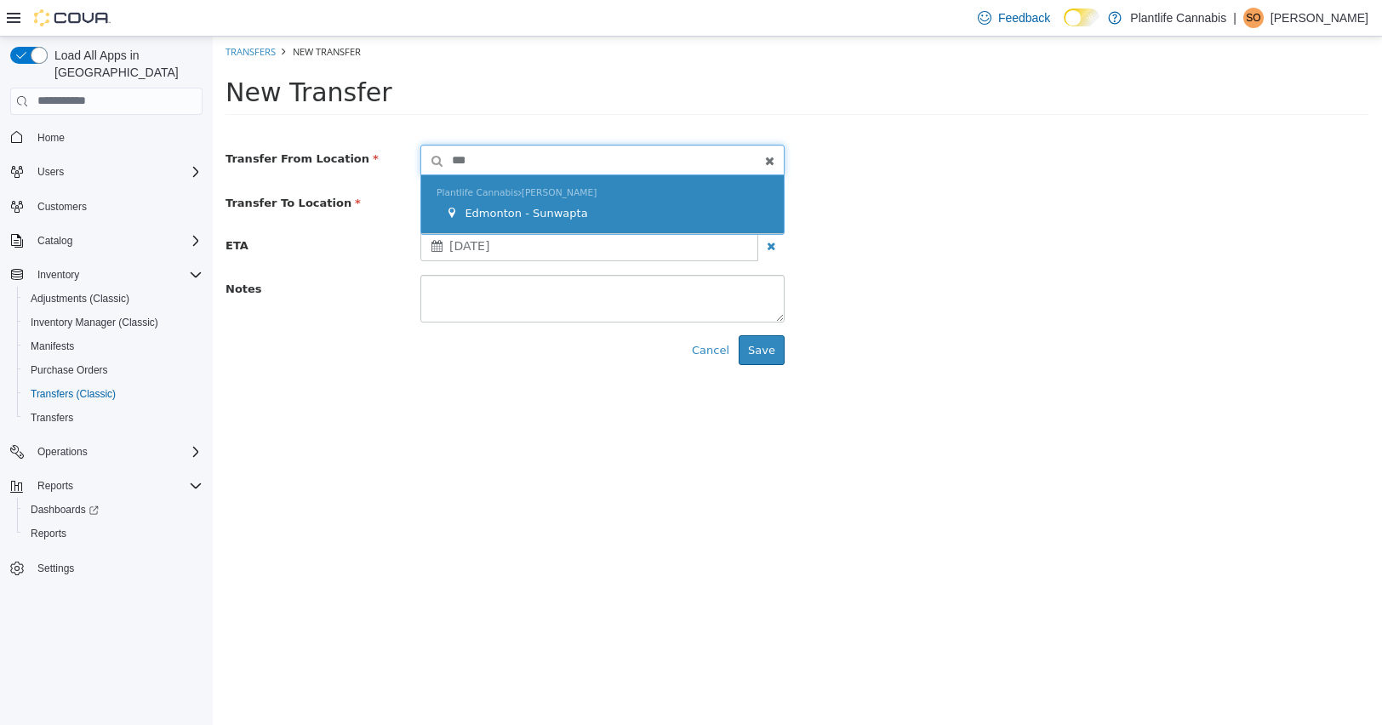
type input "***"
click at [684, 204] on div "Edmonton - Sunwapta" at bounding box center [606, 212] width 323 height 17
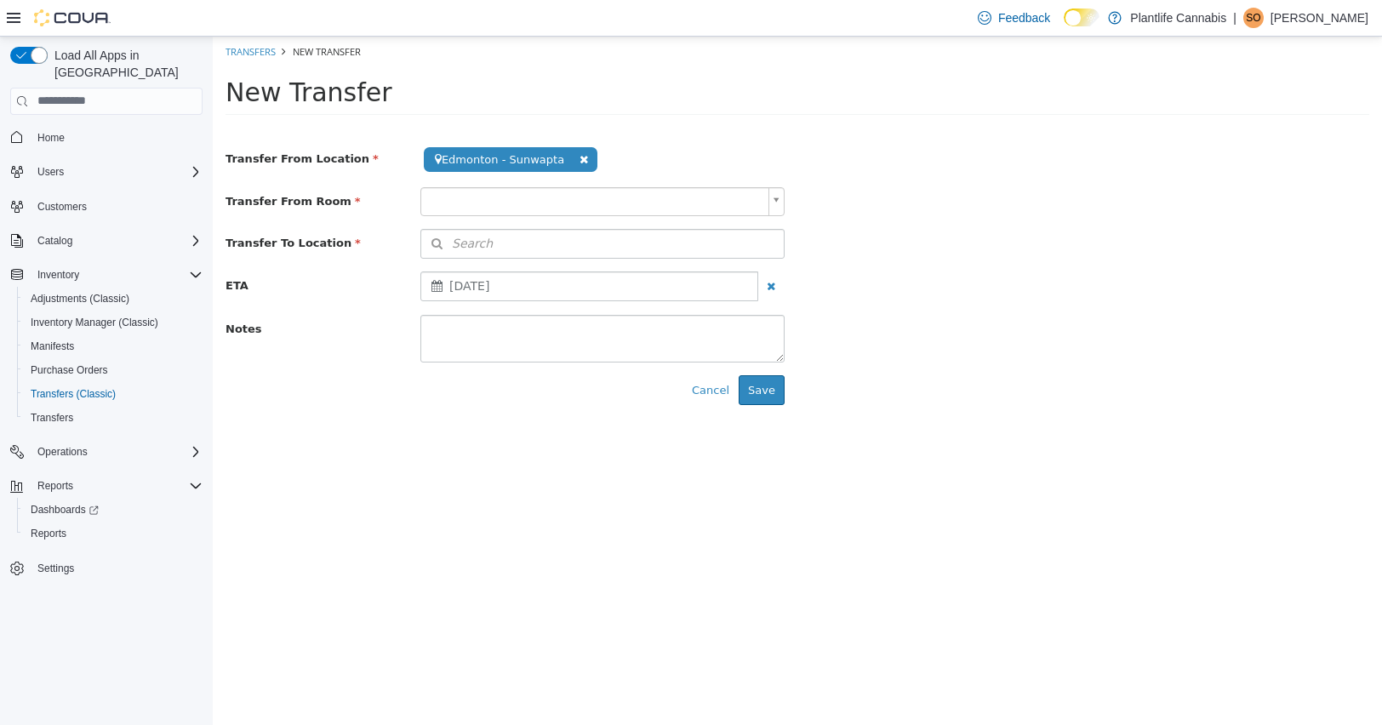
click at [577, 209] on body "**********" at bounding box center [798, 226] width 1170 height 381
click at [552, 238] on button "Search" at bounding box center [603, 243] width 364 height 30
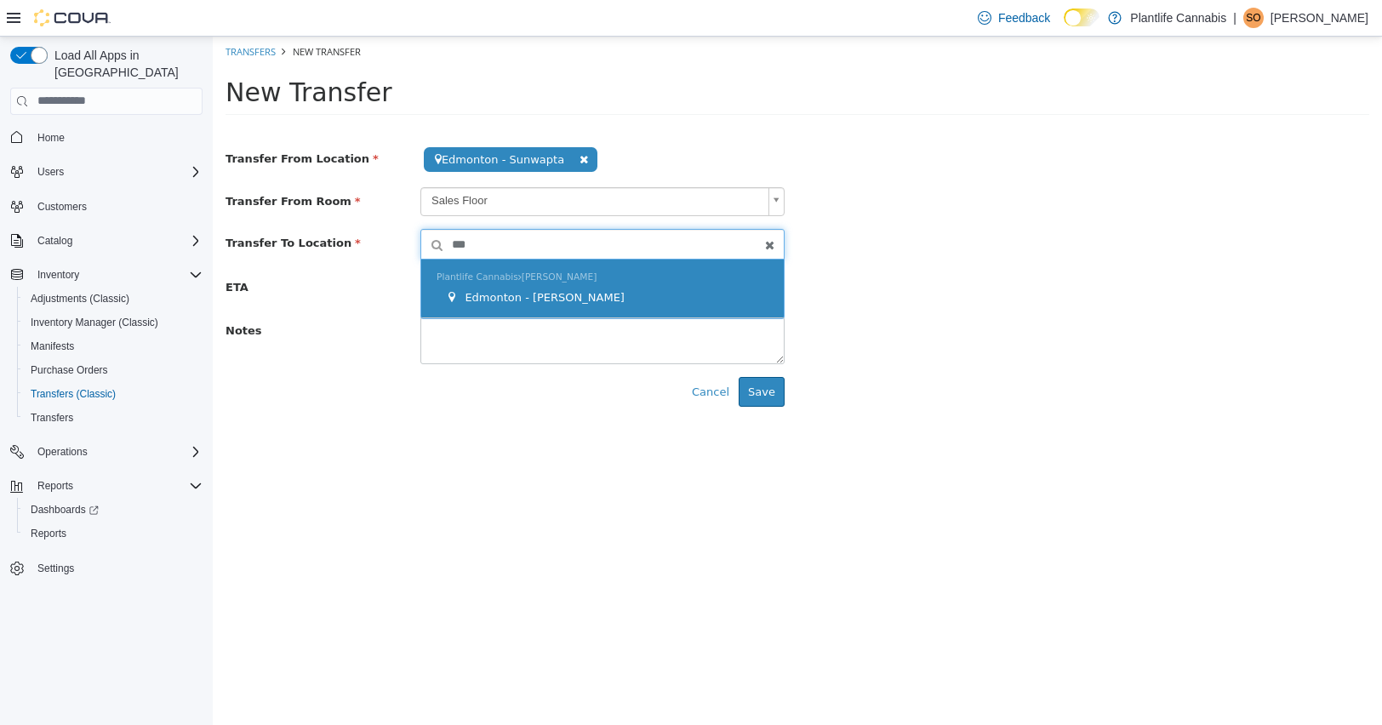
type input "***"
click at [507, 299] on span "Edmonton - Terra Losa" at bounding box center [545, 296] width 160 height 13
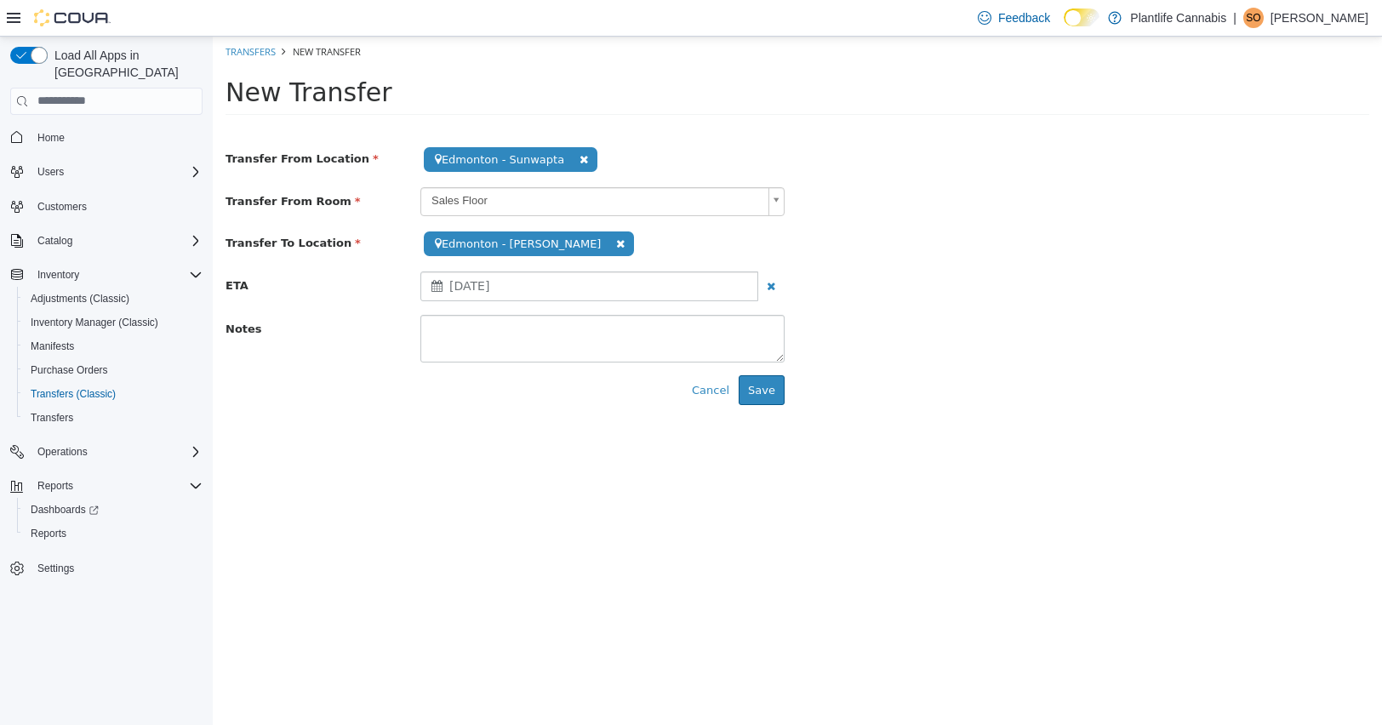
click at [489, 287] on span "September 18, 2025" at bounding box center [469, 285] width 40 height 14
click at [762, 392] on button "Save" at bounding box center [762, 390] width 46 height 31
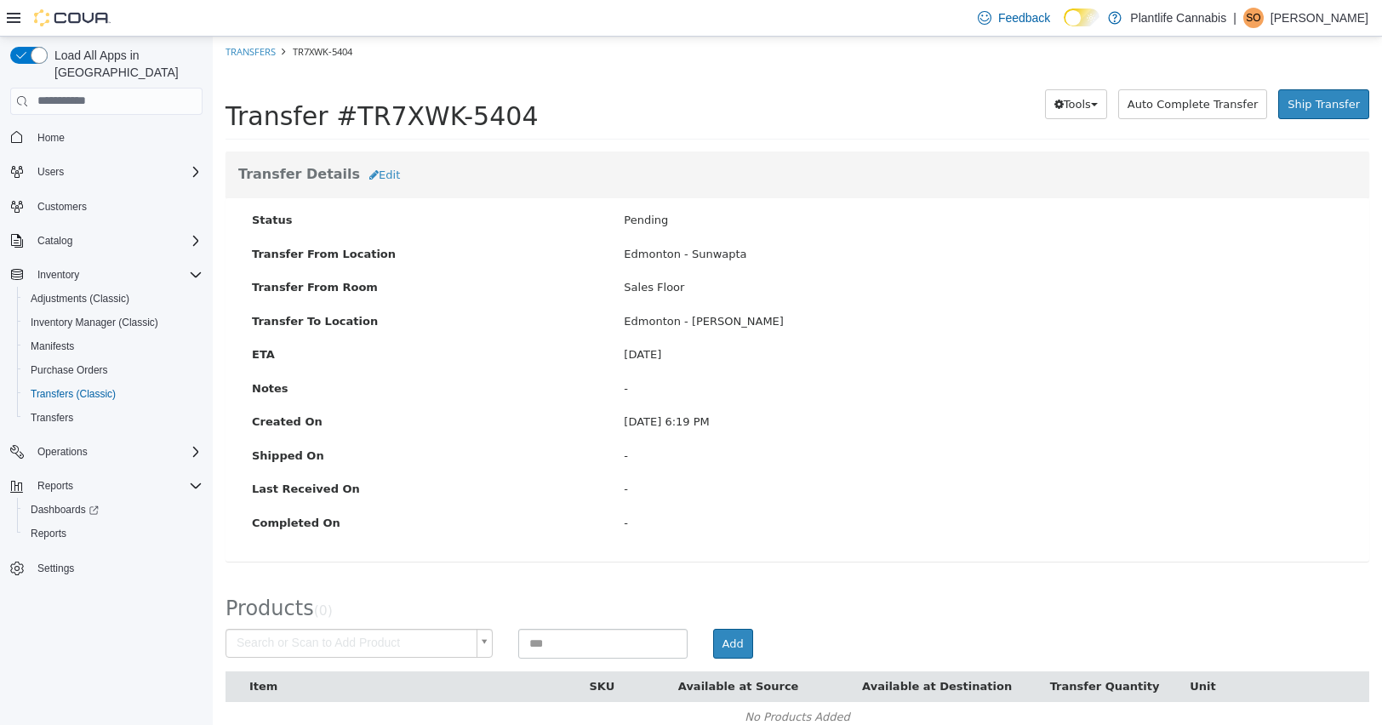
scroll to position [25, 0]
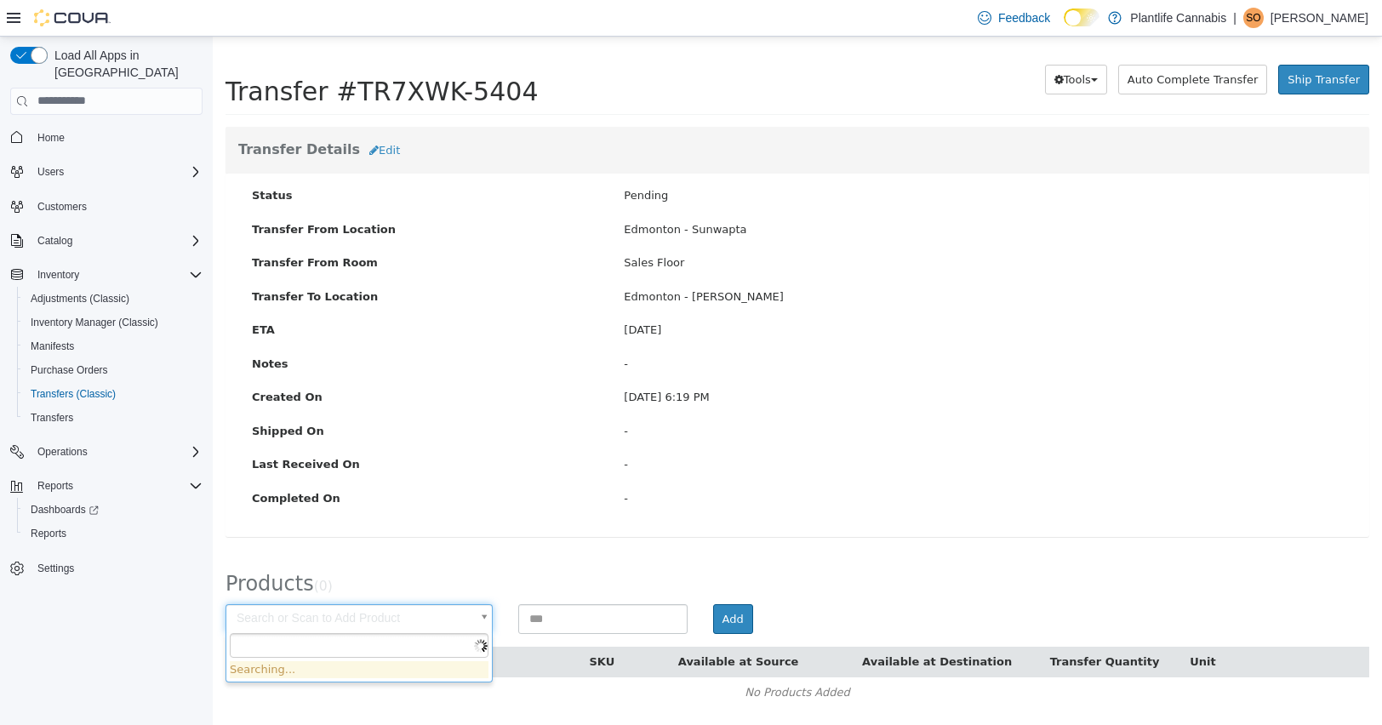
click at [412, 624] on body "× Save successful. Transfers TR7XWK-5404 Transfer #TR7XWK-5404 Preparing Downlo…" at bounding box center [798, 367] width 1170 height 713
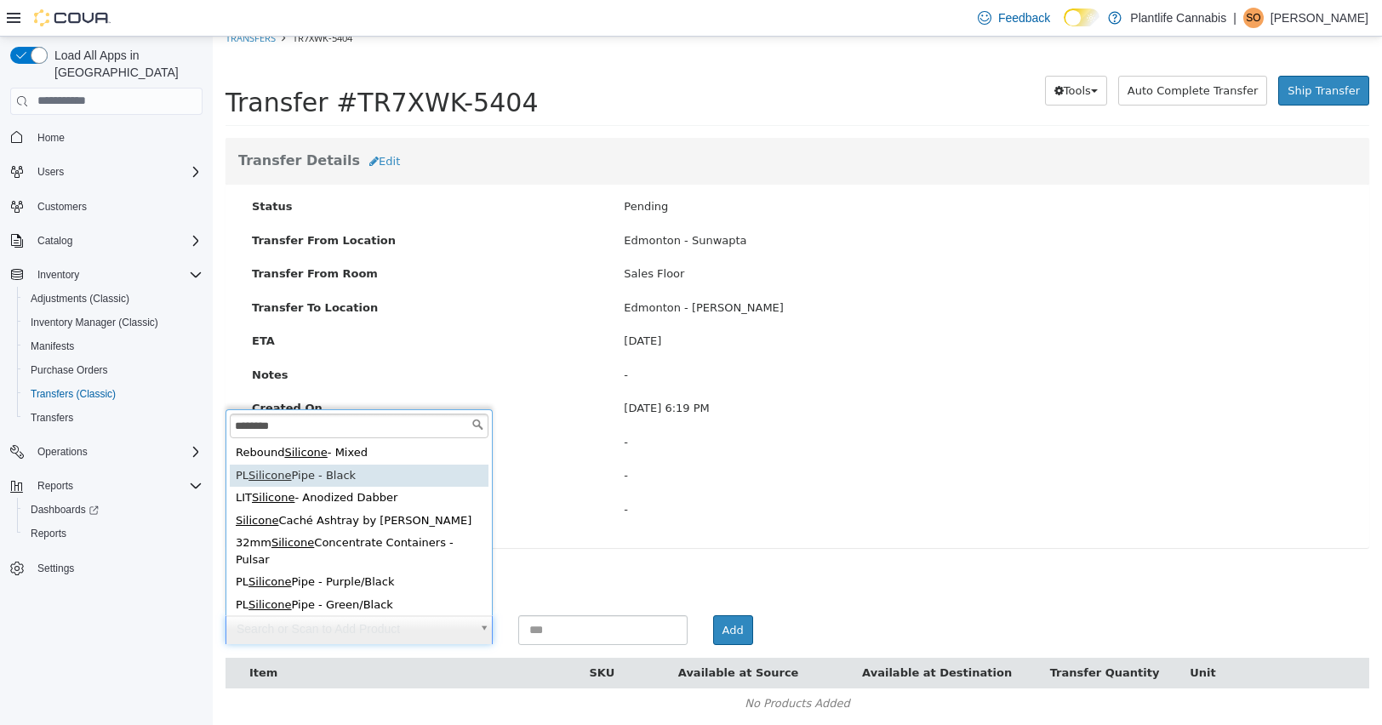
type input "********"
type input "**********"
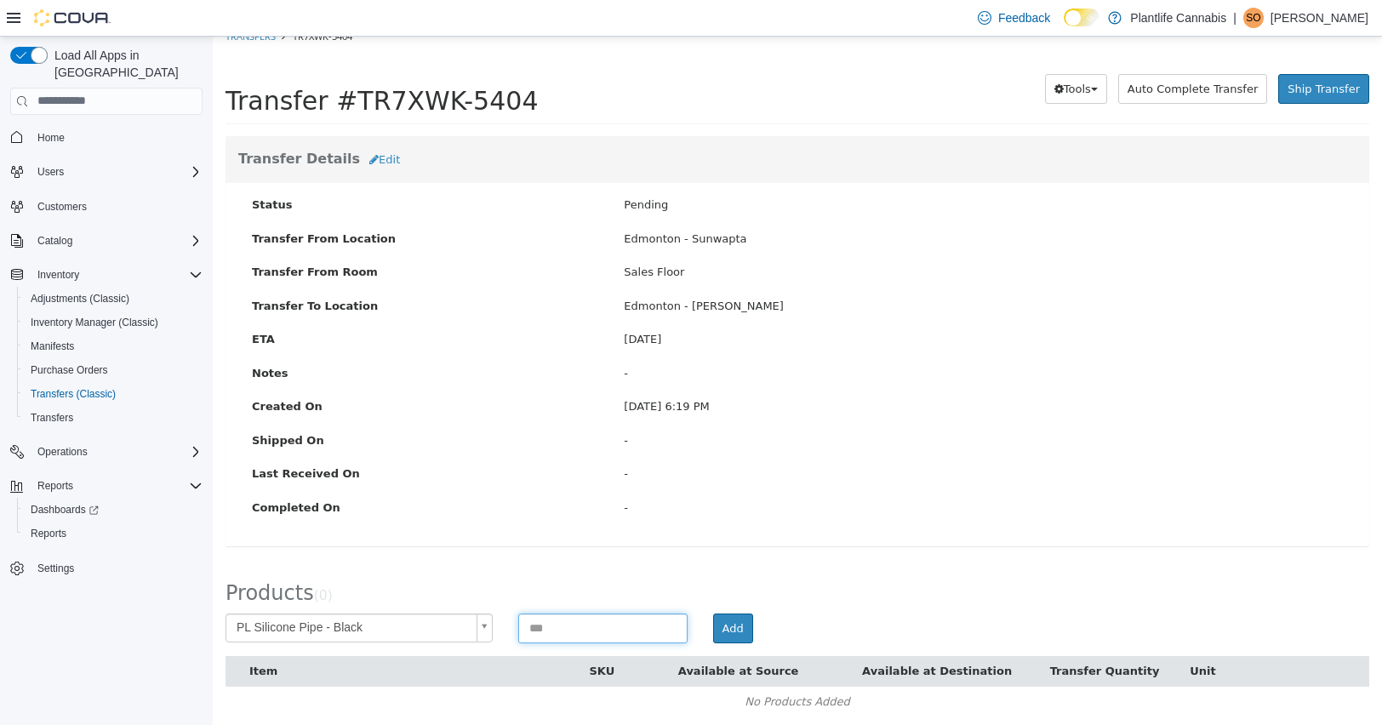
click at [576, 621] on input at bounding box center [602, 628] width 169 height 30
type input "*"
click at [731, 634] on button "Add" at bounding box center [733, 627] width 40 height 31
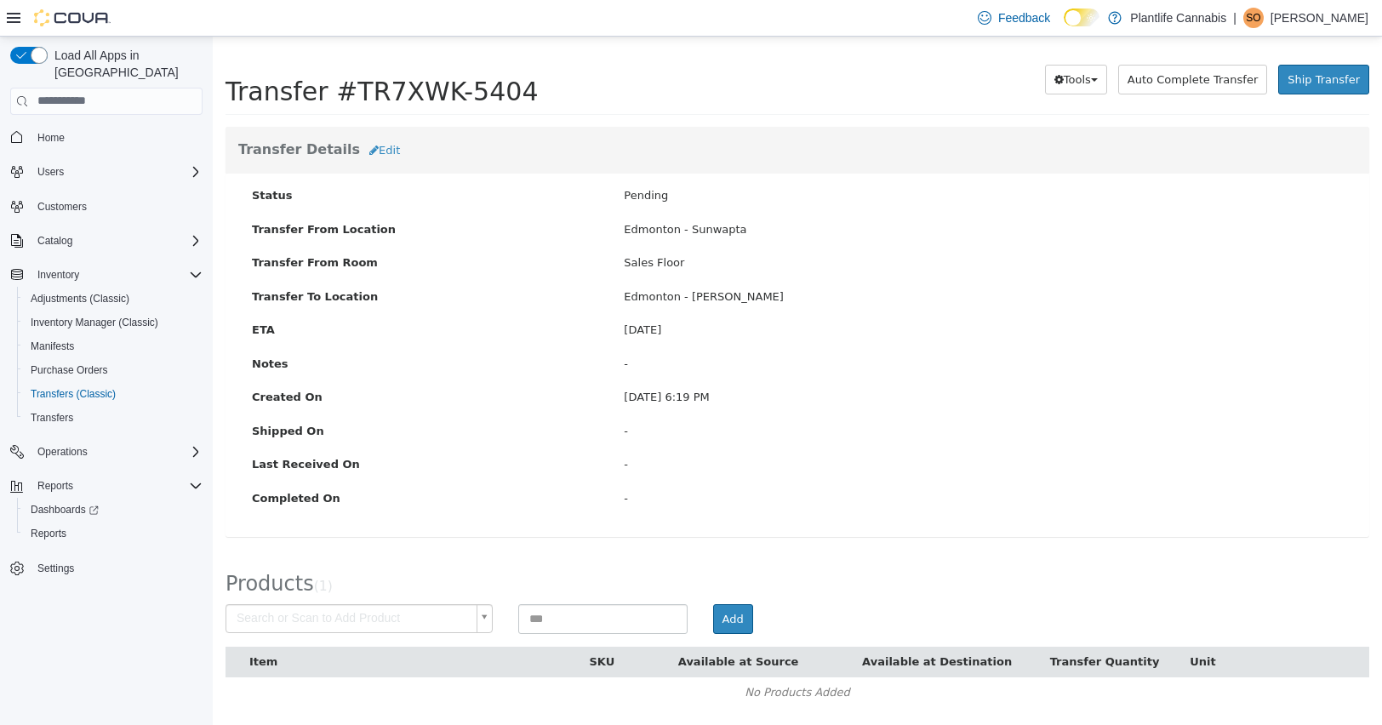
scroll to position [33, 0]
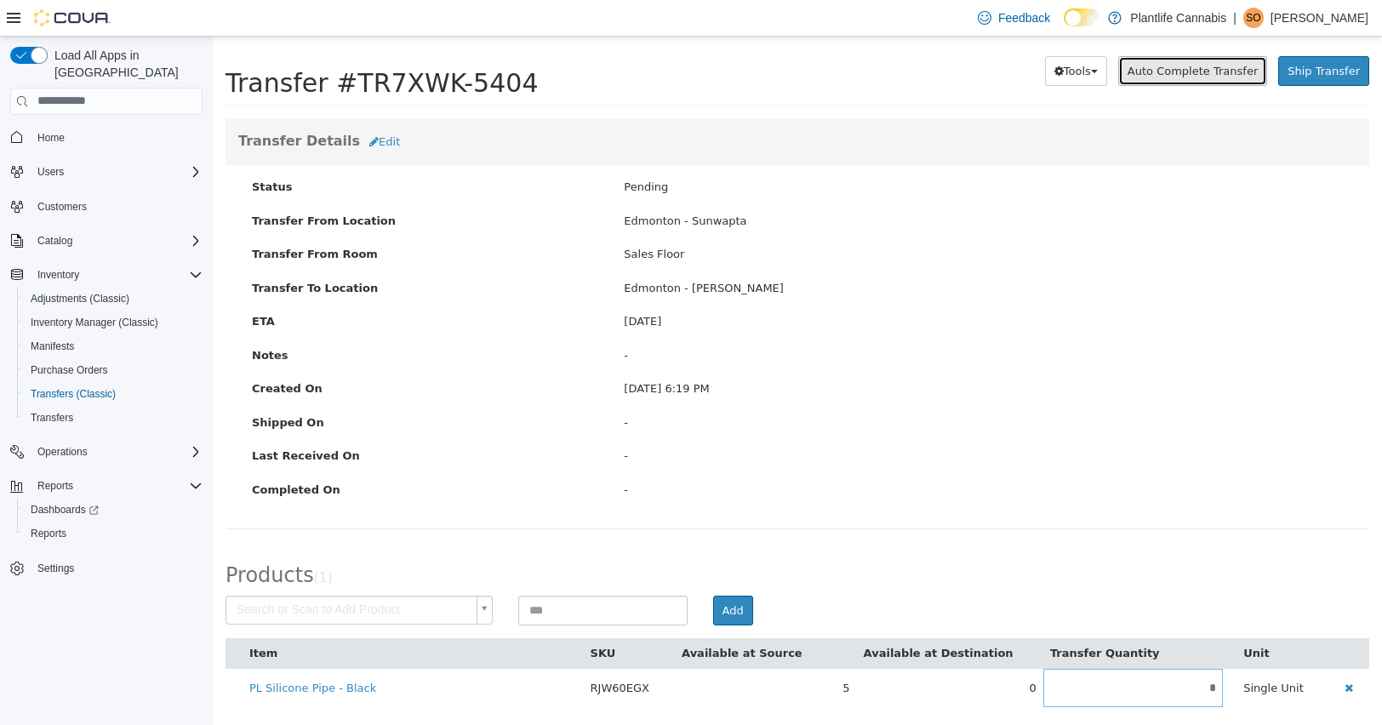
click at [1221, 72] on span "Auto Complete Transfer" at bounding box center [1193, 70] width 130 height 13
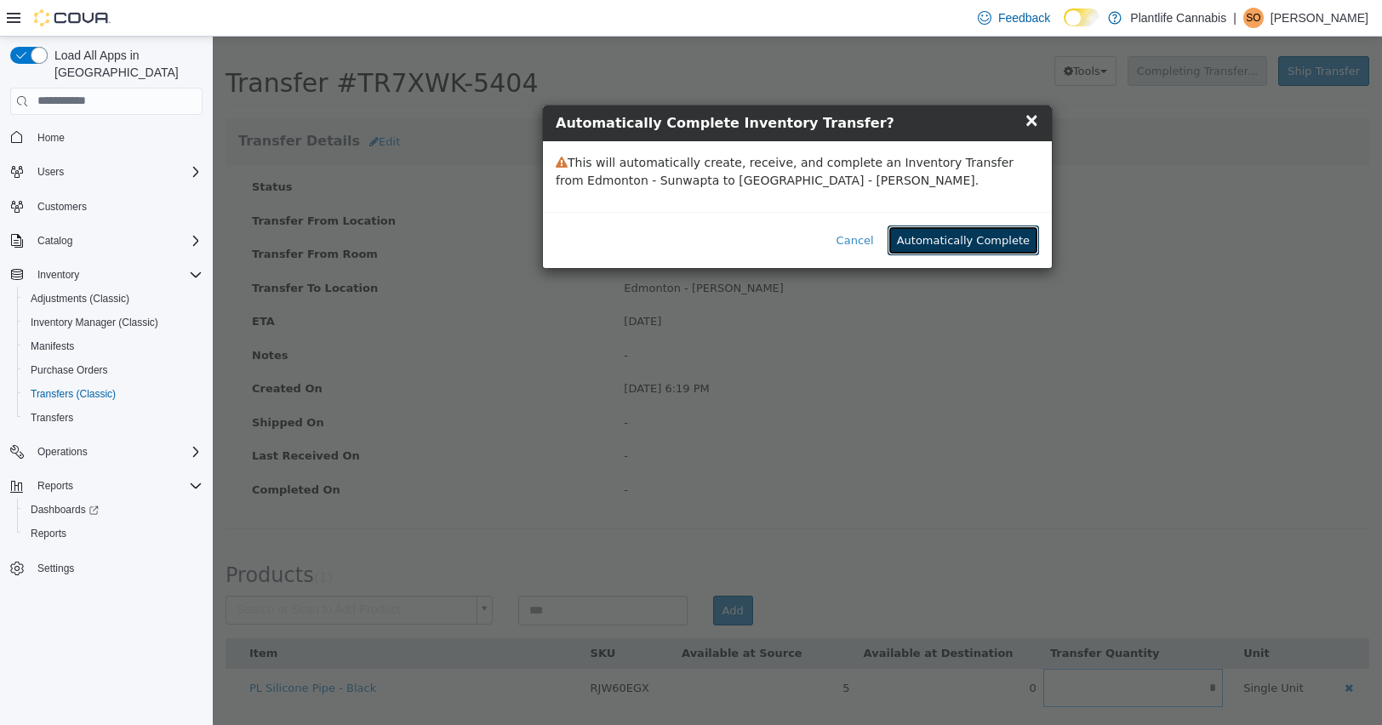
click at [1004, 240] on button "Automatically Complete" at bounding box center [964, 240] width 152 height 31
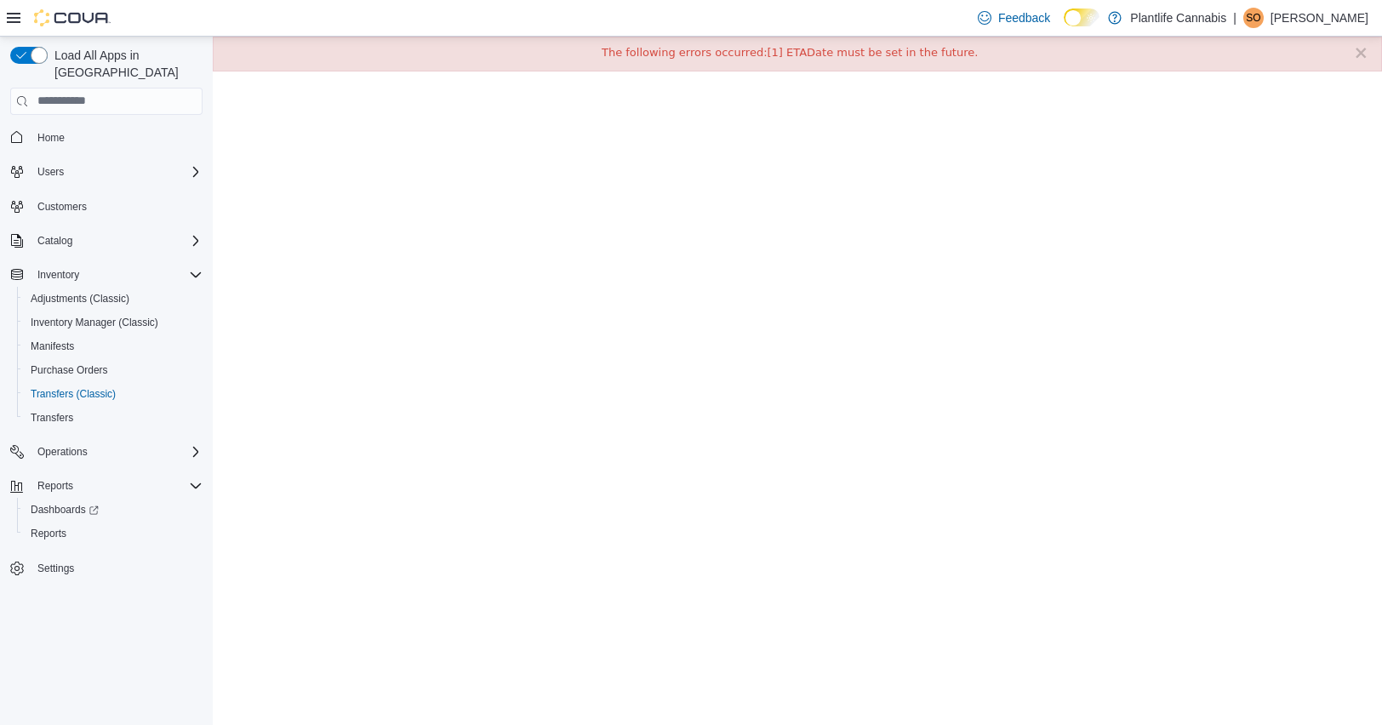
scroll to position [0, 0]
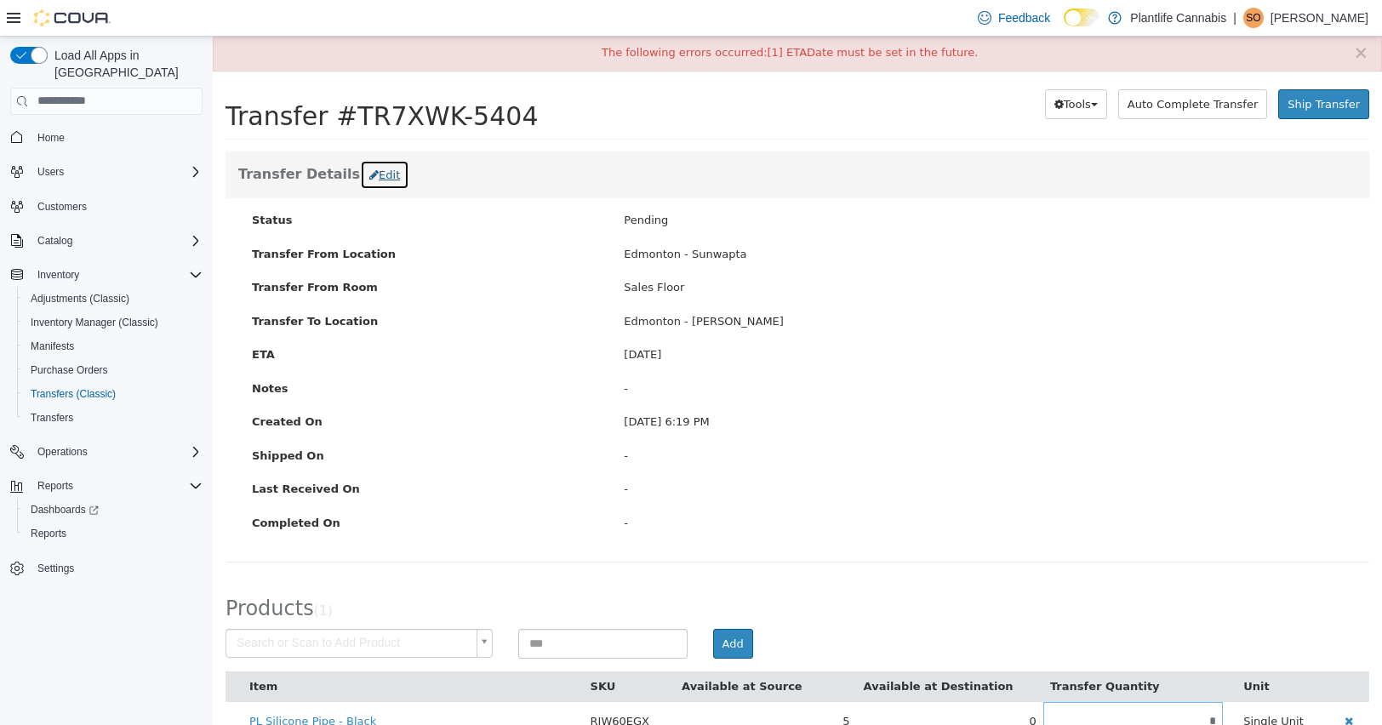
click at [369, 169] on button "Edit" at bounding box center [384, 174] width 49 height 31
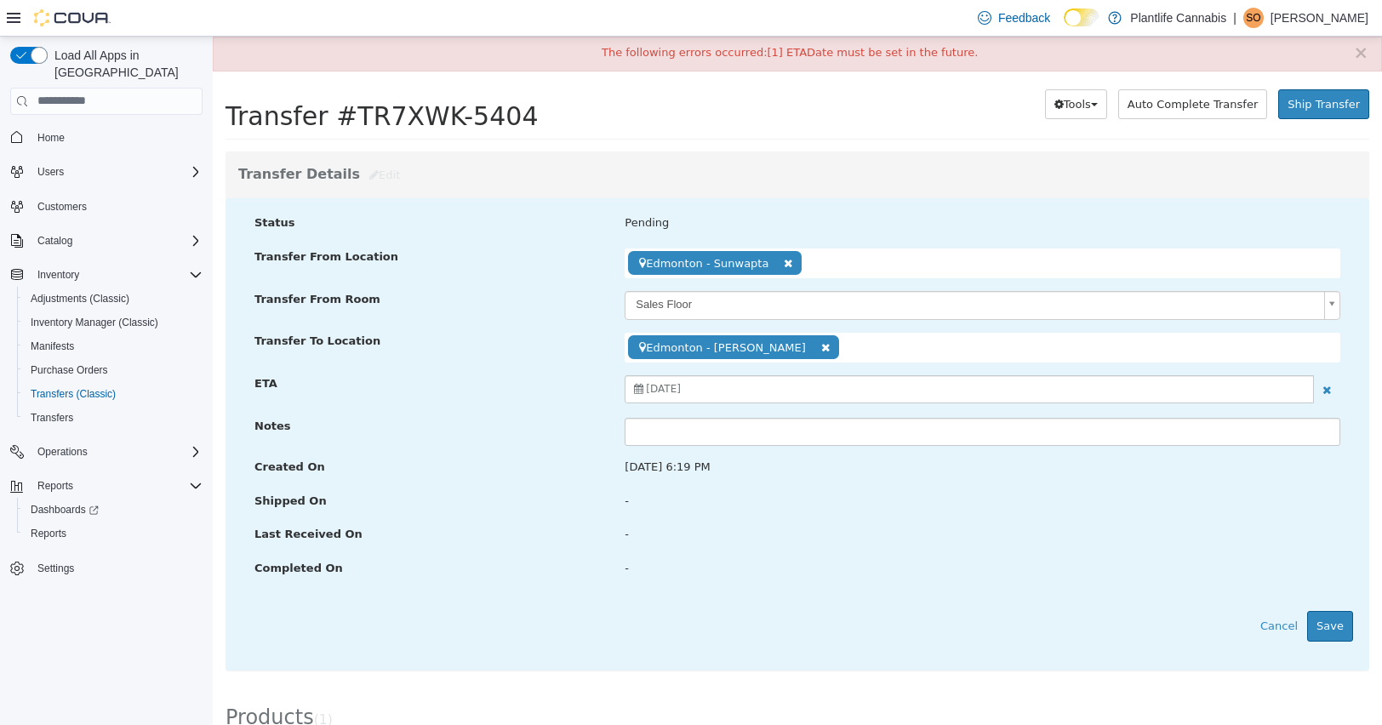
click at [745, 389] on div "September 11, 2025" at bounding box center [970, 389] width 690 height 28
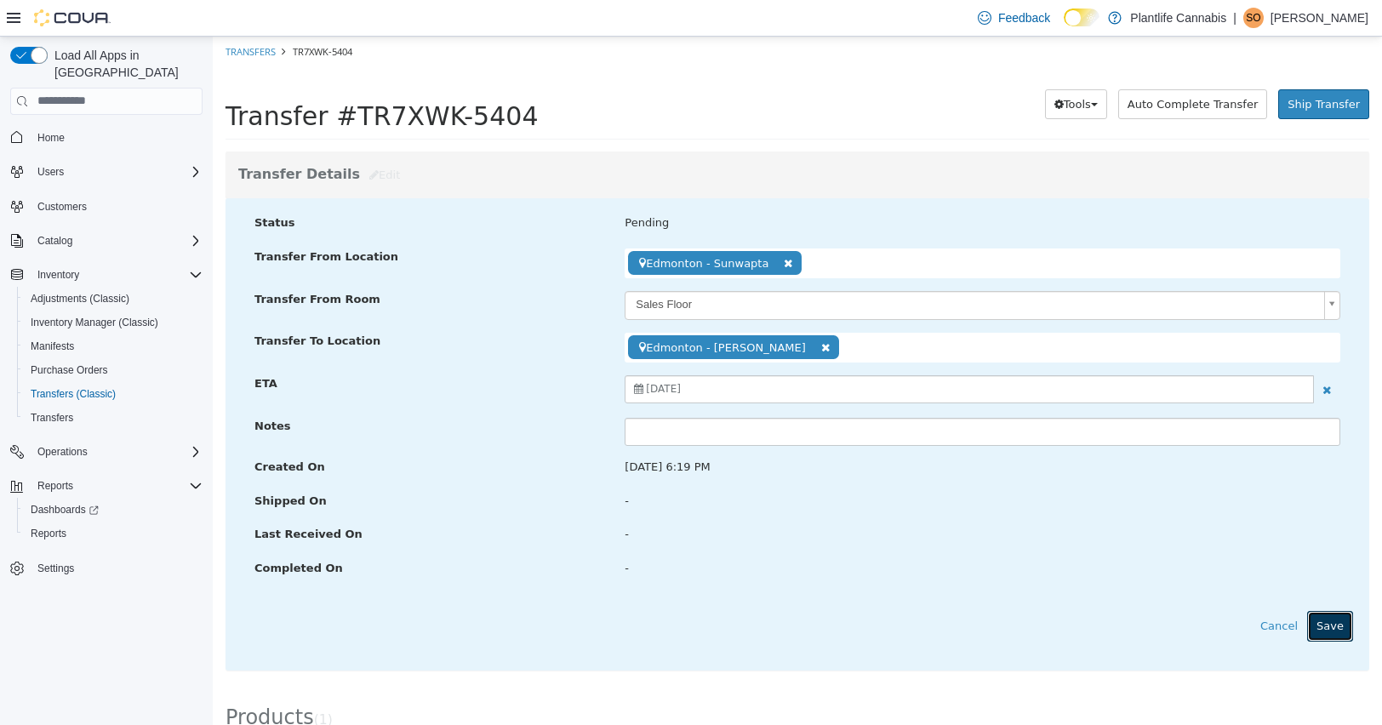
click at [1325, 630] on button "Save" at bounding box center [1331, 625] width 46 height 31
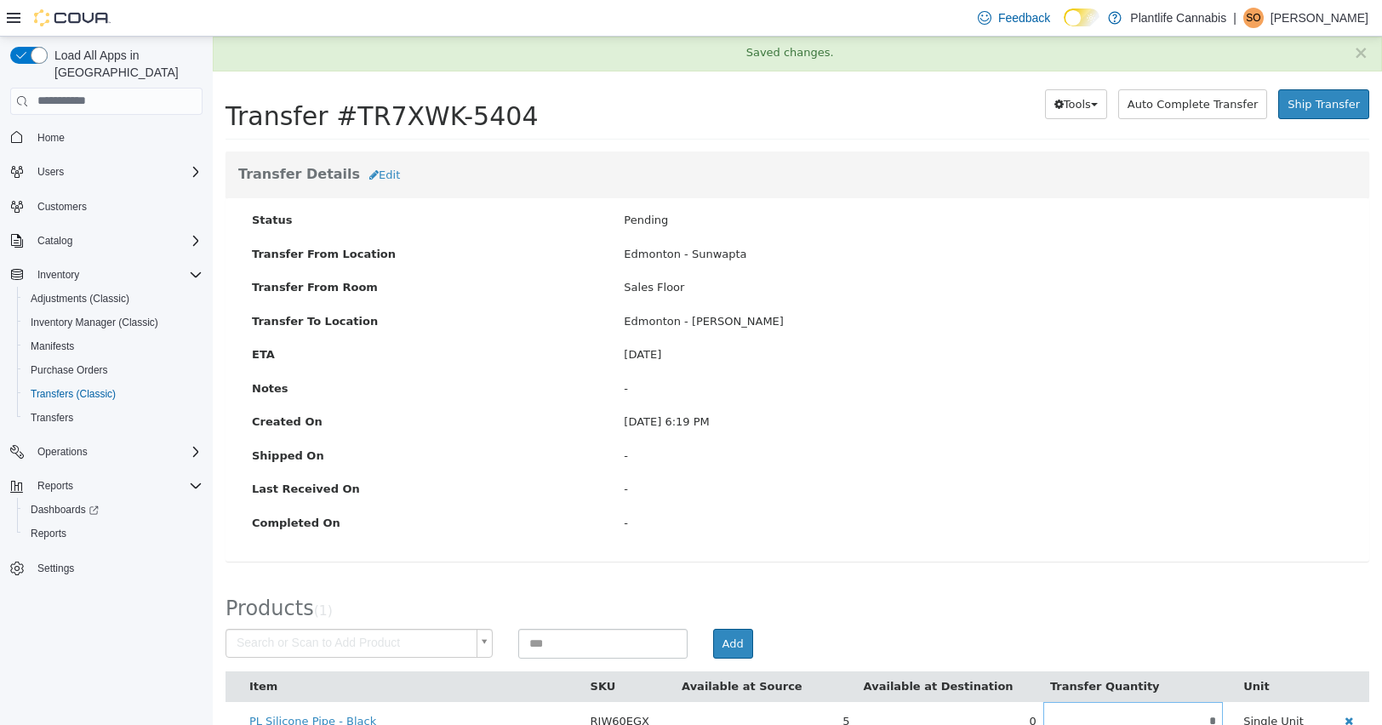
scroll to position [33, 0]
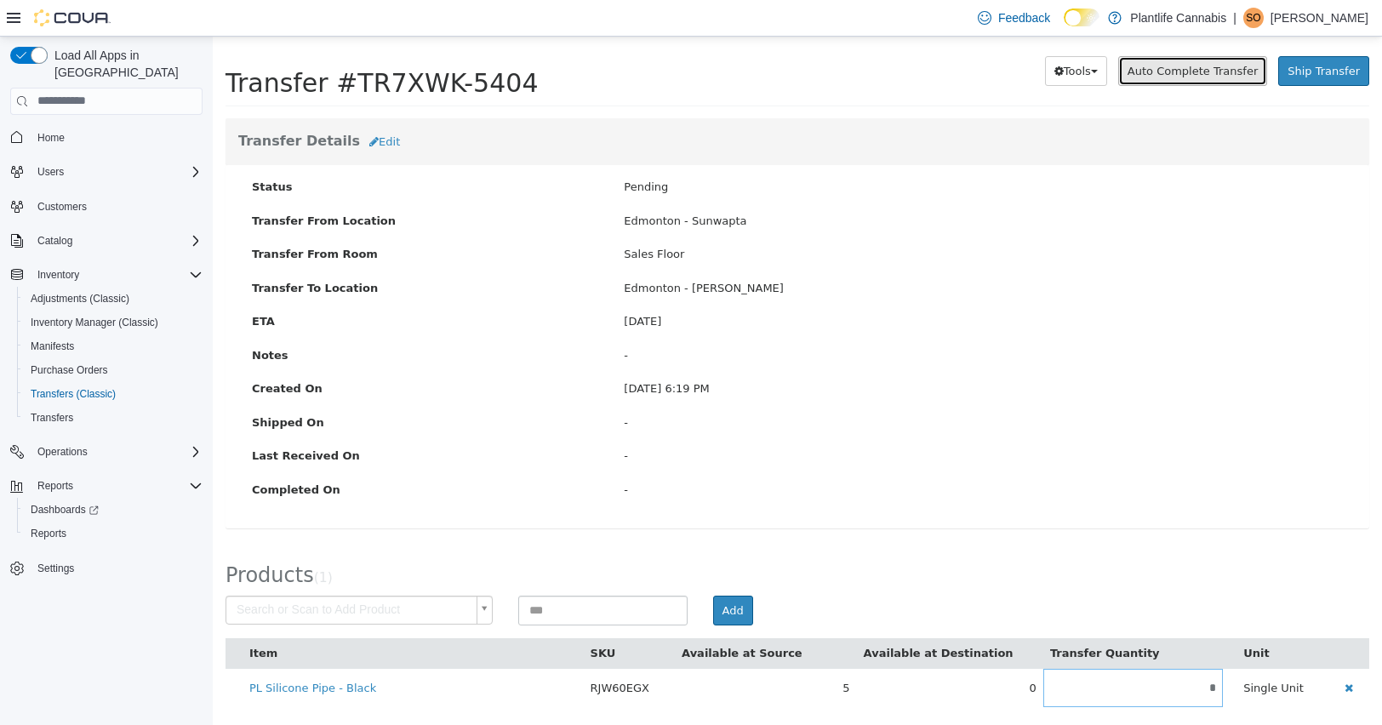
click at [1193, 75] on span "Auto Complete Transfer" at bounding box center [1193, 70] width 130 height 13
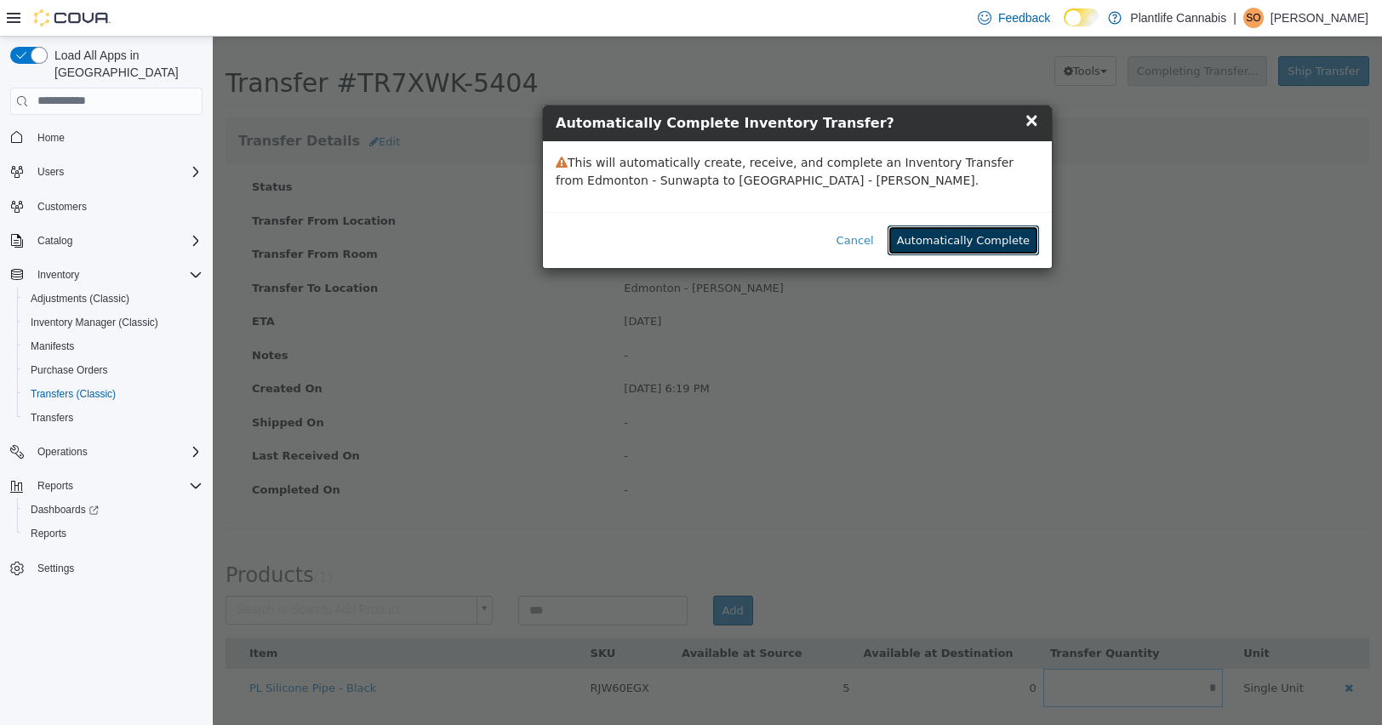
click at [1018, 235] on button "Automatically Complete" at bounding box center [964, 240] width 152 height 31
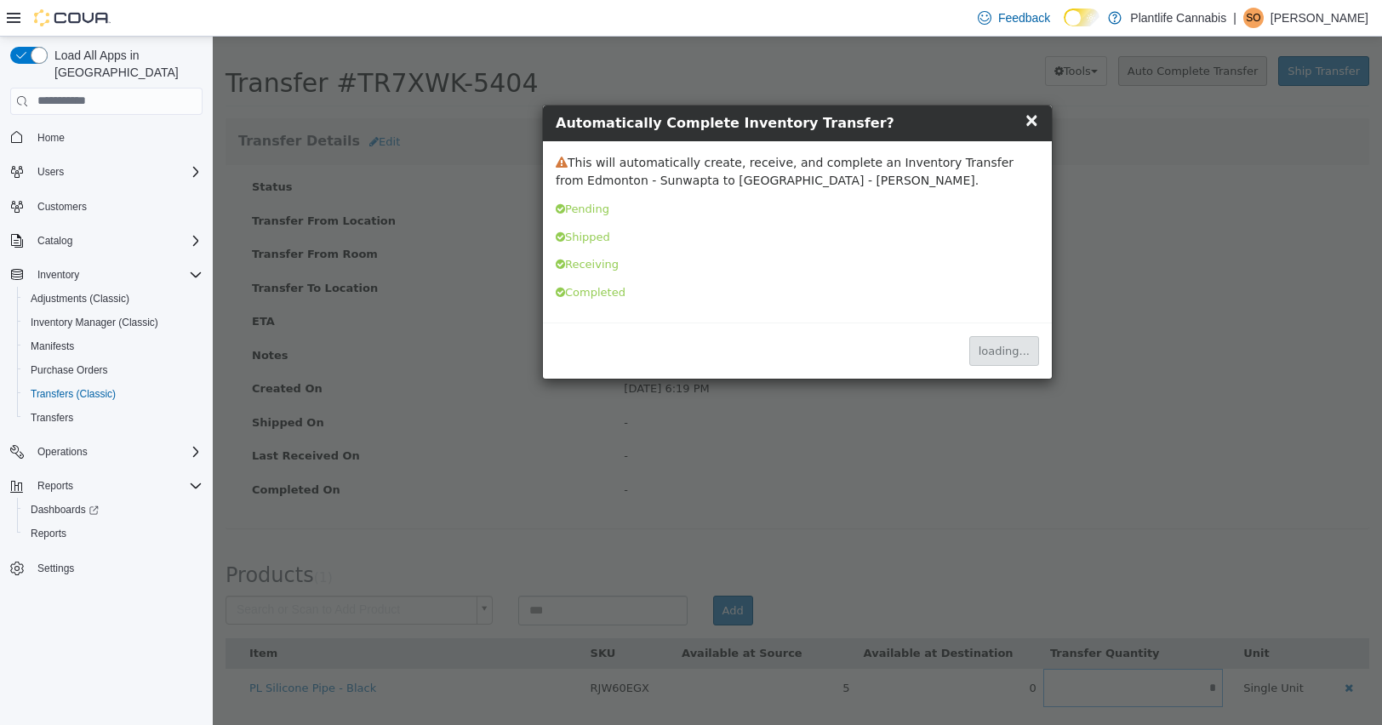
scroll to position [0, 0]
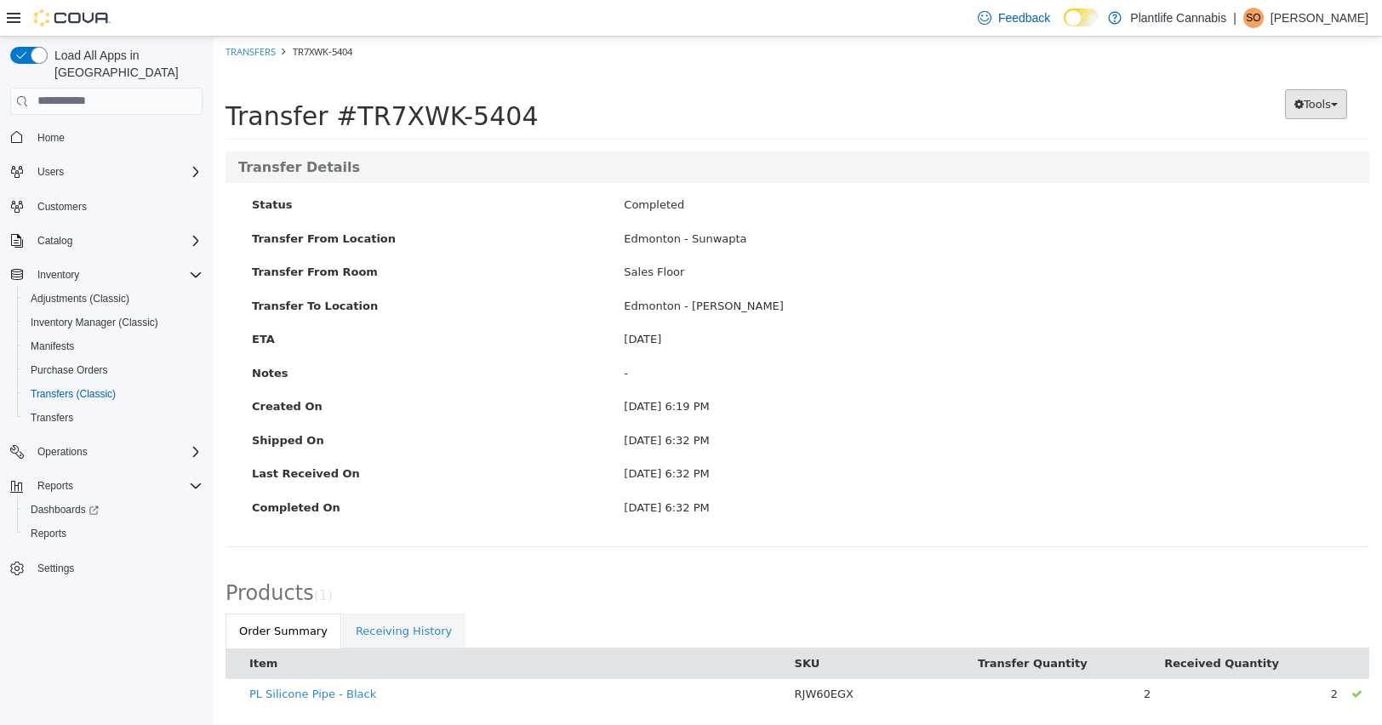
click at [1336, 106] on button "Tools" at bounding box center [1316, 104] width 62 height 31
click at [1312, 134] on link "PDF Download" at bounding box center [1279, 136] width 134 height 23
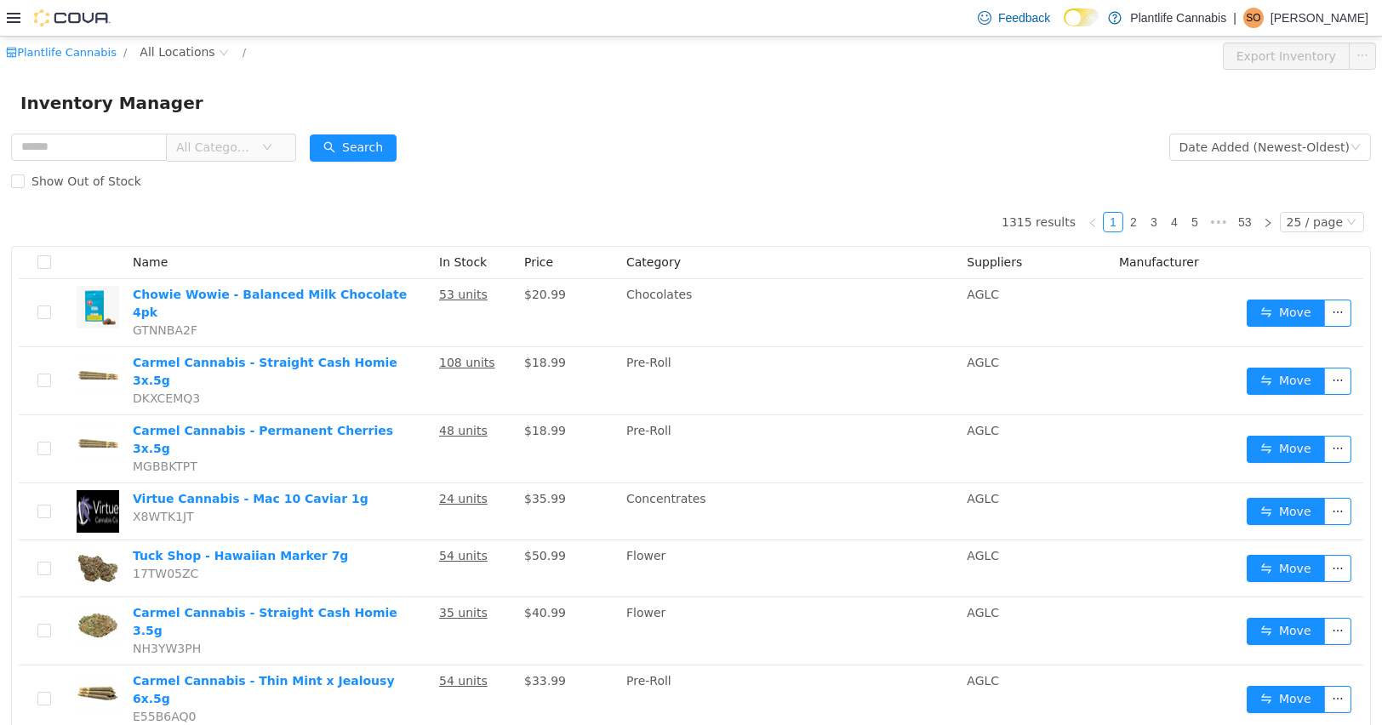
click at [15, 20] on icon at bounding box center [14, 18] width 14 height 14
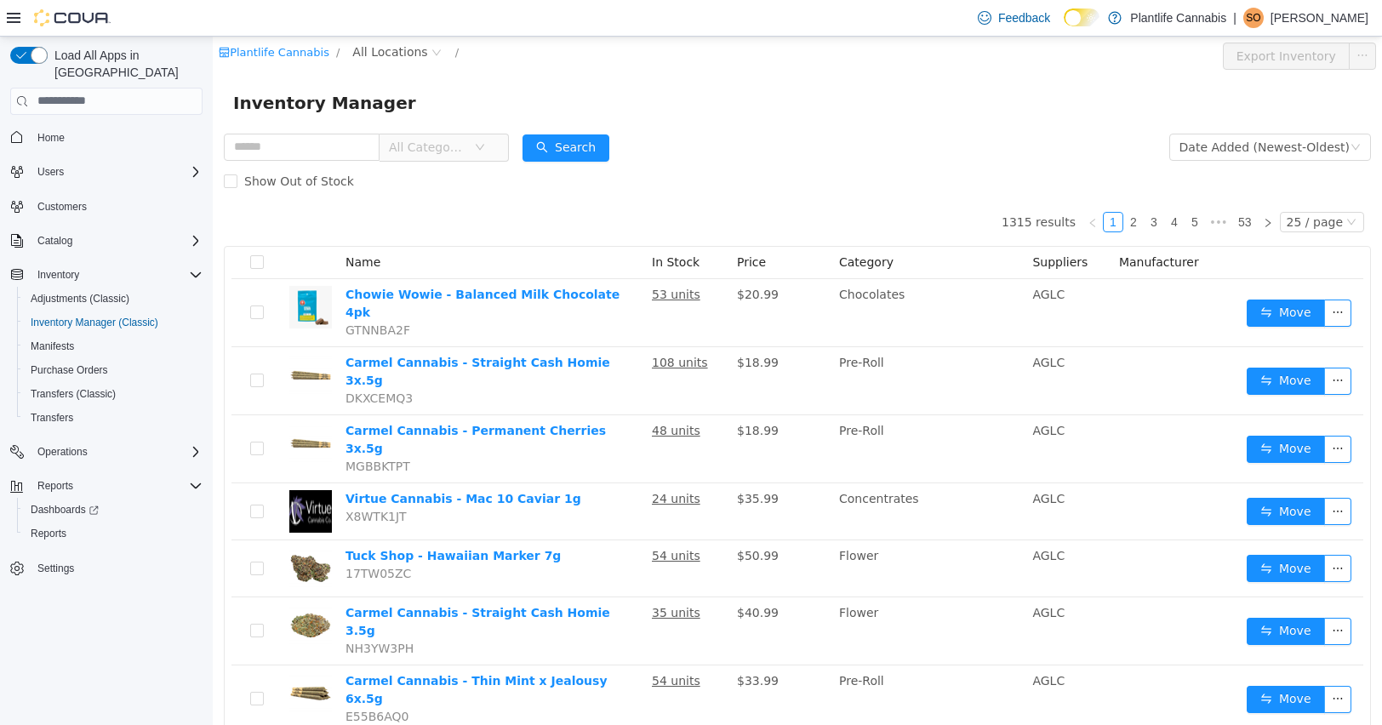
drag, startPoint x: 768, startPoint y: 169, endPoint x: 757, endPoint y: 136, distance: 34.2
click at [767, 169] on div "Show Out of Stock" at bounding box center [798, 180] width 1148 height 34
click at [352, 150] on input "text" at bounding box center [302, 146] width 156 height 27
type input "******"
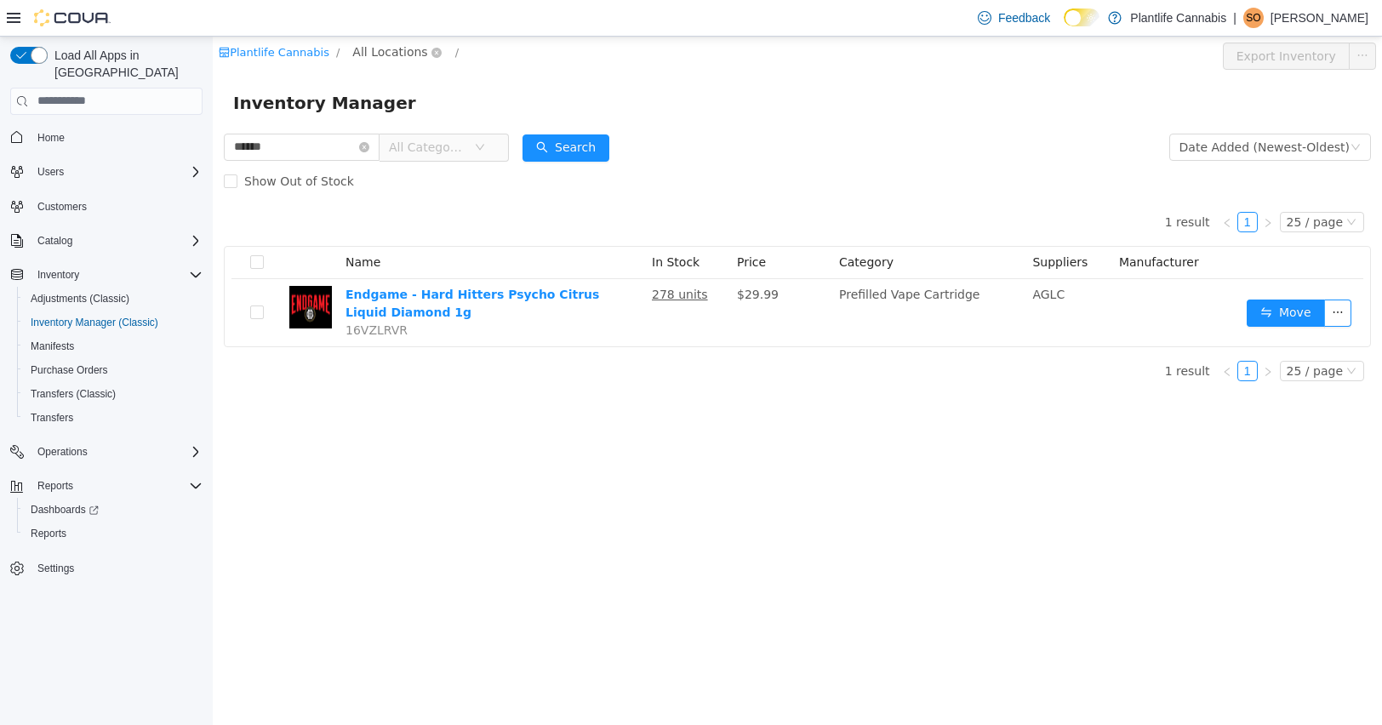
click at [386, 56] on span "All Locations" at bounding box center [389, 51] width 75 height 19
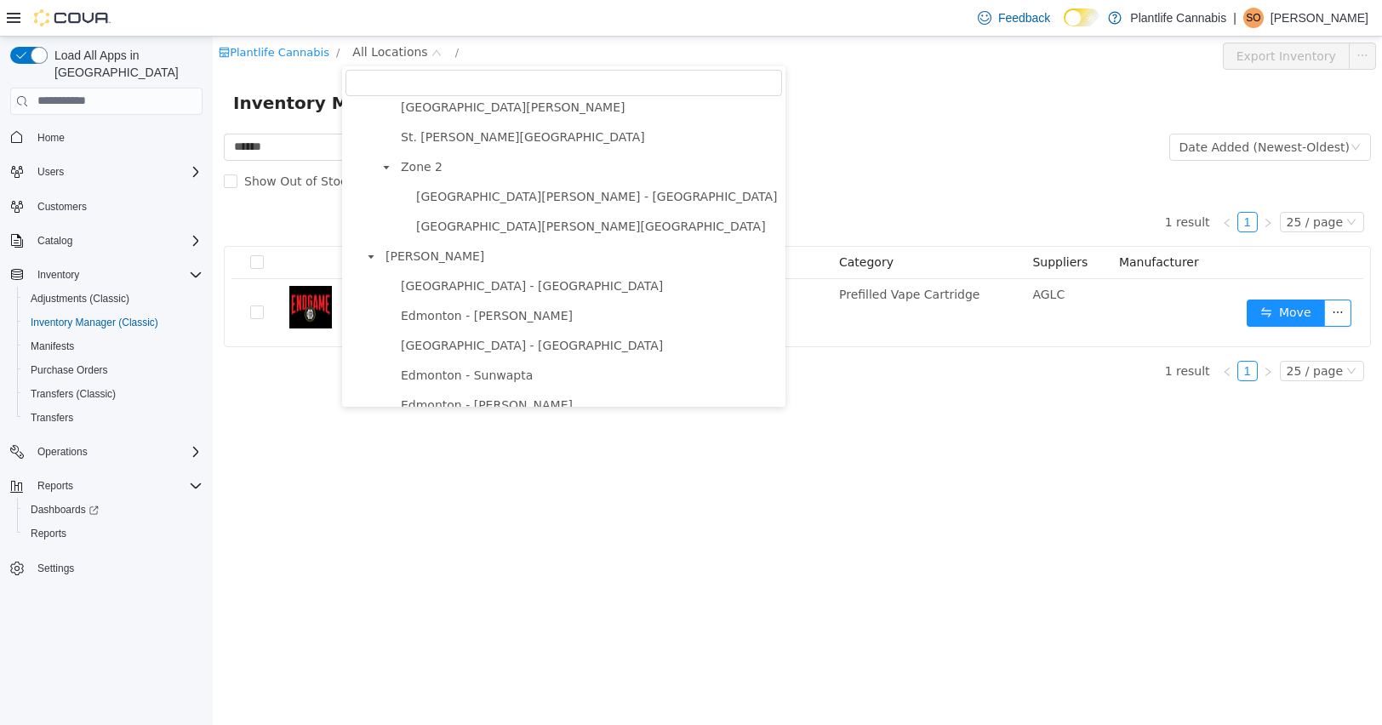
scroll to position [322, 0]
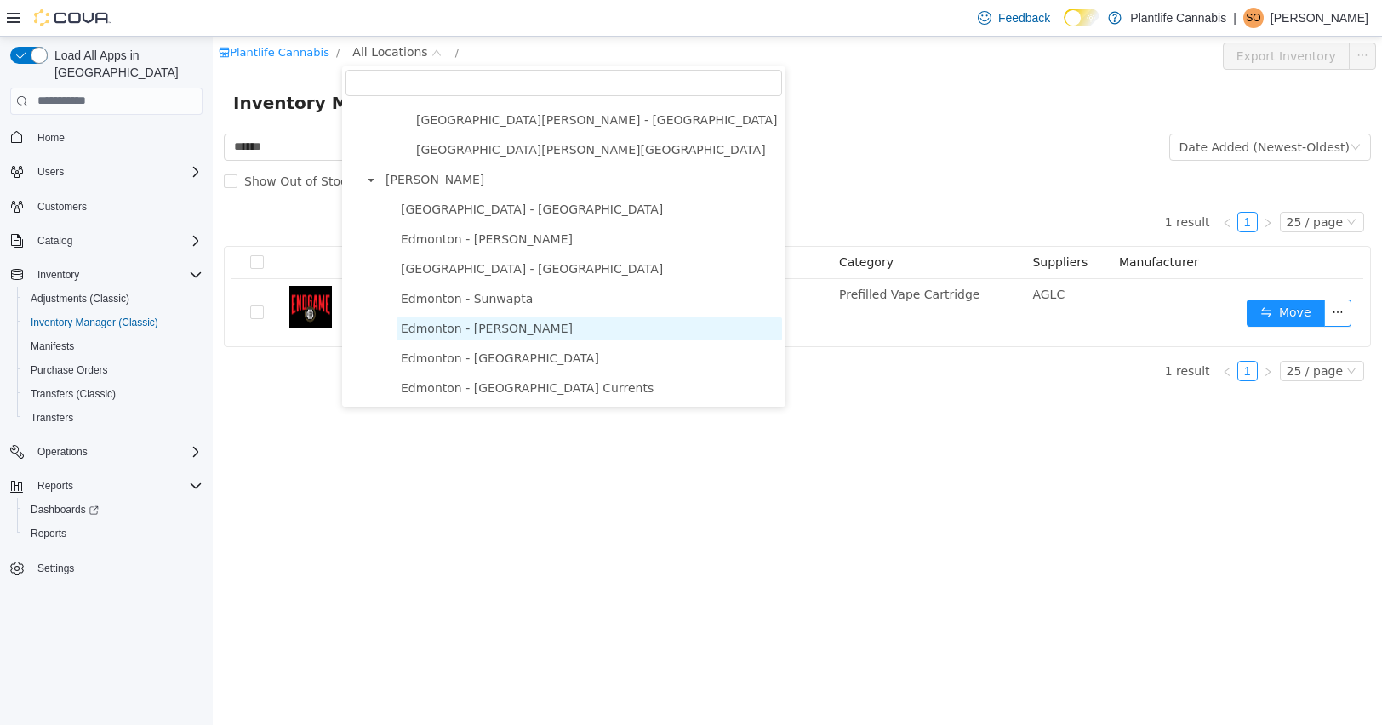
click at [522, 326] on span "Edmonton - [PERSON_NAME]" at bounding box center [487, 328] width 172 height 14
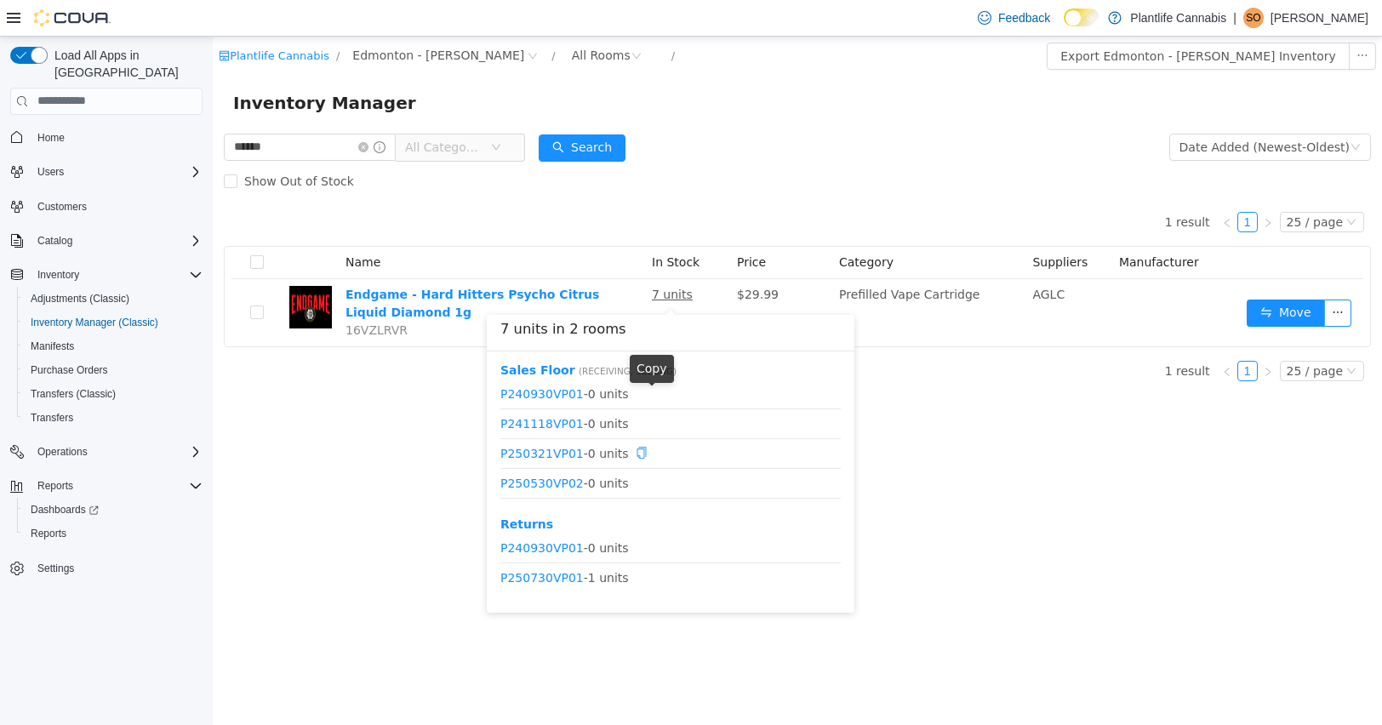
scroll to position [51, 0]
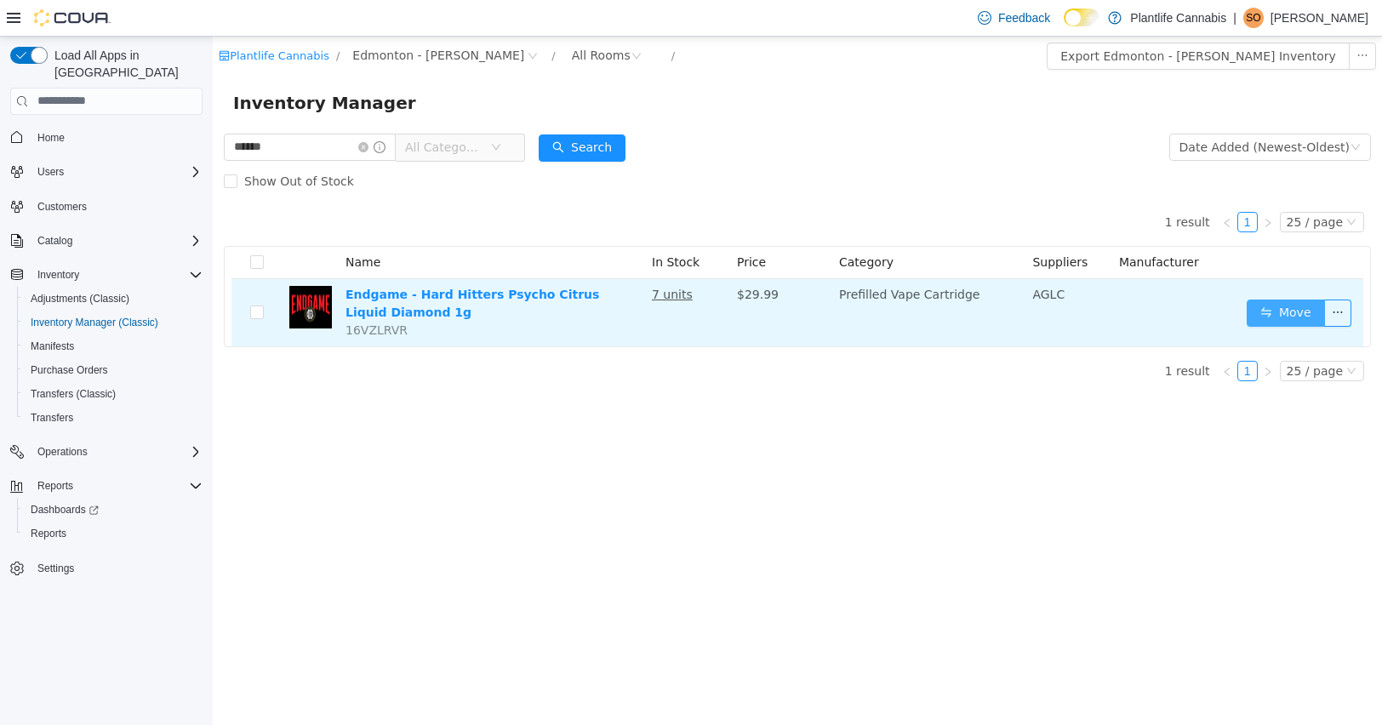
click at [1291, 309] on button "Move" at bounding box center [1286, 312] width 78 height 27
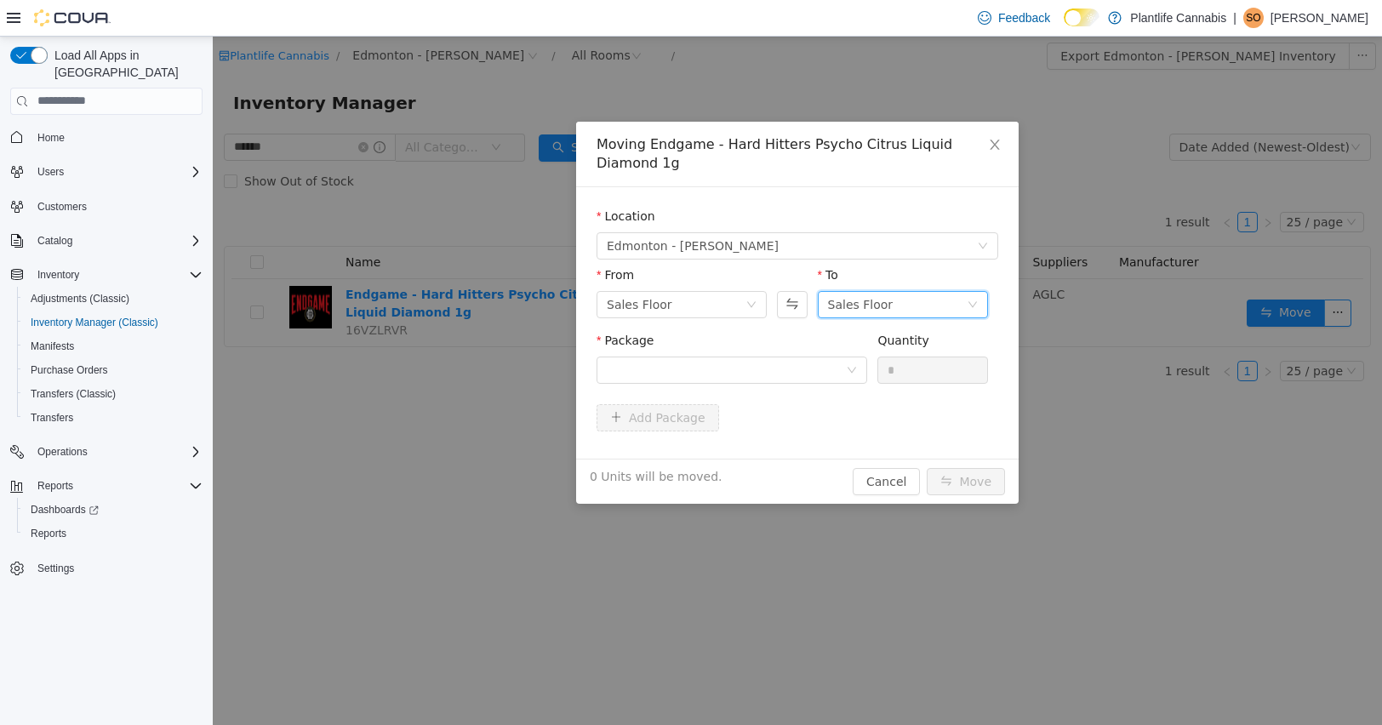
click at [911, 306] on div "Sales Floor" at bounding box center [897, 304] width 139 height 26
drag, startPoint x: 903, startPoint y: 396, endPoint x: 849, endPoint y: 379, distance: 57.1
click at [903, 396] on li "Returns" at bounding box center [903, 392] width 170 height 27
click at [815, 373] on div at bounding box center [726, 370] width 239 height 26
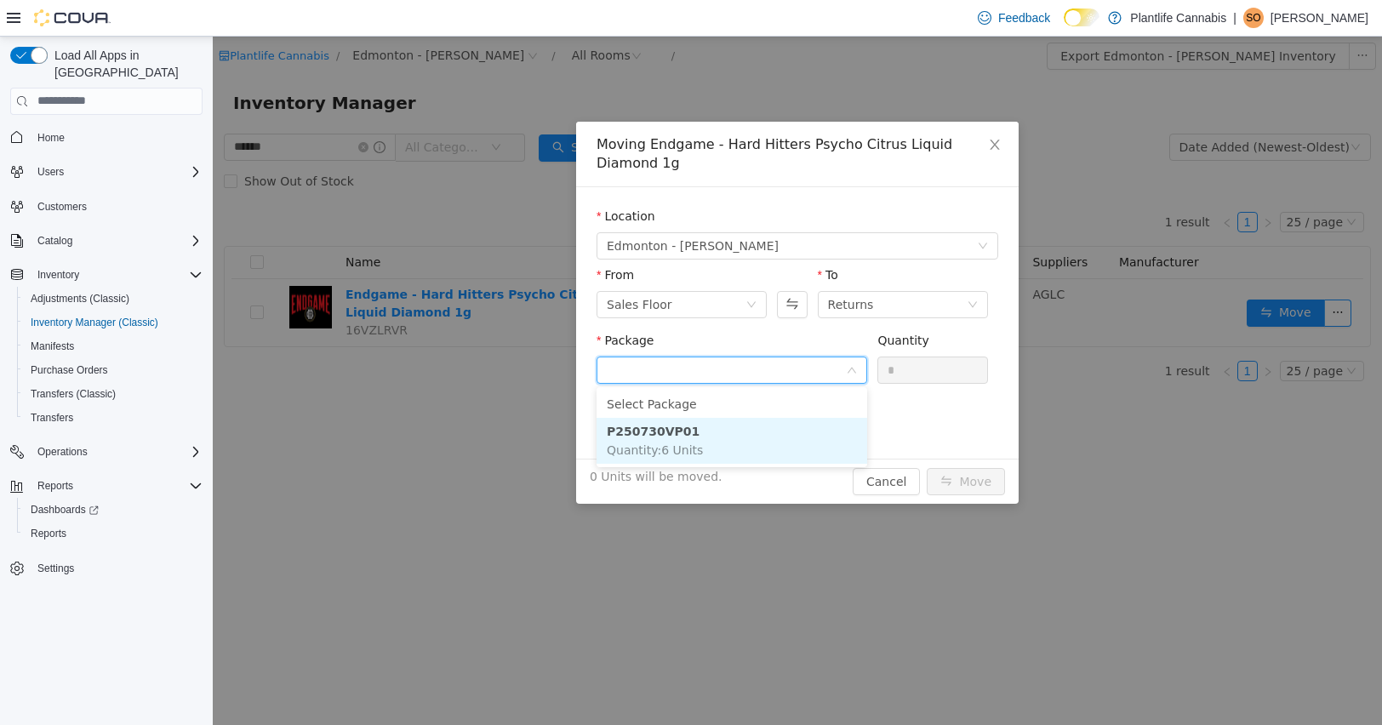
click at [820, 435] on li "P250730VP01 Quantity : 6 Units" at bounding box center [732, 440] width 271 height 46
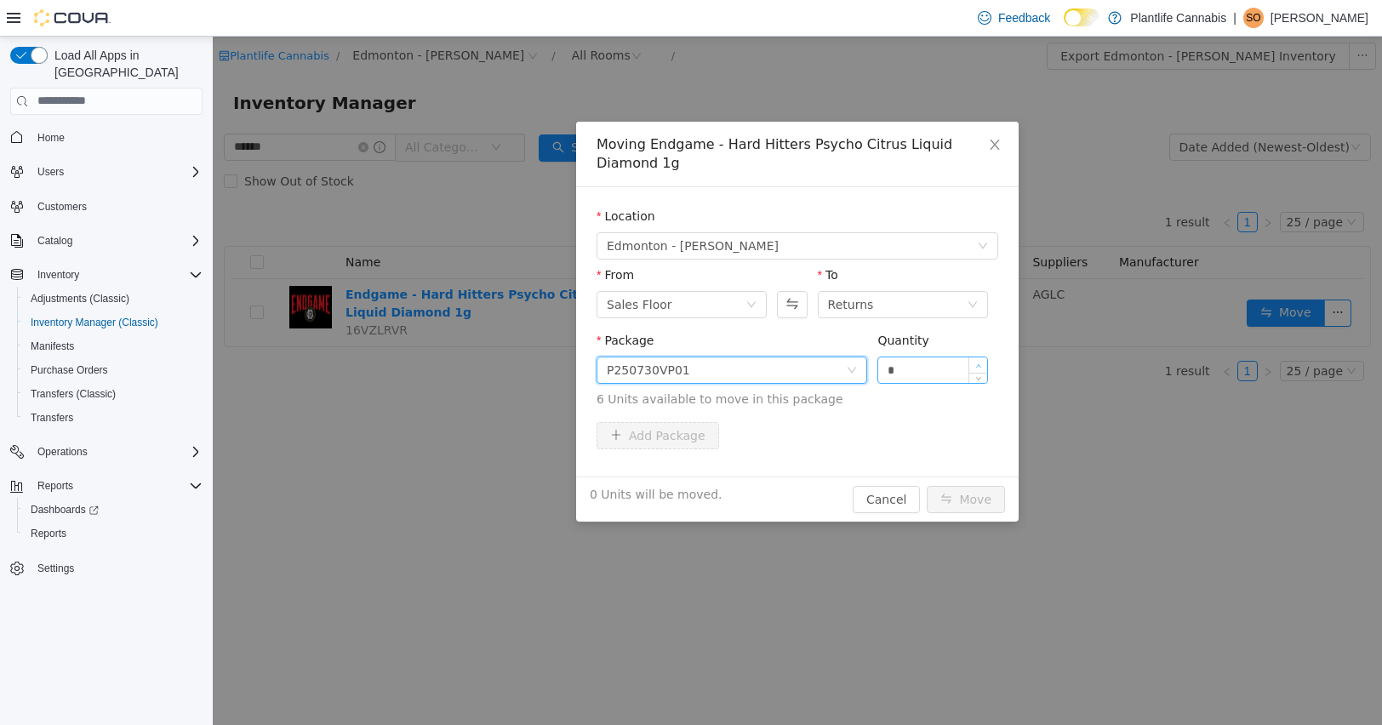
type input "*"
click at [977, 363] on icon "icon: up" at bounding box center [979, 366] width 6 height 6
click at [991, 504] on button "Move" at bounding box center [966, 498] width 78 height 27
